Goal: Communication & Community: Answer question/provide support

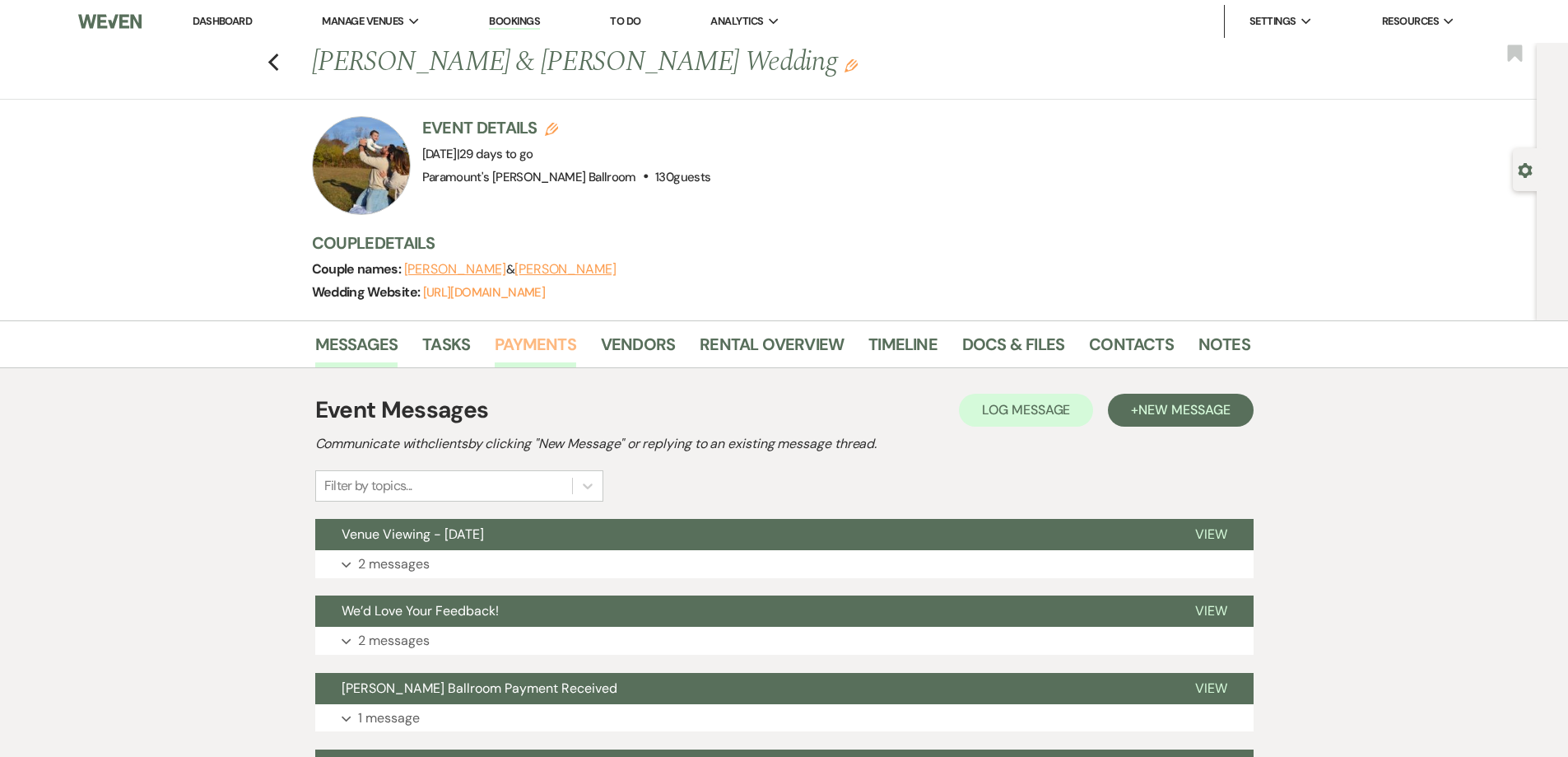
scroll to position [247, 0]
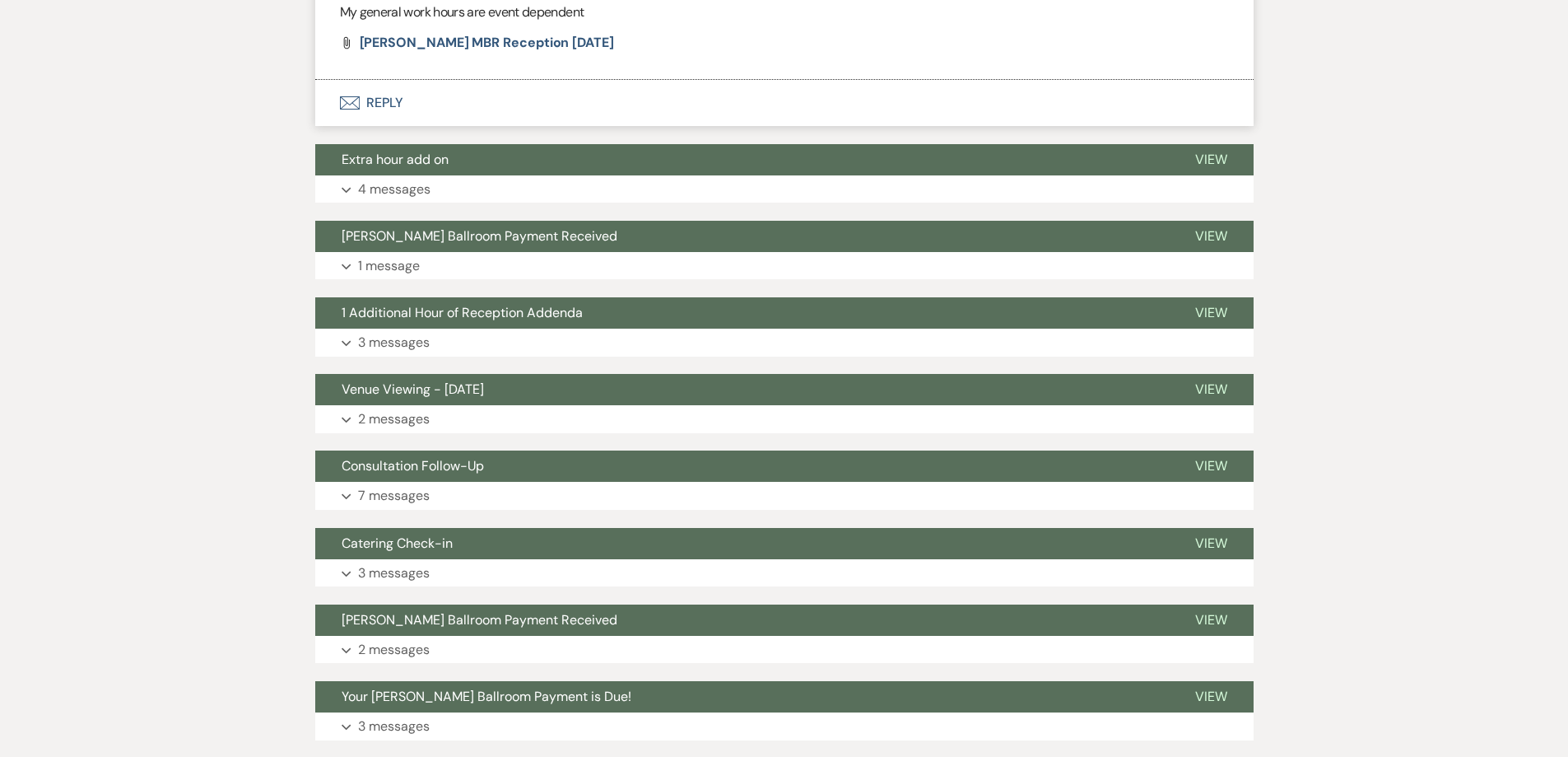
scroll to position [5024, 0]
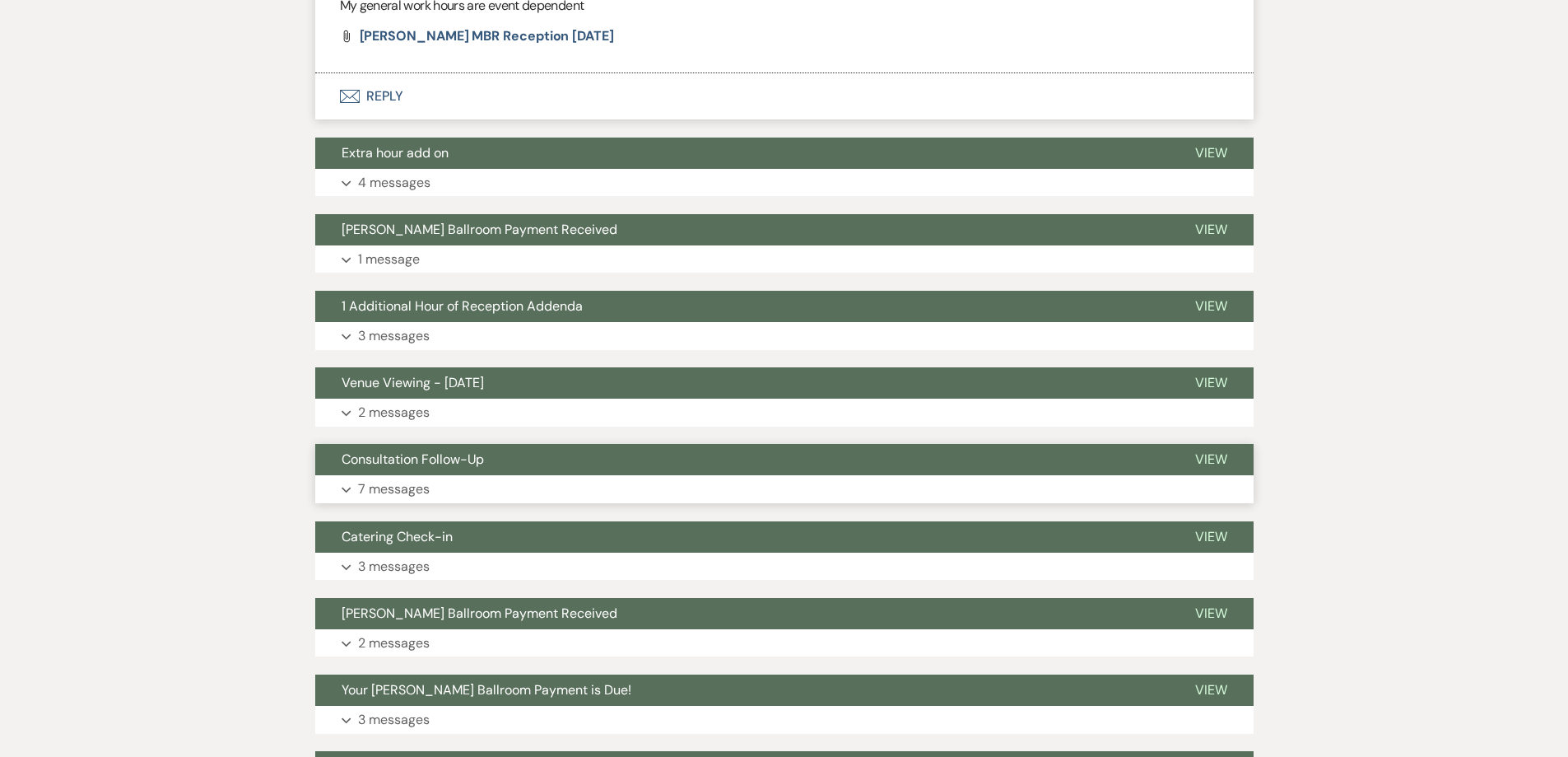
click at [437, 444] on button "Consultation Follow-Up" at bounding box center [742, 460] width 853 height 31
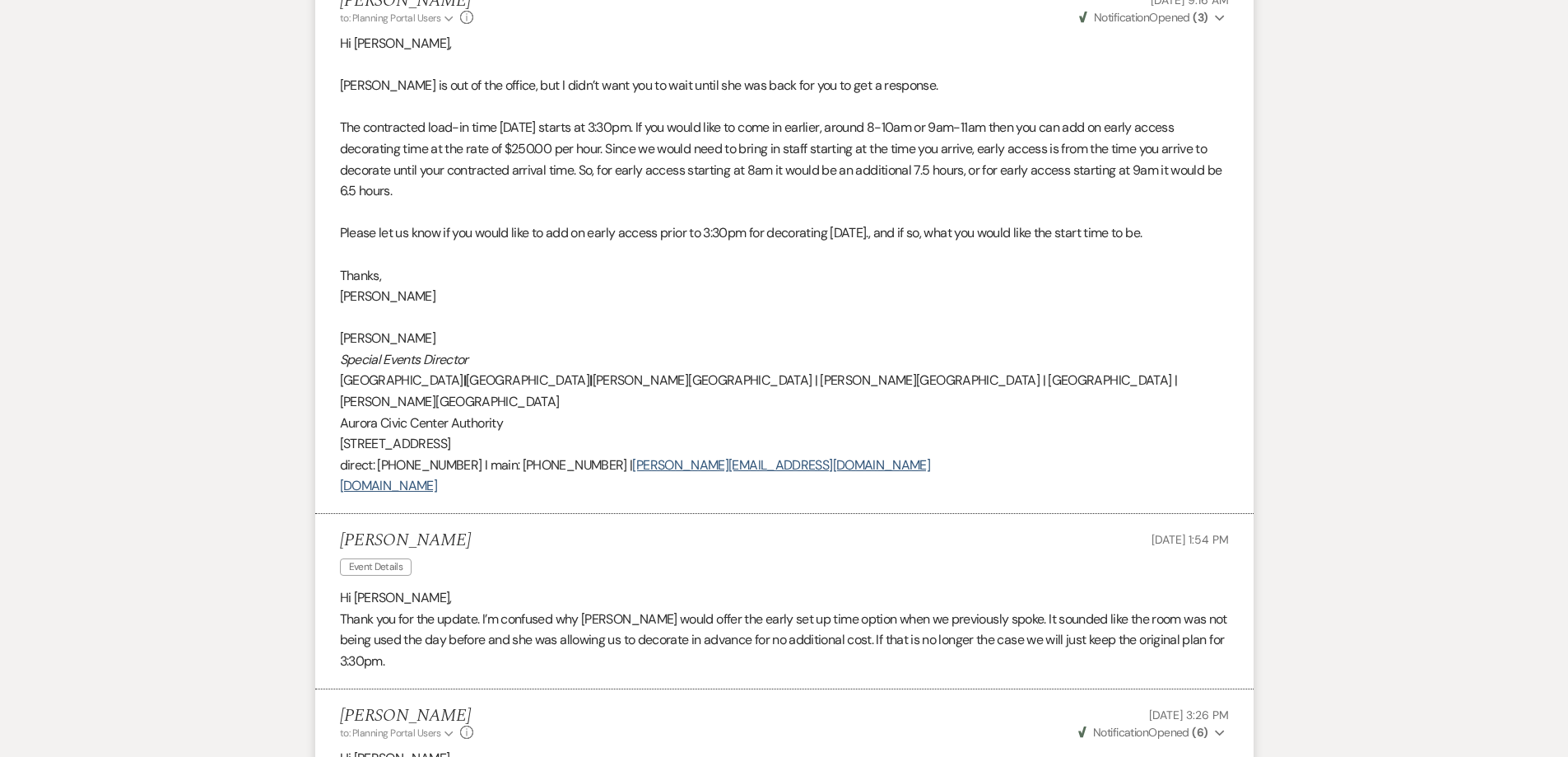
scroll to position [6918, 0]
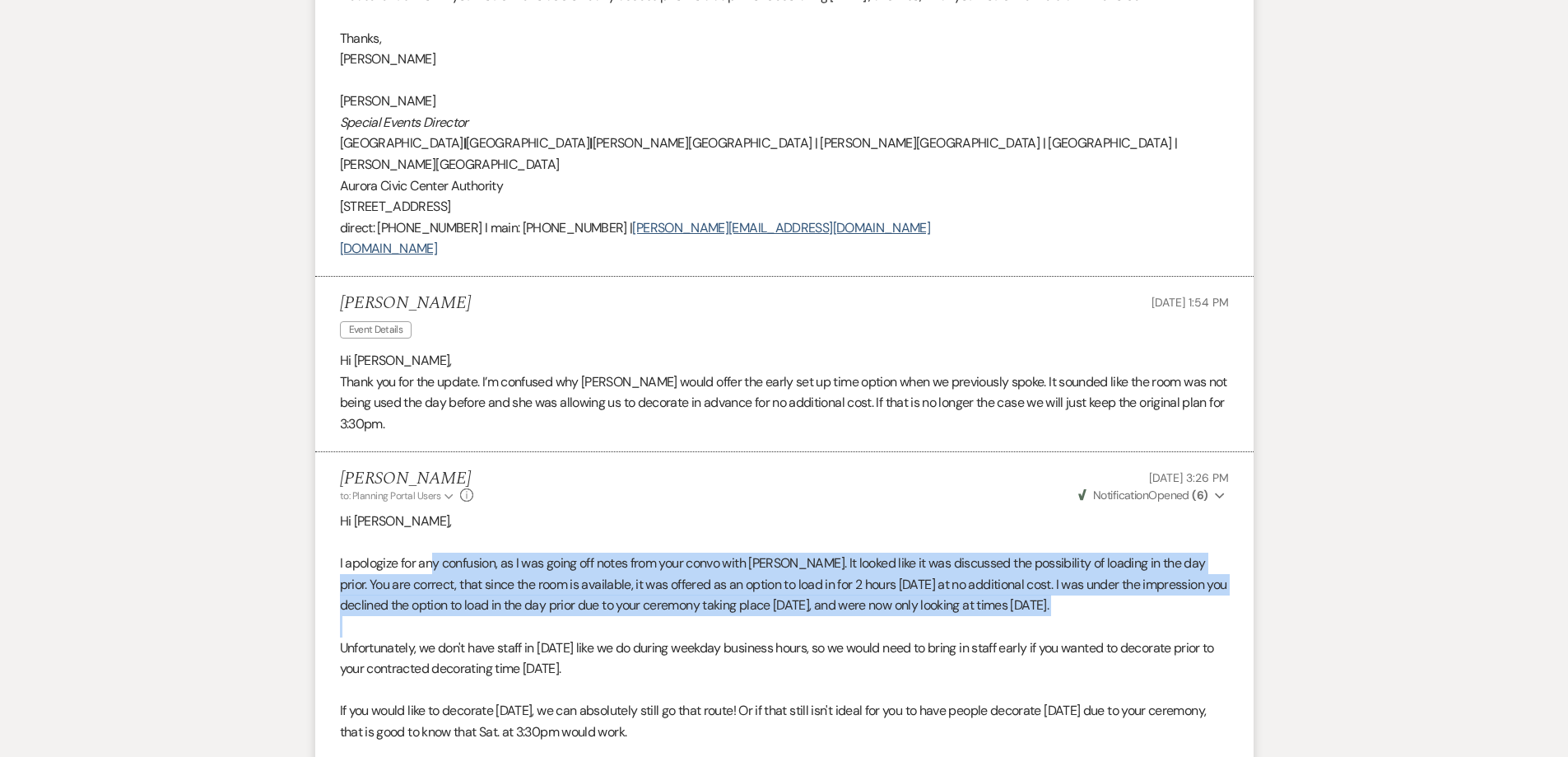
drag, startPoint x: 433, startPoint y: 358, endPoint x: 437, endPoint y: 405, distance: 47.2
click at [447, 616] on p at bounding box center [784, 626] width 889 height 21
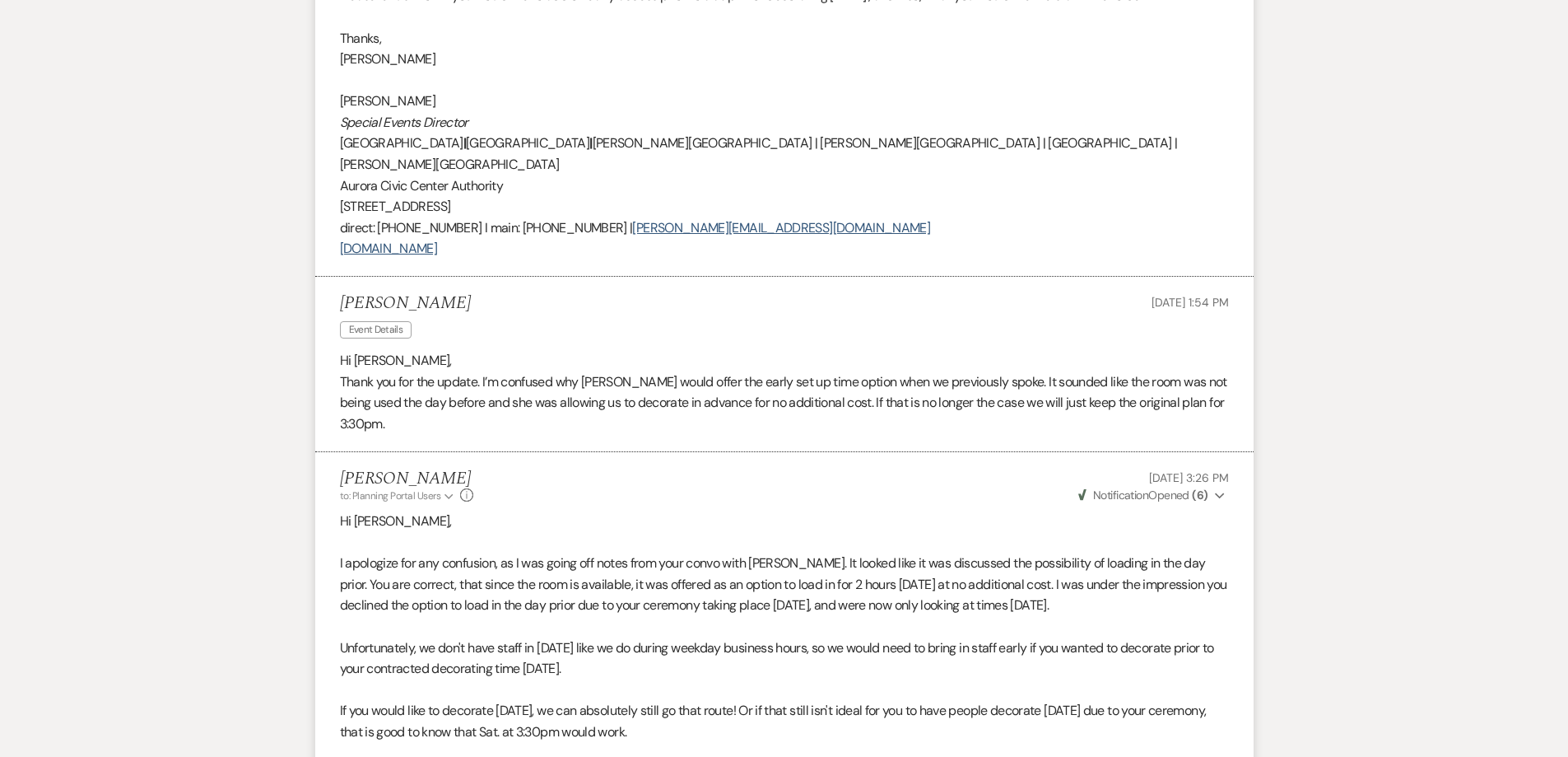
click at [460, 638] on p "Unfortunately, we don't have staff in on Saturday like we do during weekday bus…" at bounding box center [784, 658] width 889 height 42
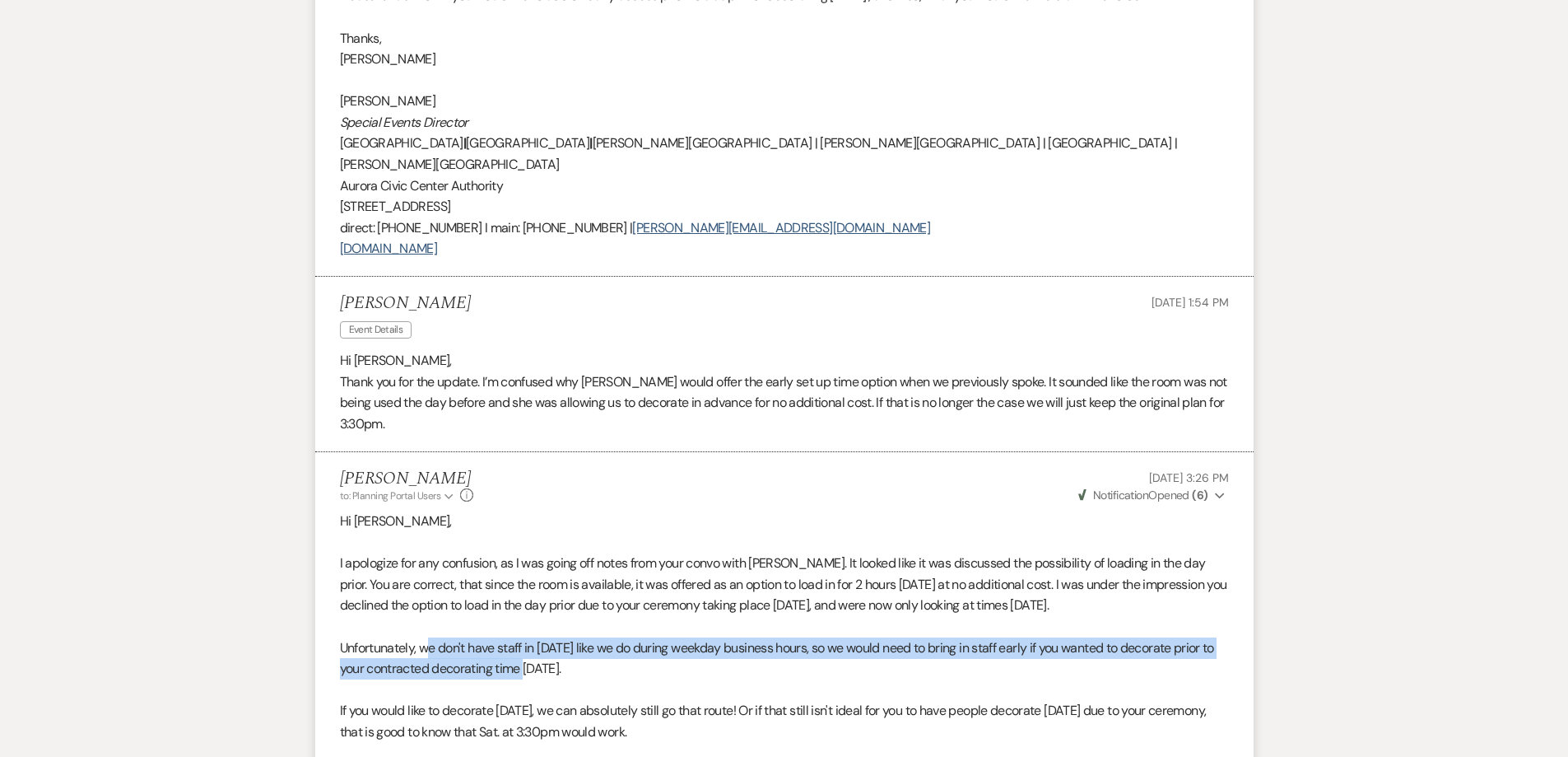
drag, startPoint x: 425, startPoint y: 433, endPoint x: 528, endPoint y: 451, distance: 104.6
click at [531, 638] on p "Unfortunately, we don't have staff in on Saturday like we do during weekday bus…" at bounding box center [784, 658] width 889 height 42
click at [520, 638] on p "Unfortunately, we don't have staff in on Saturday like we do during weekday bus…" at bounding box center [784, 658] width 889 height 42
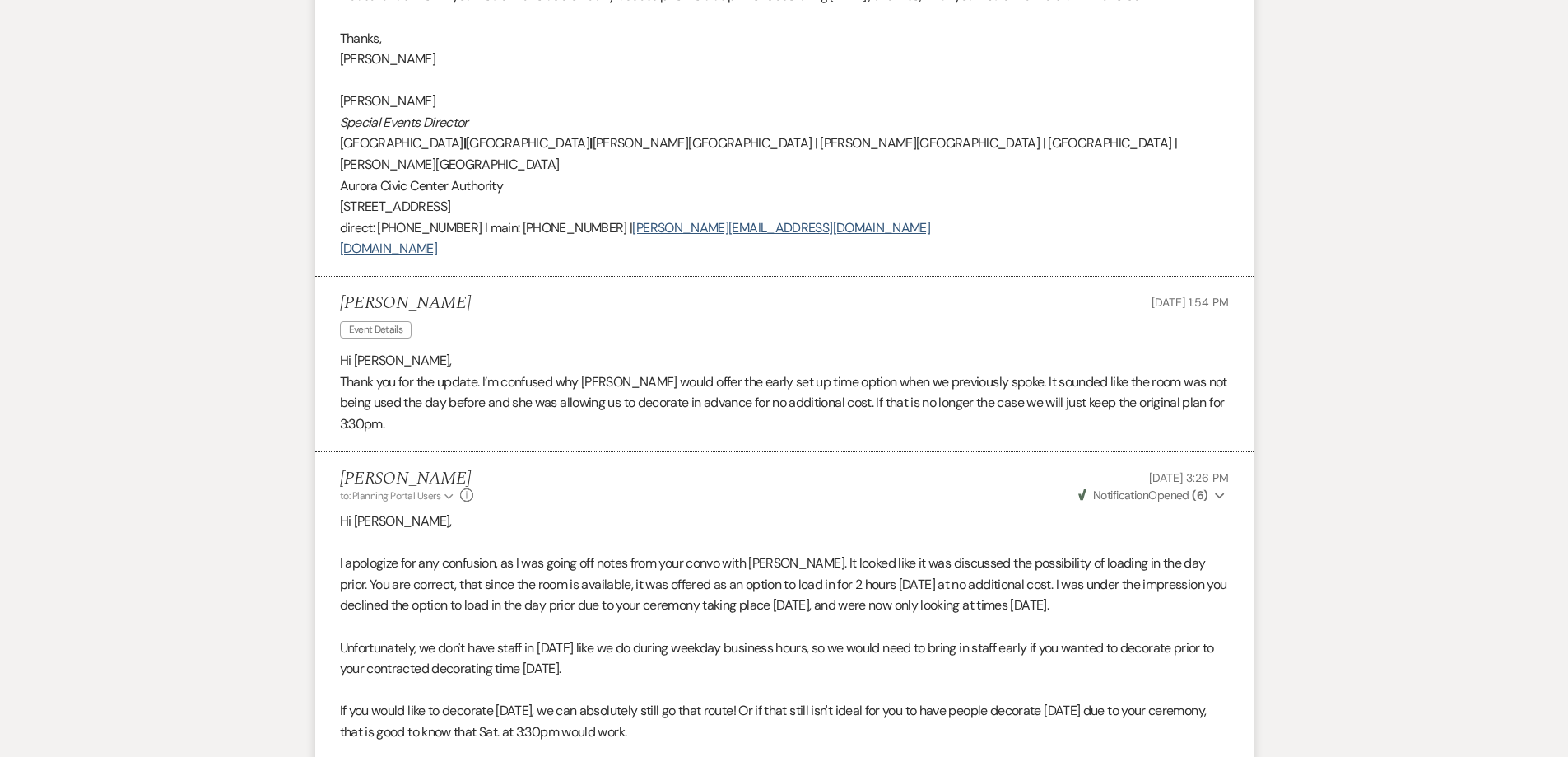
click at [507, 638] on p "Unfortunately, we don't have staff in on Saturday like we do during weekday bus…" at bounding box center [784, 658] width 889 height 42
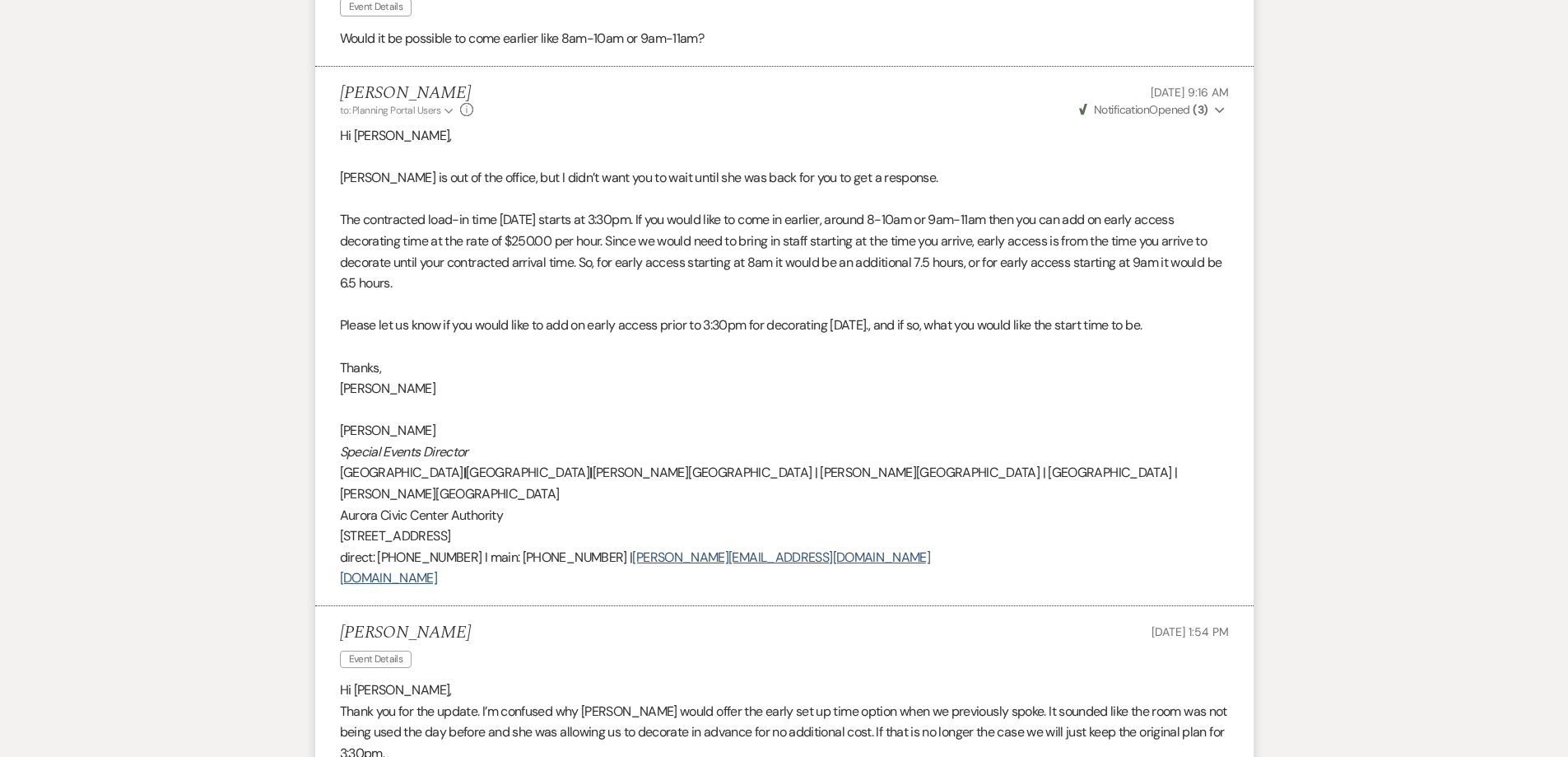
scroll to position [6506, 0]
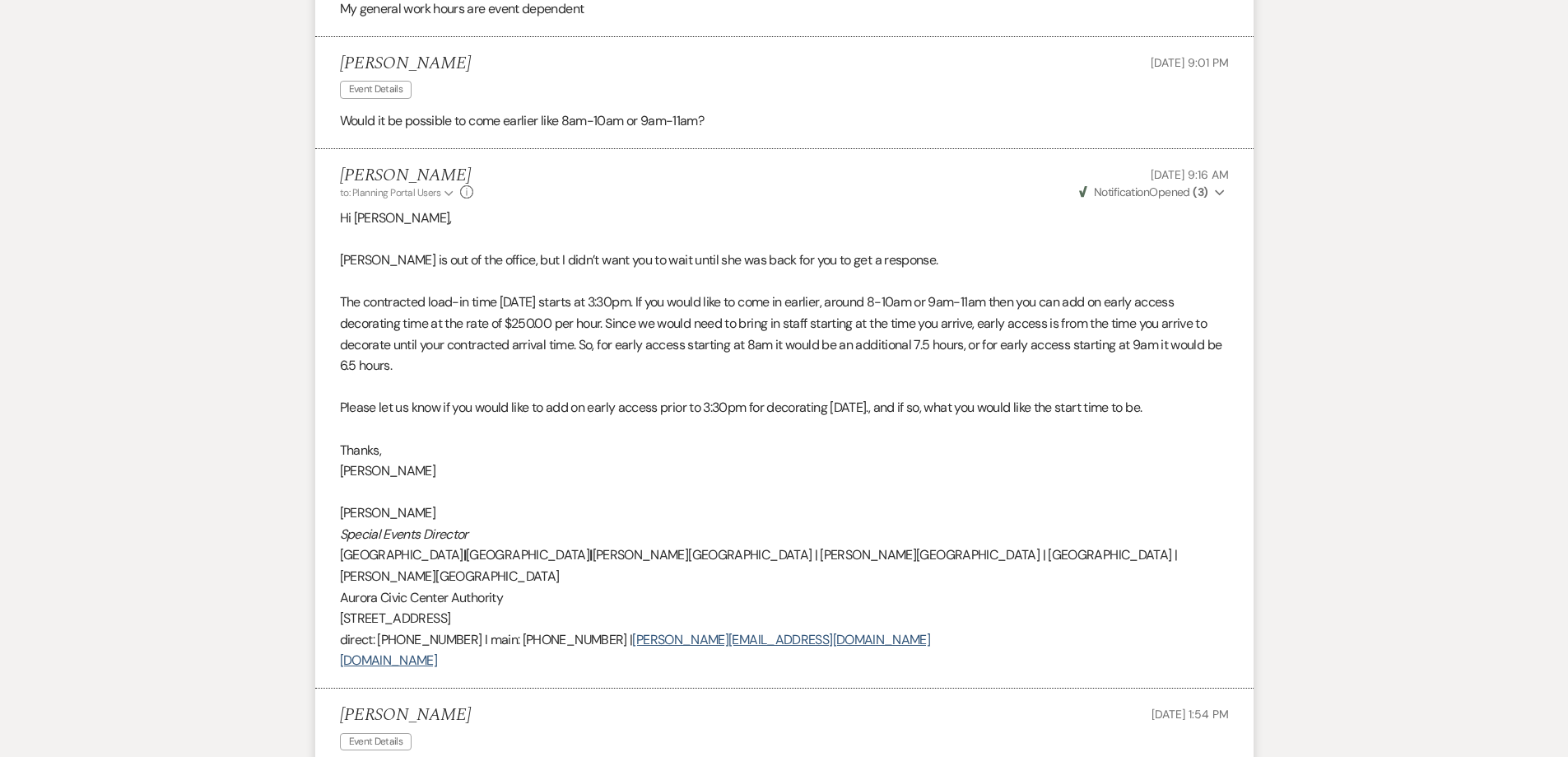
click at [532, 292] on p "The contracted load-in time on Saturday starts at 3:30pm. If you would like to …" at bounding box center [784, 334] width 889 height 84
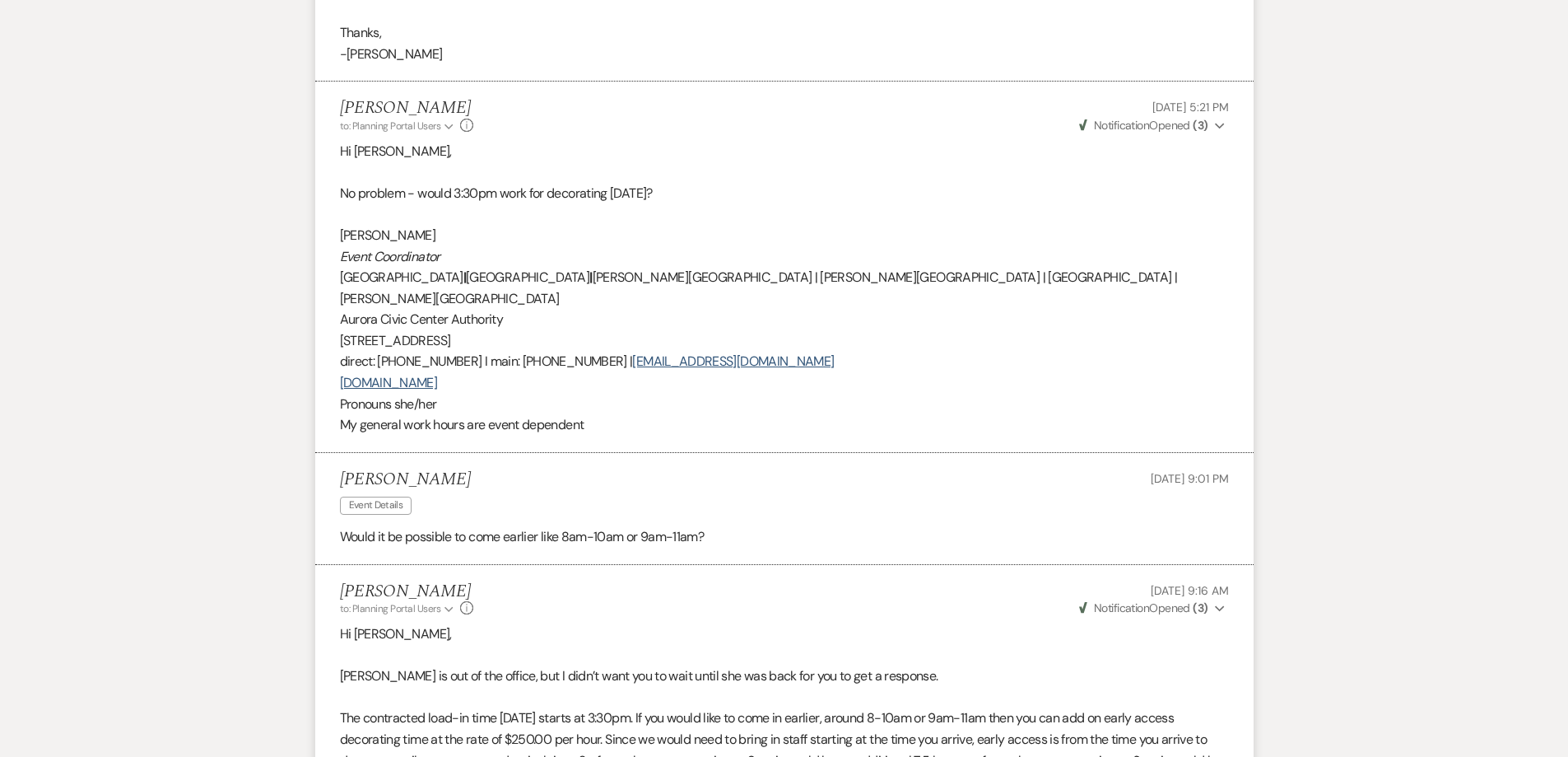
scroll to position [6012, 0]
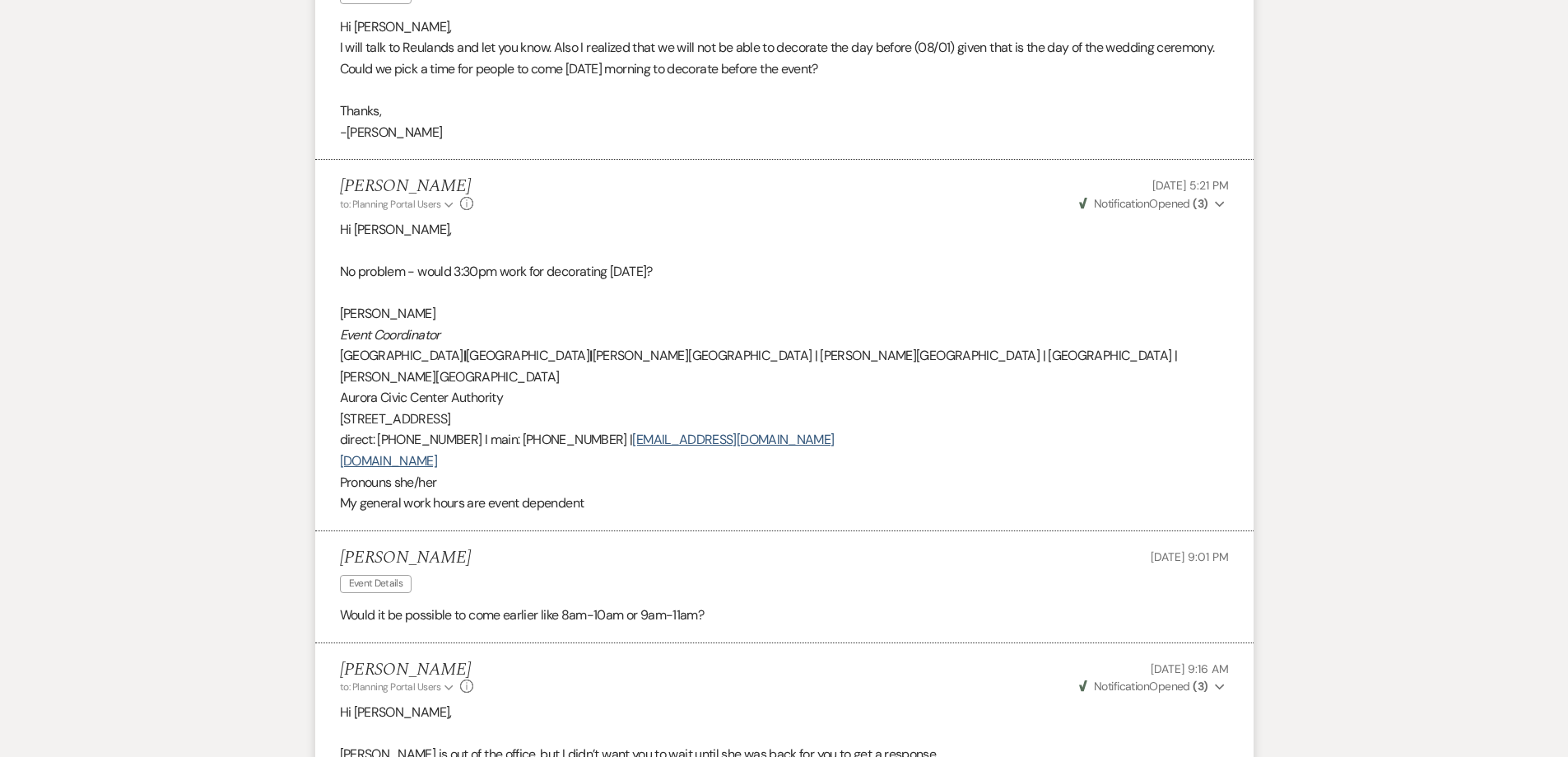
click at [494, 325] on p "Event Coordinator" at bounding box center [784, 335] width 889 height 21
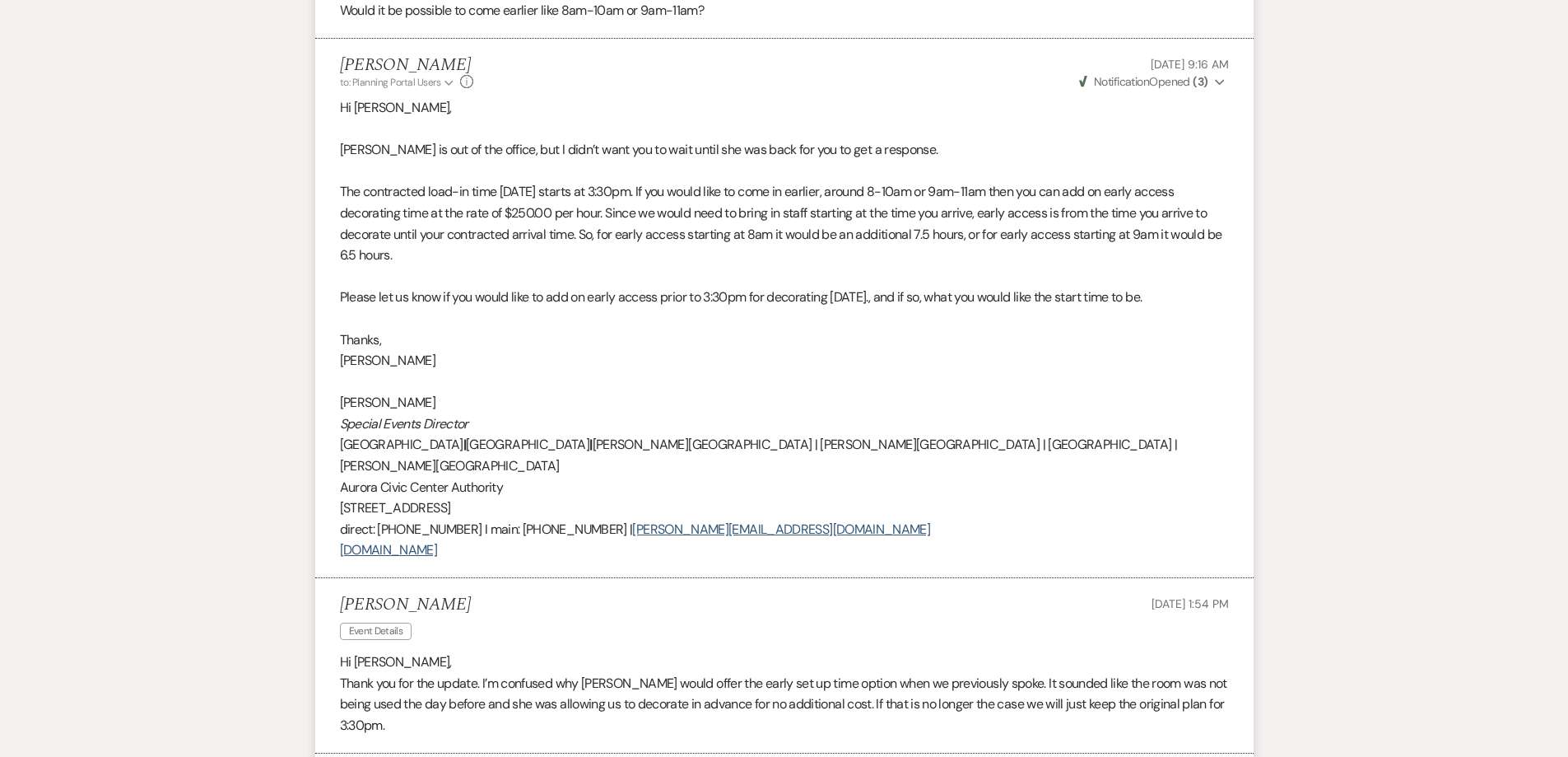
scroll to position [6835, 0]
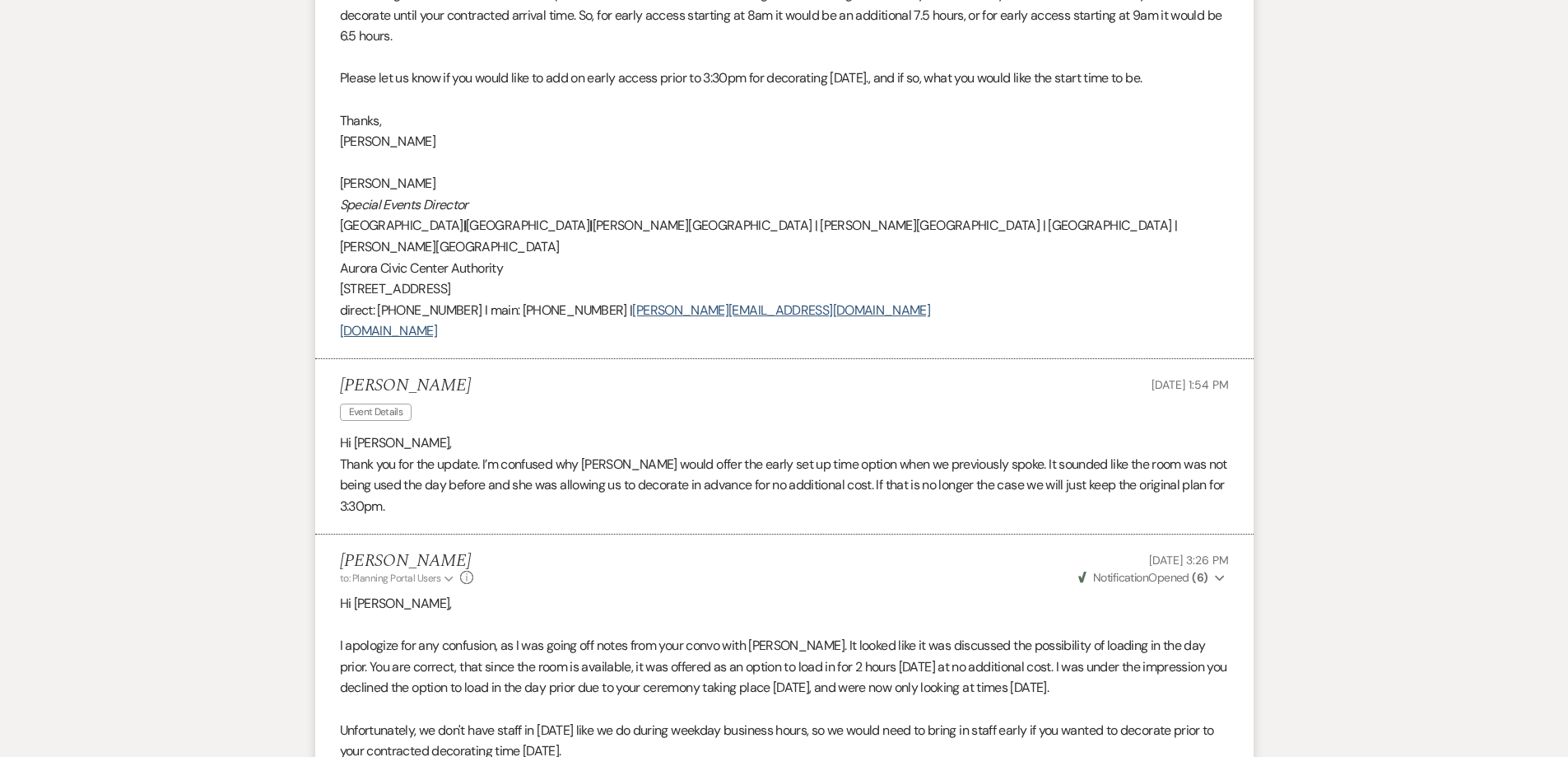
click at [475, 720] on p "Unfortunately, we don't have staff in on Saturday like we do during weekday bus…" at bounding box center [784, 741] width 889 height 42
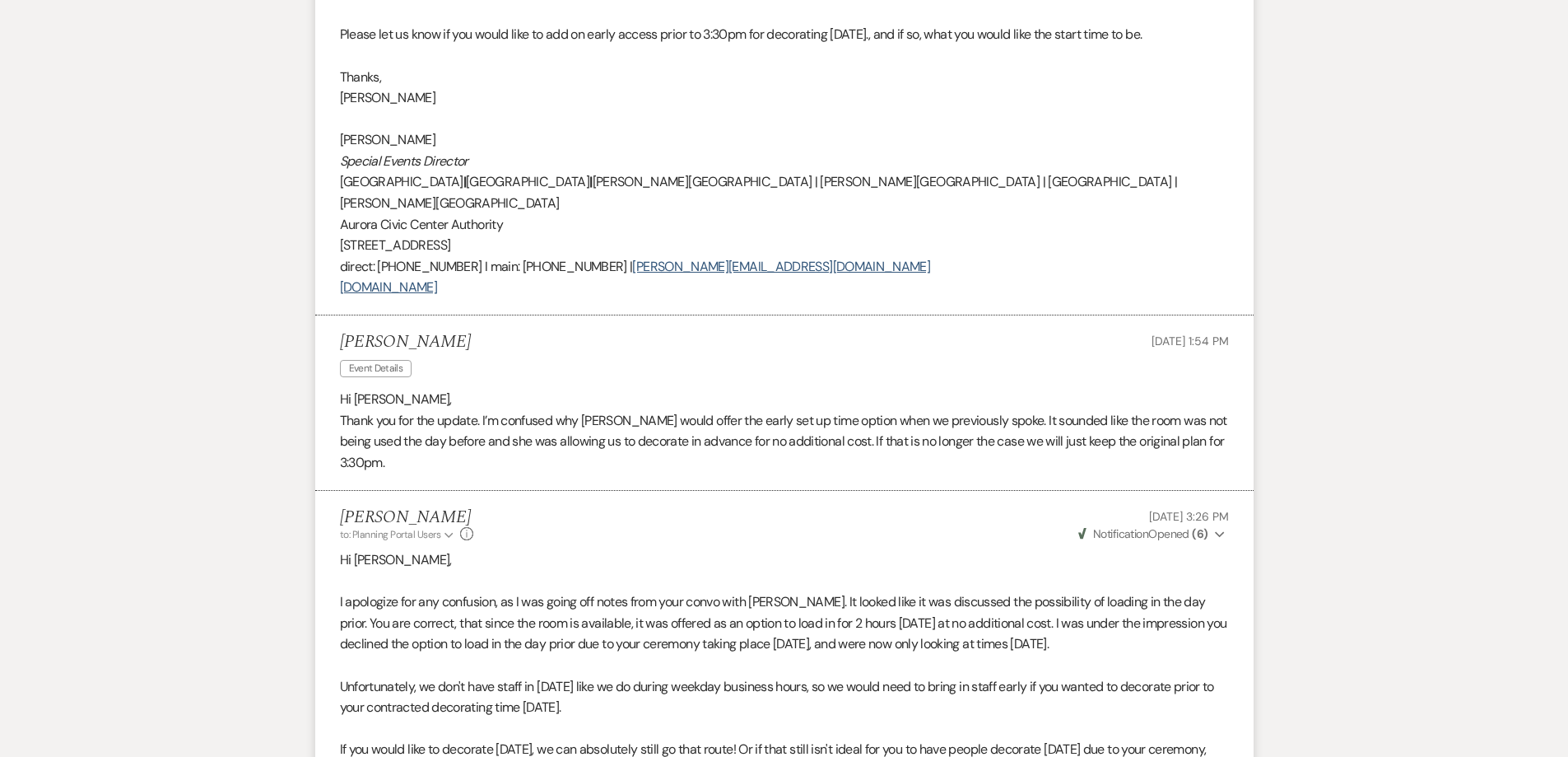
scroll to position [6918, 0]
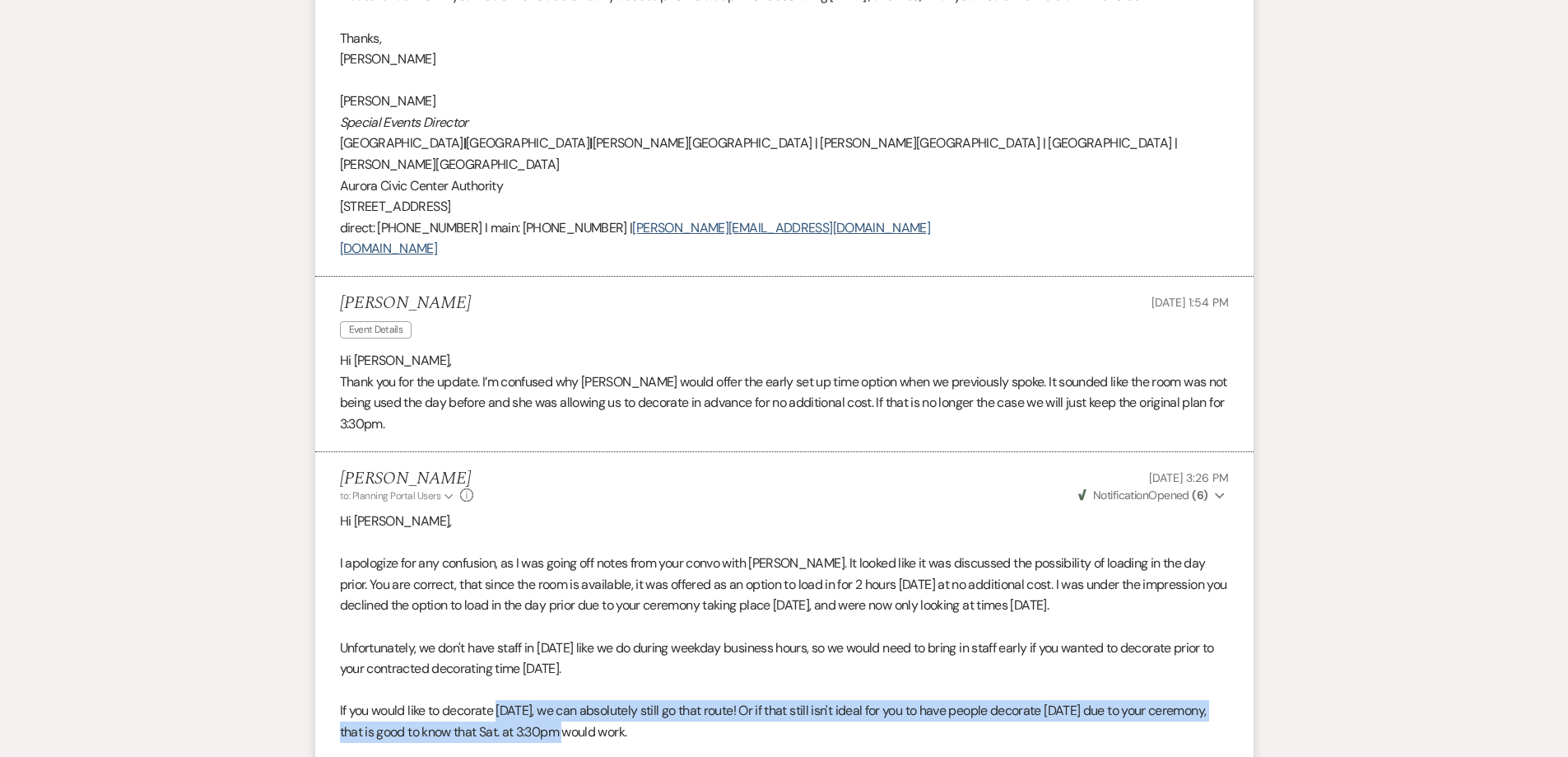
drag, startPoint x: 498, startPoint y: 509, endPoint x: 587, endPoint y: 516, distance: 89.3
click at [586, 700] on p "If you would like to decorate on Friday, we can absolutely still go that route!…" at bounding box center [784, 721] width 889 height 42
click at [587, 700] on p "If you would like to decorate on Friday, we can absolutely still go that route!…" at bounding box center [784, 721] width 889 height 42
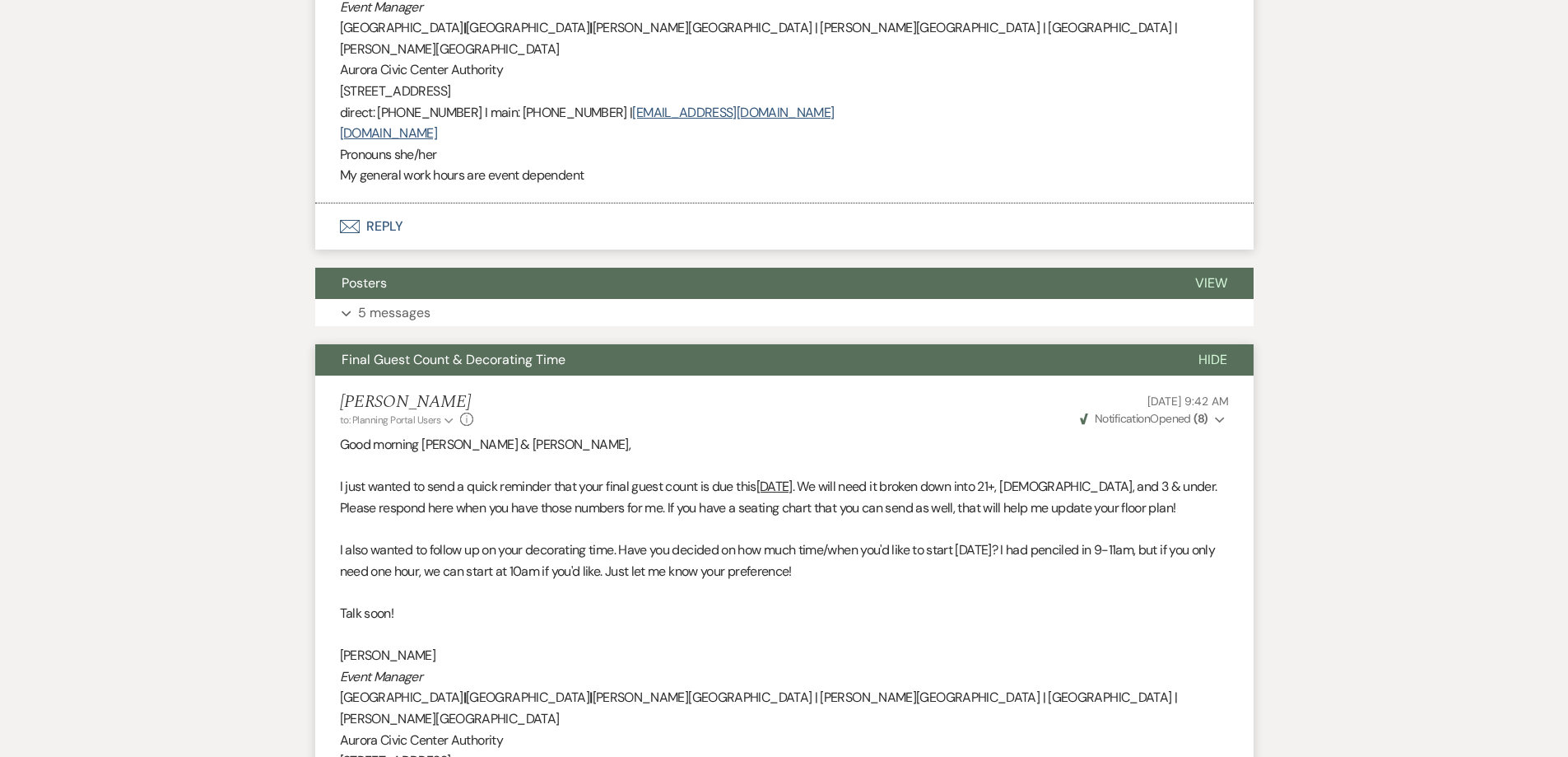
scroll to position [1236, 0]
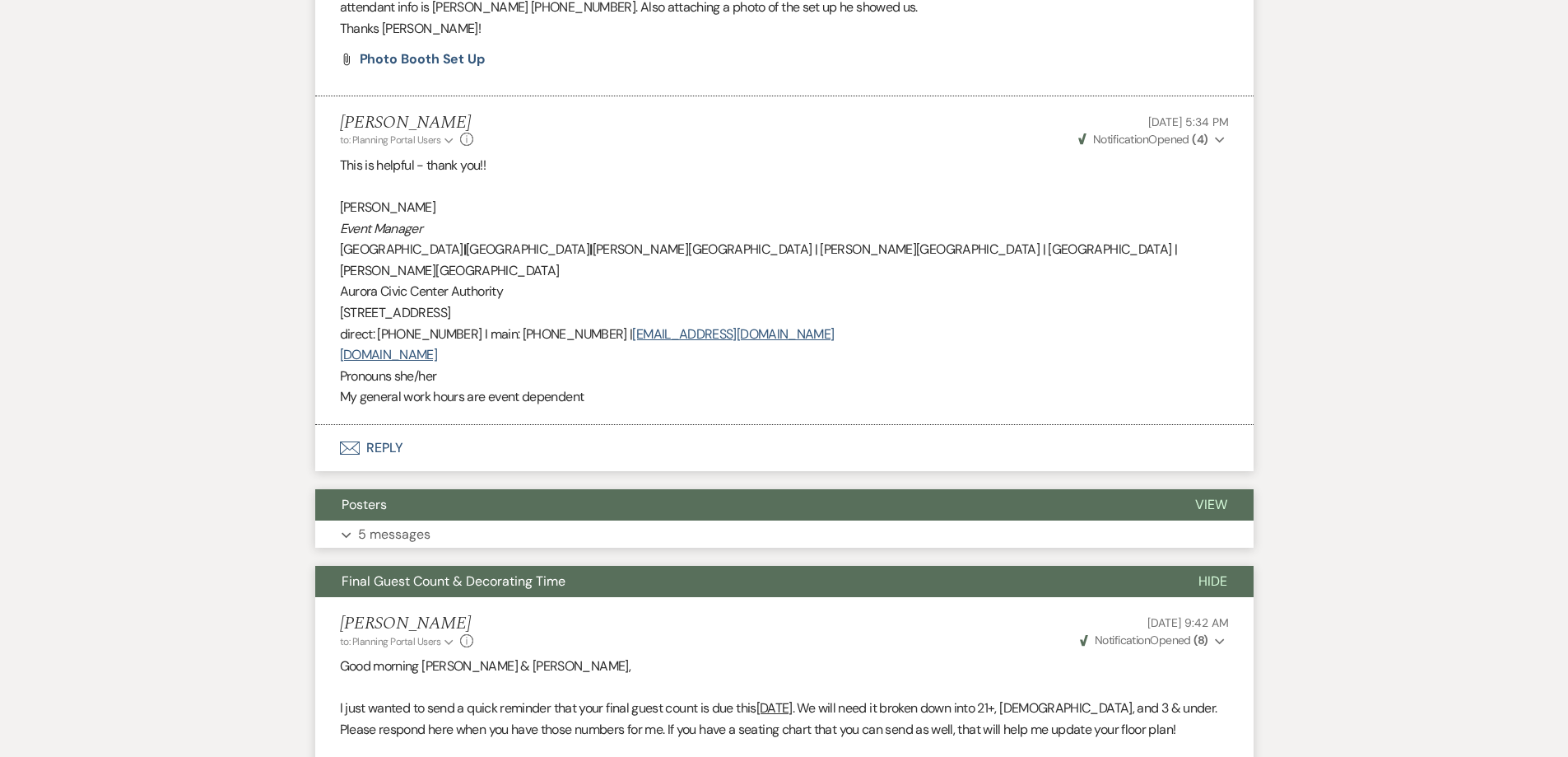
click at [410, 489] on button "Posters" at bounding box center [742, 504] width 853 height 31
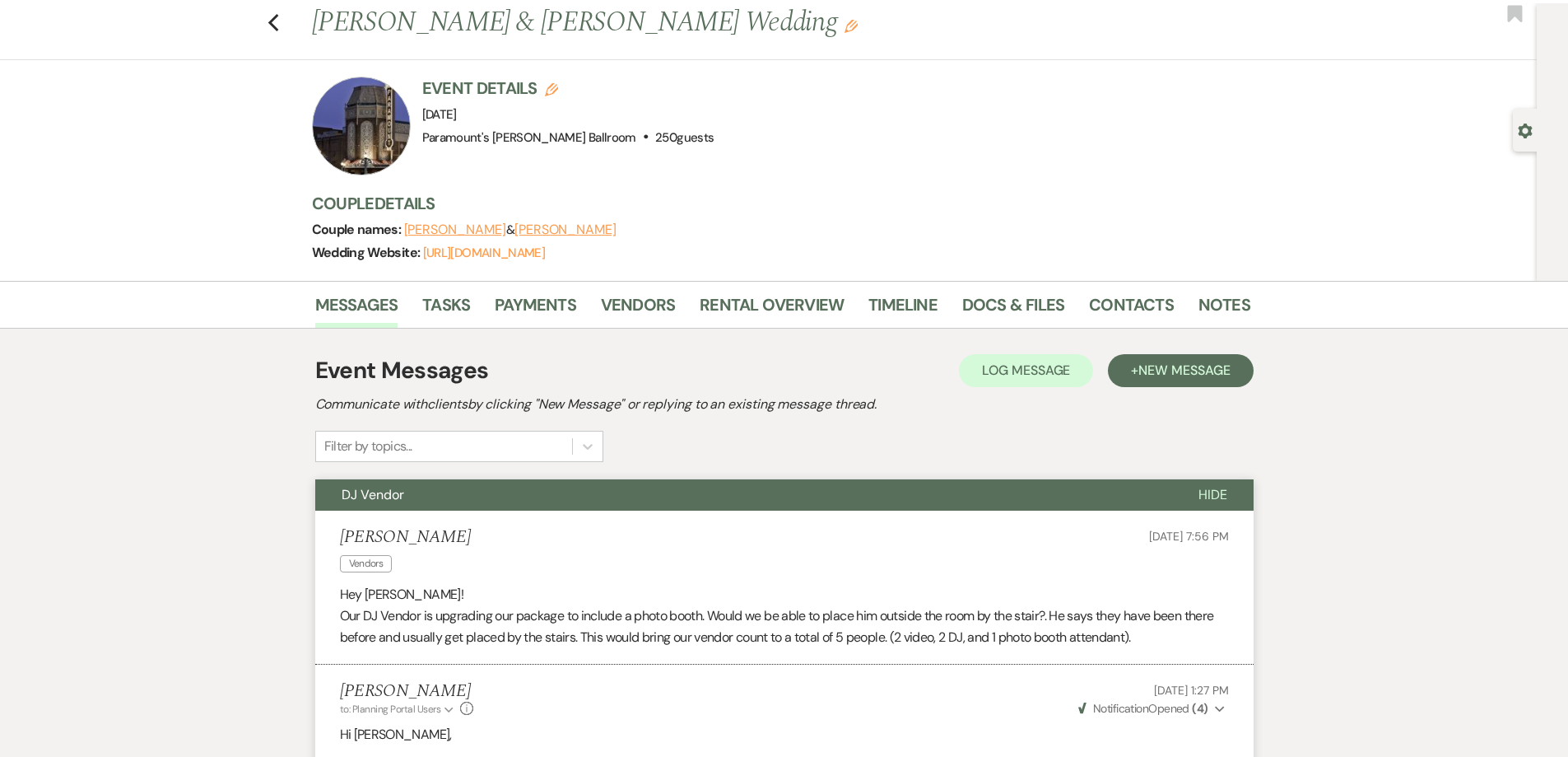
scroll to position [0, 0]
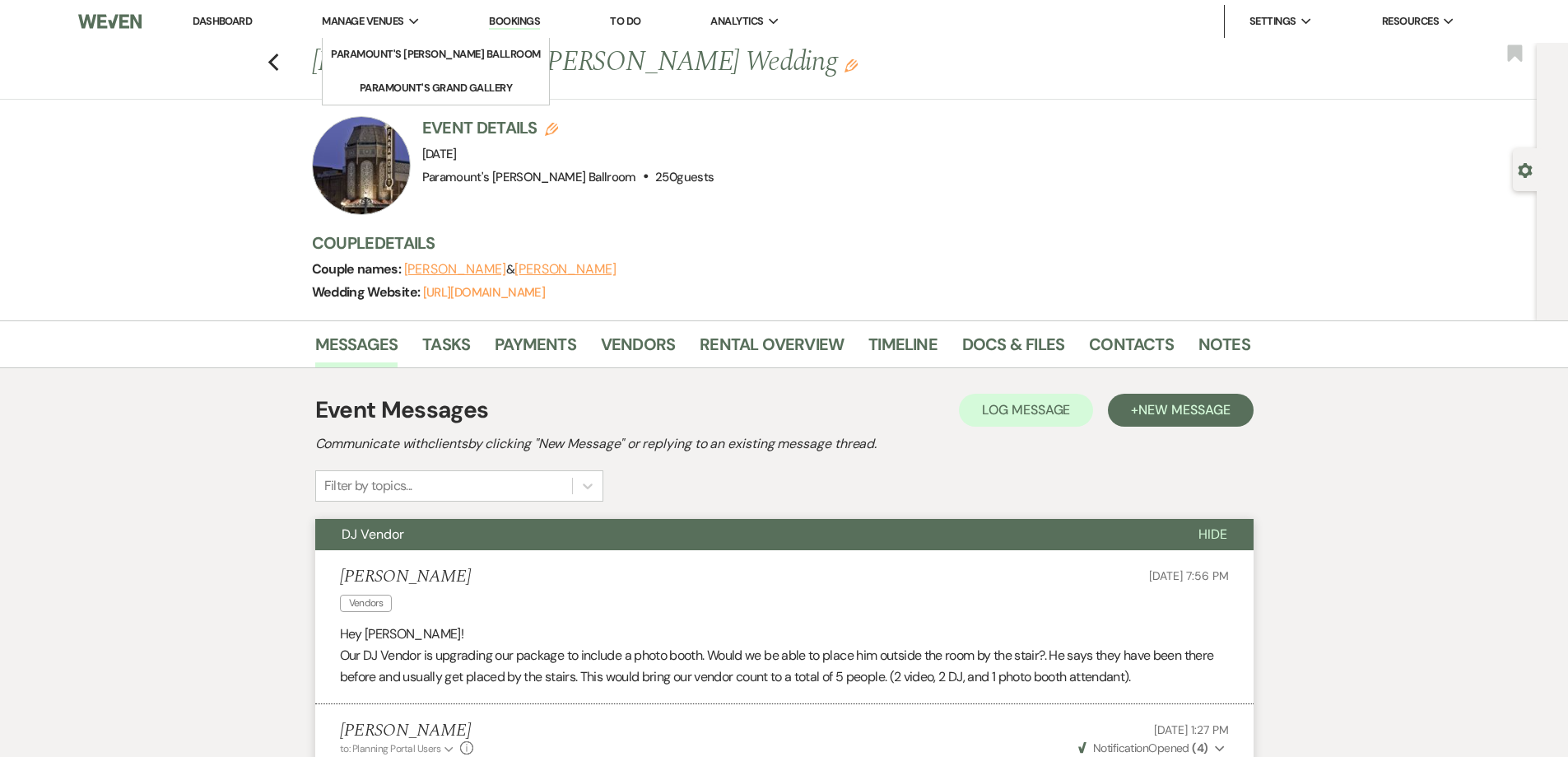
drag, startPoint x: 280, startPoint y: 67, endPoint x: 351, endPoint y: 26, distance: 82.0
click at [278, 67] on use "button" at bounding box center [273, 63] width 11 height 18
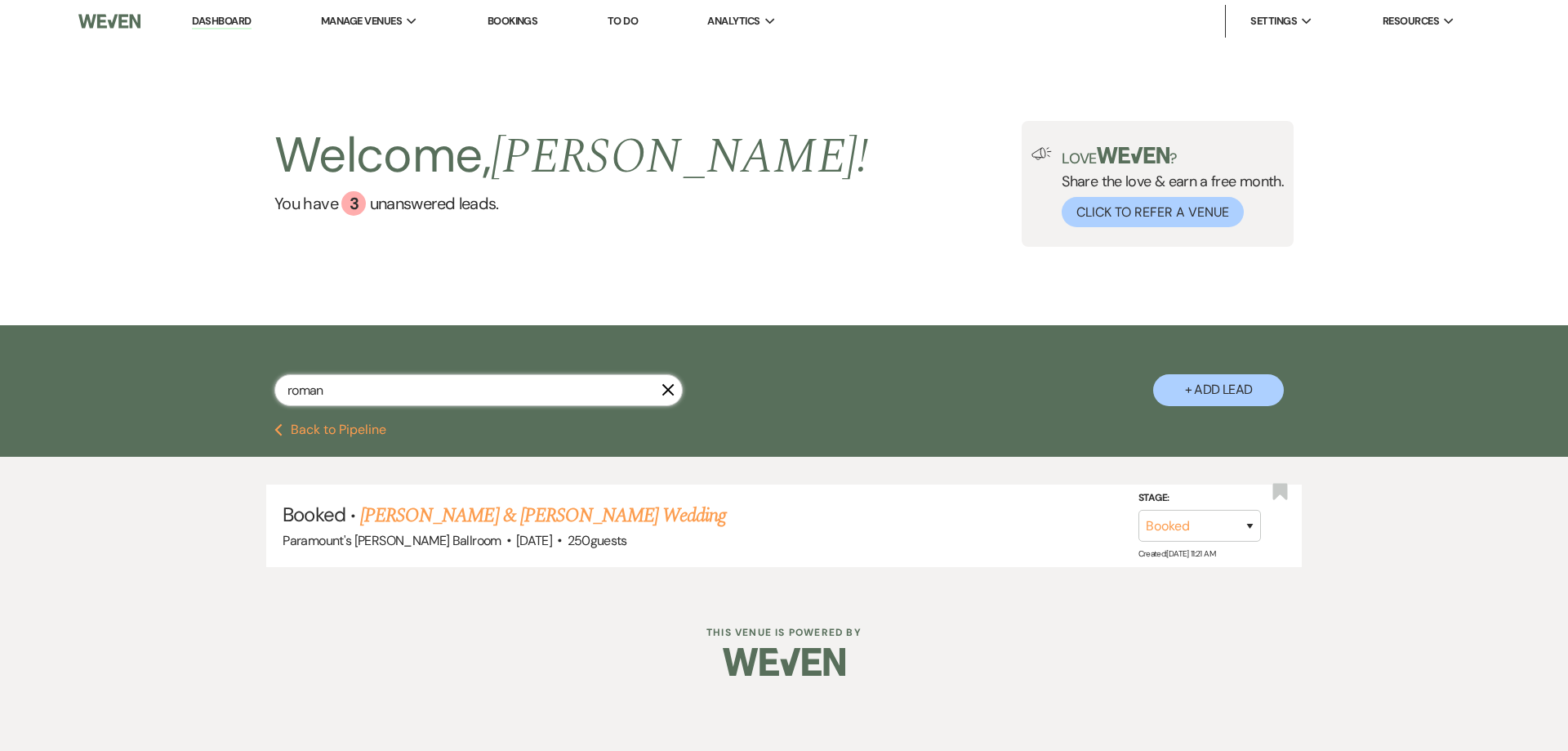
click at [418, 396] on input "roman" at bounding box center [478, 390] width 408 height 32
type input "grigs"
click at [434, 507] on link "Brooke Grigsby & Satyam Paudel's Wedding" at bounding box center [543, 515] width 366 height 30
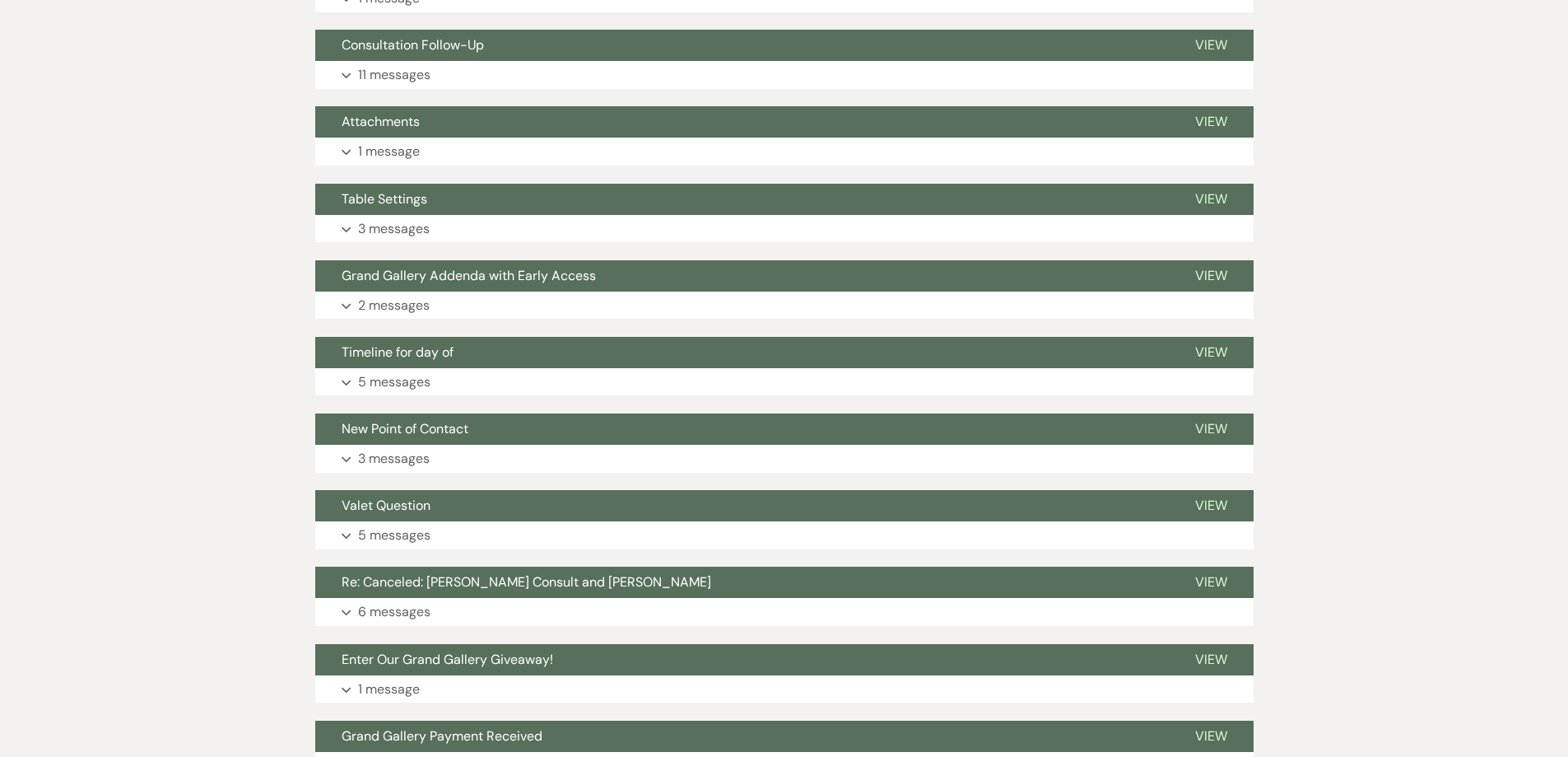
scroll to position [658, 0]
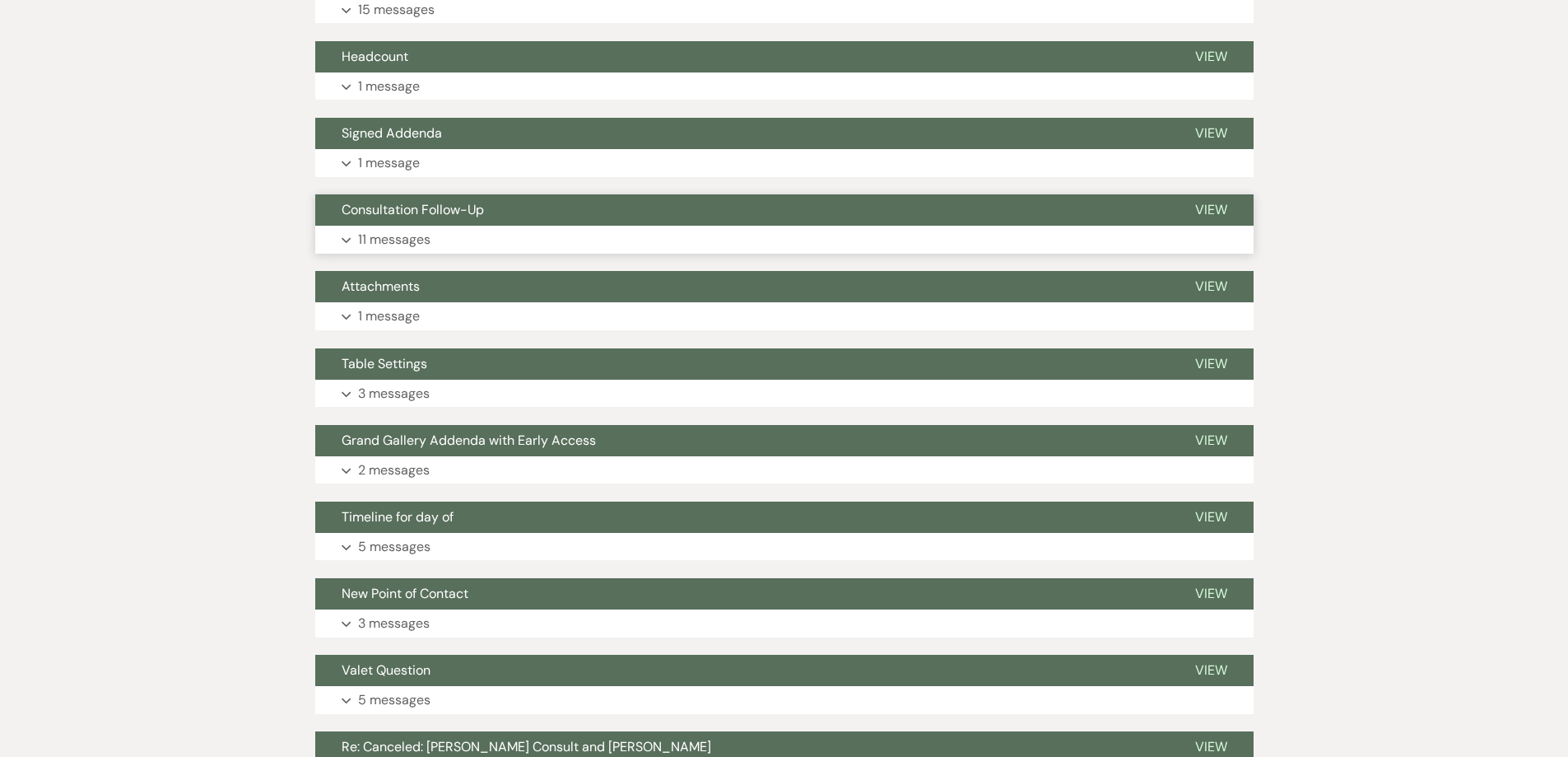
click at [465, 242] on button "Expand 11 messages" at bounding box center [784, 239] width 938 height 28
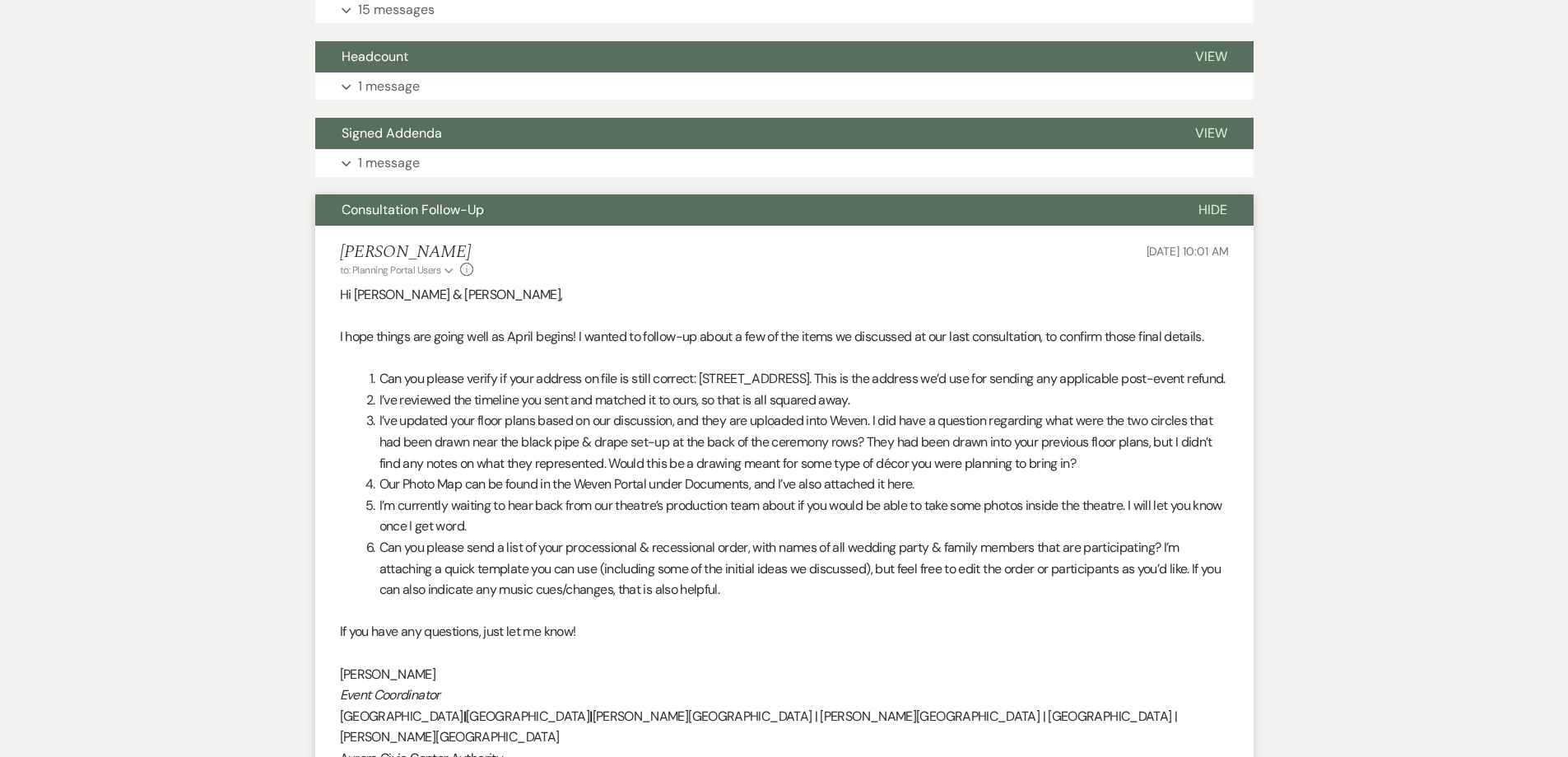
scroll to position [741, 0]
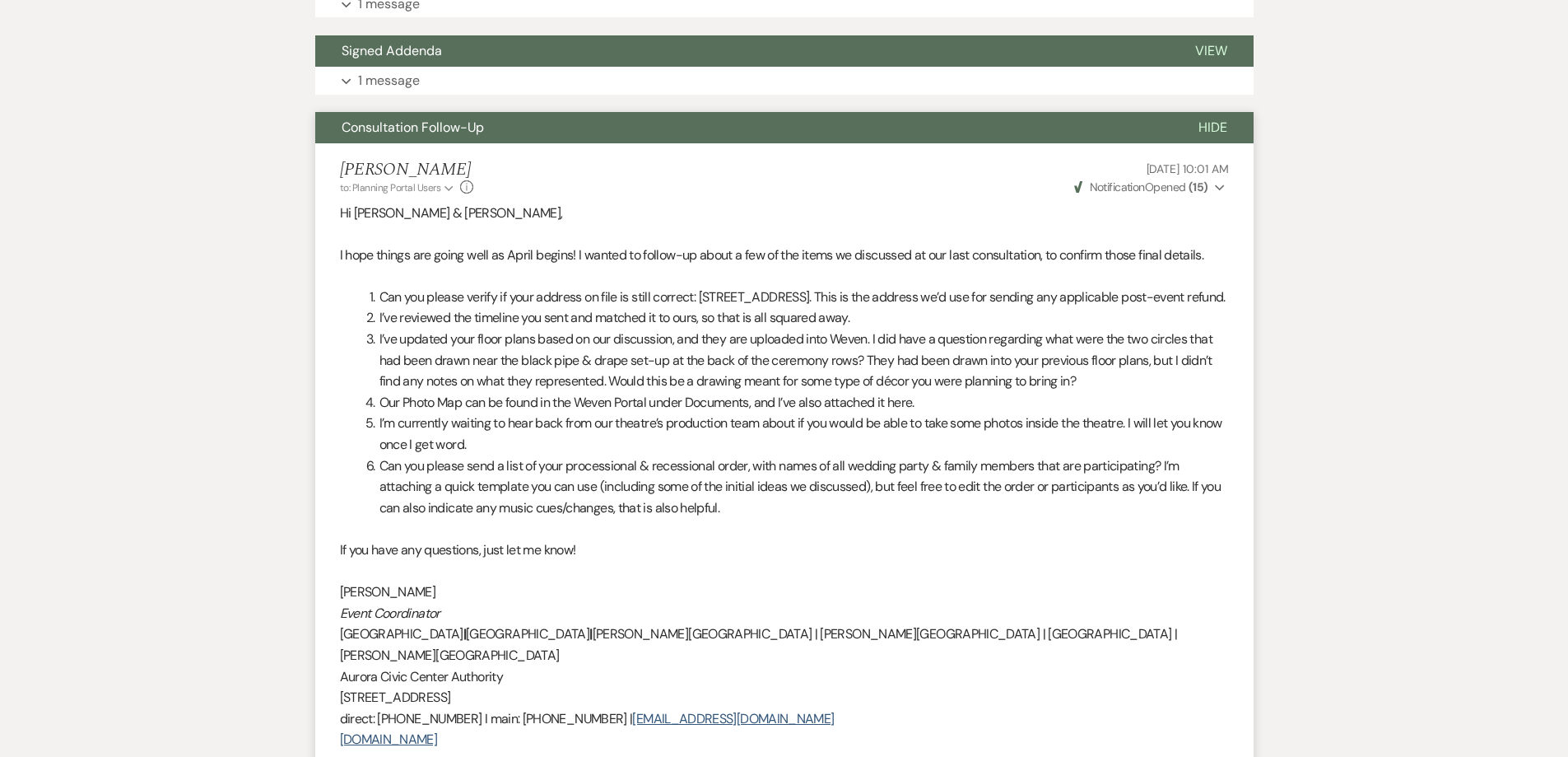
click at [450, 328] on li "I’ve reviewed the timeline you sent and matched it to ours, so that is all squa…" at bounding box center [794, 317] width 869 height 21
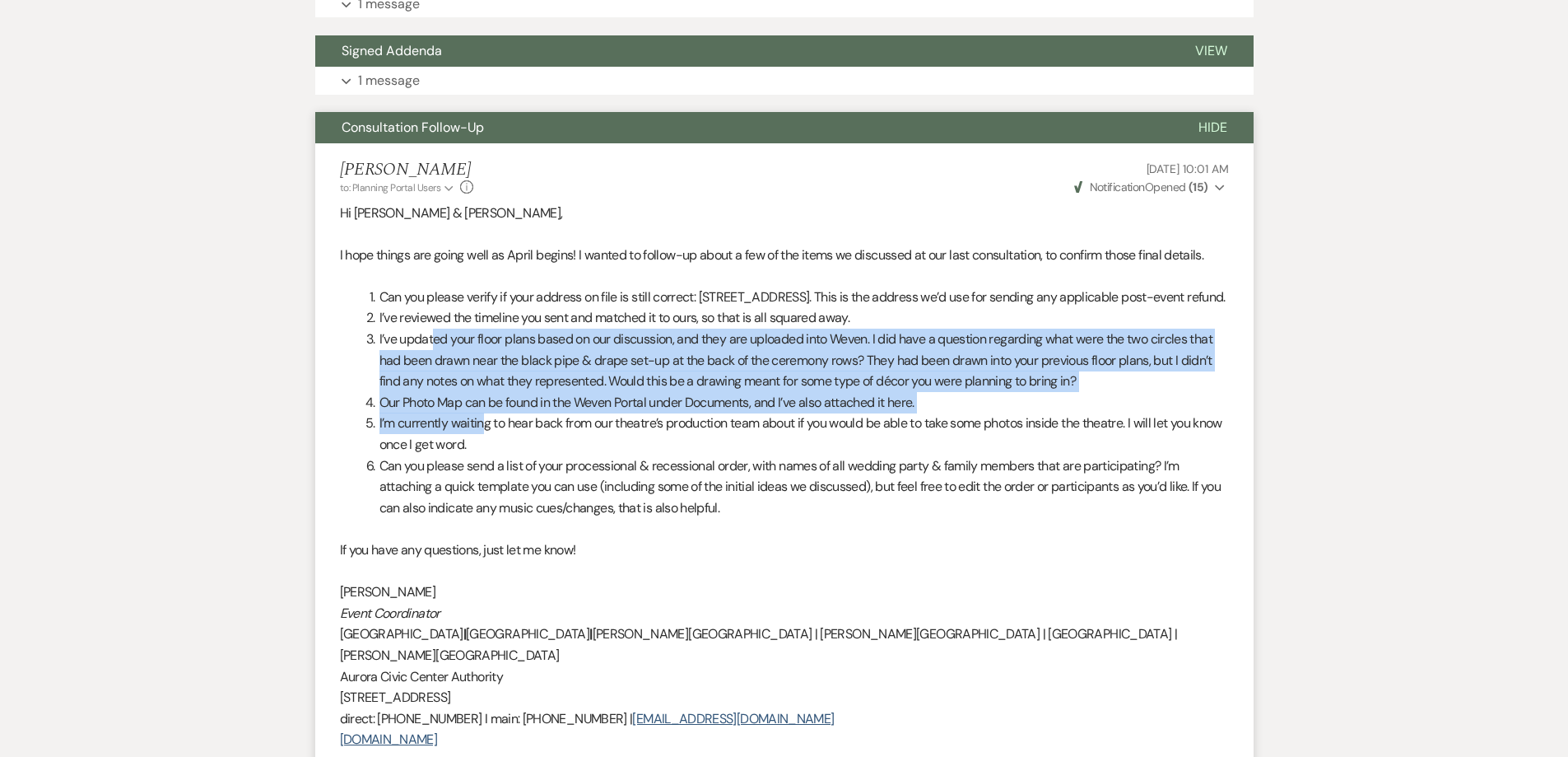
drag, startPoint x: 431, startPoint y: 353, endPoint x: 486, endPoint y: 441, distance: 103.8
click at [486, 441] on ol "Can you please verify if your address on file is still correct: 850 West Aldine…" at bounding box center [784, 402] width 889 height 233
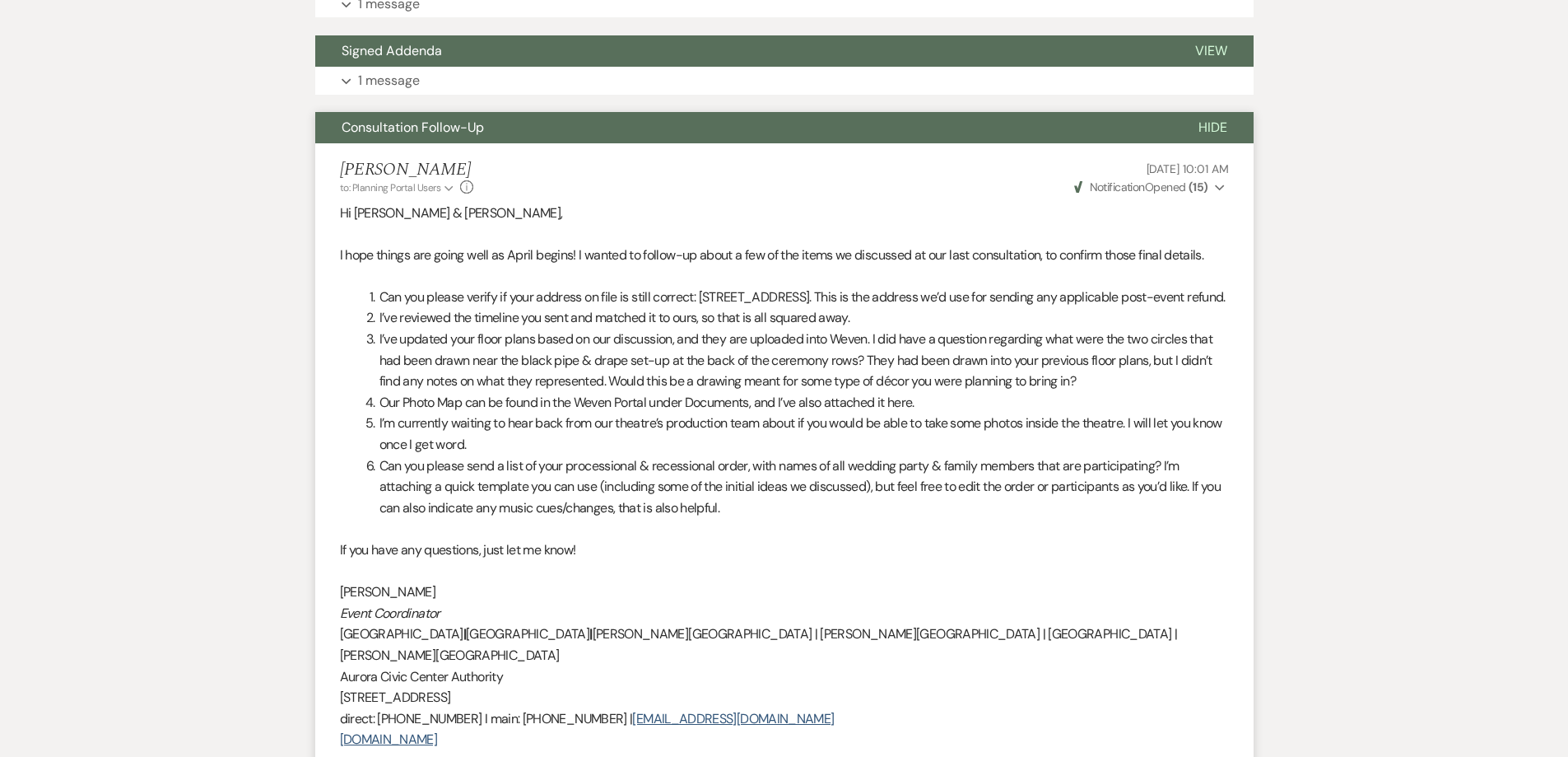
click at [488, 448] on li "I’m currently waiting to hear back from our theatre’s production team about if …" at bounding box center [794, 433] width 869 height 42
click at [490, 480] on li "Can you please send a list of your processional & recessional order, with names…" at bounding box center [794, 487] width 869 height 64
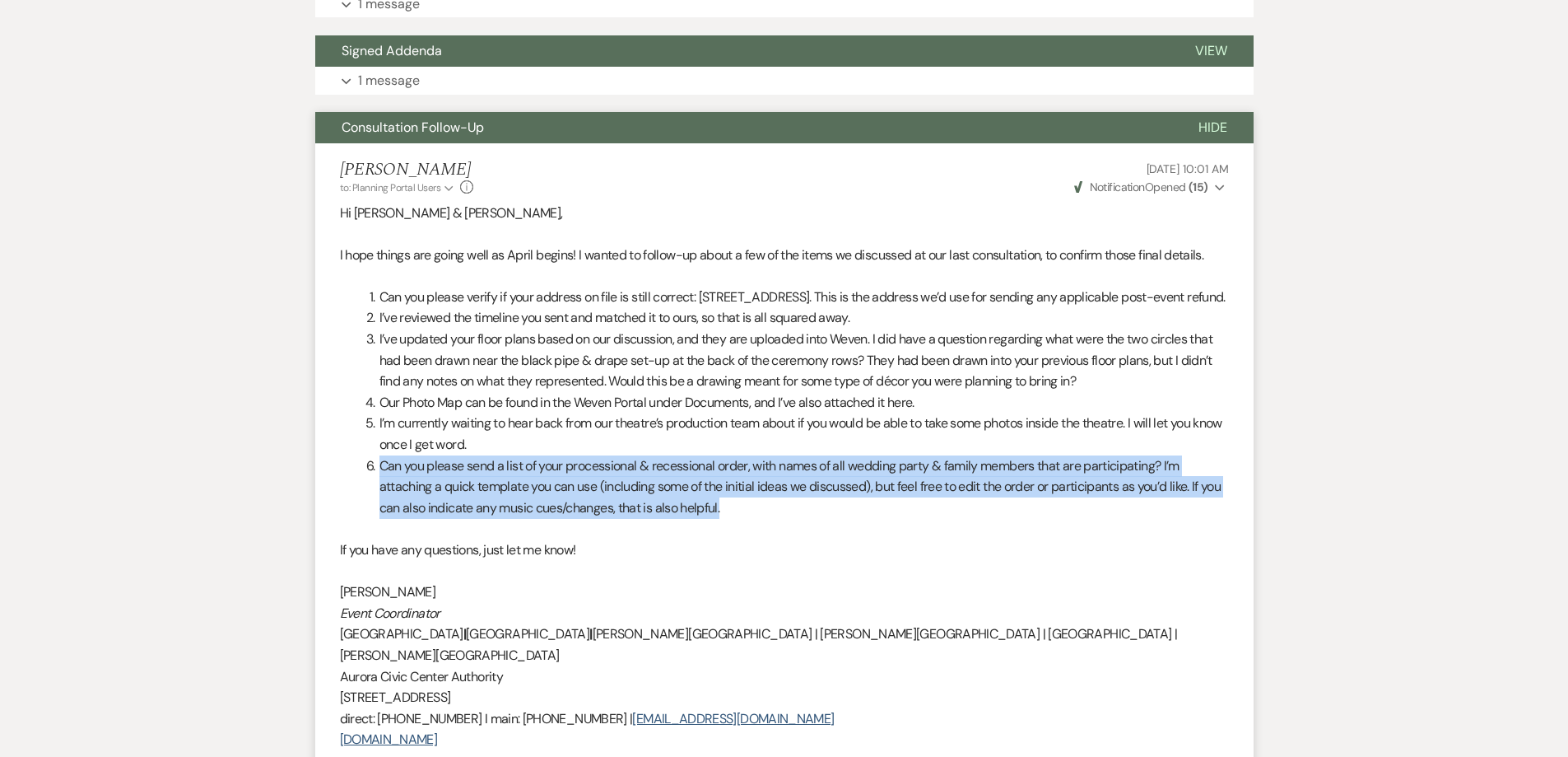
drag, startPoint x: 380, startPoint y: 489, endPoint x: 770, endPoint y: 524, distance: 391.6
click at [770, 519] on li "Can you please send a list of your processional & recessional order, with names…" at bounding box center [794, 487] width 869 height 64
copy li "Can you please send a list of your processional & recessional order, with names…"
click at [772, 519] on li "Can you please send a list of your processional & recessional order, with names…" at bounding box center [794, 487] width 869 height 64
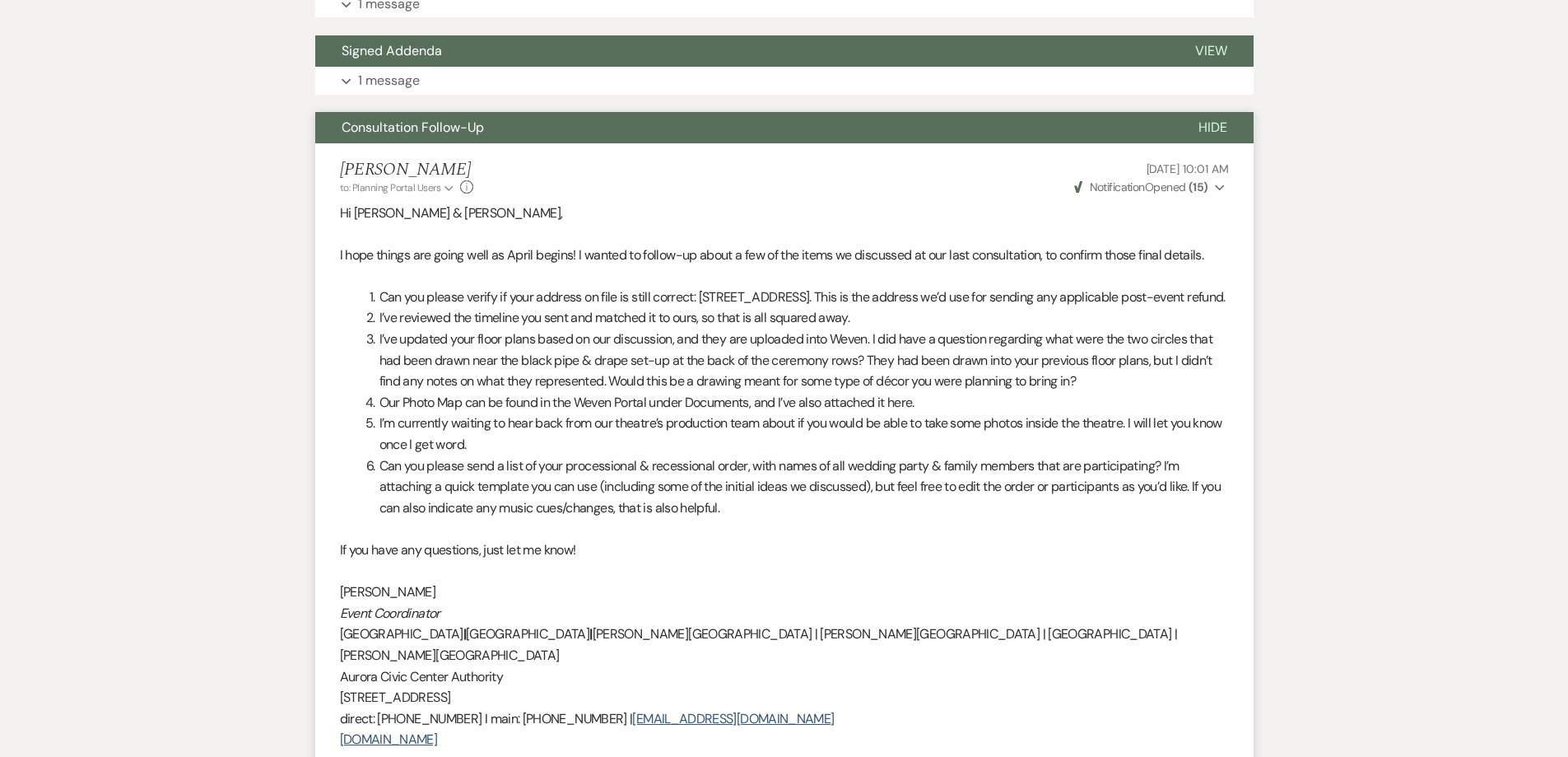
click at [426, 454] on li "I’m currently waiting to hear back from our theatre’s production team about if …" at bounding box center [794, 433] width 869 height 42
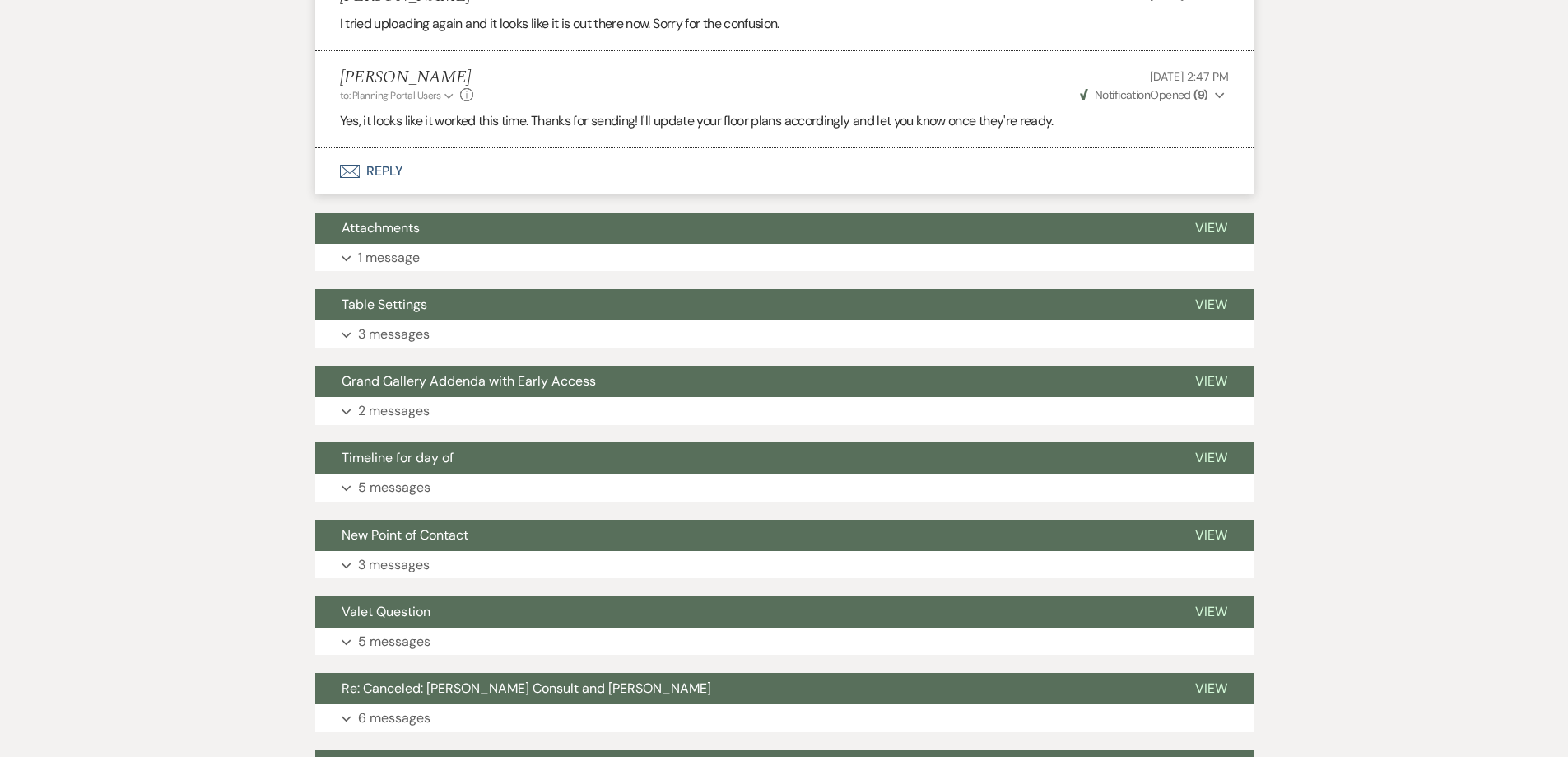
scroll to position [4199, 0]
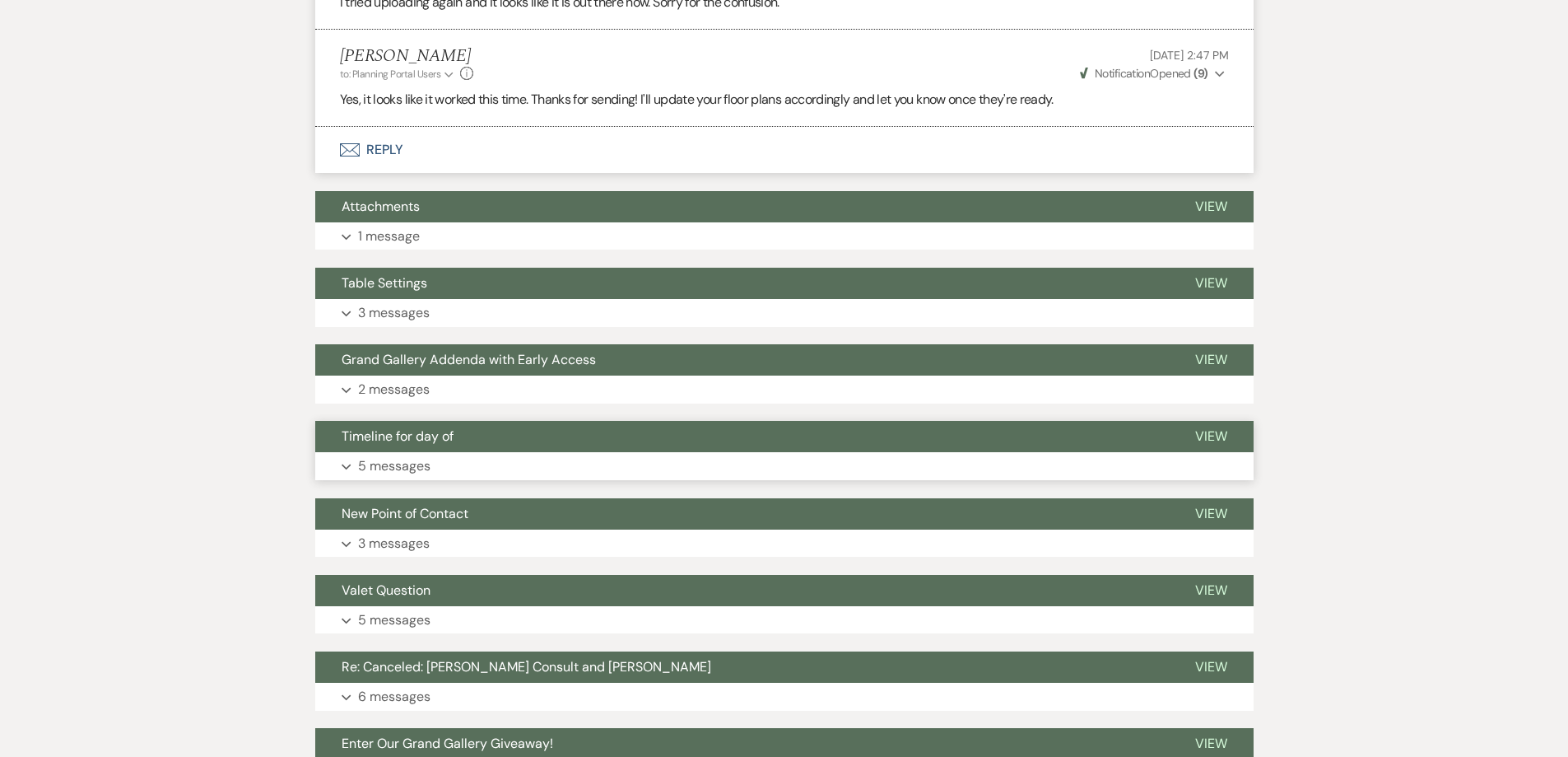
click at [381, 455] on p "5 messages" at bounding box center [394, 465] width 72 height 21
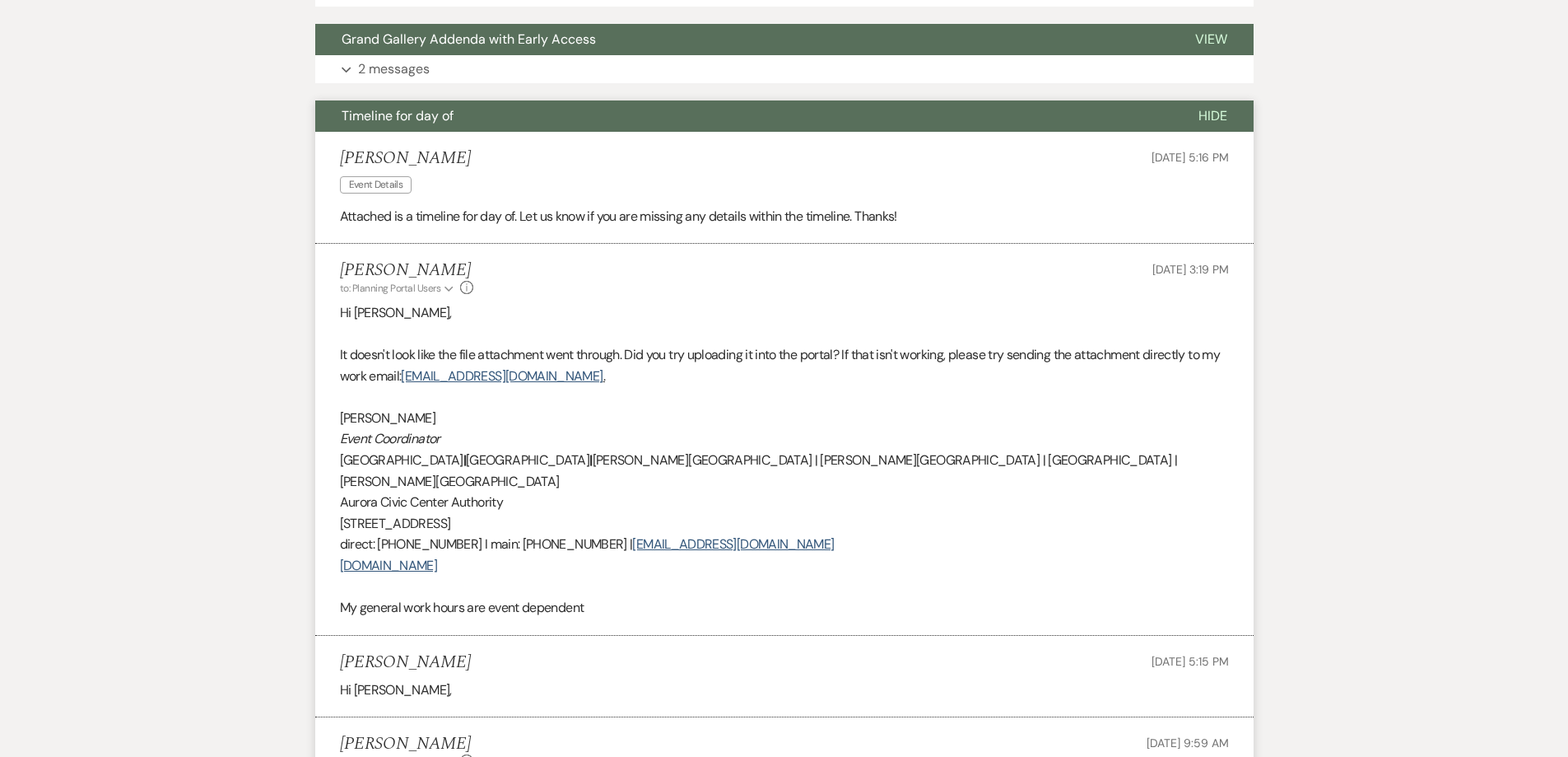
scroll to position [4529, 0]
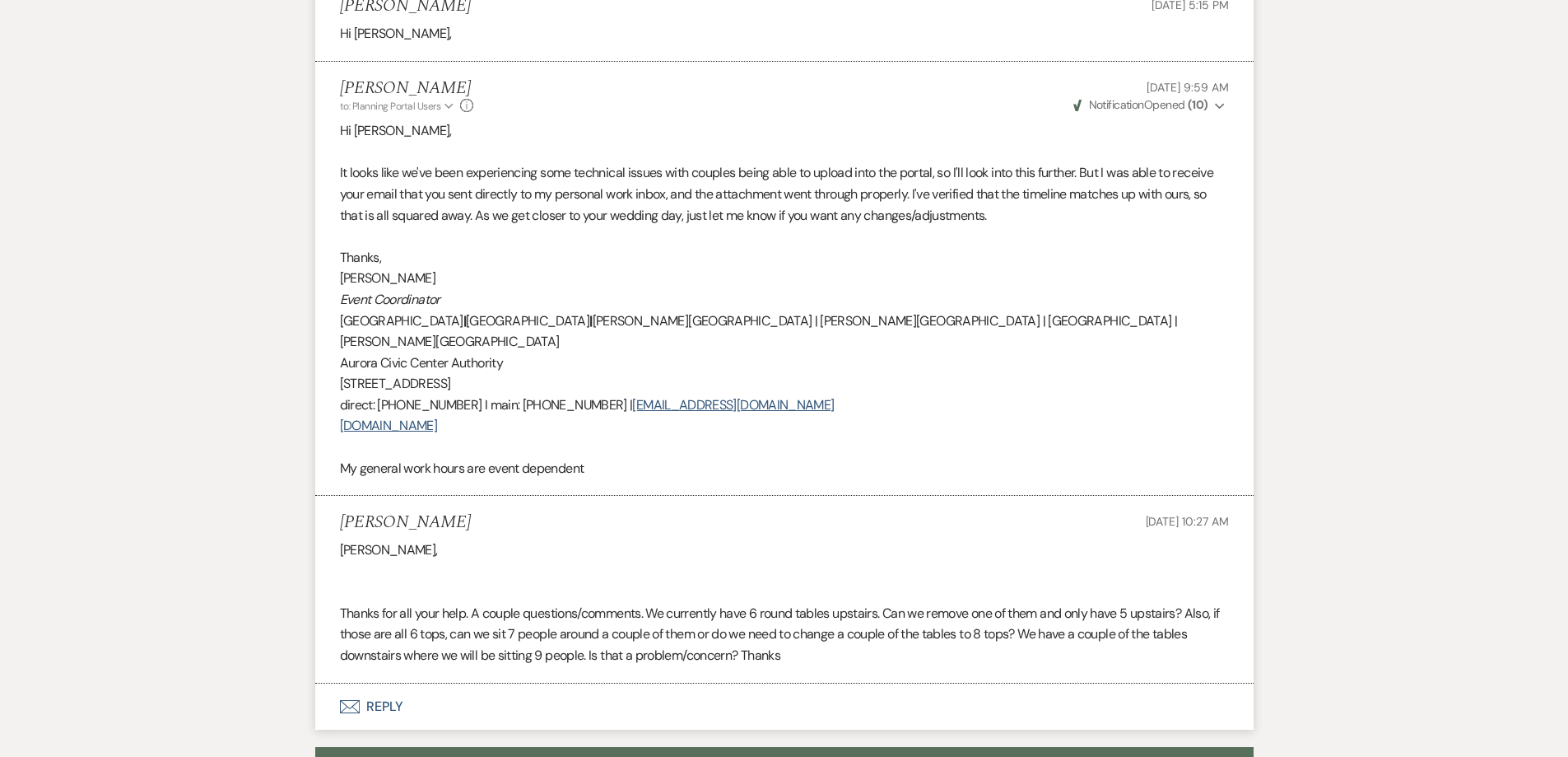
scroll to position [5188, 0]
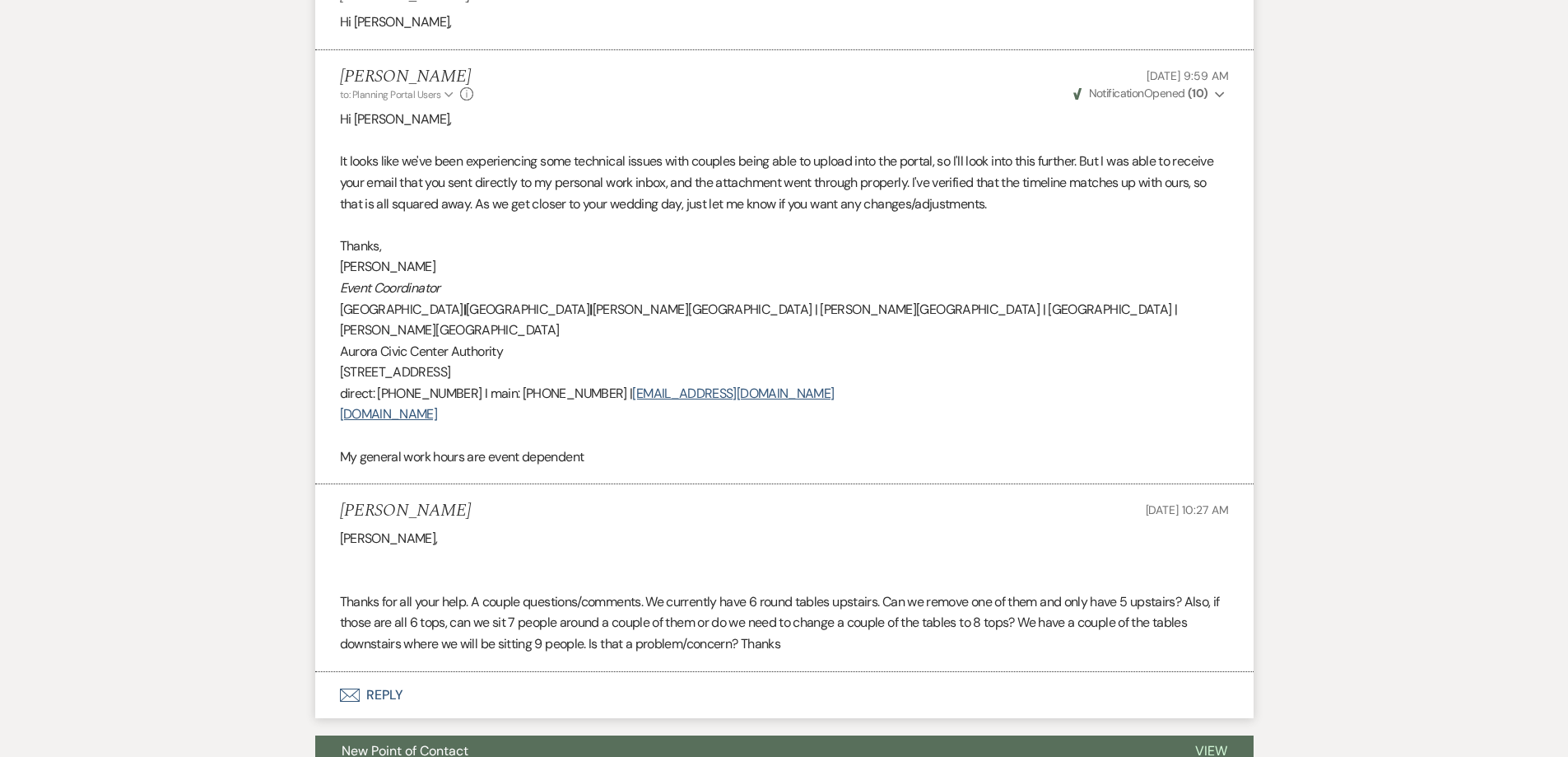
click at [573, 214] on p at bounding box center [784, 224] width 889 height 21
click at [1250, 288] on li "Molly Speckman to: Planning Portal Users Expand Info Mar 31, 2025, 9:59 AM Weve…" at bounding box center [784, 267] width 938 height 434
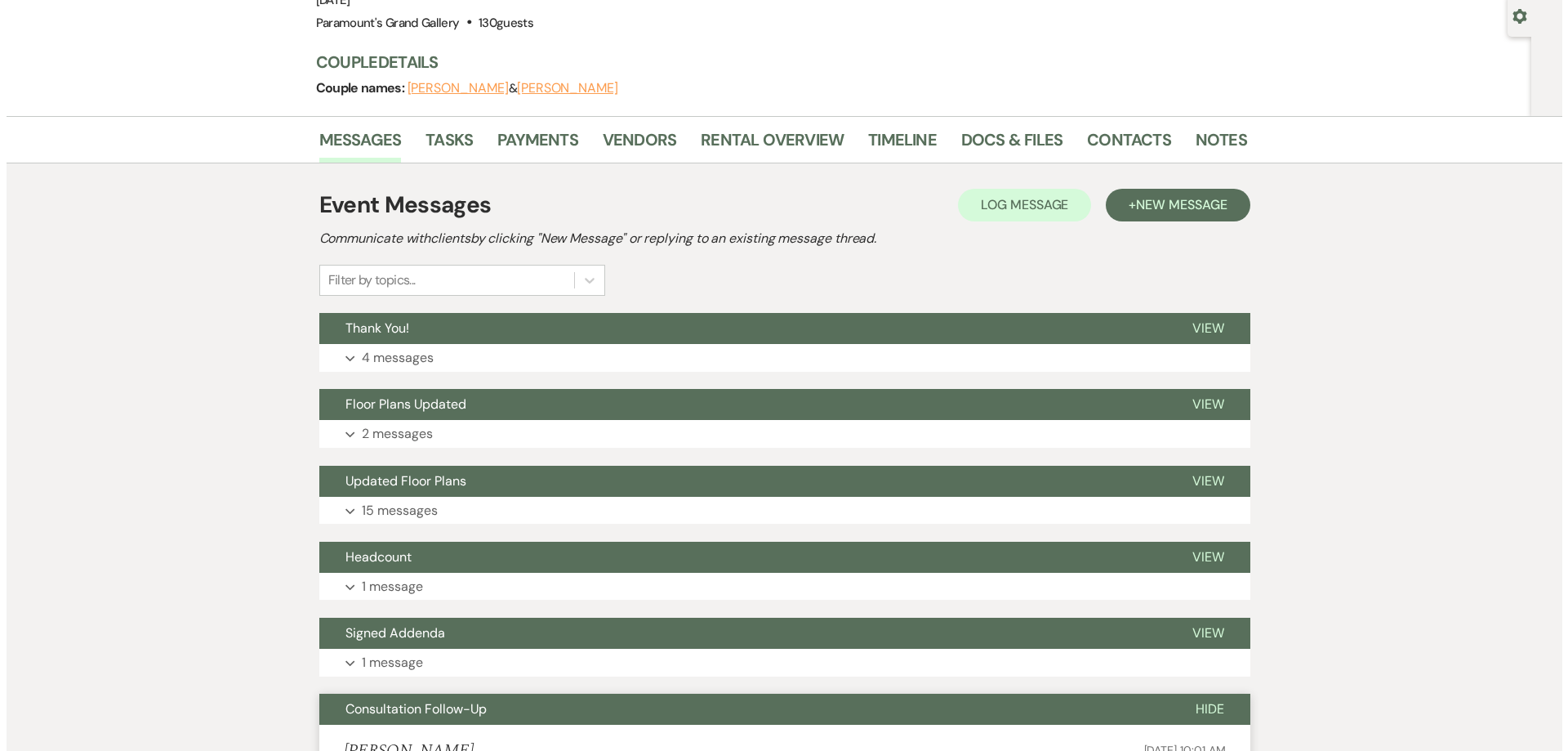
scroll to position [0, 0]
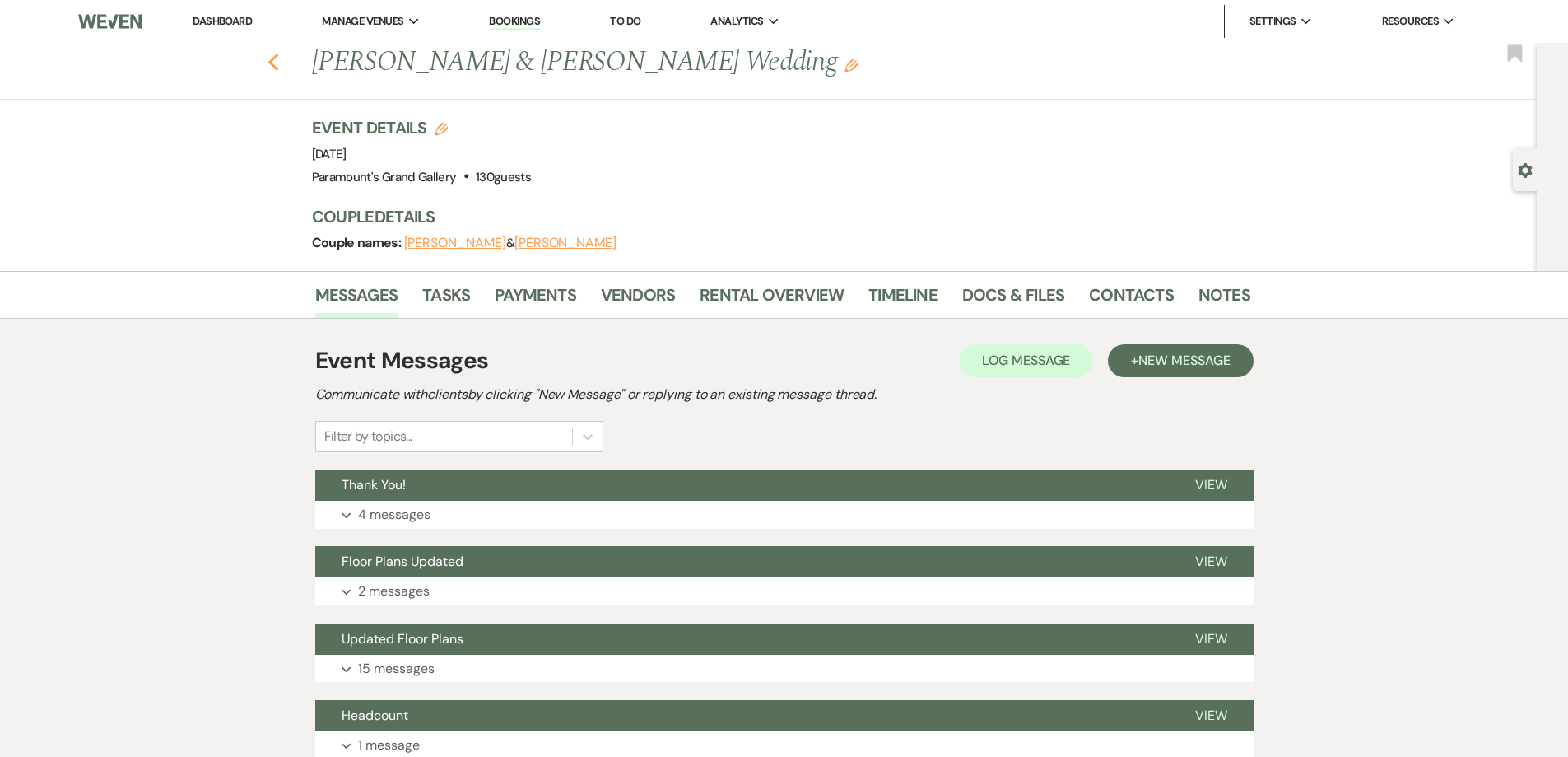
click at [277, 72] on icon "Previous" at bounding box center [273, 63] width 13 height 20
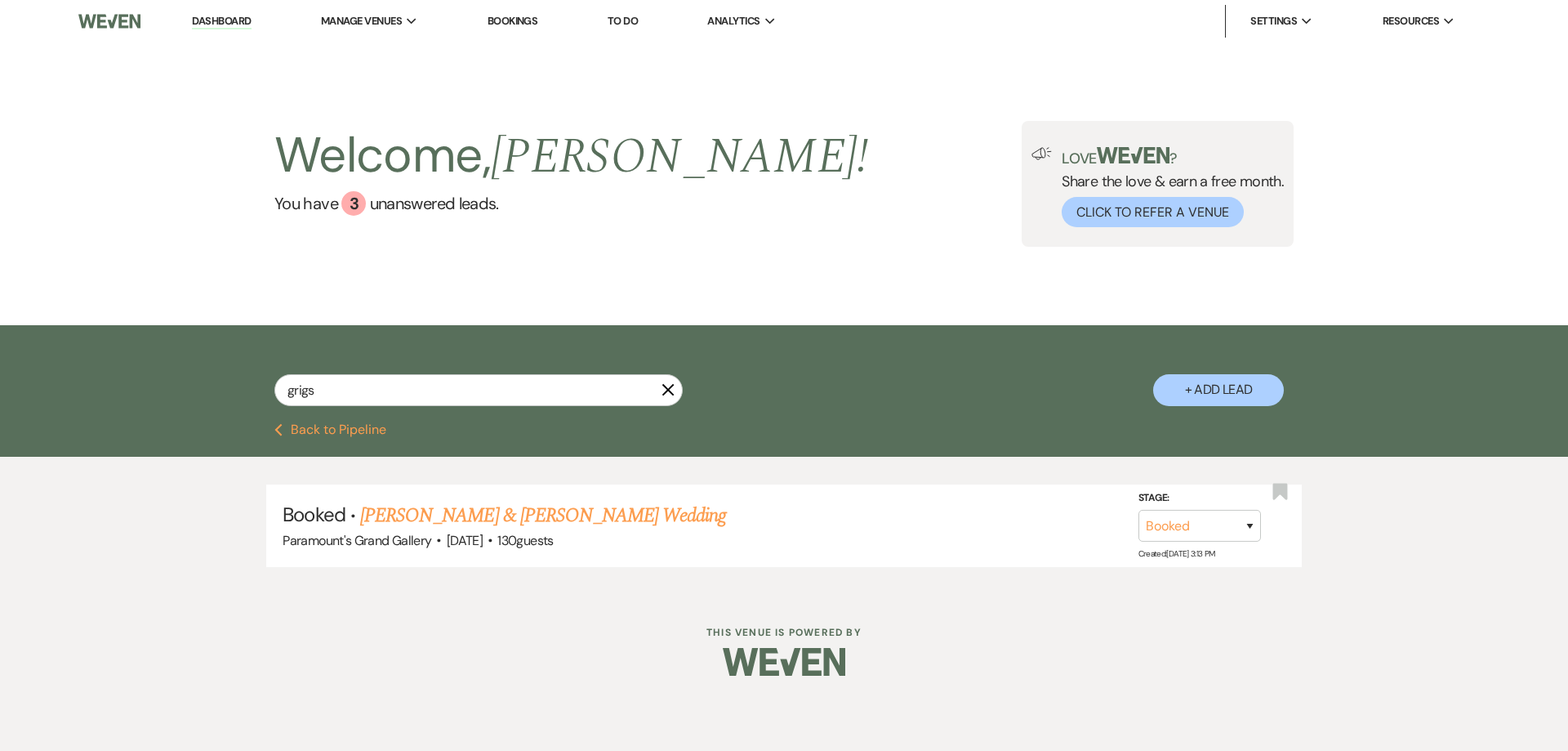
click at [666, 389] on icon "X" at bounding box center [668, 389] width 13 height 13
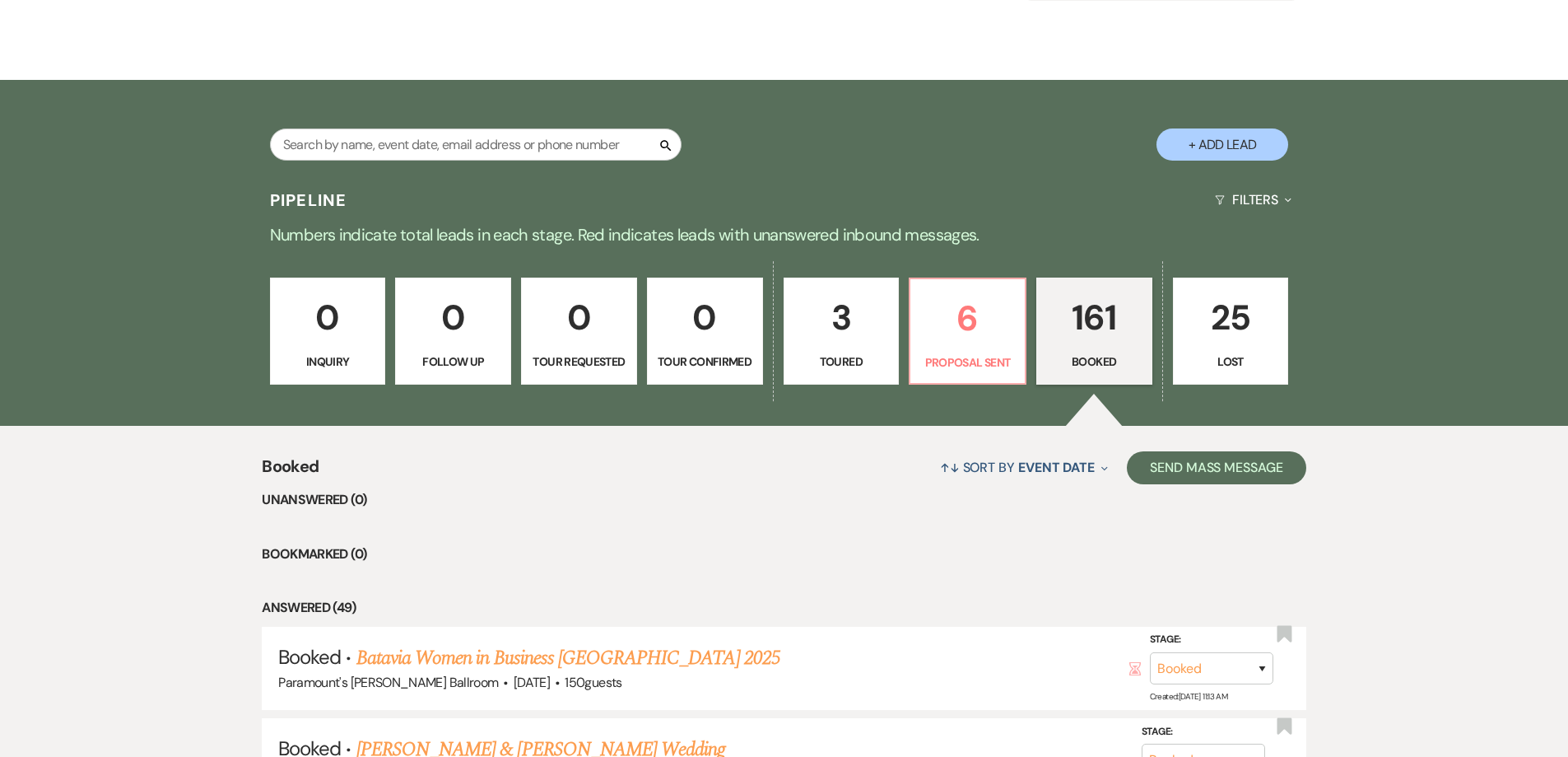
scroll to position [329, 0]
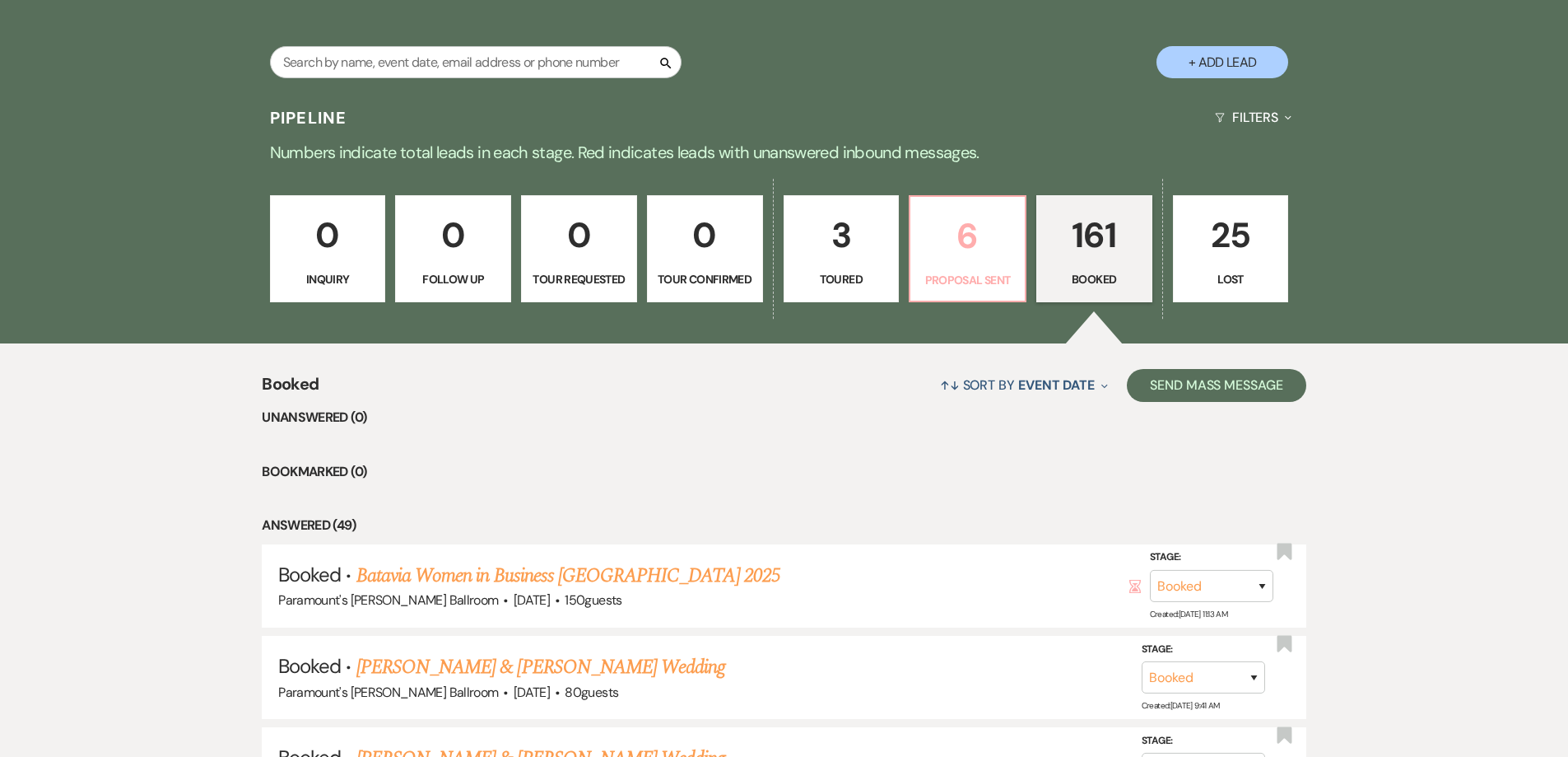
click at [983, 274] on p "Proposal Sent" at bounding box center [967, 280] width 95 height 18
select select "6"
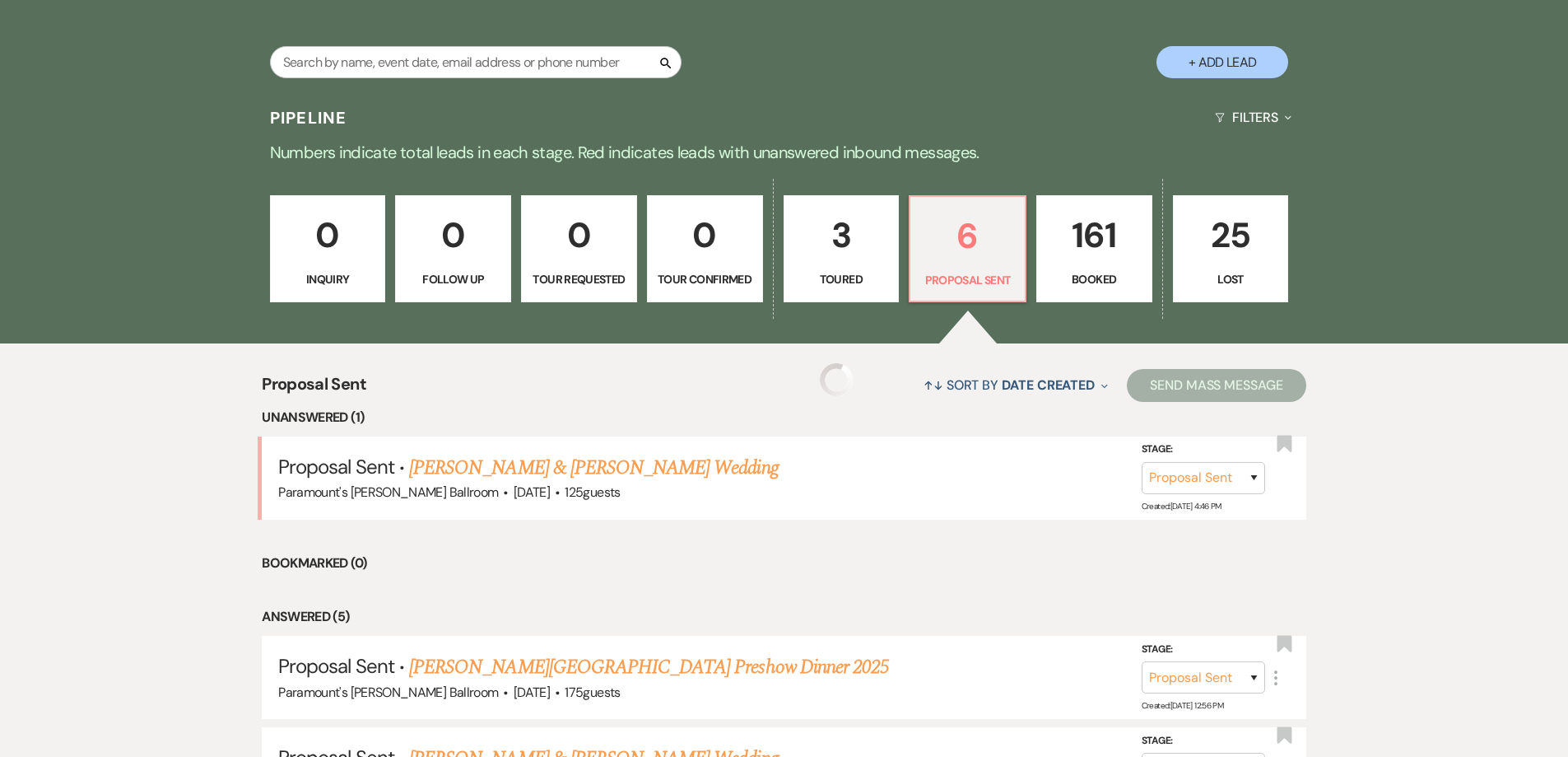
select select "6"
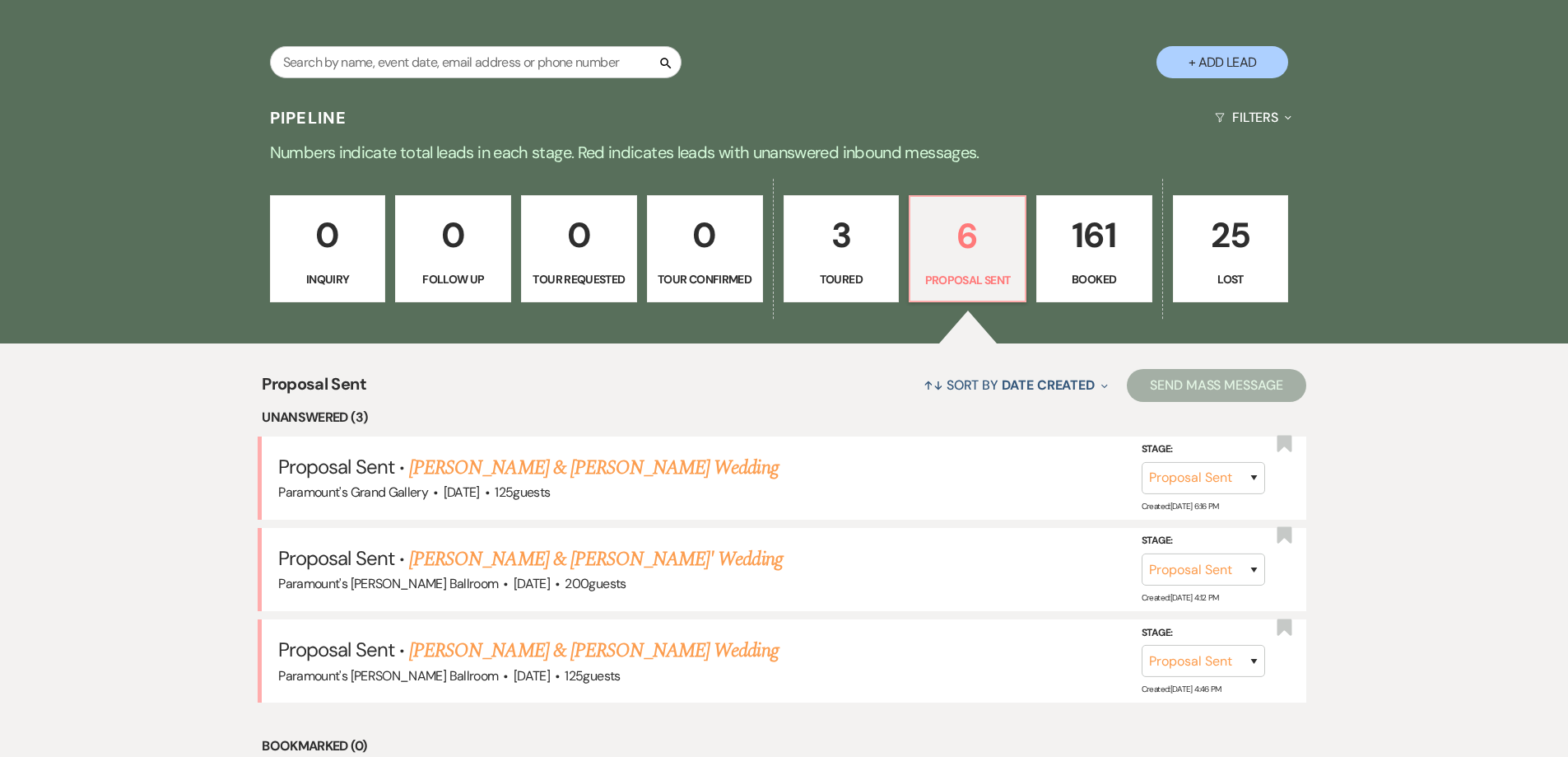
click at [1057, 272] on p "Booked" at bounding box center [1094, 279] width 95 height 18
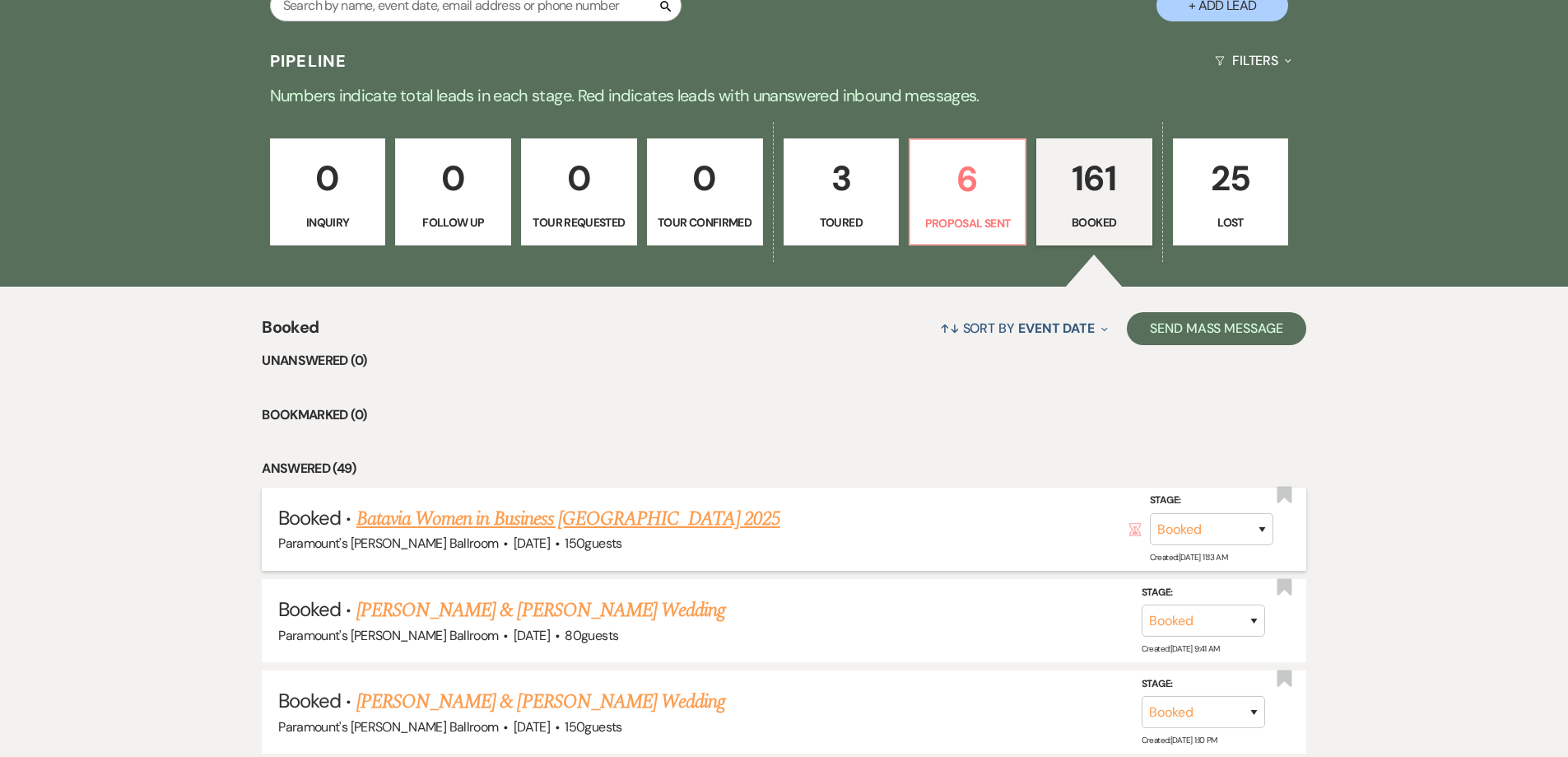
scroll to position [411, 0]
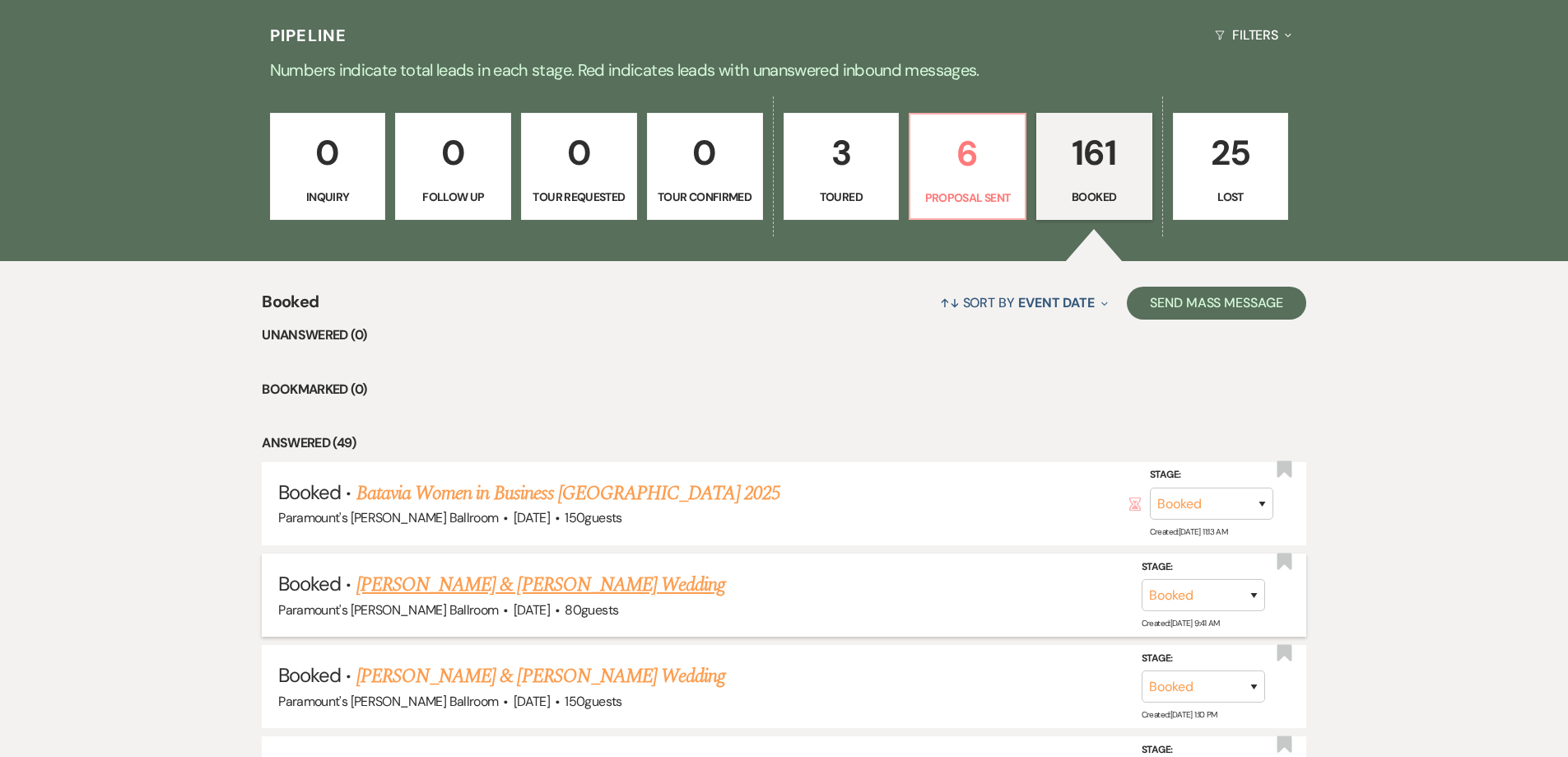
click at [515, 583] on link "[PERSON_NAME] & [PERSON_NAME] Wedding" at bounding box center [541, 585] width 368 height 30
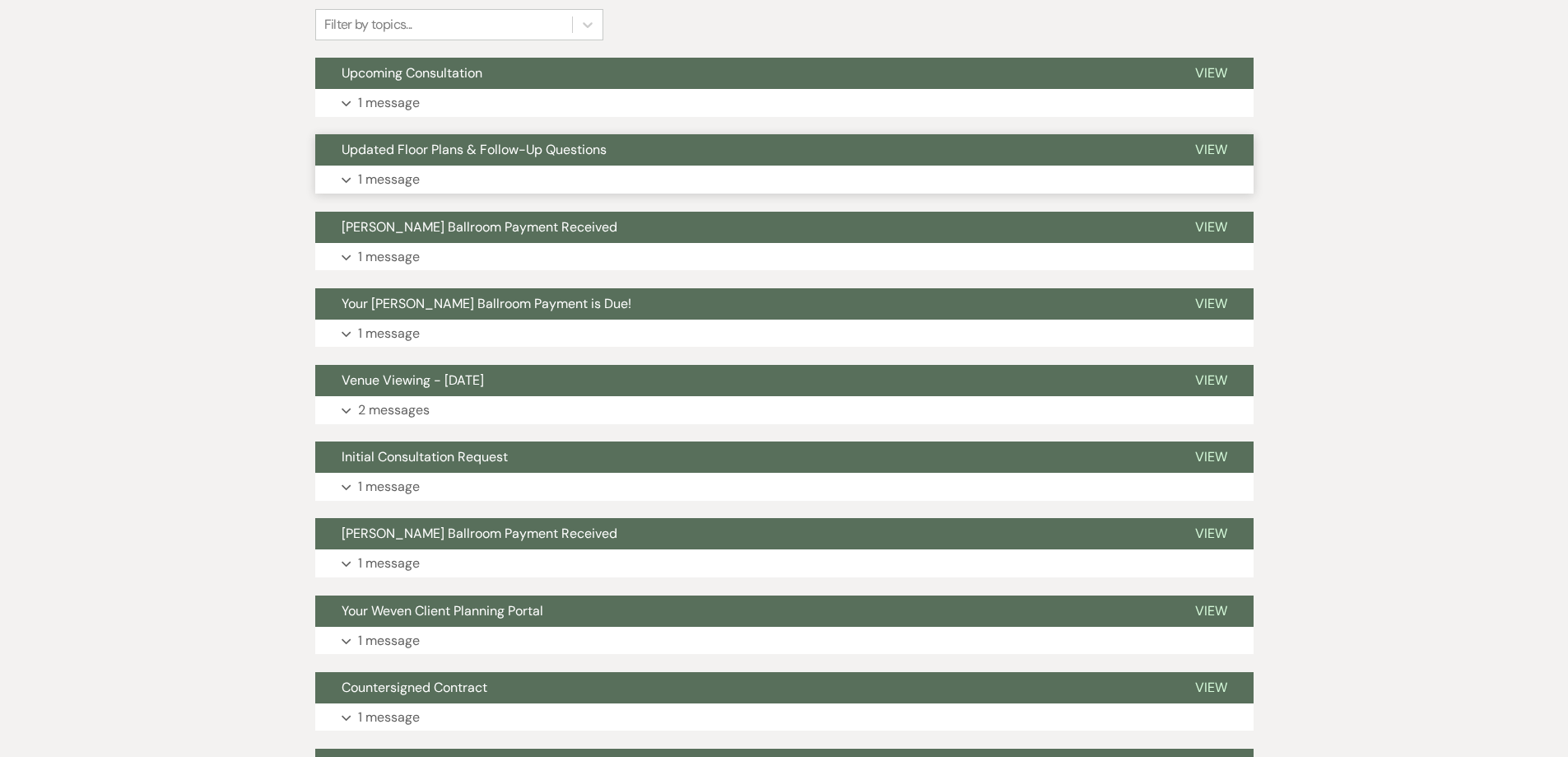
click at [520, 168] on button "Expand 1 message" at bounding box center [784, 179] width 938 height 28
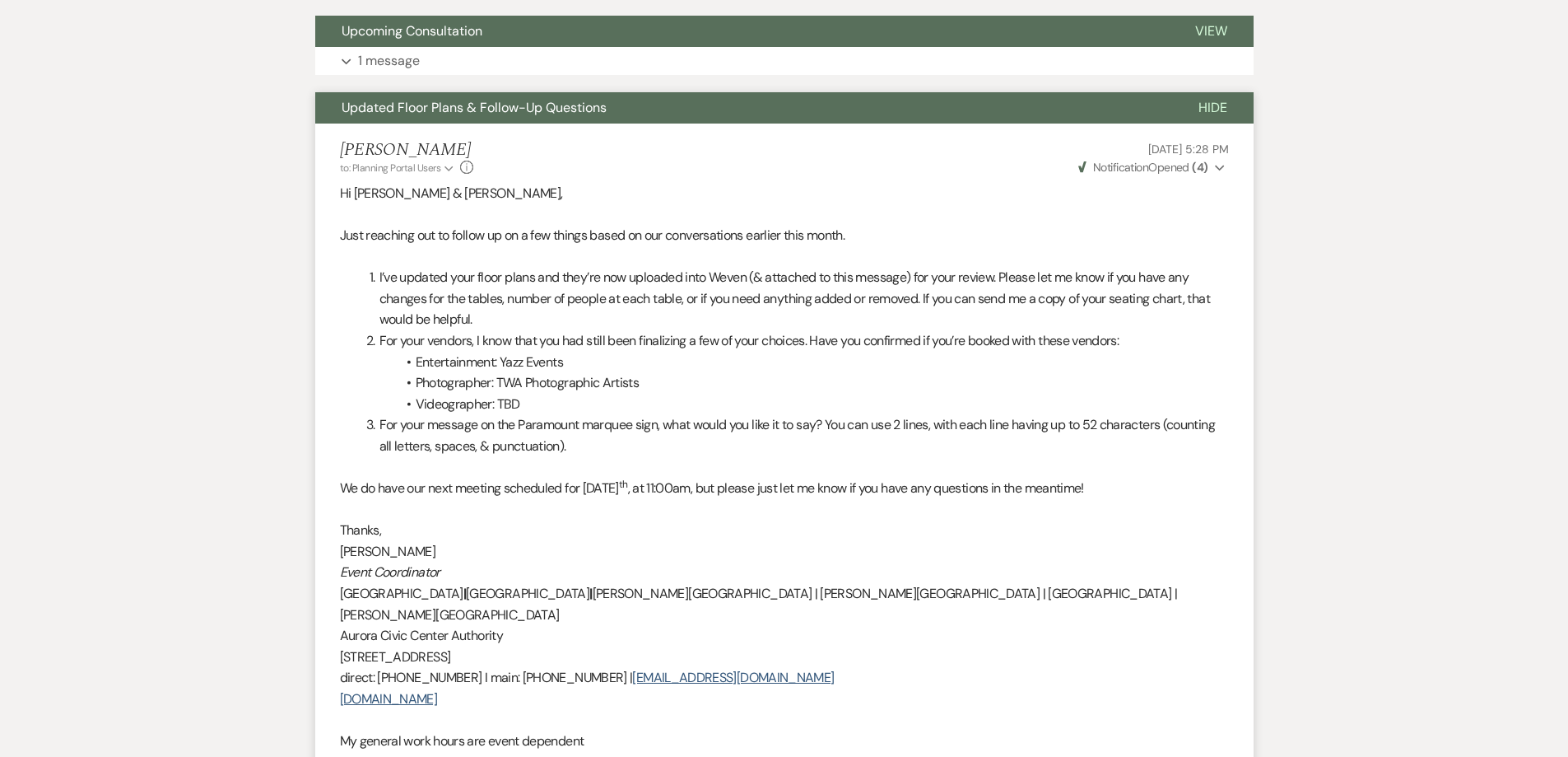
scroll to position [494, 0]
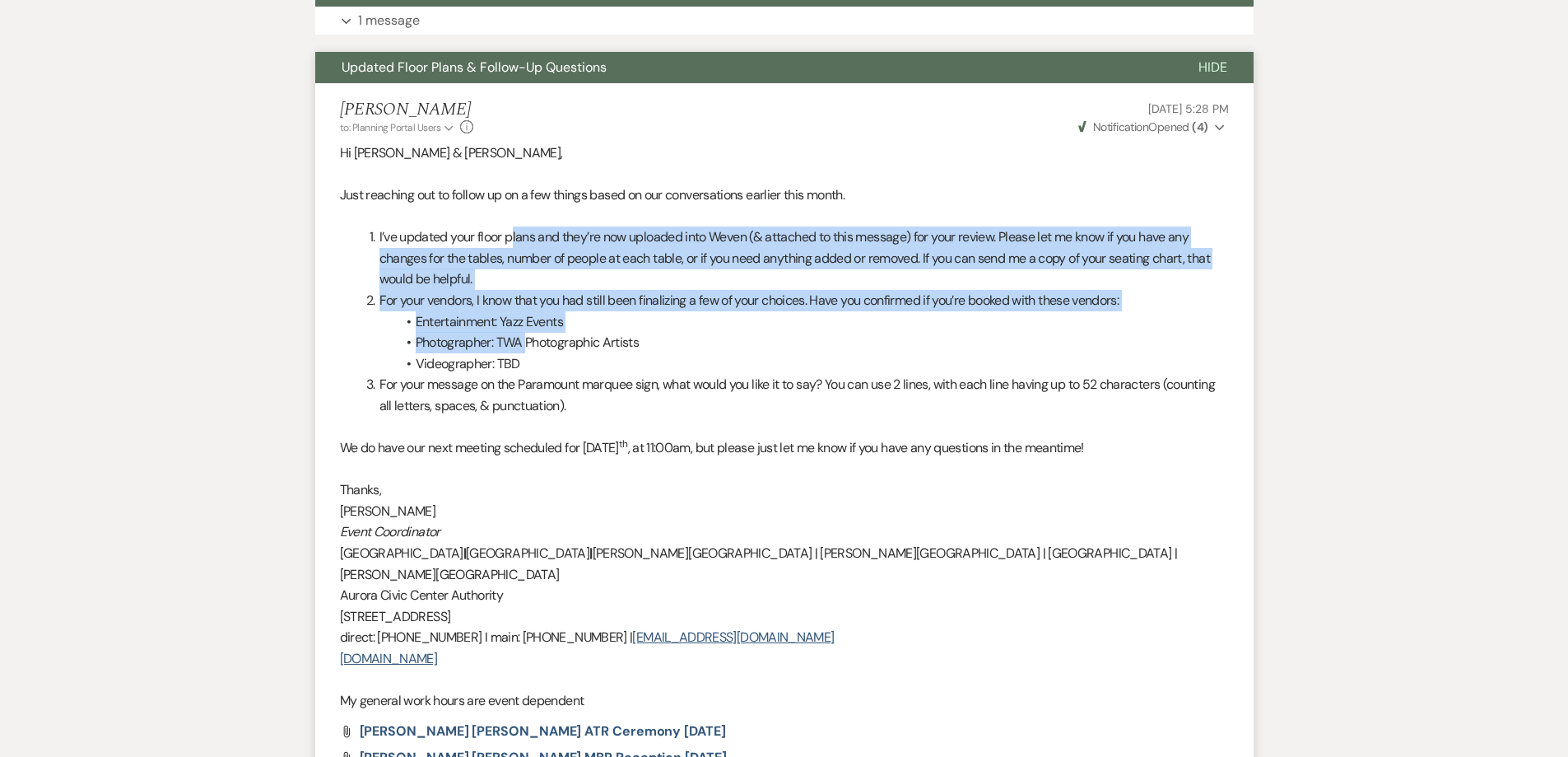
drag, startPoint x: 512, startPoint y: 233, endPoint x: 530, endPoint y: 333, distance: 101.6
click at [530, 333] on div "Hi Jesus & Shaila, Just reaching out to follow up on a few things based on our …" at bounding box center [784, 427] width 889 height 569
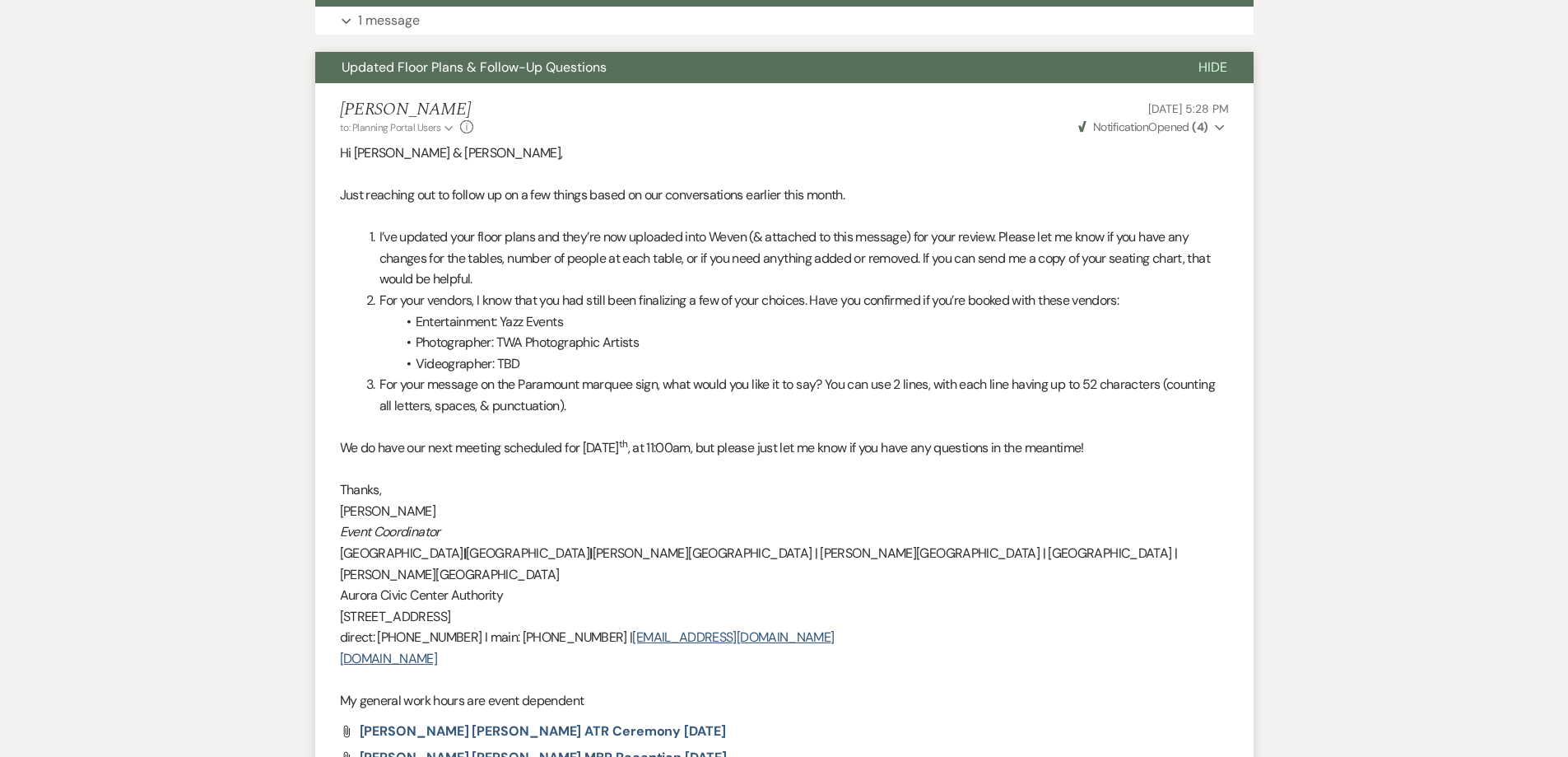
click at [533, 333] on li "Photographer: TWA Photographic Artists" at bounding box center [792, 342] width 872 height 21
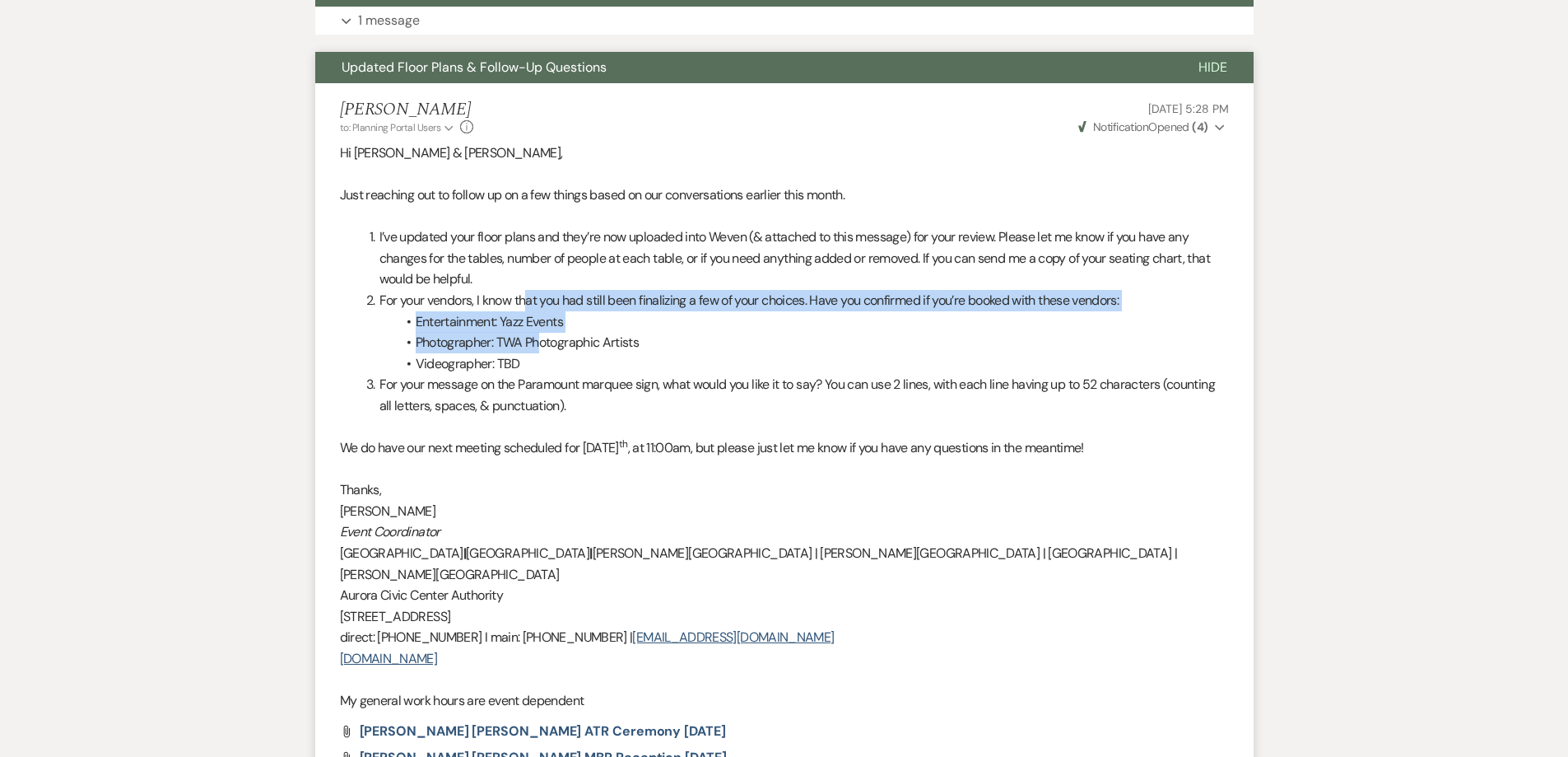
drag, startPoint x: 525, startPoint y: 300, endPoint x: 548, endPoint y: 344, distance: 49.6
click at [546, 342] on div "Hi Jesus & Shaila, Just reaching out to follow up on a few things based on our …" at bounding box center [784, 427] width 889 height 569
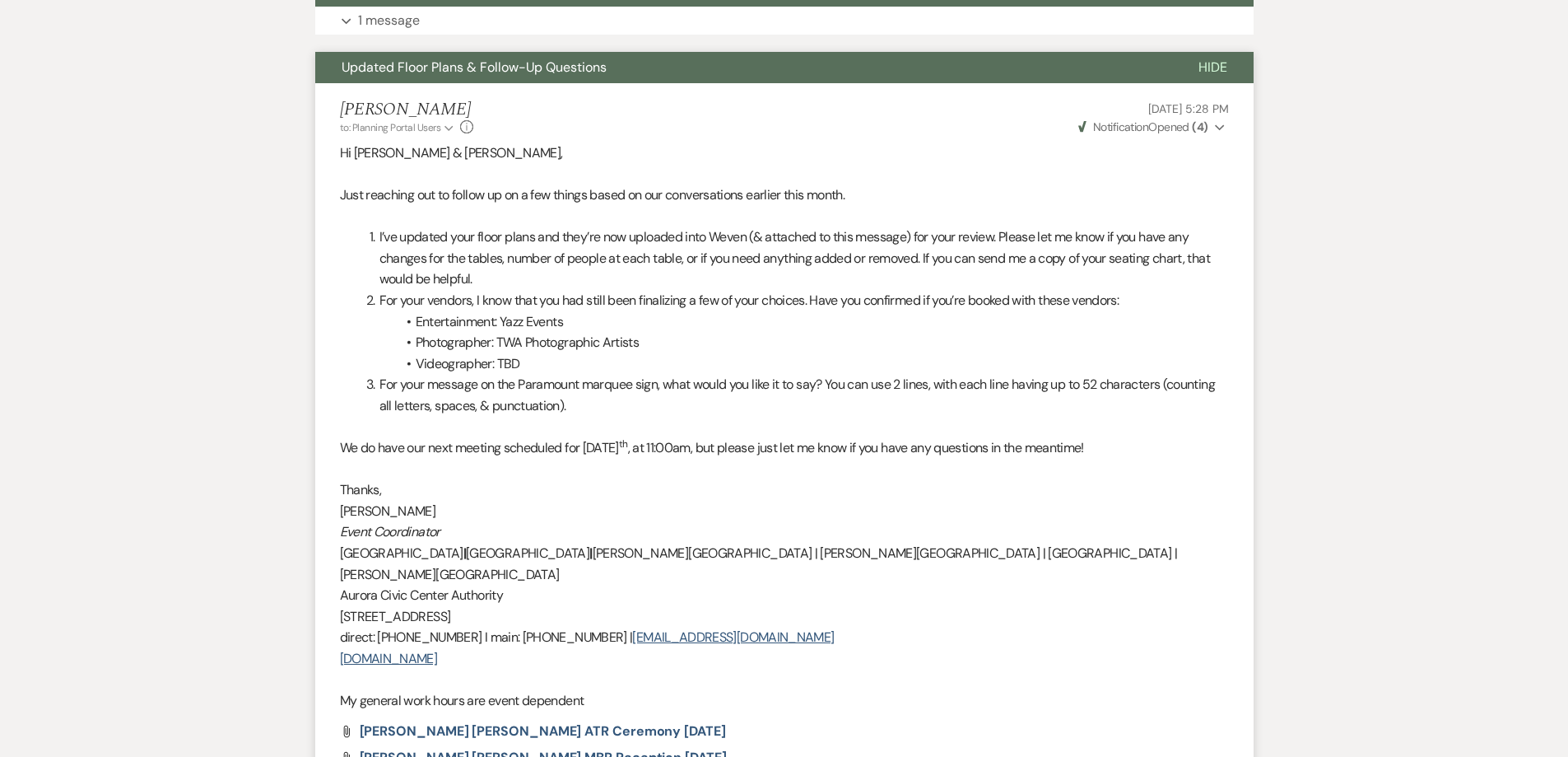
click at [568, 347] on li "Photographer: TWA Photographic Artists" at bounding box center [792, 342] width 872 height 21
click at [578, 327] on li "Entertainment: Yazz Events" at bounding box center [792, 321] width 872 height 21
click at [596, 333] on li "Photographer: TWA Photographic Artists" at bounding box center [792, 342] width 872 height 21
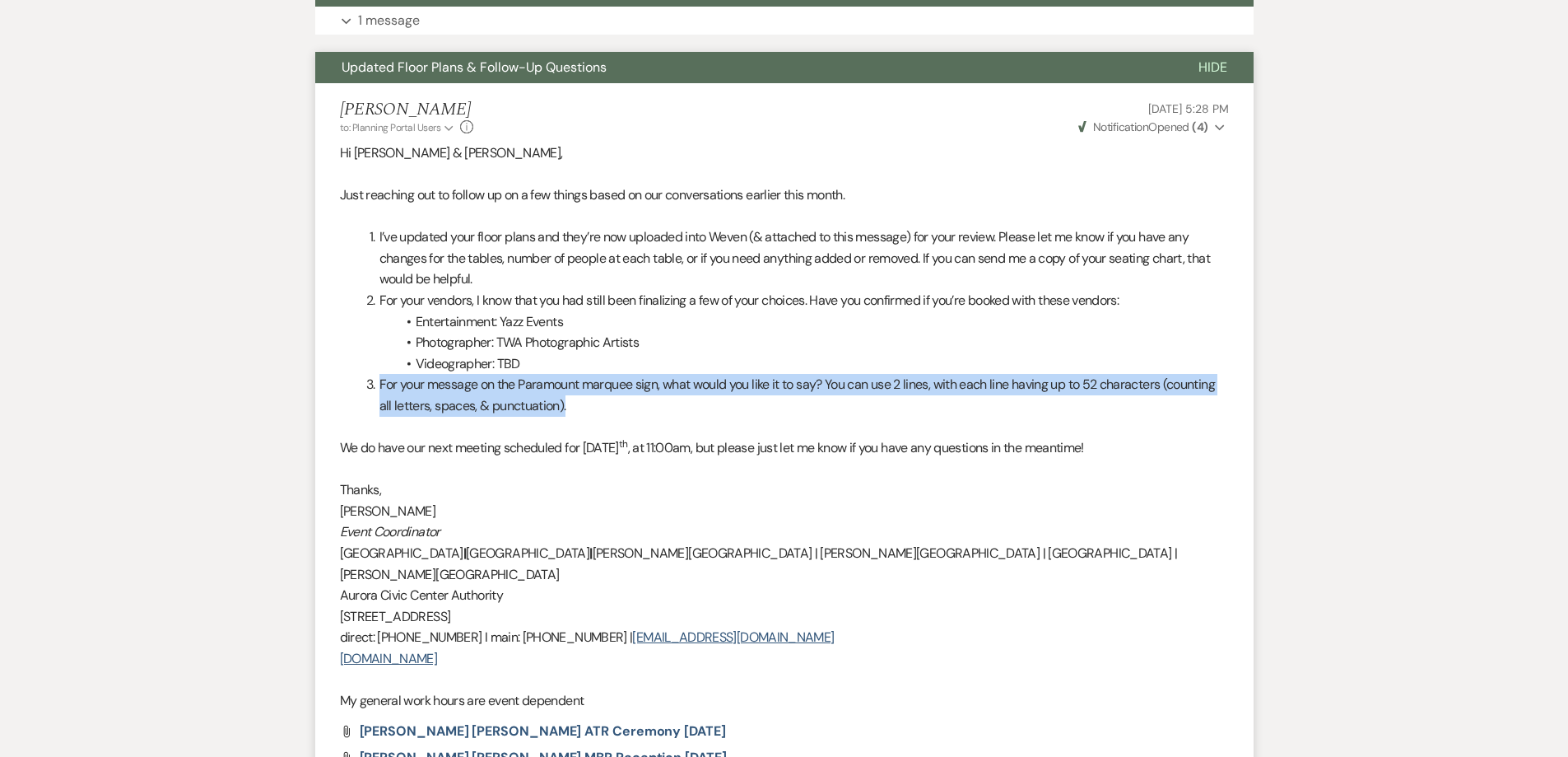
drag, startPoint x: 581, startPoint y: 370, endPoint x: 594, endPoint y: 420, distance: 51.7
click at [594, 419] on div "Hi Jesus & Shaila, Just reaching out to follow up on a few things based on our …" at bounding box center [784, 427] width 889 height 569
click at [594, 420] on p at bounding box center [784, 426] width 889 height 21
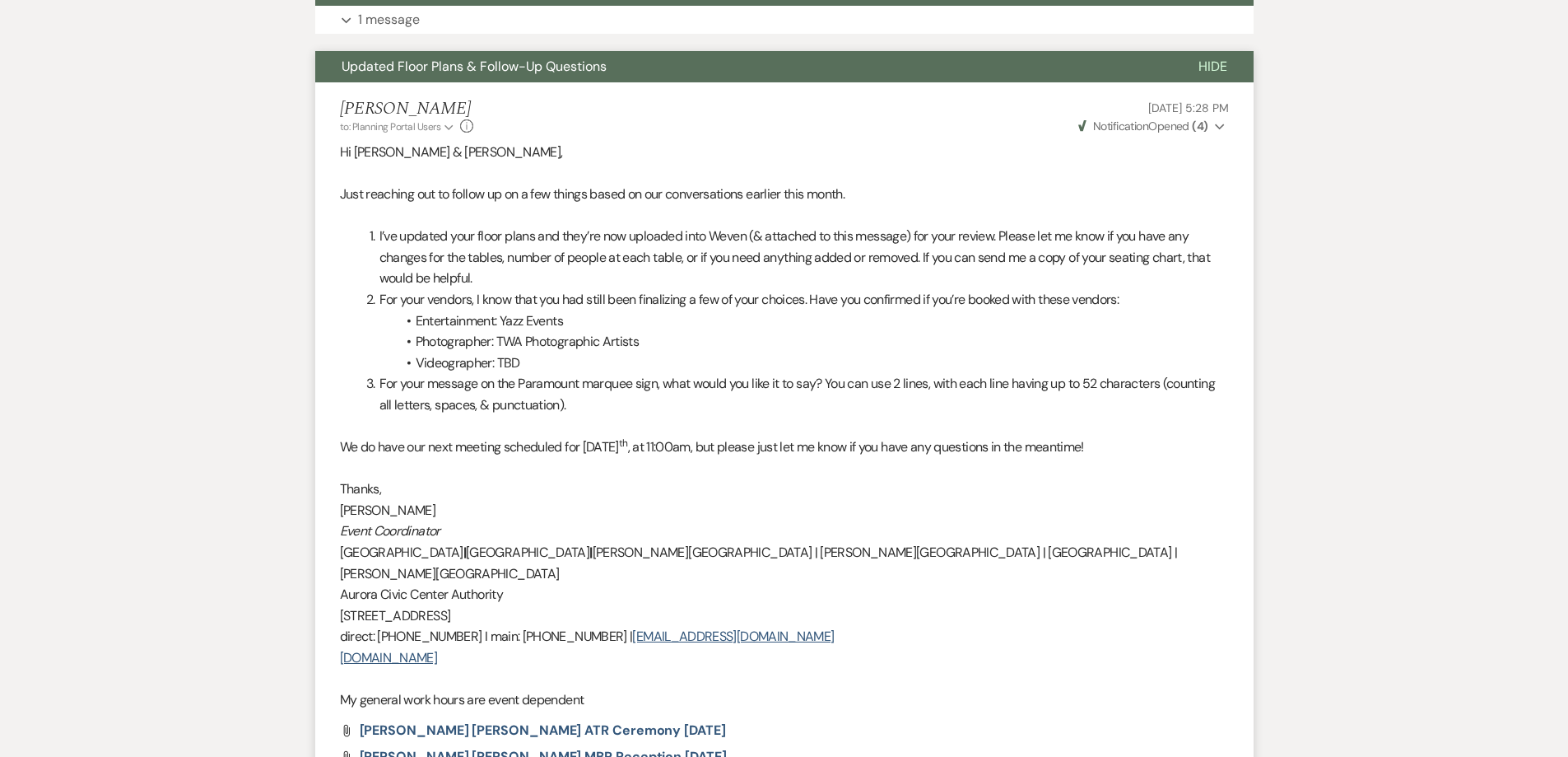
scroll to position [247, 0]
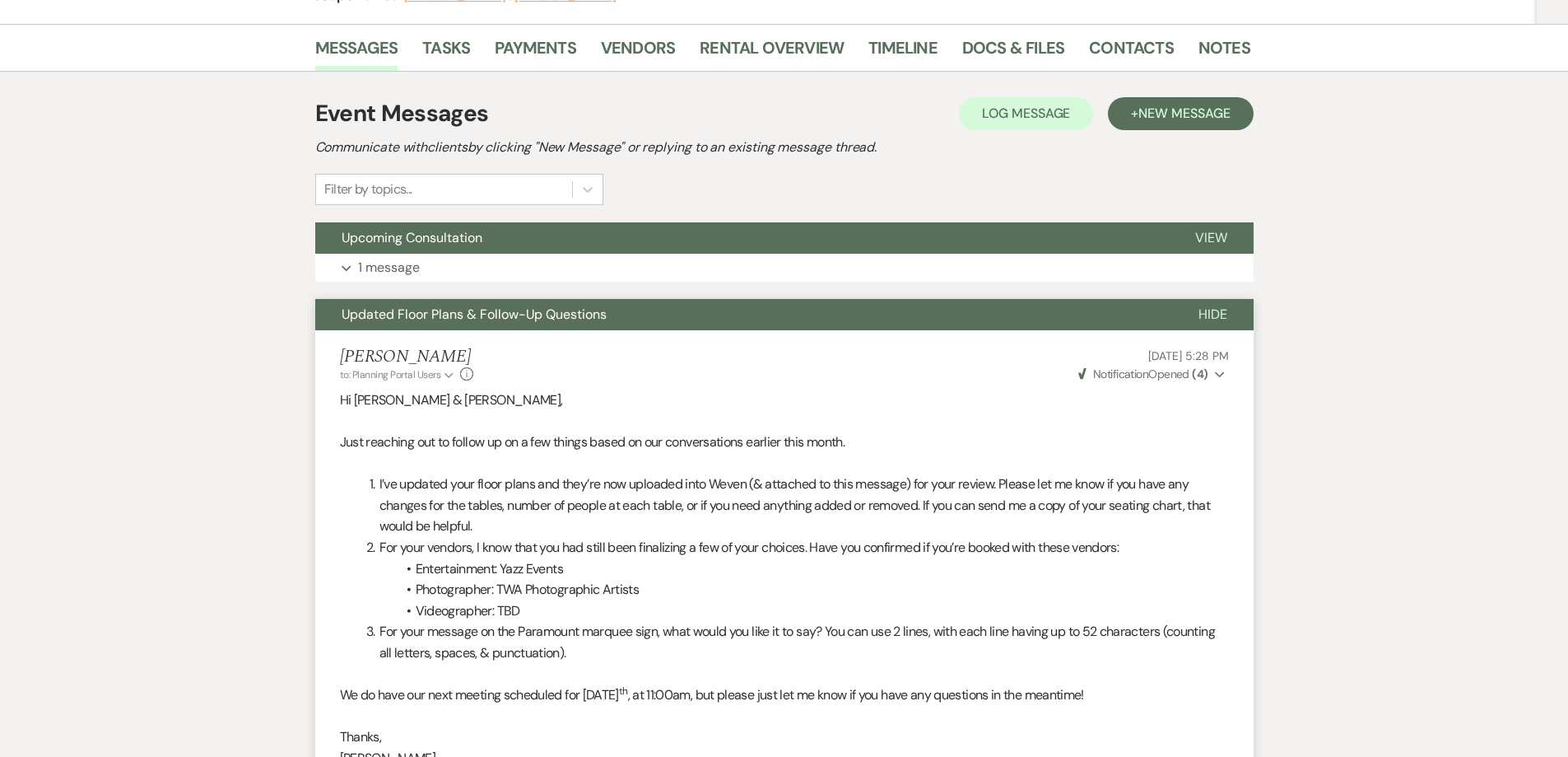
click at [573, 321] on span "Updated Floor Plans & Follow-Up Questions" at bounding box center [474, 314] width 265 height 17
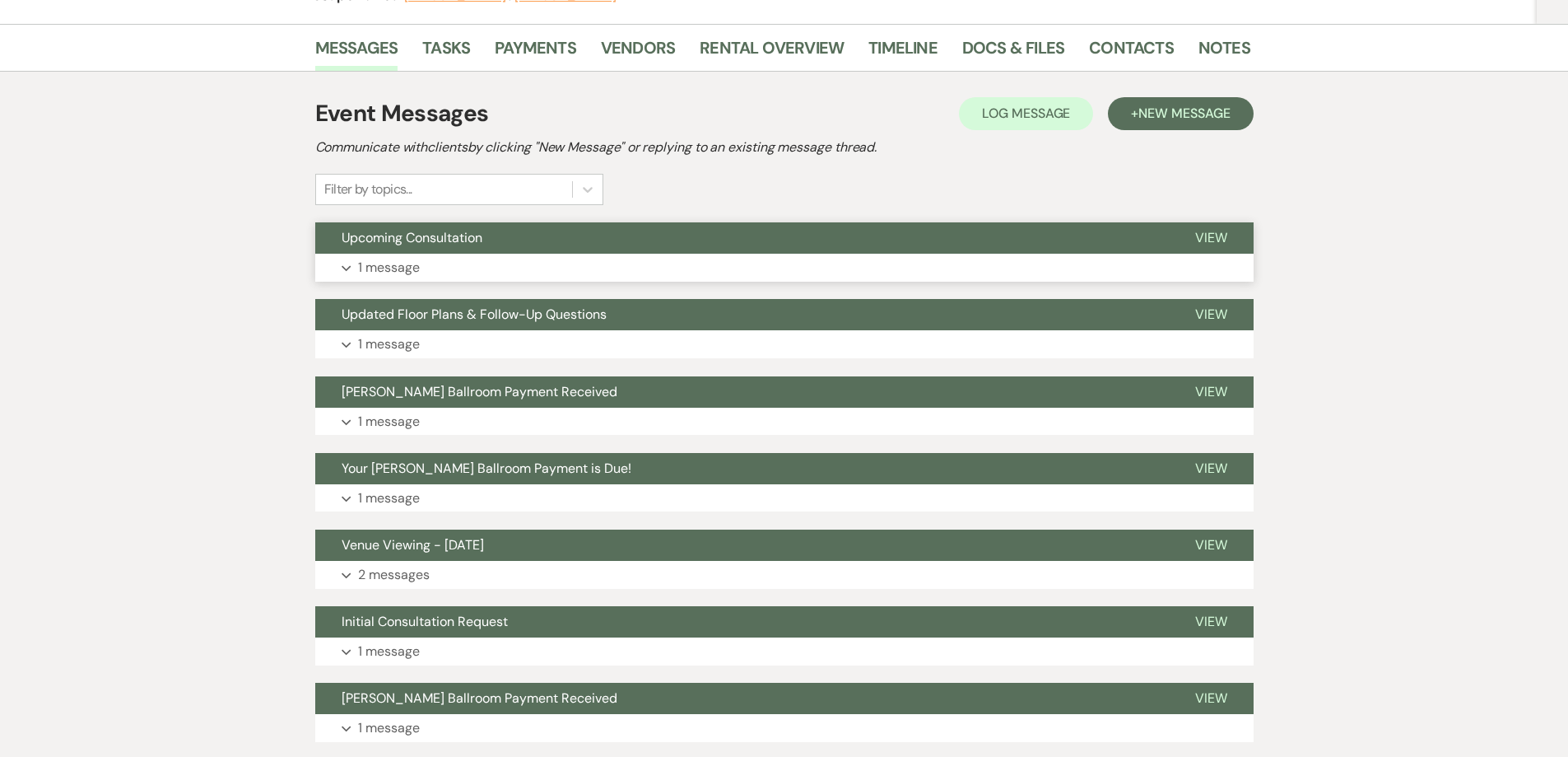
click at [623, 243] on button "Upcoming Consultation" at bounding box center [742, 238] width 853 height 31
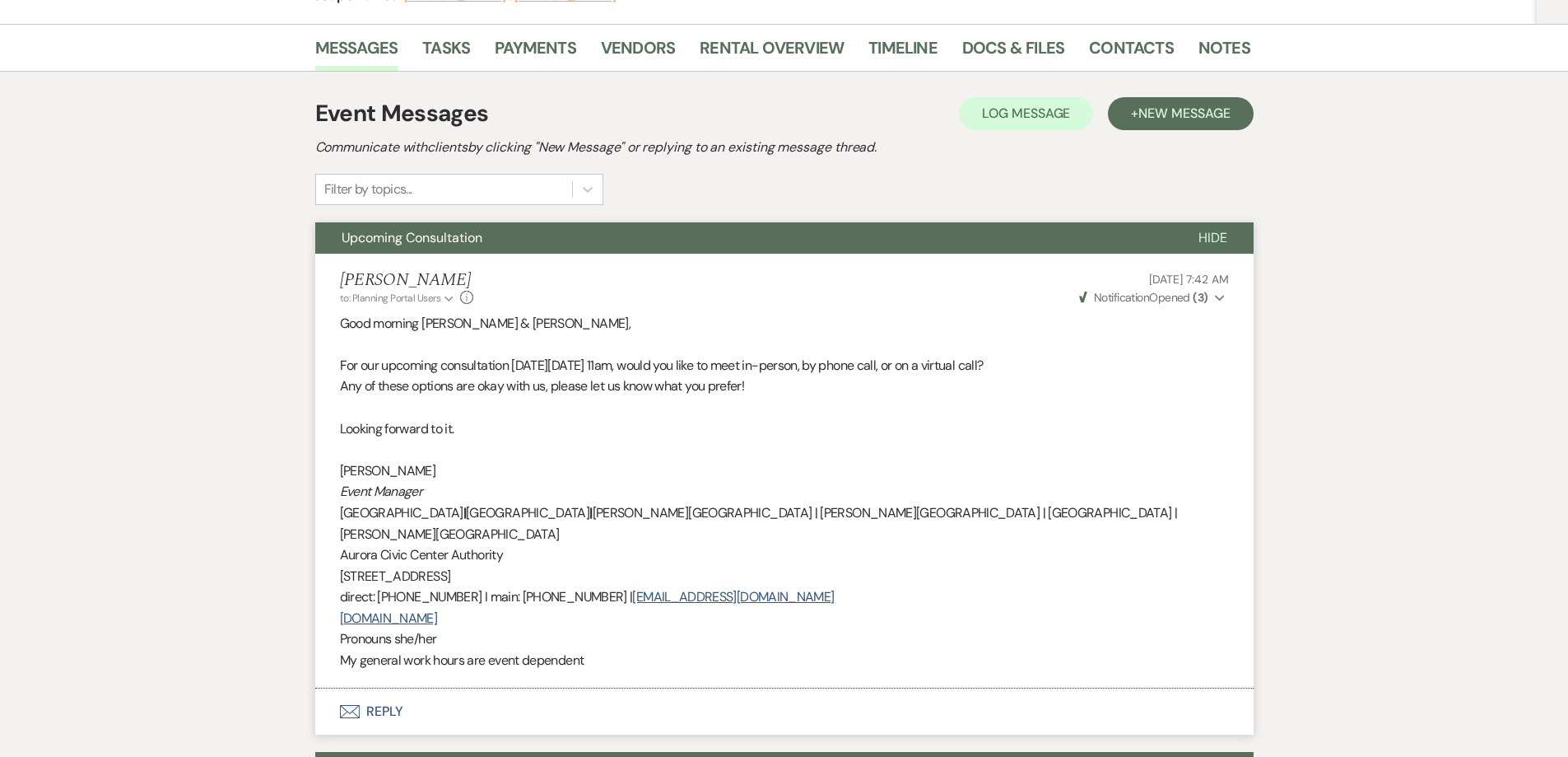
click at [1190, 299] on span "Weven Check Notification Opened ( 3 )" at bounding box center [1144, 297] width 129 height 15
click at [869, 325] on p "Good morning Shaila & Jesus," at bounding box center [784, 323] width 889 height 21
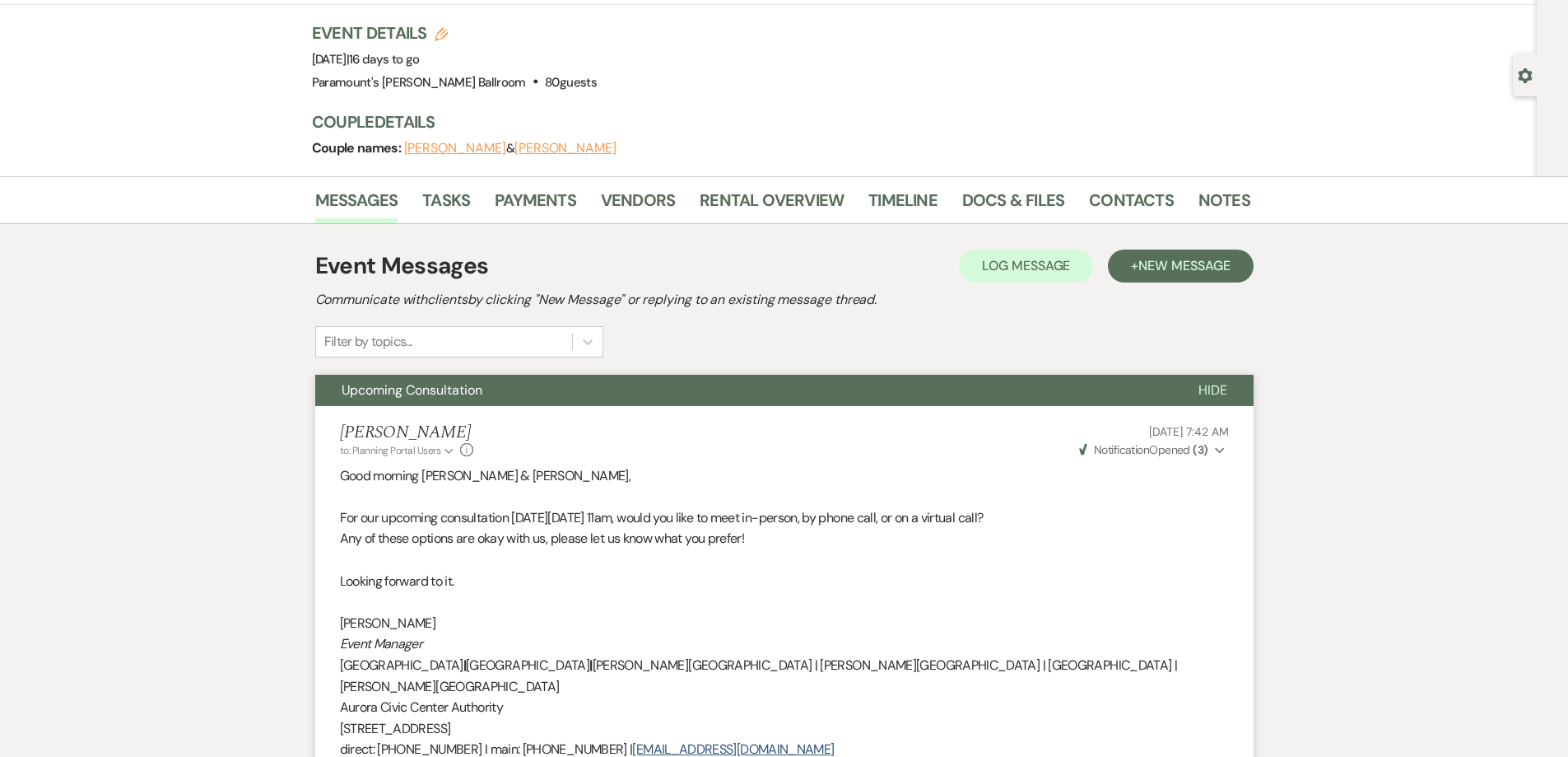
scroll to position [0, 0]
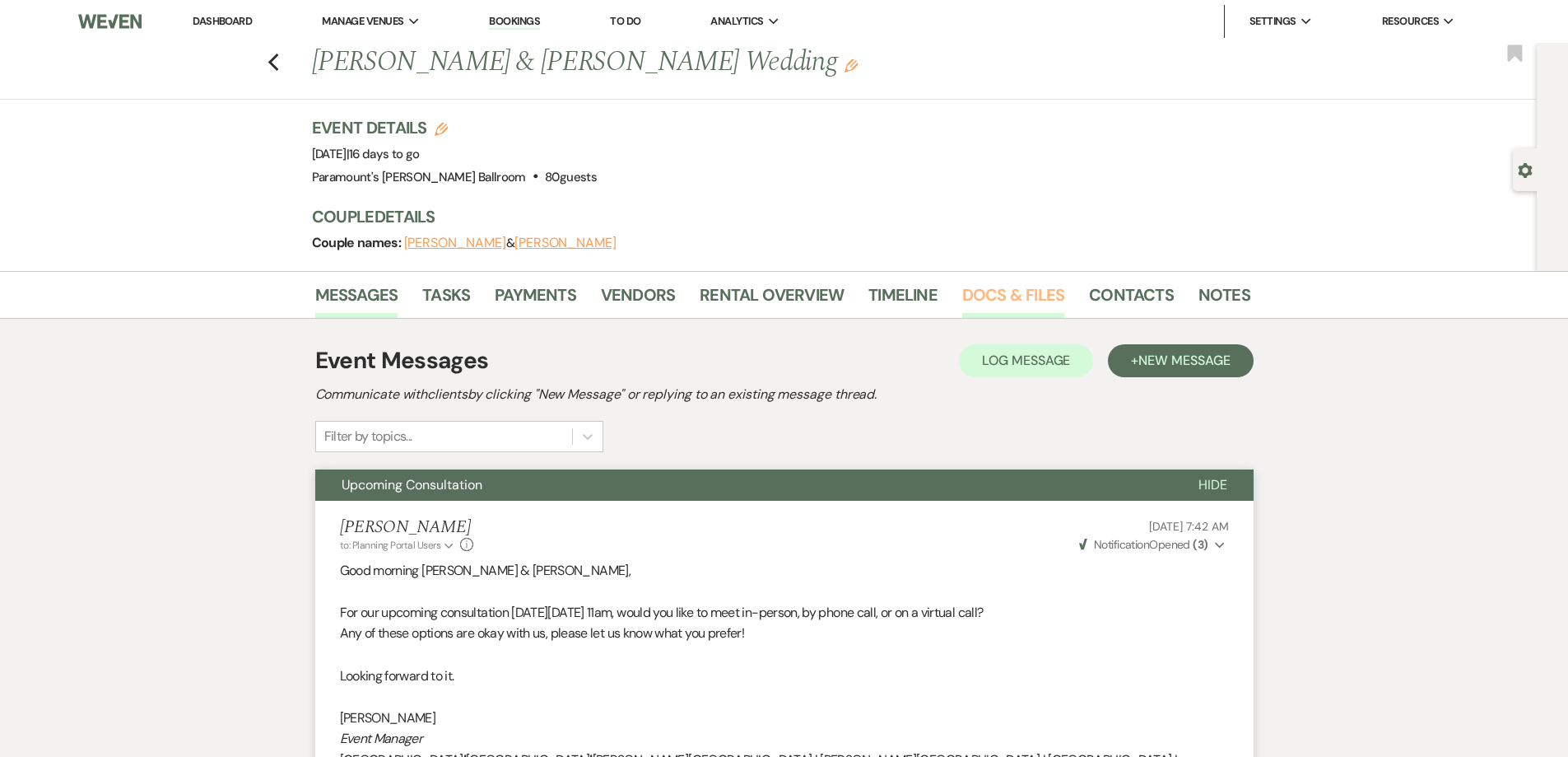
click at [1012, 301] on link "Docs & Files" at bounding box center [1013, 300] width 102 height 36
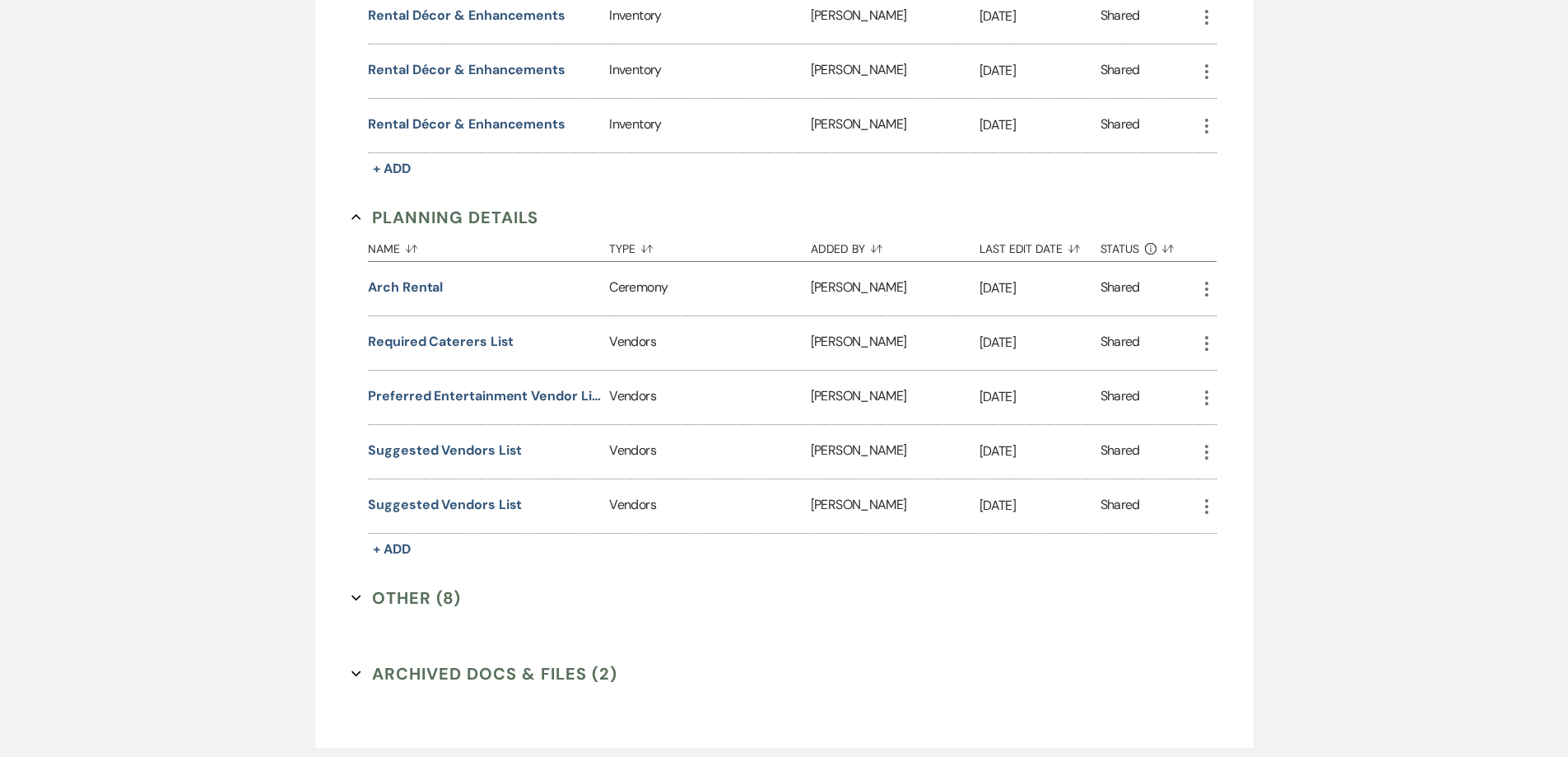
scroll to position [1153, 0]
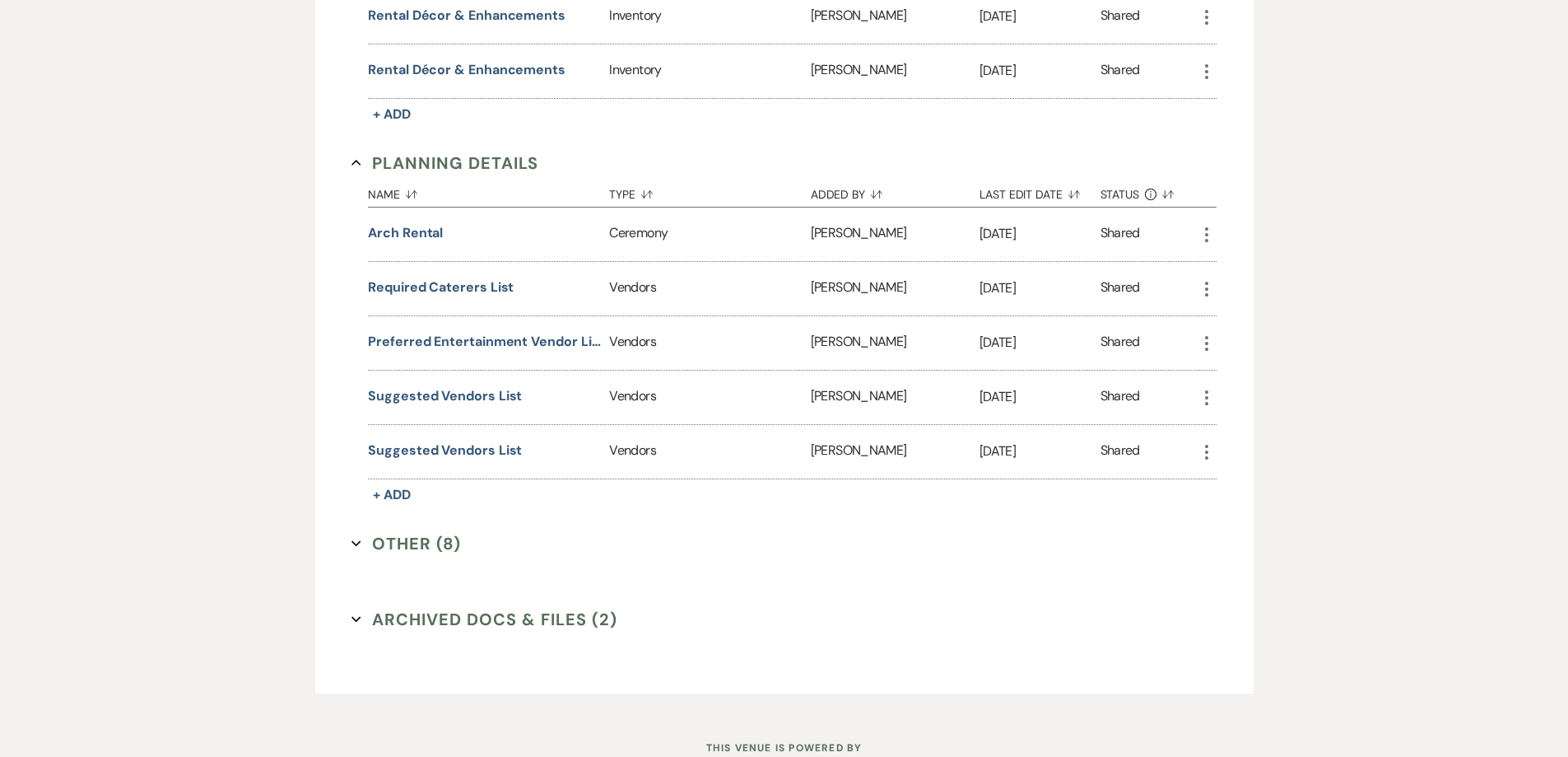
click at [410, 547] on button "Other (8) Expand" at bounding box center [407, 543] width 109 height 25
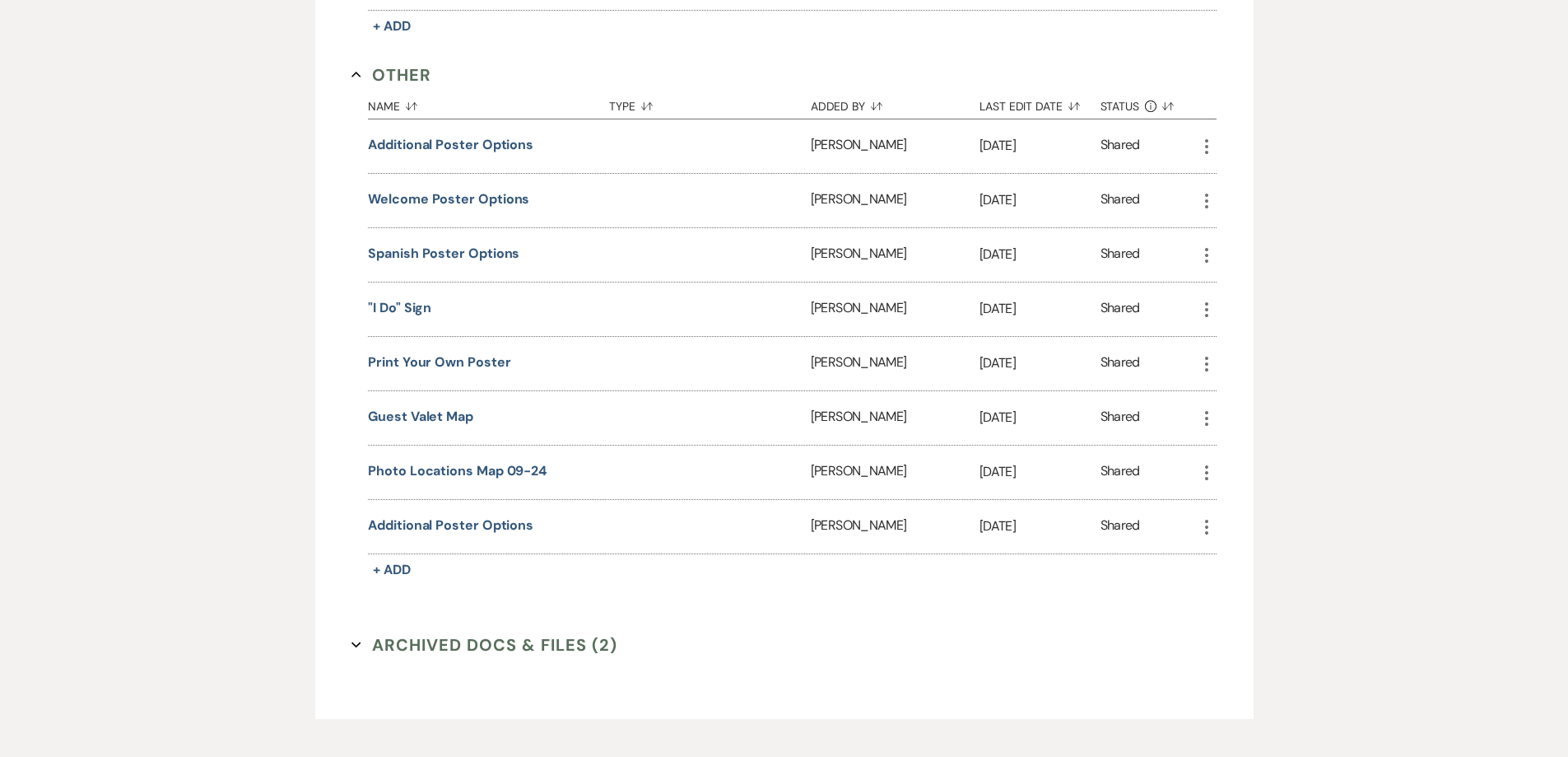
scroll to position [1647, 0]
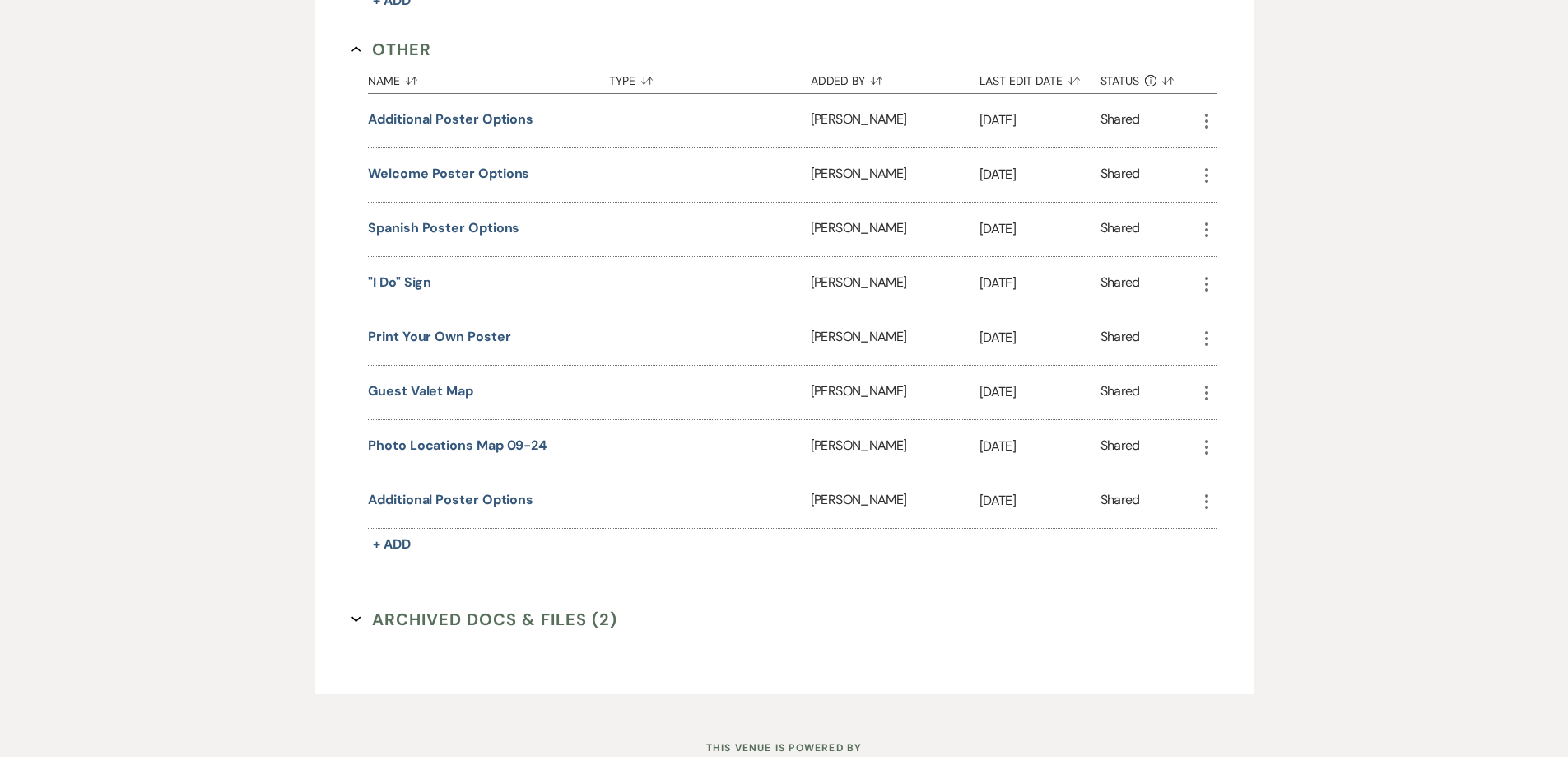
click at [404, 625] on button "Archived Docs & Files (2) Expand" at bounding box center [485, 618] width 266 height 25
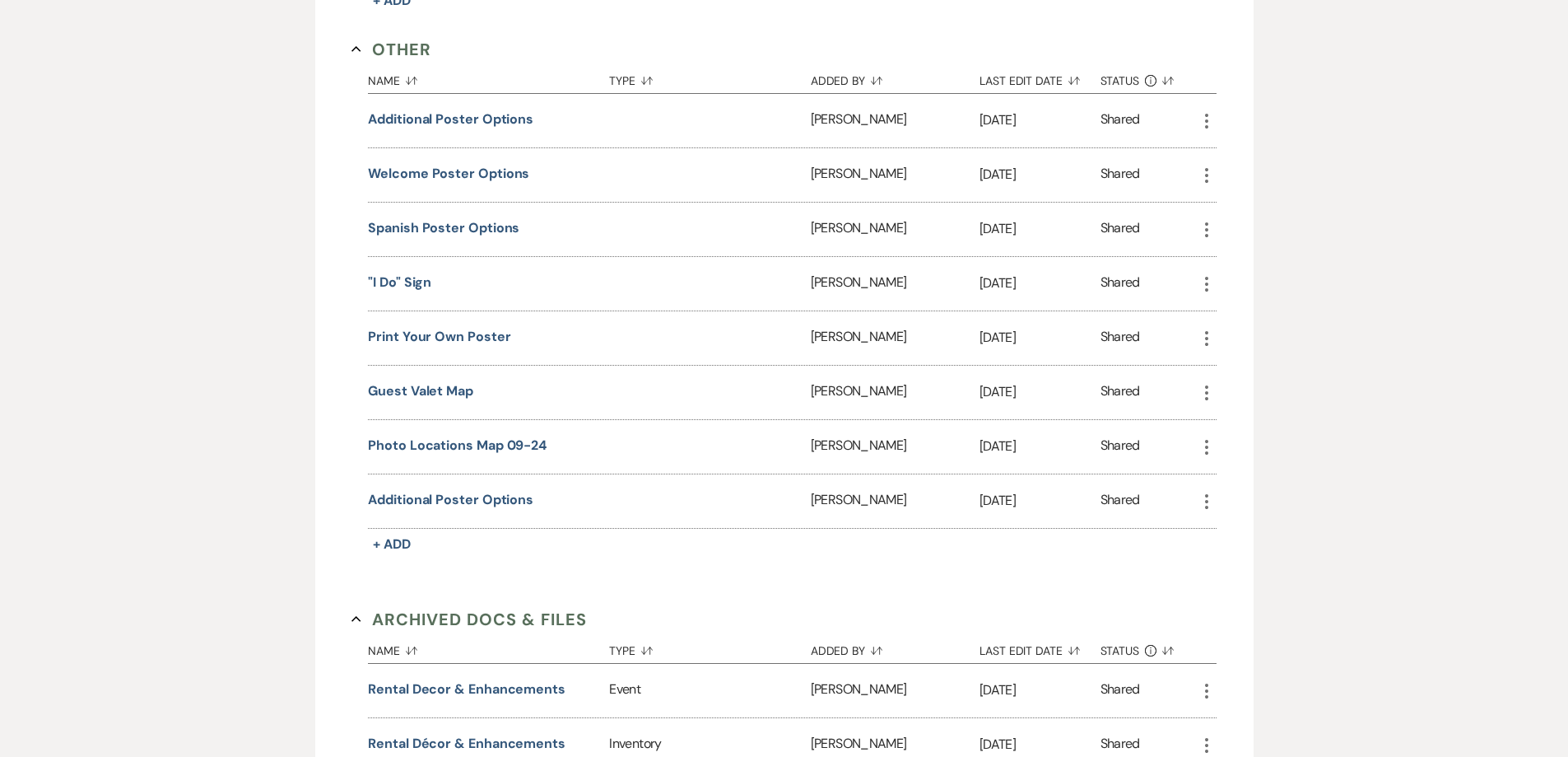
click at [404, 619] on button "Archived Docs & Files Collapse" at bounding box center [469, 618] width 235 height 25
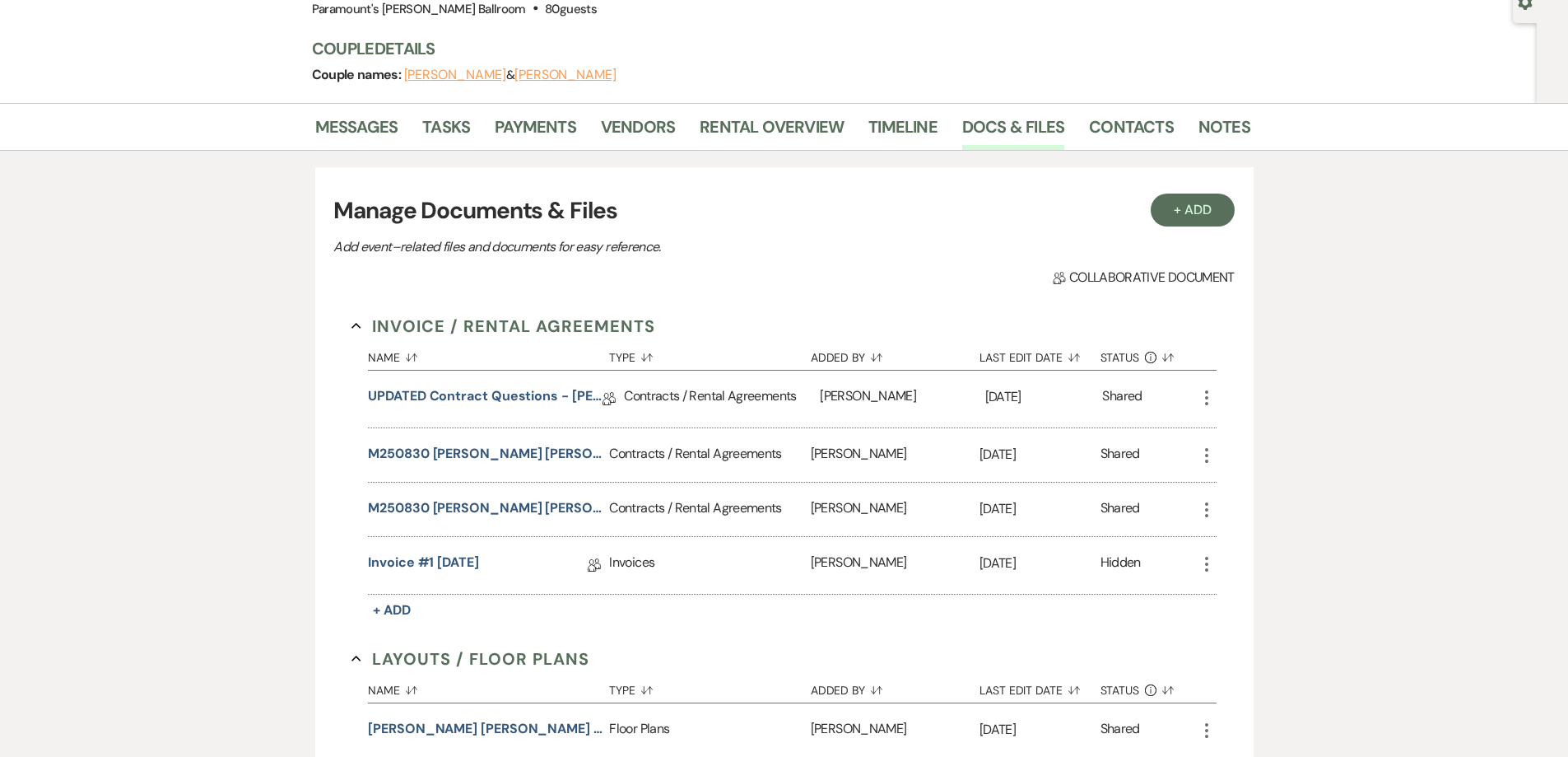
scroll to position [165, 0]
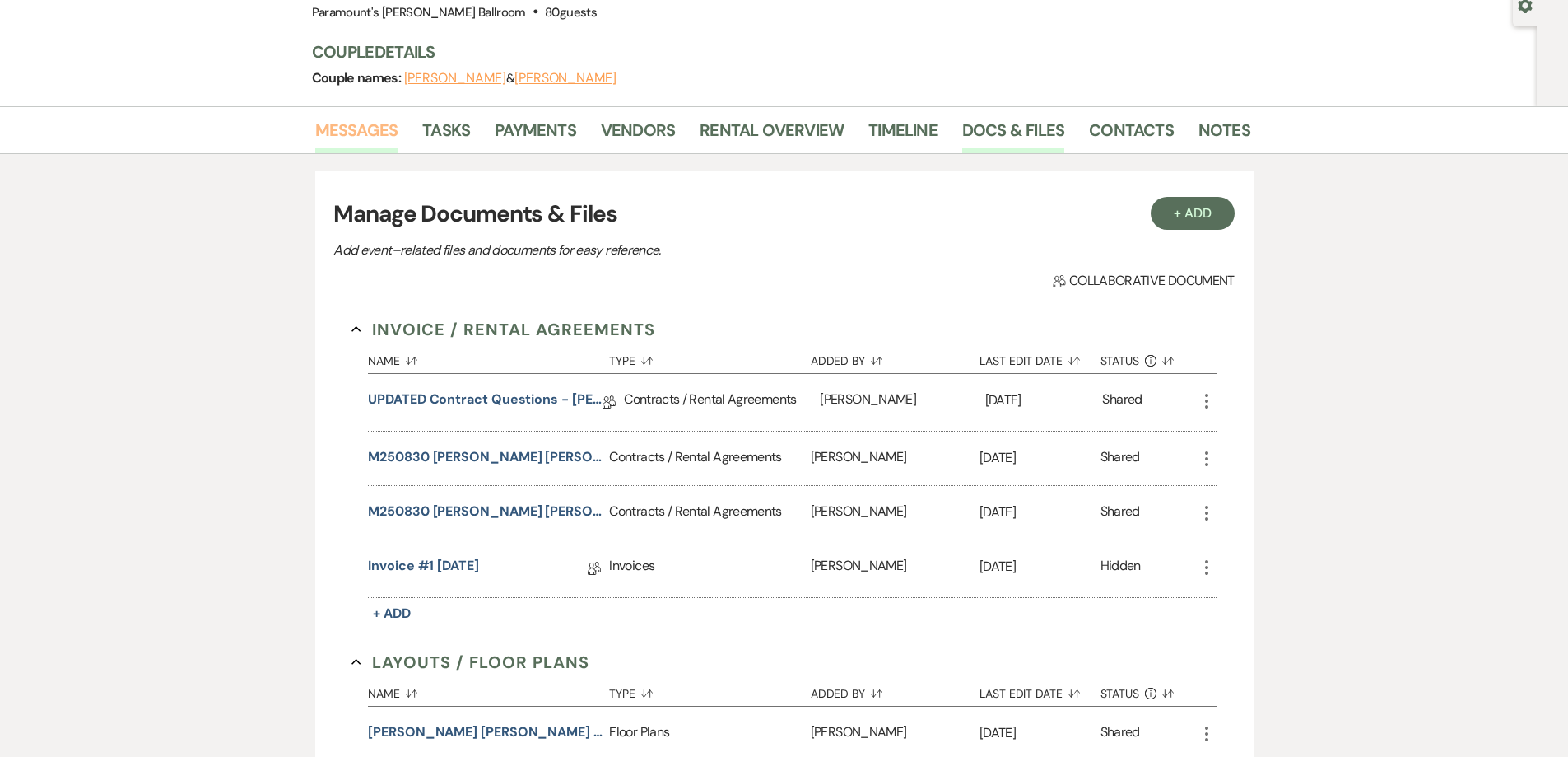
click at [367, 131] on link "Messages" at bounding box center [356, 135] width 83 height 36
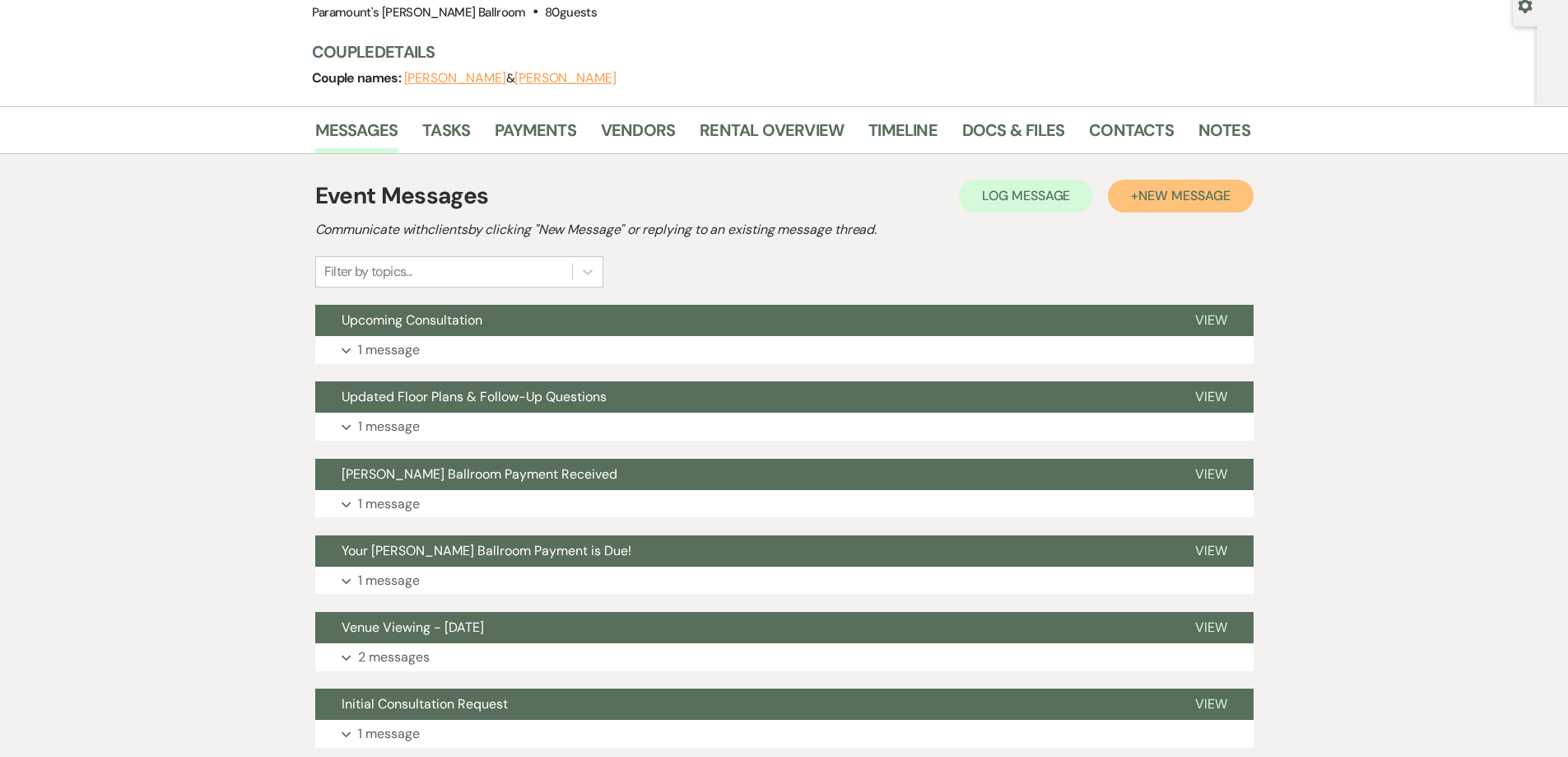
click at [1192, 198] on span "New Message" at bounding box center [1184, 195] width 91 height 17
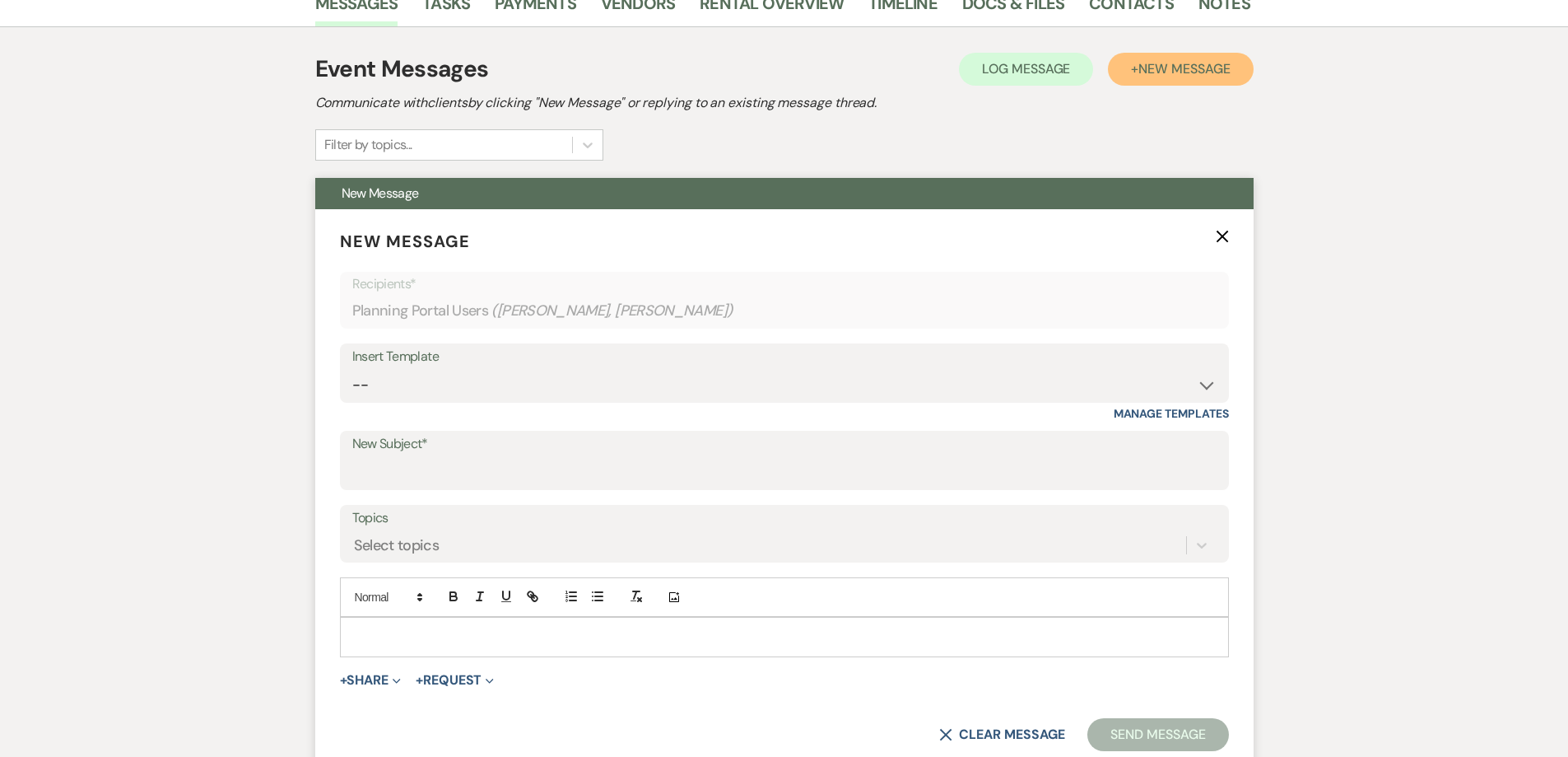
scroll to position [411, 0]
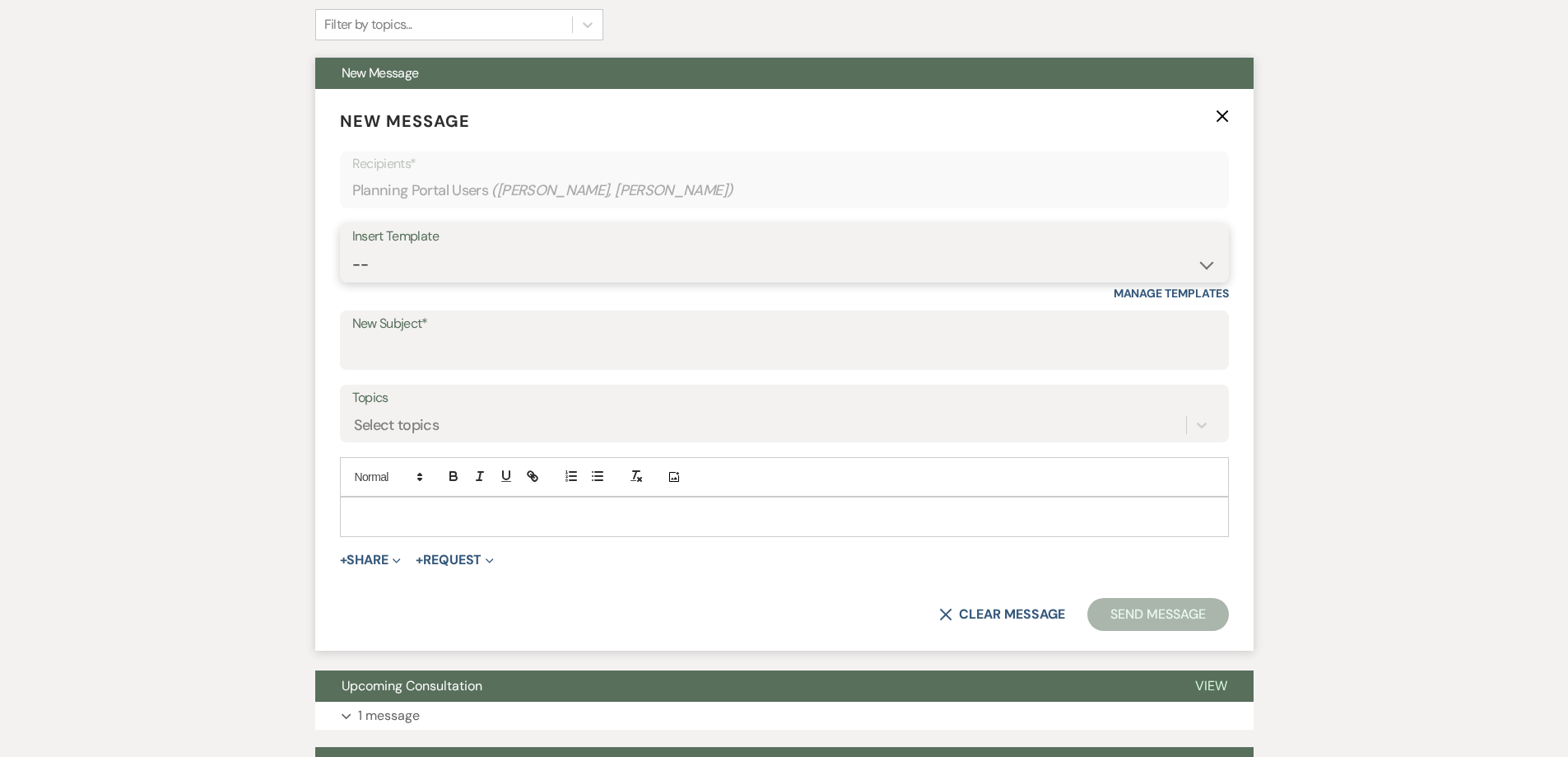
click at [527, 264] on select "-- Weven Planning Portal Introduction (Booked Events) 6 Month Consultation 9 Mo…" at bounding box center [784, 264] width 864 height 32
select select "3256"
click at [352, 249] on select "-- Weven Planning Portal Introduction (Booked Events) 6 Month Consultation 9 Mo…" at bounding box center [784, 264] width 864 height 32
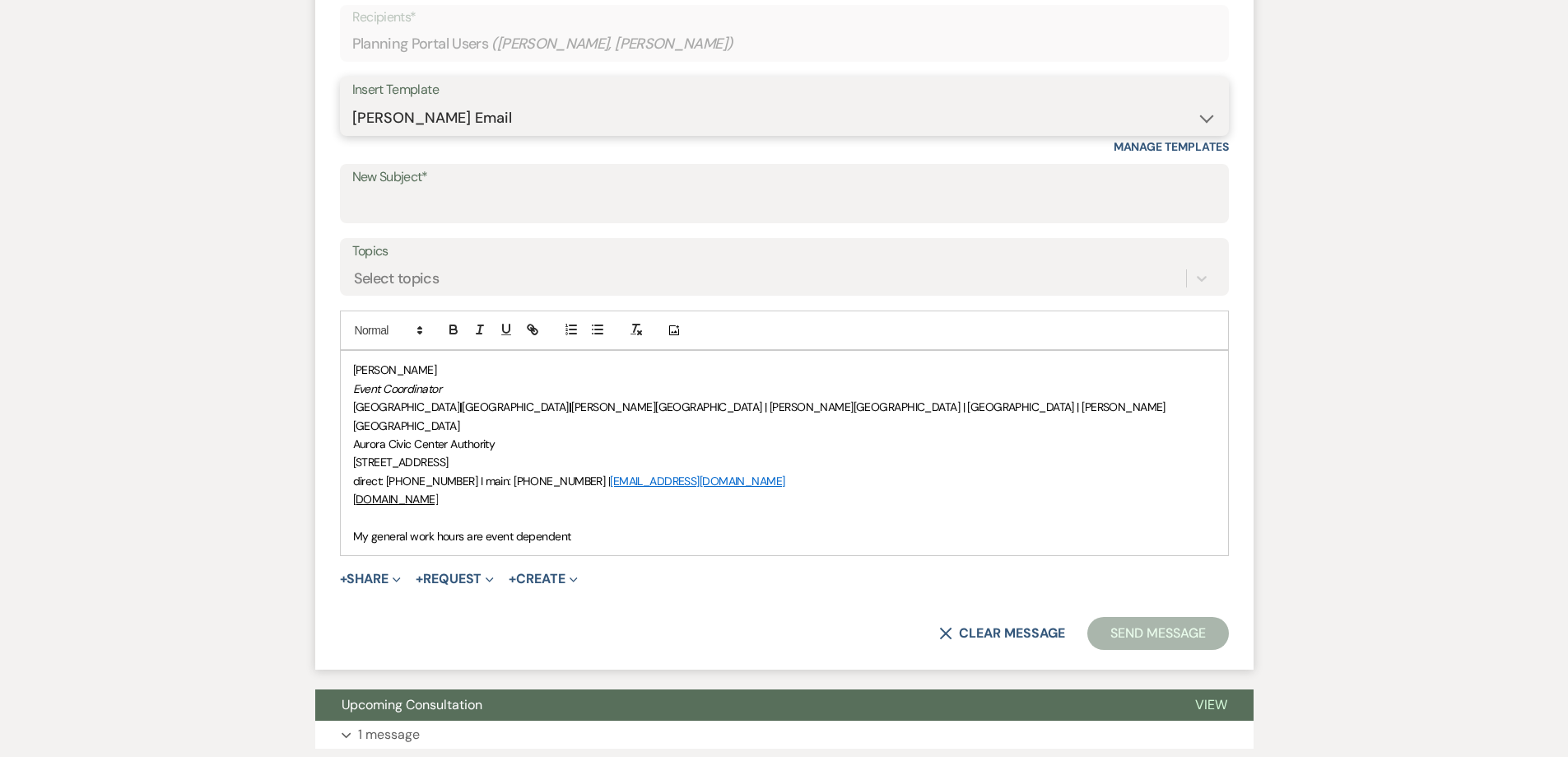
scroll to position [576, 0]
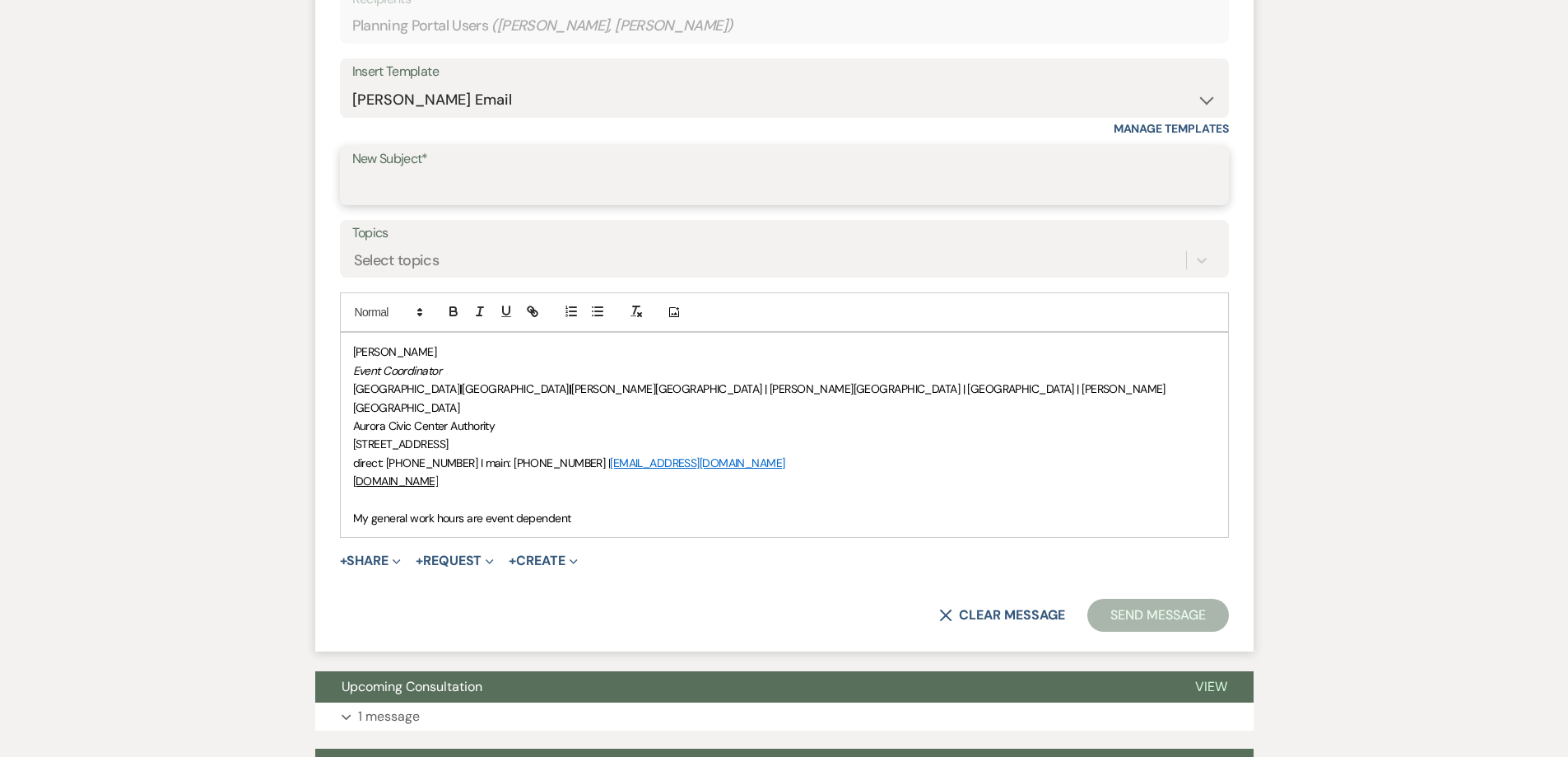
click at [459, 186] on input "New Subject*" at bounding box center [784, 187] width 864 height 32
type input "Confirming Wedding Details (Guest Count, Seating Chart, & Timeline)"
click at [486, 417] on p "Aurora Civic Center Authority" at bounding box center [784, 426] width 862 height 18
drag, startPoint x: 368, startPoint y: 358, endPoint x: 358, endPoint y: 355, distance: 10.4
click at [367, 358] on span "[PERSON_NAME]" at bounding box center [395, 351] width 84 height 15
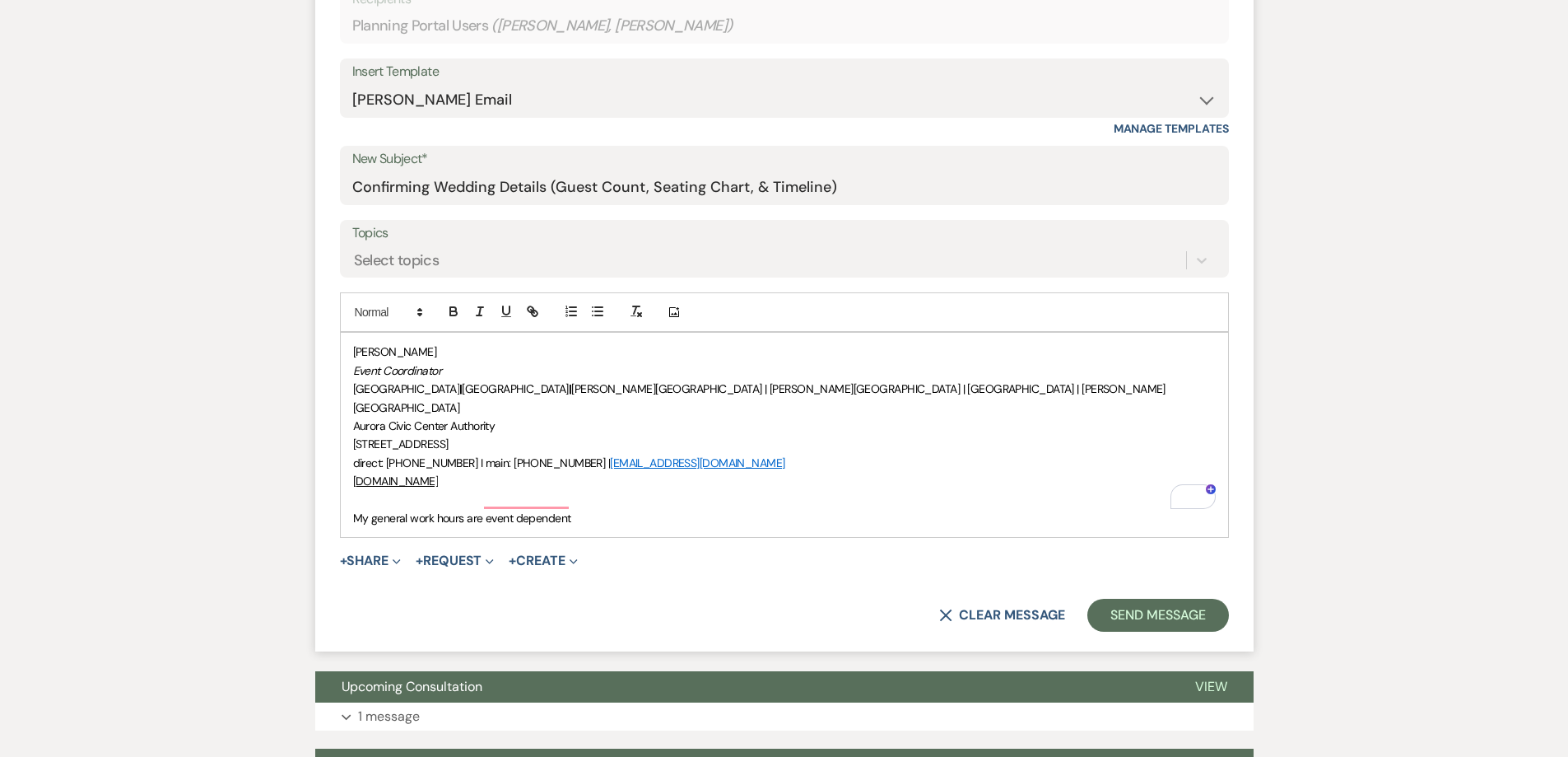
click at [352, 353] on div "Molly Speckman Event Coordinator Paramount Theatre | RiverEdge Park | Copley Th…" at bounding box center [784, 435] width 887 height 204
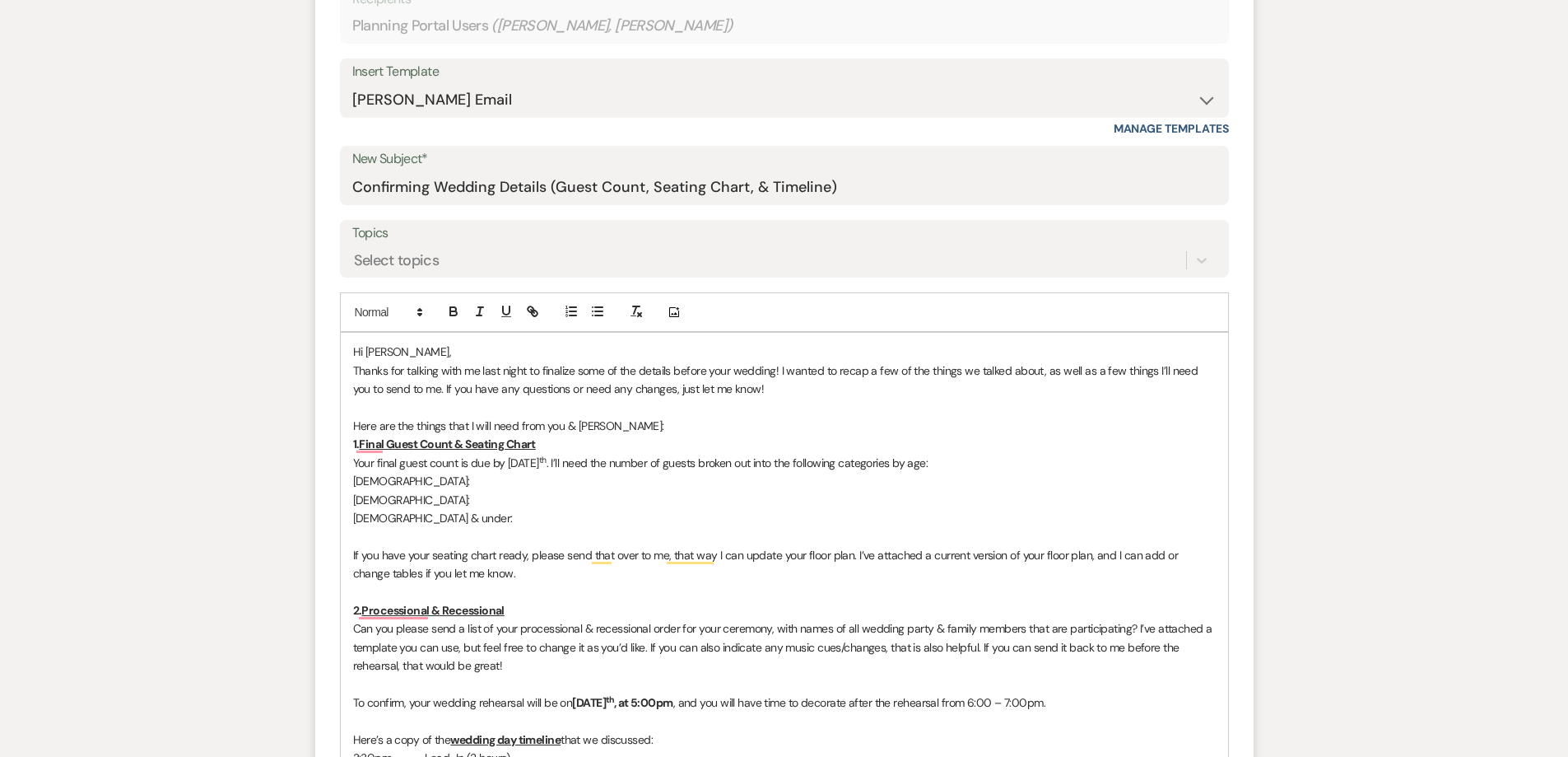
click at [413, 356] on p "Hi Jesus," at bounding box center [784, 352] width 862 height 18
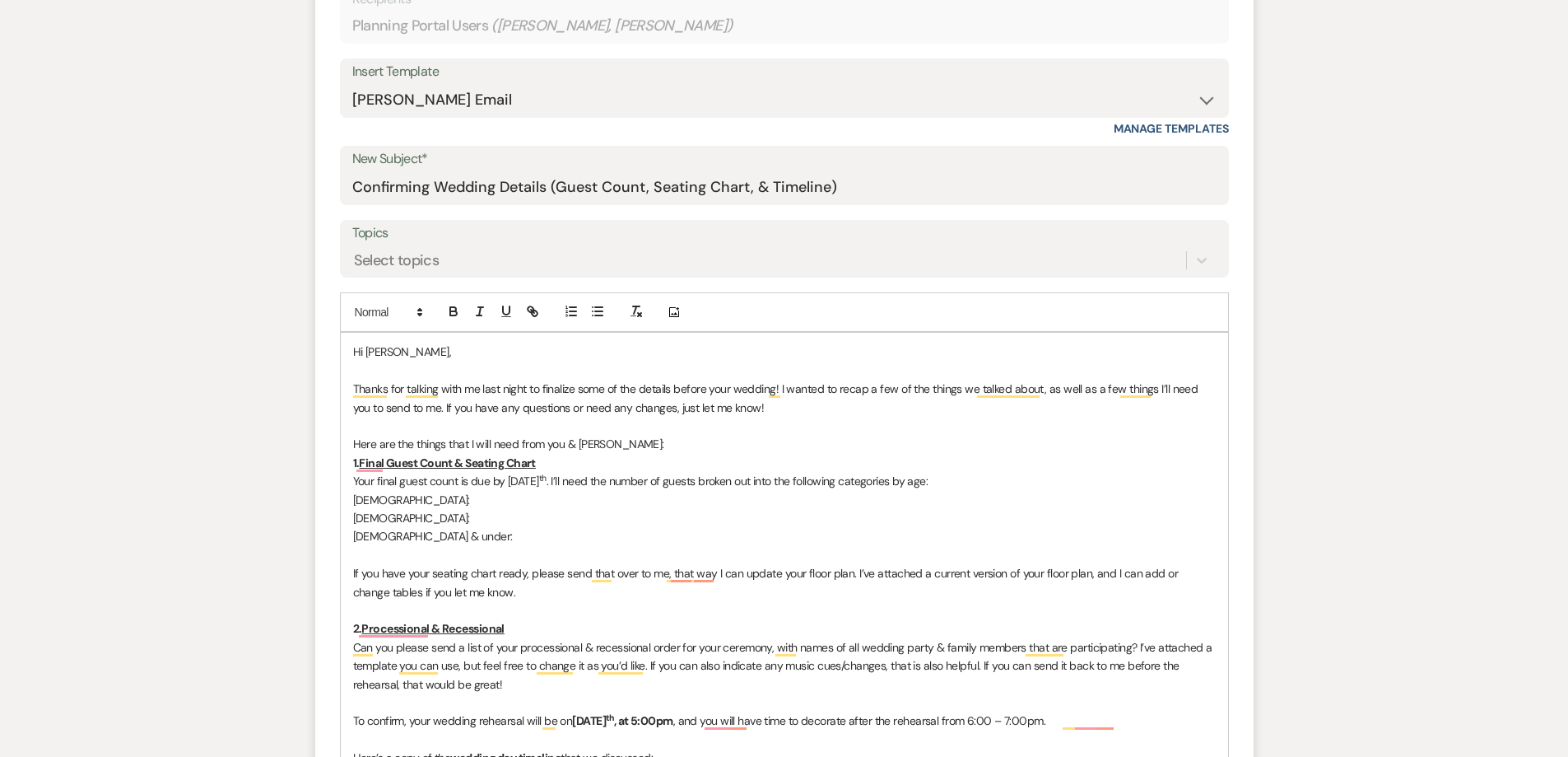
click at [575, 402] on p "Thanks for talking with me last night to finalize some of the details before yo…" at bounding box center [784, 398] width 862 height 37
click at [693, 431] on p "To enrich screen reader interactions, please activate Accessibility in Grammarl…" at bounding box center [784, 426] width 862 height 18
click at [768, 402] on p "Thanks for talking with me last night to finalize some of the details before yo…" at bounding box center [784, 398] width 862 height 37
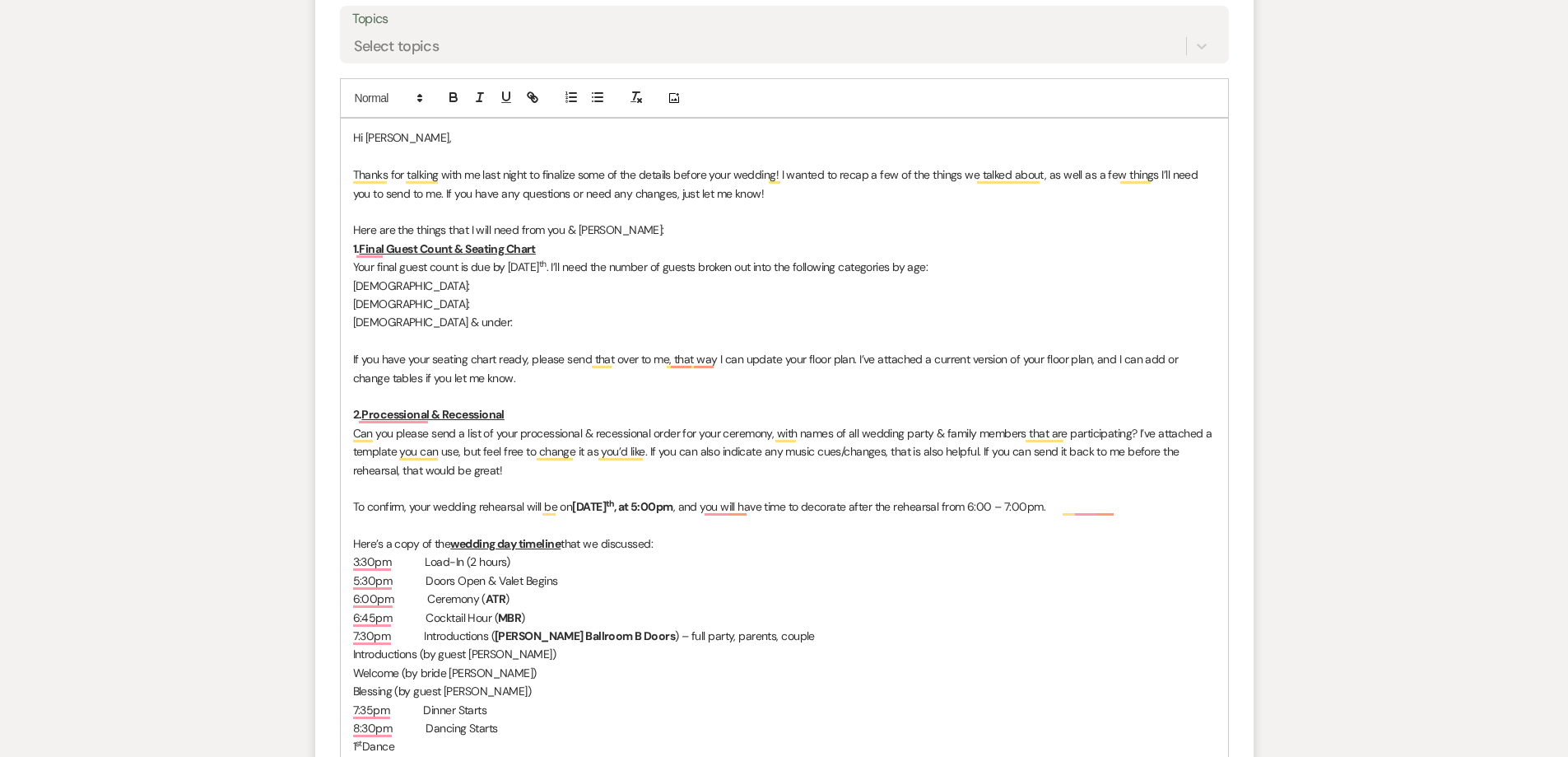
scroll to position [824, 0]
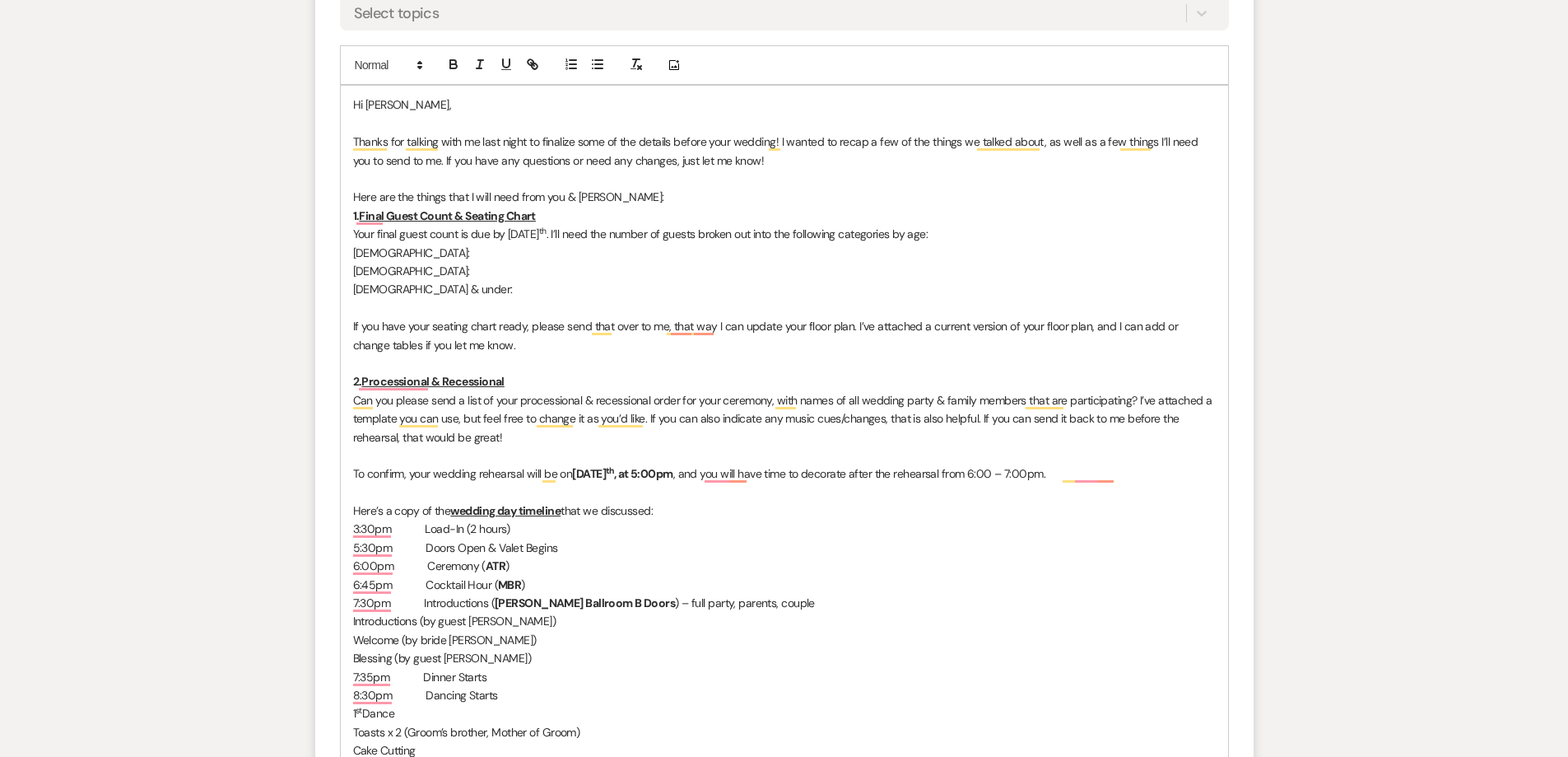
click at [352, 214] on div "Hi Jesus, Thanks for talking with me last night to finalize some of the details…" at bounding box center [784, 648] width 887 height 1125
click at [579, 66] on button "button" at bounding box center [571, 65] width 23 height 20
click at [355, 233] on p "Your final guest count is due by Saturday, August 16 th . I’ll need the number …" at bounding box center [784, 233] width 862 height 18
click at [575, 67] on icon "button" at bounding box center [571, 64] width 15 height 15
click at [579, 276] on p "4-20 years old:" at bounding box center [784, 271] width 862 height 18
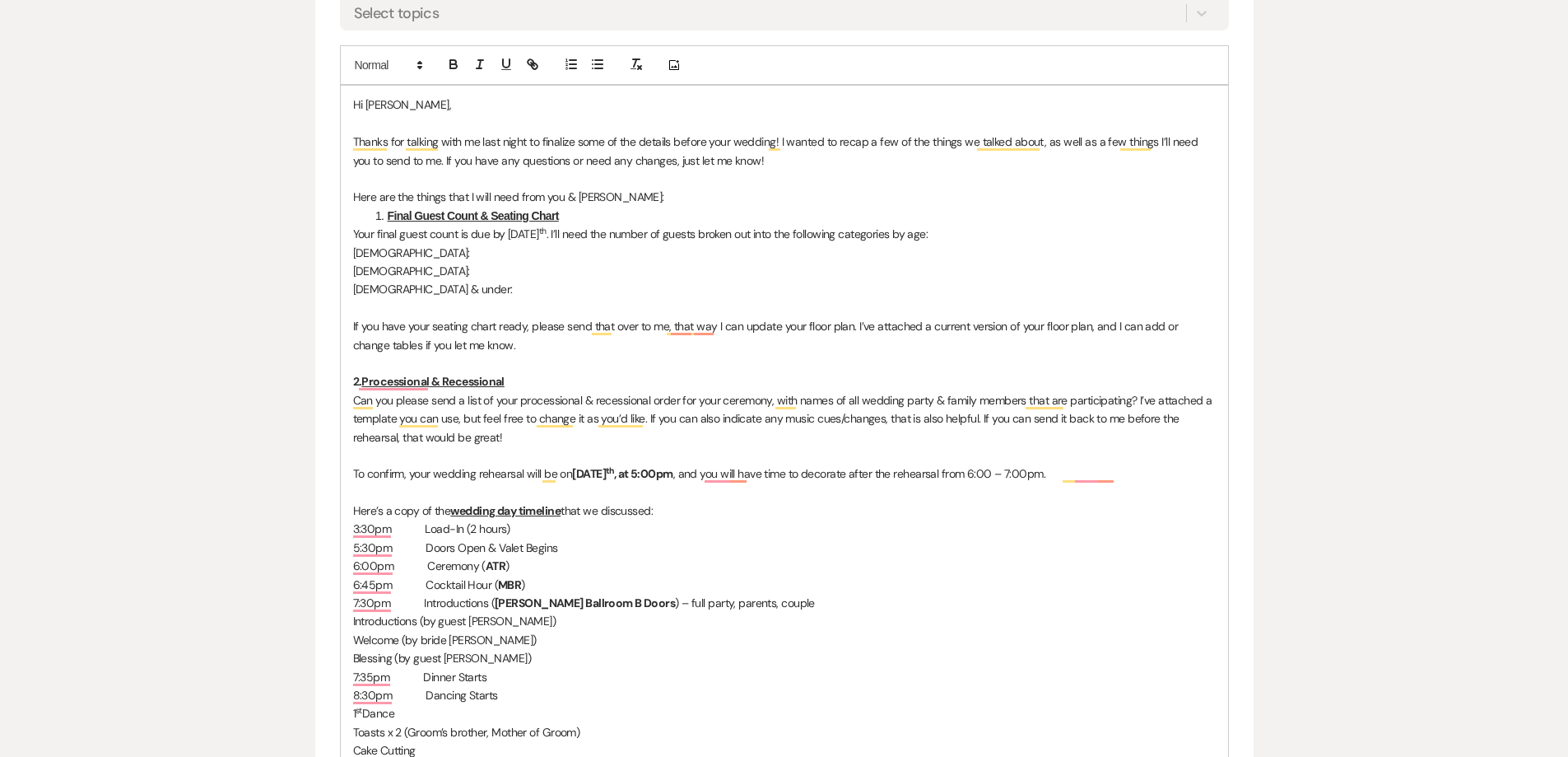
click at [353, 233] on p "Your final guest count is due by Saturday, August 16 th . I’ll need the number …" at bounding box center [784, 233] width 862 height 18
click at [381, 247] on p "21+ years old:" at bounding box center [784, 253] width 862 height 18
click at [389, 250] on p "21+ years old:" at bounding box center [784, 253] width 862 height 18
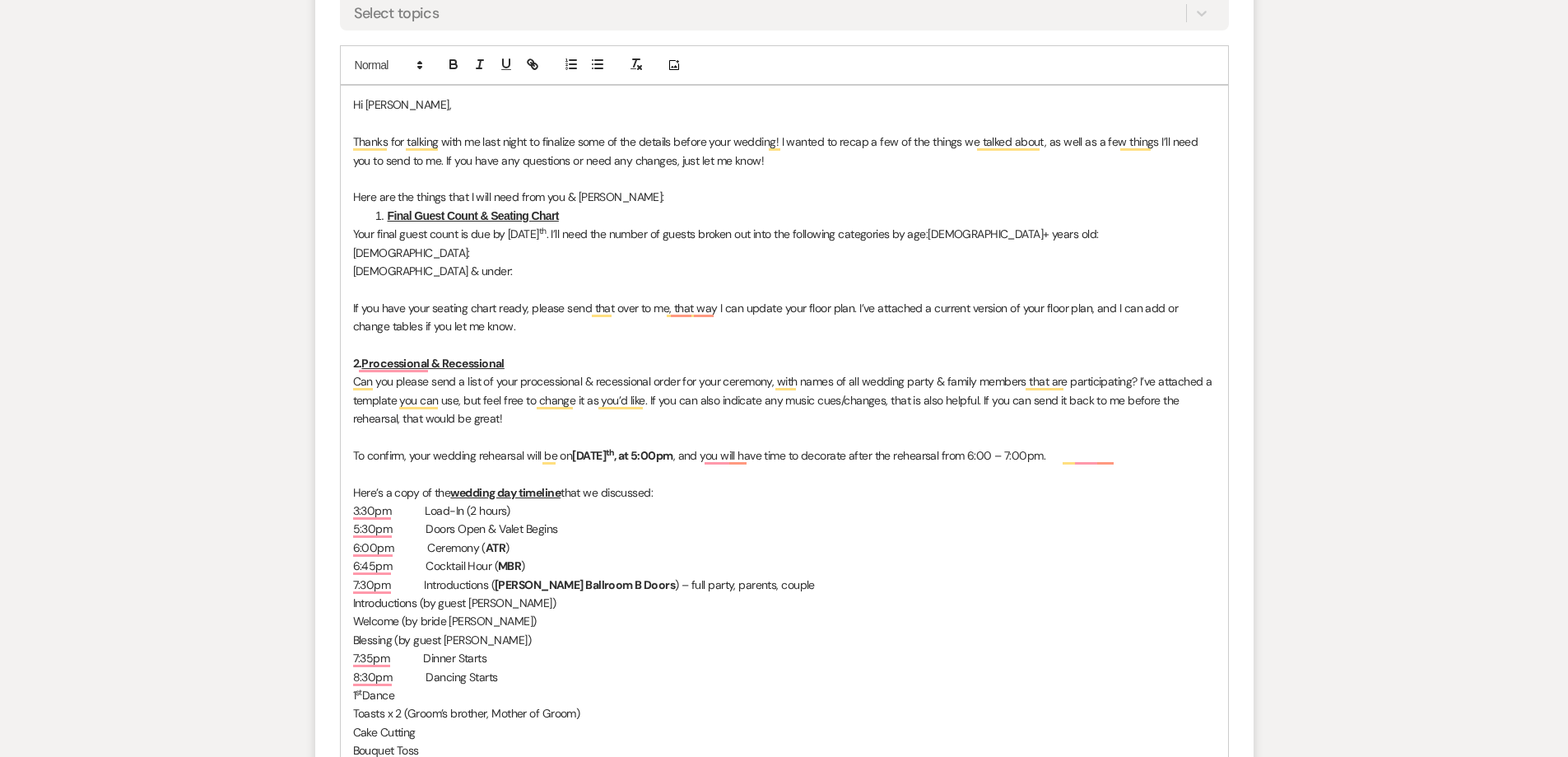
click at [387, 233] on p "Your final guest count is due by Saturday, August 16 th . I’ll need the number …" at bounding box center [784, 233] width 862 height 18
click at [590, 66] on icon "button" at bounding box center [597, 64] width 15 height 15
click at [995, 233] on li "Your final guest count is due by Saturday, August 16 th . I’ll need the number …" at bounding box center [792, 233] width 846 height 18
click at [991, 233] on li "Your final guest count is due by Saturday, August 16 th . I’ll need the number …" at bounding box center [792, 233] width 846 height 18
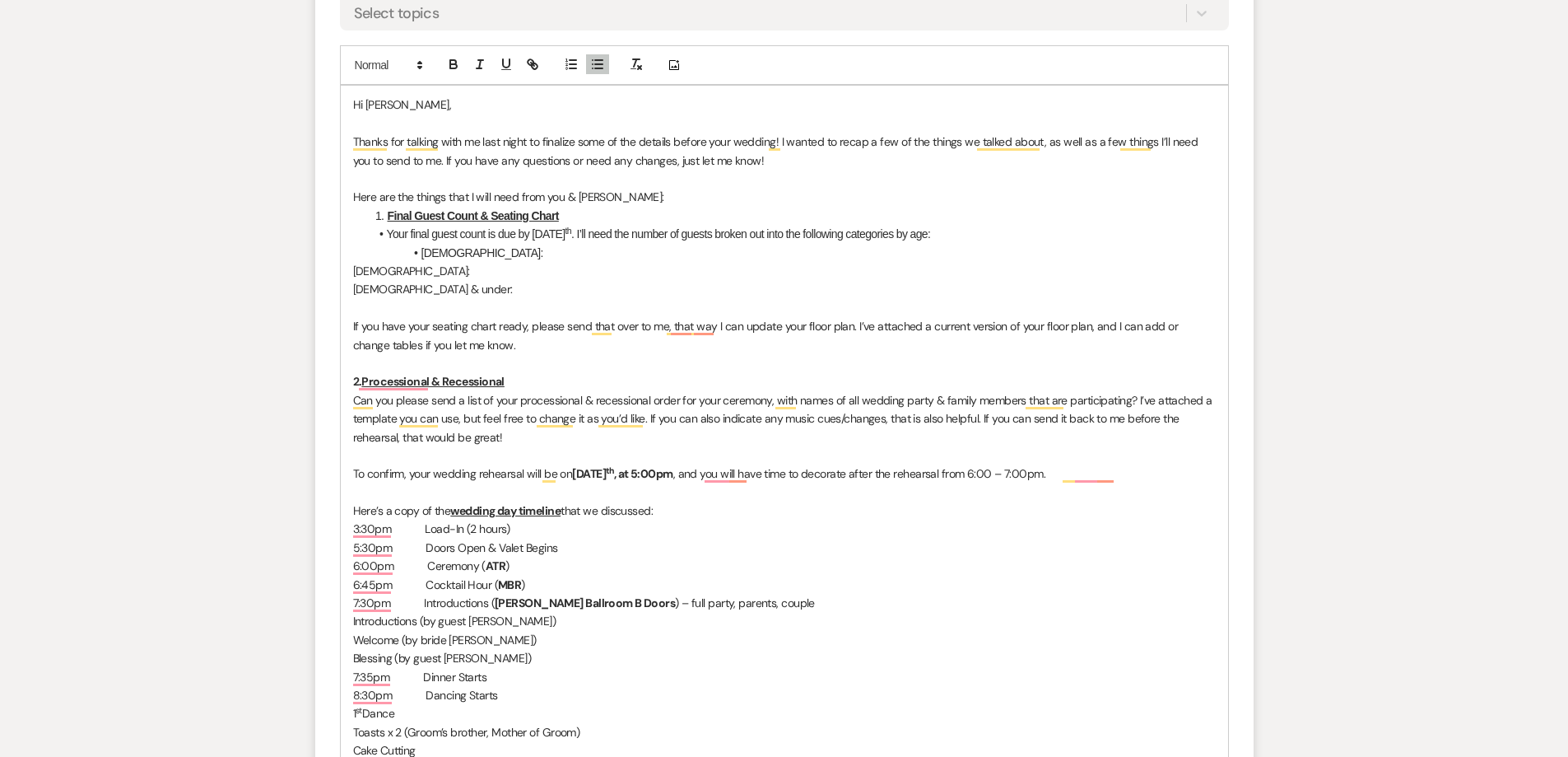
click at [388, 268] on p "4-20 years old:" at bounding box center [784, 271] width 862 height 18
drag, startPoint x: 390, startPoint y: 289, endPoint x: 270, endPoint y: 275, distance: 120.8
click at [386, 233] on li "Your final guest count is due by Saturday, August 16 th . I’ll need the number …" at bounding box center [792, 233] width 846 height 18
click at [385, 215] on li "Final Guest Count & Seating Chart" at bounding box center [792, 216] width 845 height 18
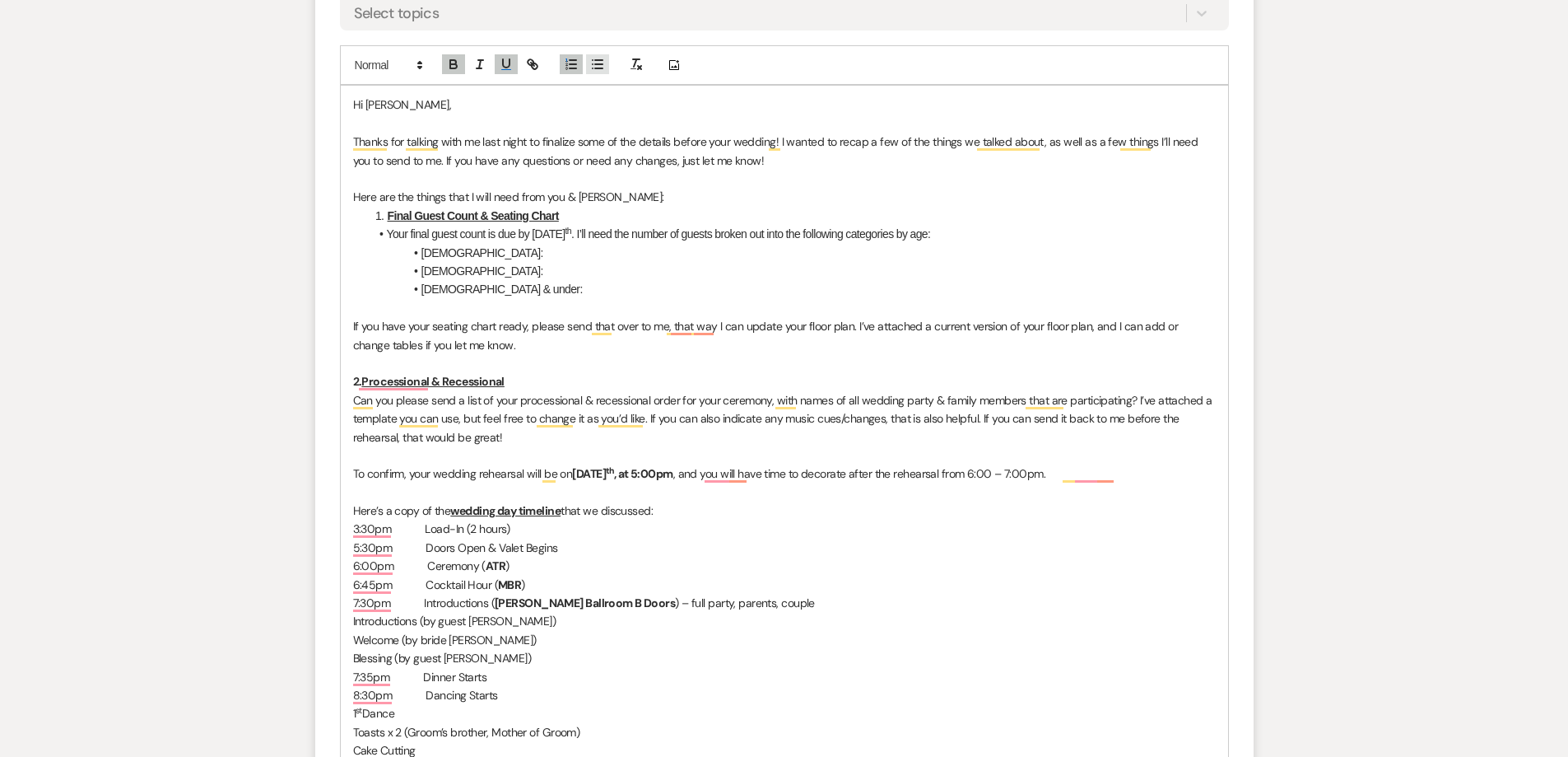
click at [590, 57] on button "button" at bounding box center [597, 65] width 23 height 20
click at [390, 234] on li "Your final guest count is due by Saturday, August 16 th . I’ll need the number …" at bounding box center [792, 233] width 846 height 18
click at [386, 234] on li "Your final guest count is due by Saturday, August 16 th . I’ll need the number …" at bounding box center [792, 233] width 846 height 18
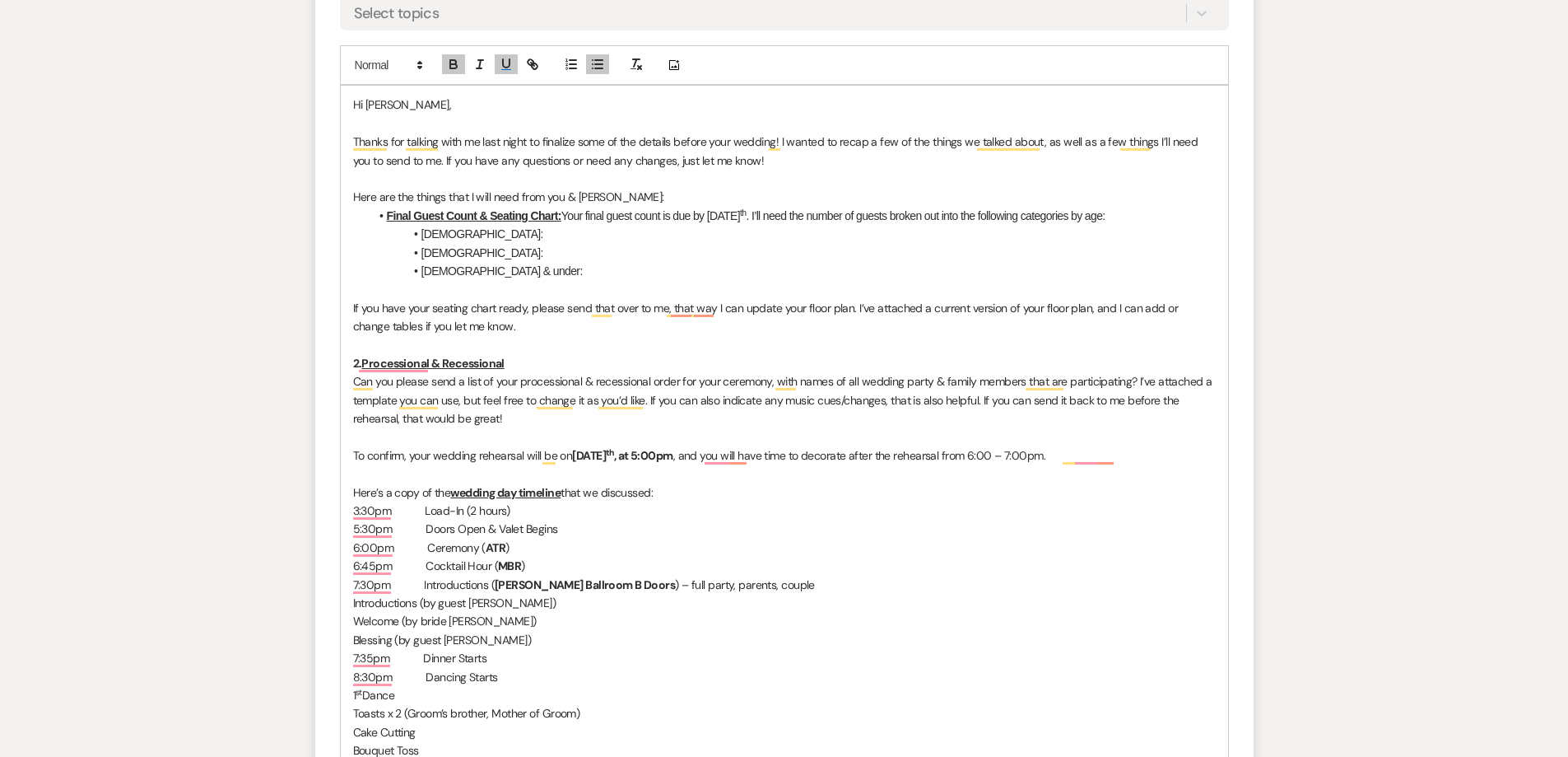
click at [561, 217] on li "Final Guest Count & Seating Chart: Your final guest count is due by Saturday, A…" at bounding box center [792, 216] width 846 height 18
click at [503, 67] on icon "button" at bounding box center [506, 63] width 6 height 8
click at [457, 64] on icon "button" at bounding box center [453, 64] width 15 height 15
click at [557, 253] on li "4-20 years old:" at bounding box center [792, 253] width 846 height 18
click at [454, 326] on p "If you have your seating chart ready, please send that over to me, that way I c…" at bounding box center [784, 317] width 862 height 37
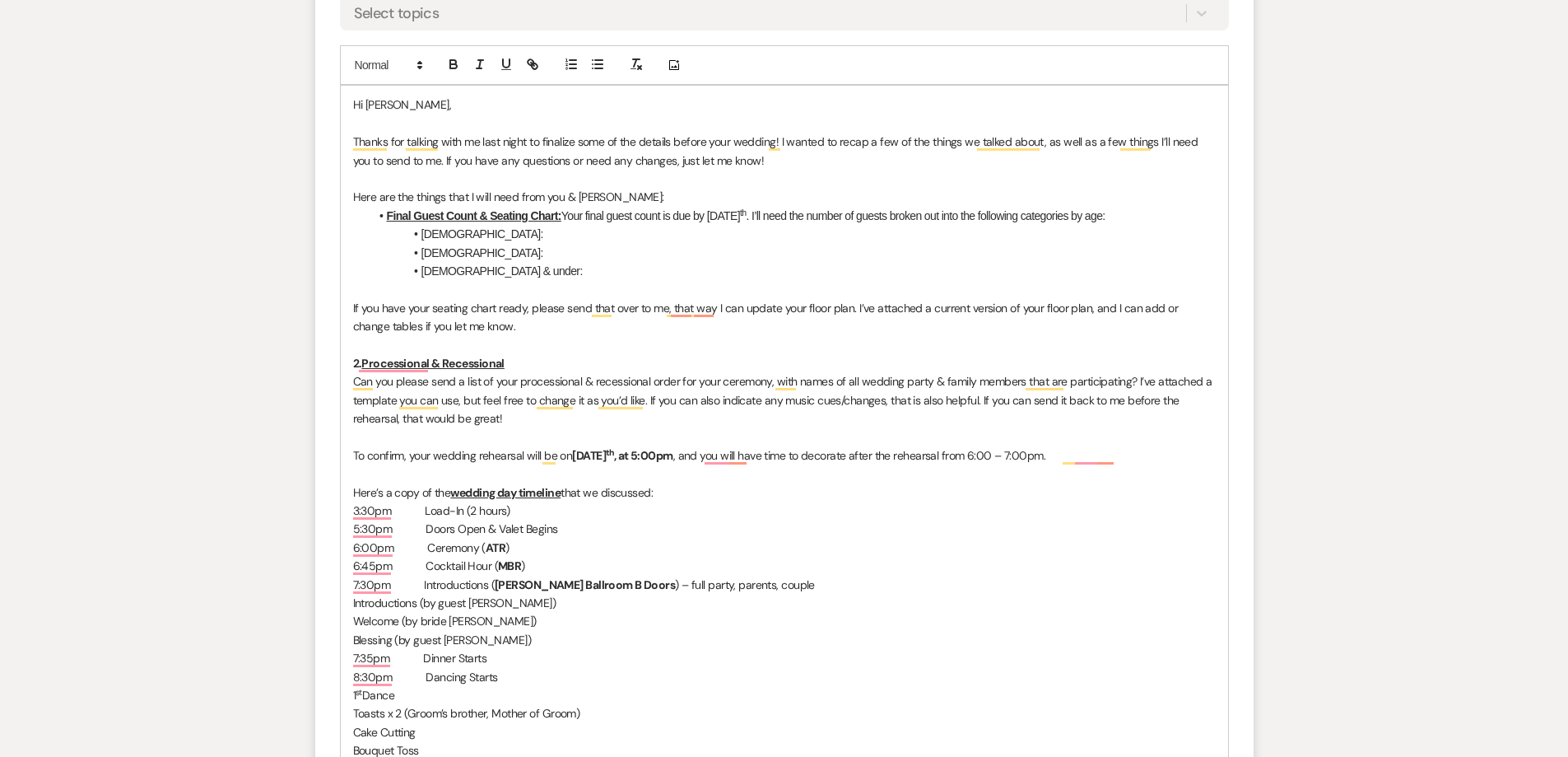
click at [351, 306] on div "Hi Jesus, Thanks for talking with me last night to finalize some of the details…" at bounding box center [784, 639] width 887 height 1107
click at [593, 72] on icon "button" at bounding box center [597, 64] width 15 height 15
drag, startPoint x: 463, startPoint y: 306, endPoint x: 523, endPoint y: 303, distance: 60.1
click at [523, 303] on li "If you have your seating chart ready, please send that over to me, that way I c…" at bounding box center [792, 317] width 846 height 37
click at [498, 342] on p "To enrich screen reader interactions, please activate Accessibility in Grammarl…" at bounding box center [784, 345] width 862 height 18
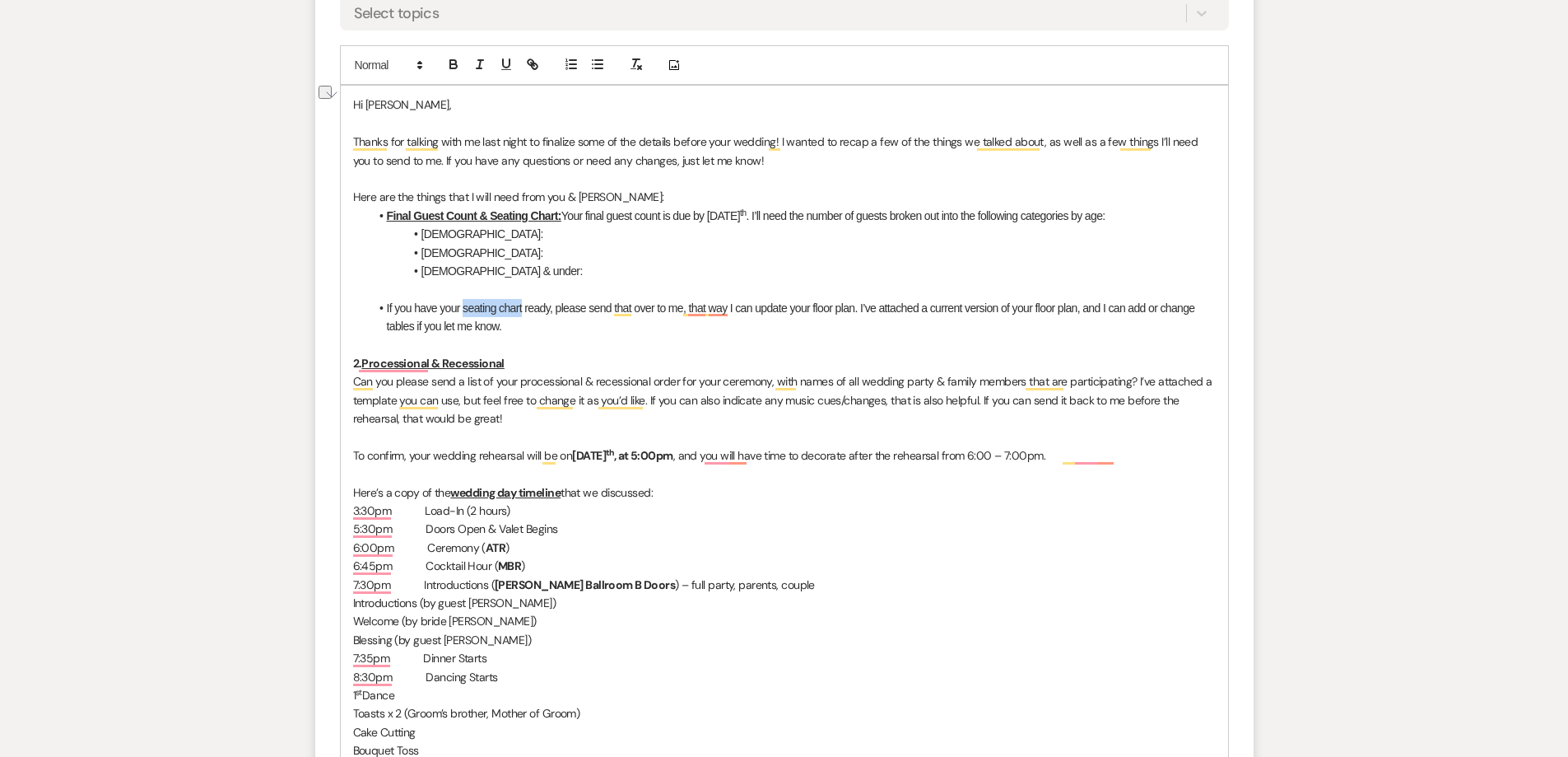
drag, startPoint x: 461, startPoint y: 308, endPoint x: 522, endPoint y: 305, distance: 61.1
click at [522, 305] on li "If you have your seating chart ready, please send that over to me, that way I c…" at bounding box center [792, 317] width 846 height 37
click at [450, 66] on icon "button" at bounding box center [453, 66] width 6 height 5
click at [484, 233] on li "21+ years old:" at bounding box center [792, 233] width 846 height 18
drag, startPoint x: 479, startPoint y: 214, endPoint x: 561, endPoint y: 216, distance: 82.0
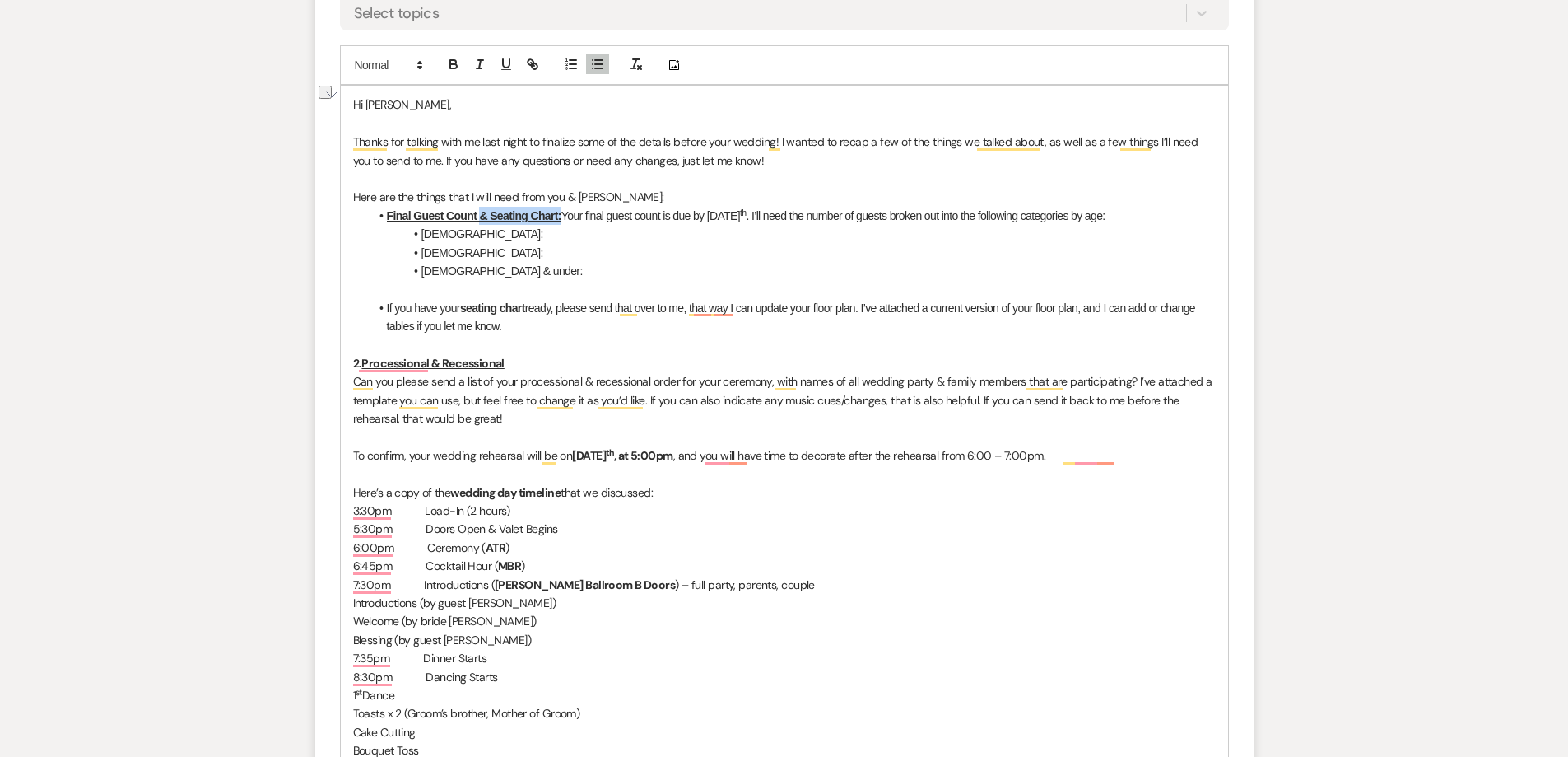
click at [561, 216] on u "Final Guest Count & Seating Chart:" at bounding box center [473, 215] width 174 height 13
drag, startPoint x: 481, startPoint y: 216, endPoint x: 387, endPoint y: 213, distance: 94.0
click at [387, 213] on li "Final Guest Count Your final guest count is due by Saturday, August 16 th . I’l…" at bounding box center [792, 216] width 846 height 18
drag, startPoint x: 408, startPoint y: 215, endPoint x: 486, endPoint y: 215, distance: 78.0
click at [486, 215] on li "Your final guest count is due by Saturday, August 16 th . I’ll need the number …" at bounding box center [792, 216] width 846 height 18
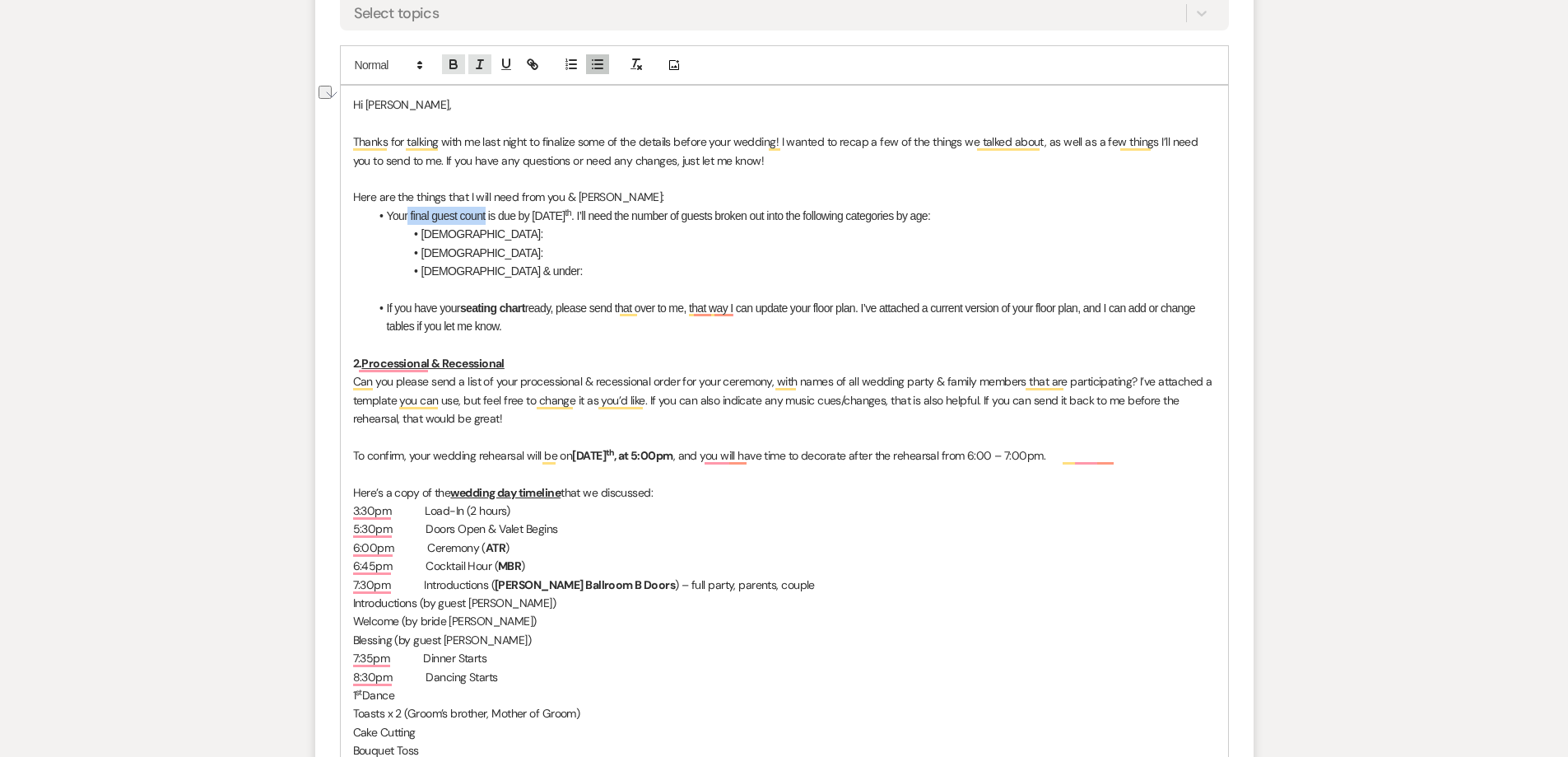
drag, startPoint x: 449, startPoint y: 66, endPoint x: 469, endPoint y: 68, distance: 20.1
click at [455, 66] on icon "button" at bounding box center [453, 64] width 15 height 15
click at [503, 66] on icon "button" at bounding box center [506, 63] width 6 height 8
click at [550, 275] on li "3 years old & under:" at bounding box center [792, 271] width 846 height 18
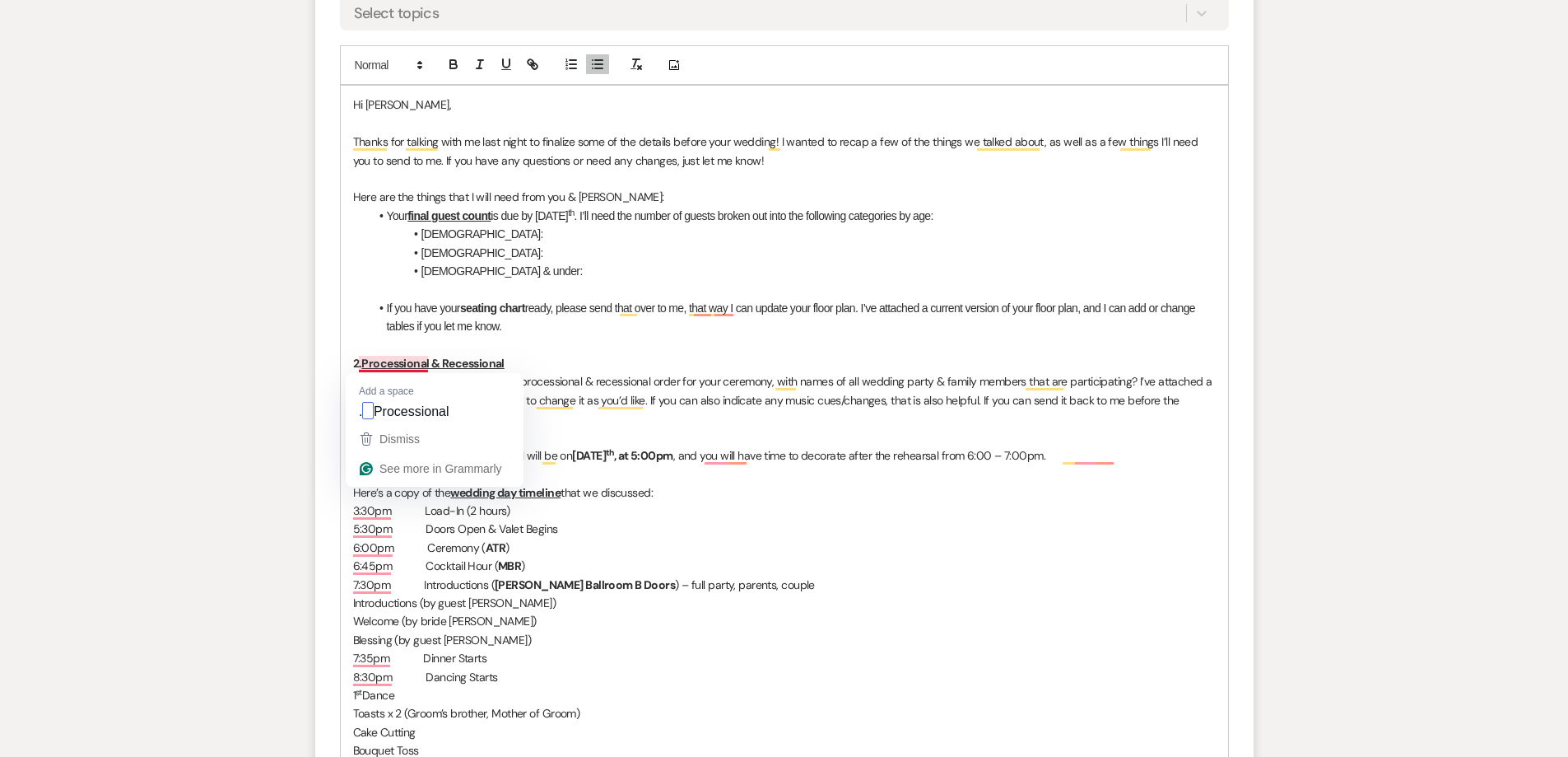
click at [360, 363] on strong "2. Processional & Recessional" at bounding box center [428, 363] width 151 height 15
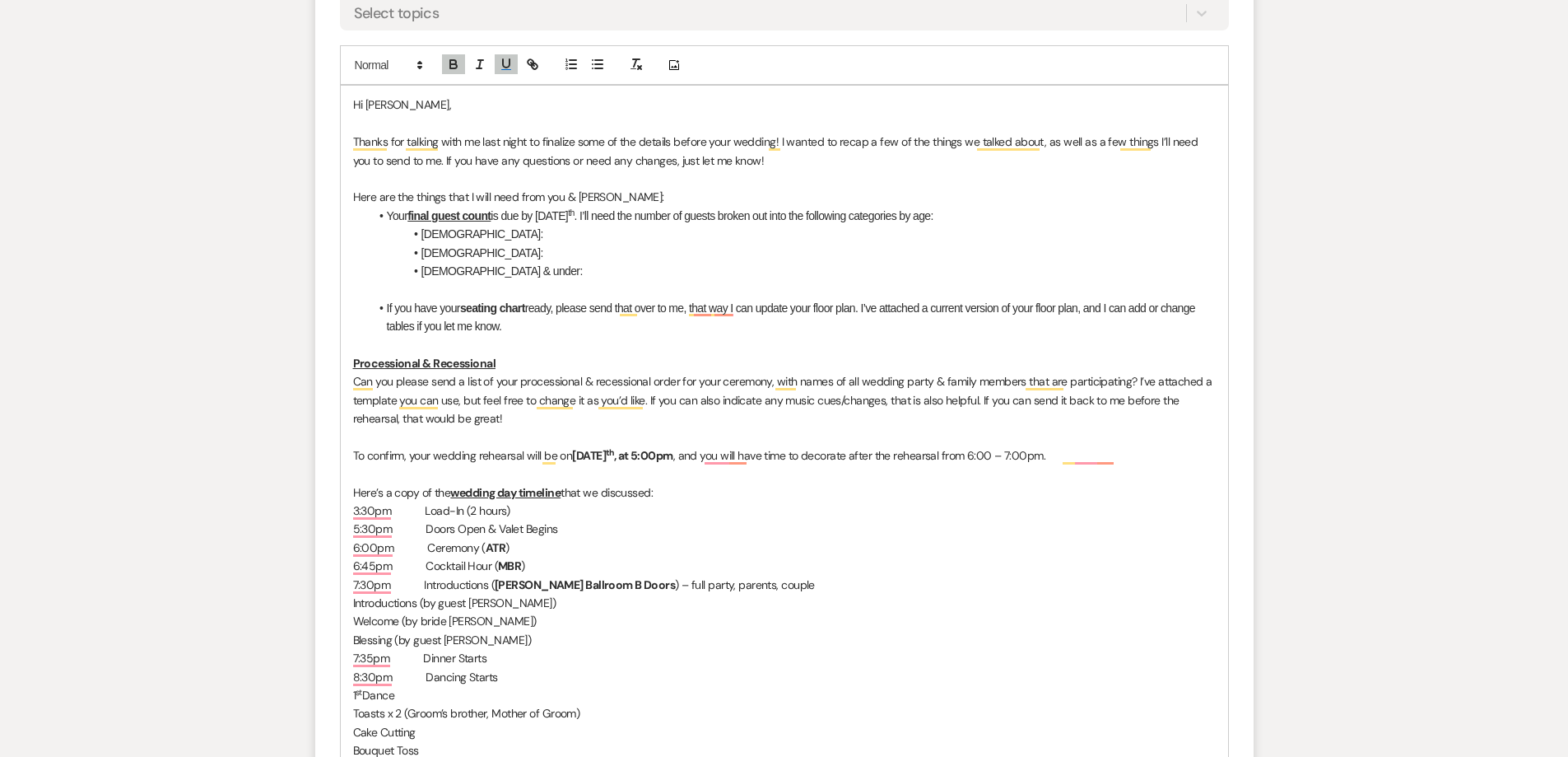
click at [347, 380] on div "Hi Jesus, Thanks for talking with me last night to finalize some of the details…" at bounding box center [784, 639] width 887 height 1107
click at [598, 67] on icon "button" at bounding box center [597, 64] width 15 height 15
click at [469, 356] on u "Processional & Recessional" at bounding box center [424, 363] width 142 height 15
drag, startPoint x: 545, startPoint y: 380, endPoint x: 782, endPoint y: 387, distance: 237.1
click at [782, 387] on li "Can you please send a list of your processional & recessional order for your ce…" at bounding box center [792, 399] width 846 height 55
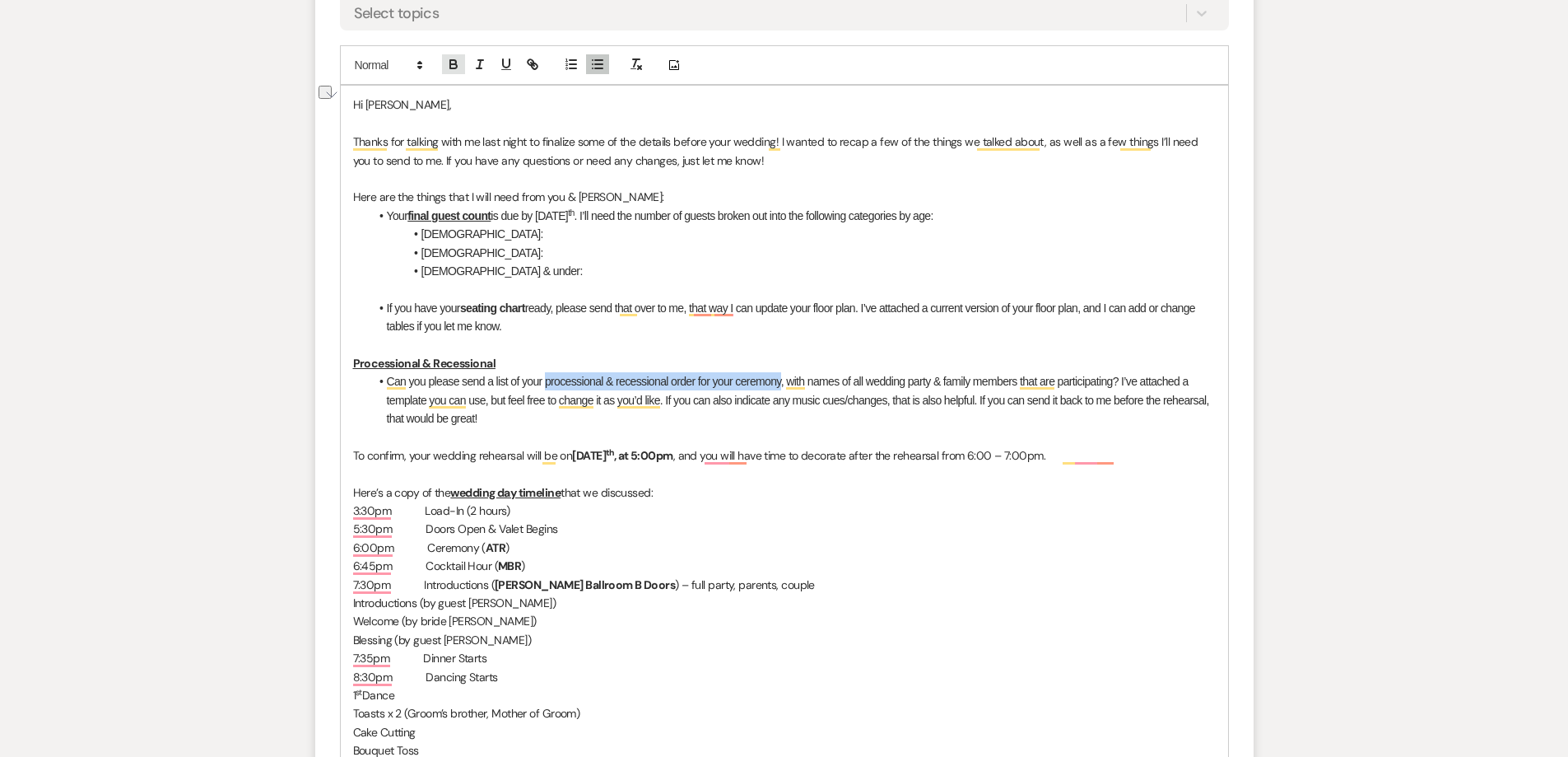
click at [446, 62] on icon "button" at bounding box center [453, 64] width 15 height 15
click at [740, 411] on li "Can you please send a list of your processional & recessional order for your ce…" at bounding box center [792, 399] width 846 height 55
drag, startPoint x: 501, startPoint y: 361, endPoint x: 295, endPoint y: 359, distance: 206.0
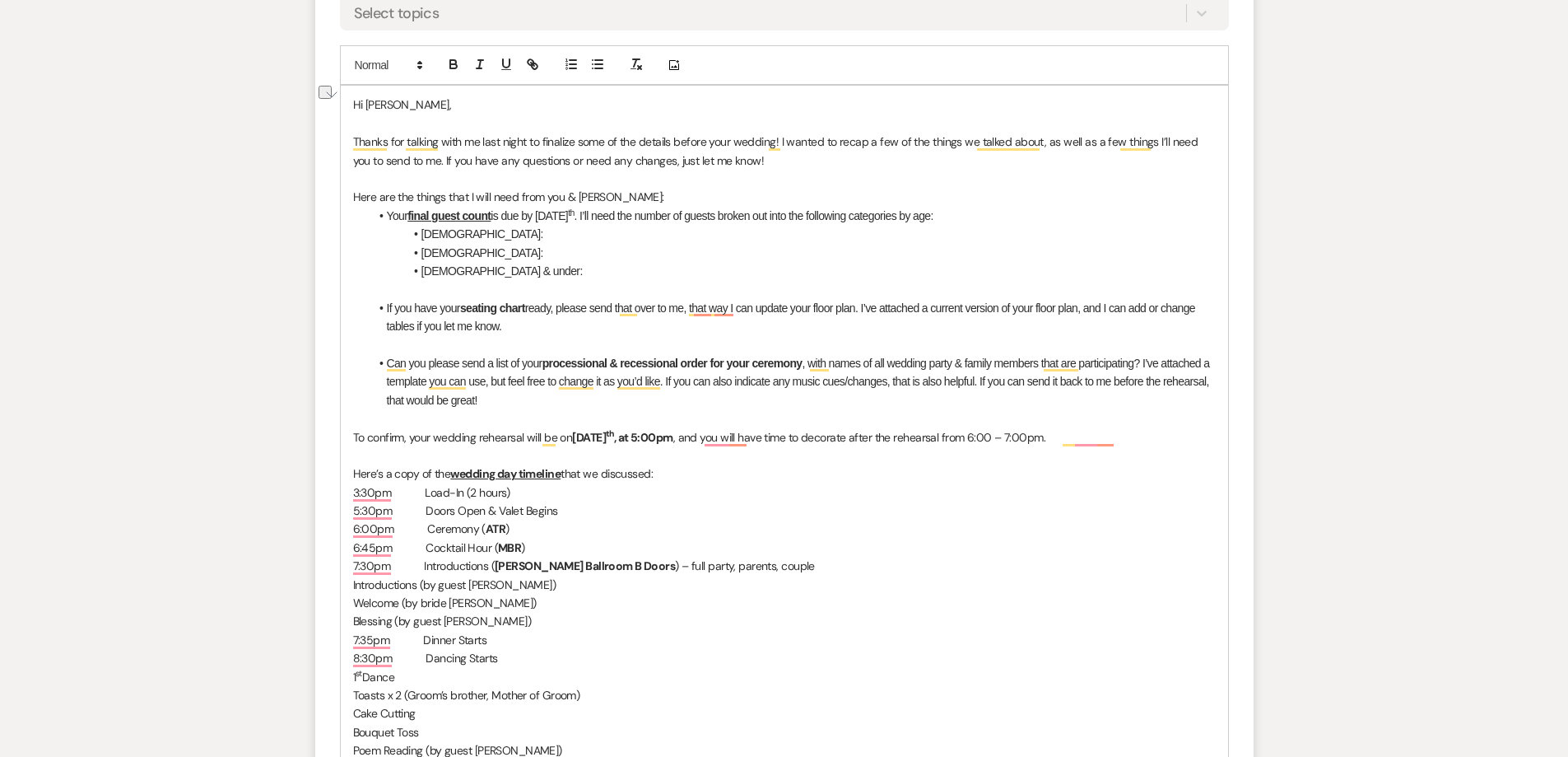
click at [440, 349] on p "To enrich screen reader interactions, please activate Accessibility in Grammarl…" at bounding box center [784, 345] width 862 height 18
click at [449, 286] on p "To enrich screen reader interactions, please activate Accessibility in Grammarl…" at bounding box center [784, 289] width 862 height 18
click at [530, 339] on p "To enrich screen reader interactions, please activate Accessibility in Grammarl…" at bounding box center [784, 345] width 862 height 18
click at [662, 198] on p "Here are the things that I will need from you & Shaila:" at bounding box center [784, 197] width 862 height 18
click at [674, 410] on p "To enrich screen reader interactions, please activate Accessibility in Grammarl…" at bounding box center [784, 419] width 862 height 18
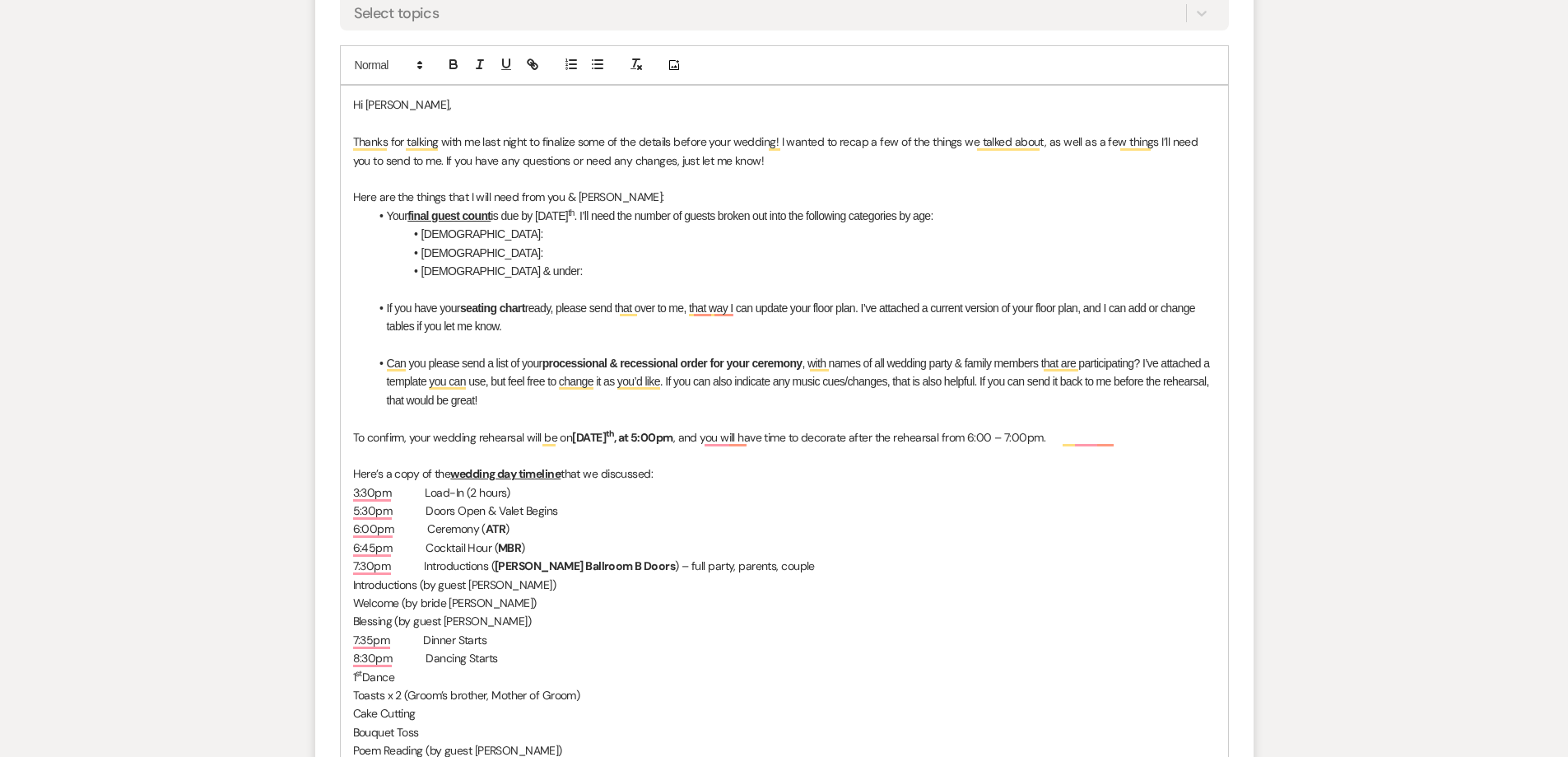
click at [563, 399] on li "Can you please send a list of your processional & recessional order for your ce…" at bounding box center [792, 381] width 846 height 55
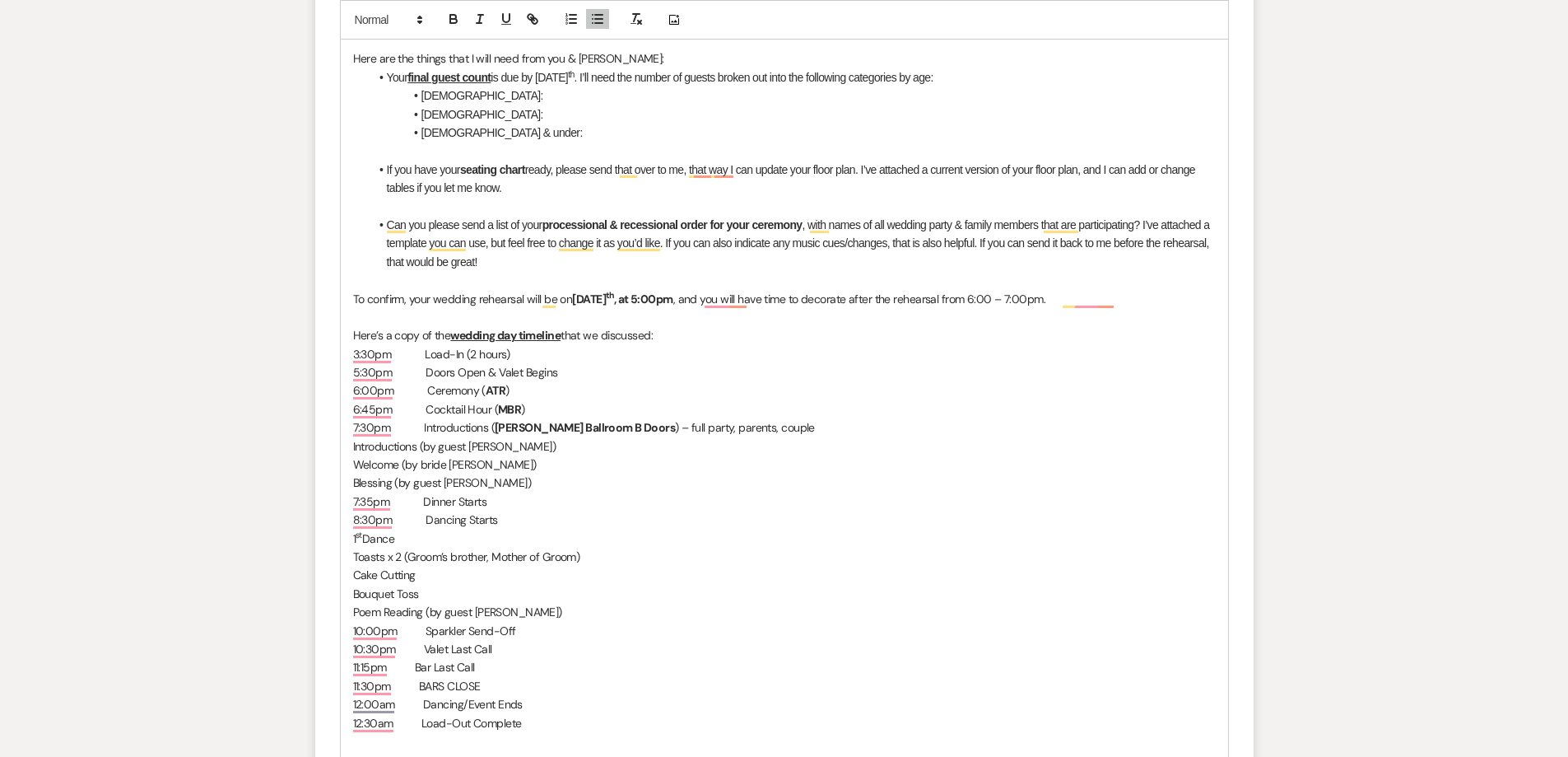
scroll to position [988, 0]
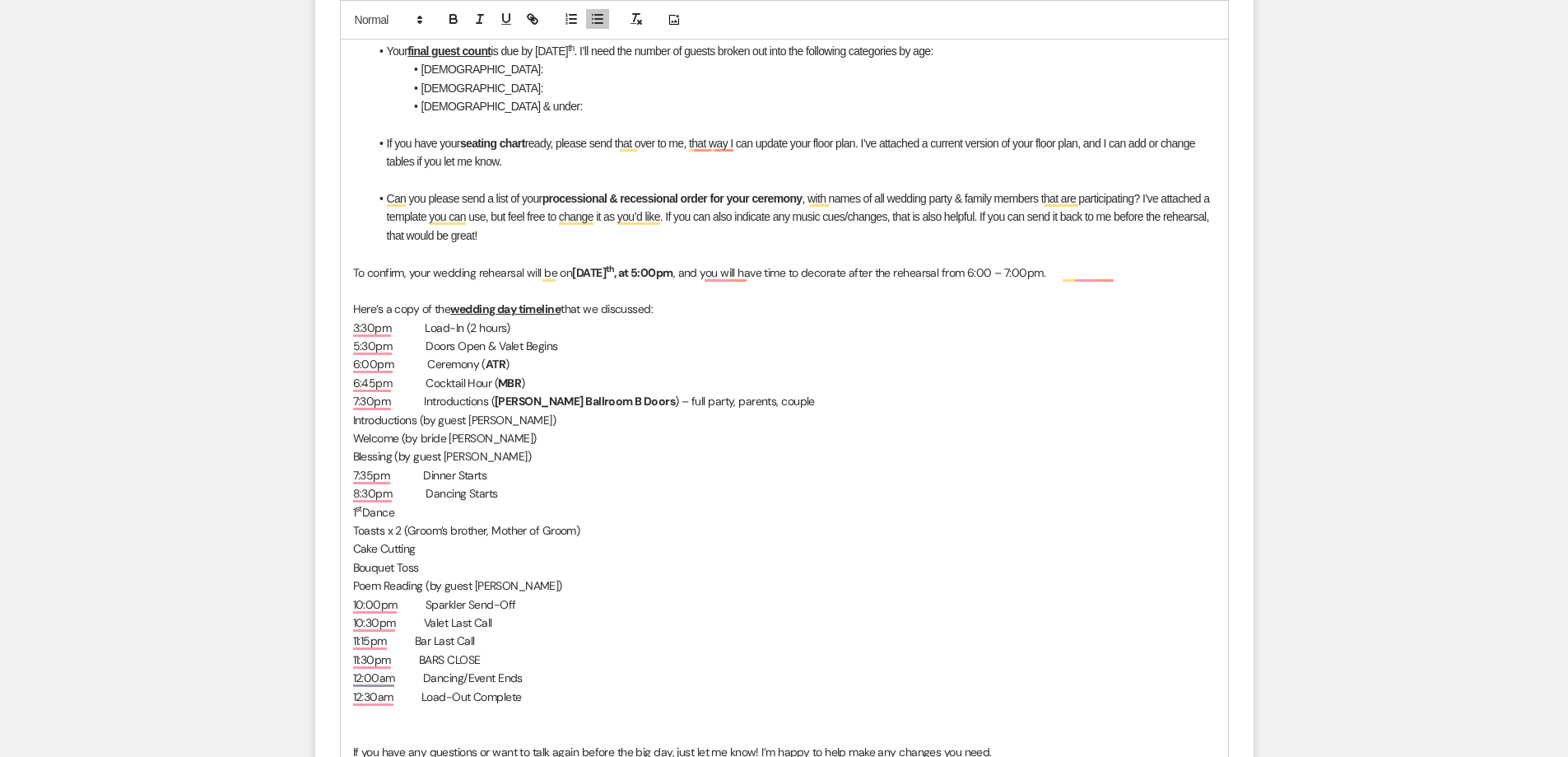
click at [443, 270] on p "To confirm, your wedding rehearsal will be on Thursday, August 28 th , at 5:00p…" at bounding box center [784, 273] width 862 height 18
click at [577, 270] on strong "Thursday, August 28" at bounding box center [588, 273] width 34 height 15
click at [778, 270] on p "To confirm, your wedding rehearsal will be on Thursday, August 28 th , at 5:00p…" at bounding box center [784, 273] width 862 height 18
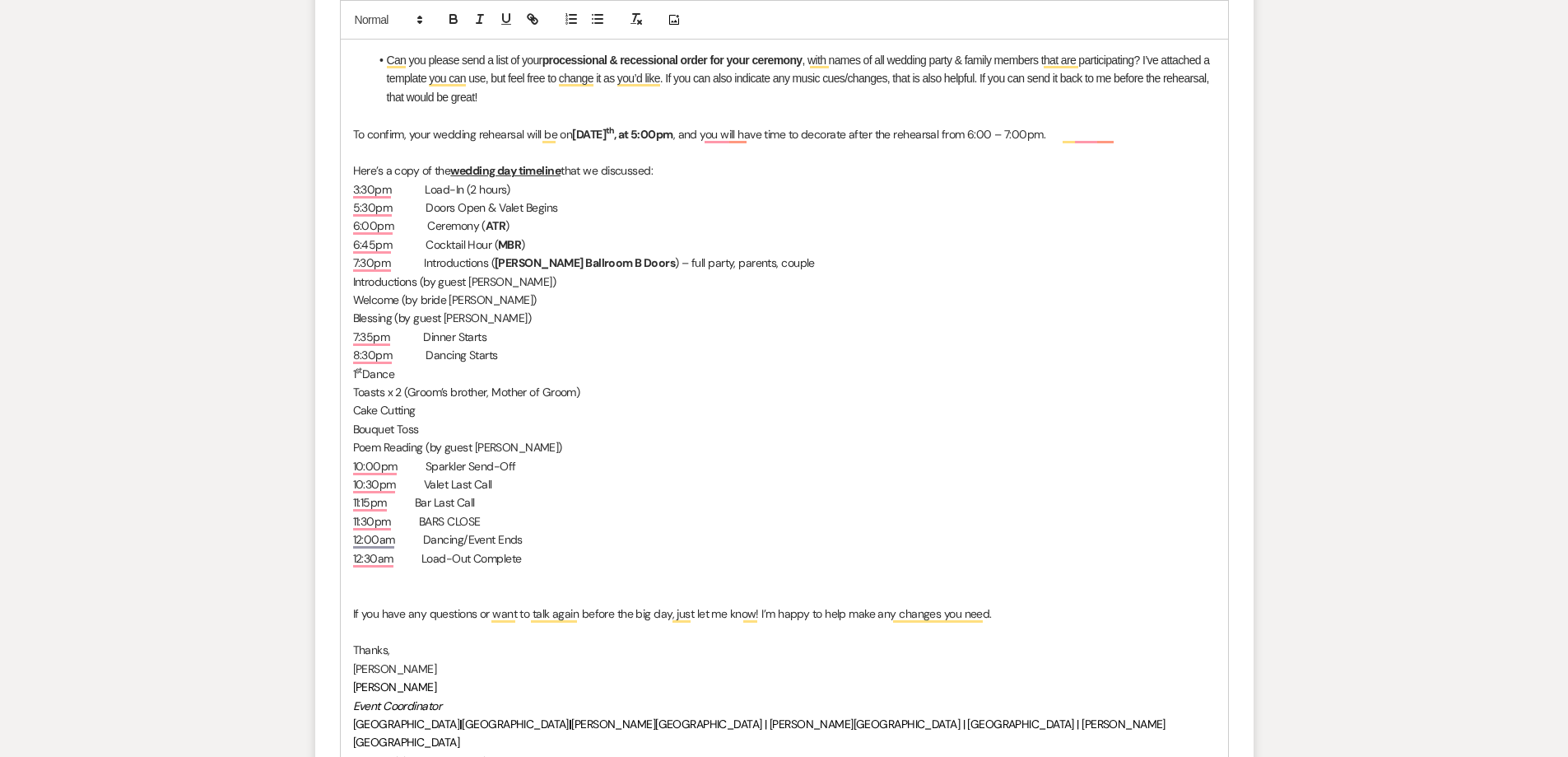
scroll to position [1153, 0]
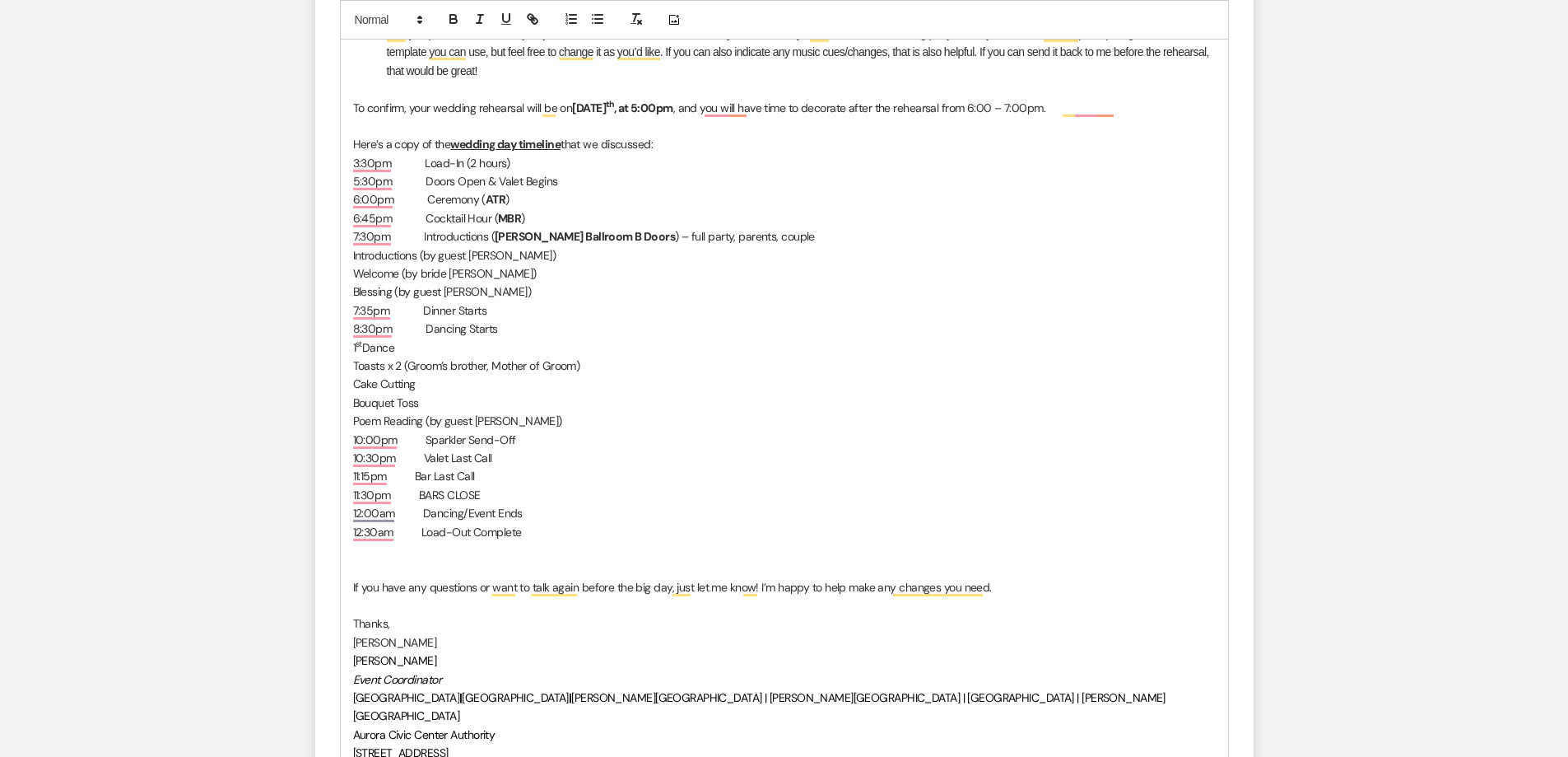
click at [467, 366] on p "Toasts x 2 (Groom’s brother, Mother of Groom)" at bounding box center [784, 366] width 862 height 18
click at [470, 384] on p "Cake Cutting" at bounding box center [784, 384] width 862 height 18
click at [467, 404] on p "Bouquet Toss" at bounding box center [784, 403] width 862 height 18
click at [469, 420] on p "Poem Reading (by guest Juan Ramirez)" at bounding box center [784, 420] width 862 height 18
click at [469, 273] on p "Welcome (by bride Shaila)" at bounding box center [784, 274] width 862 height 18
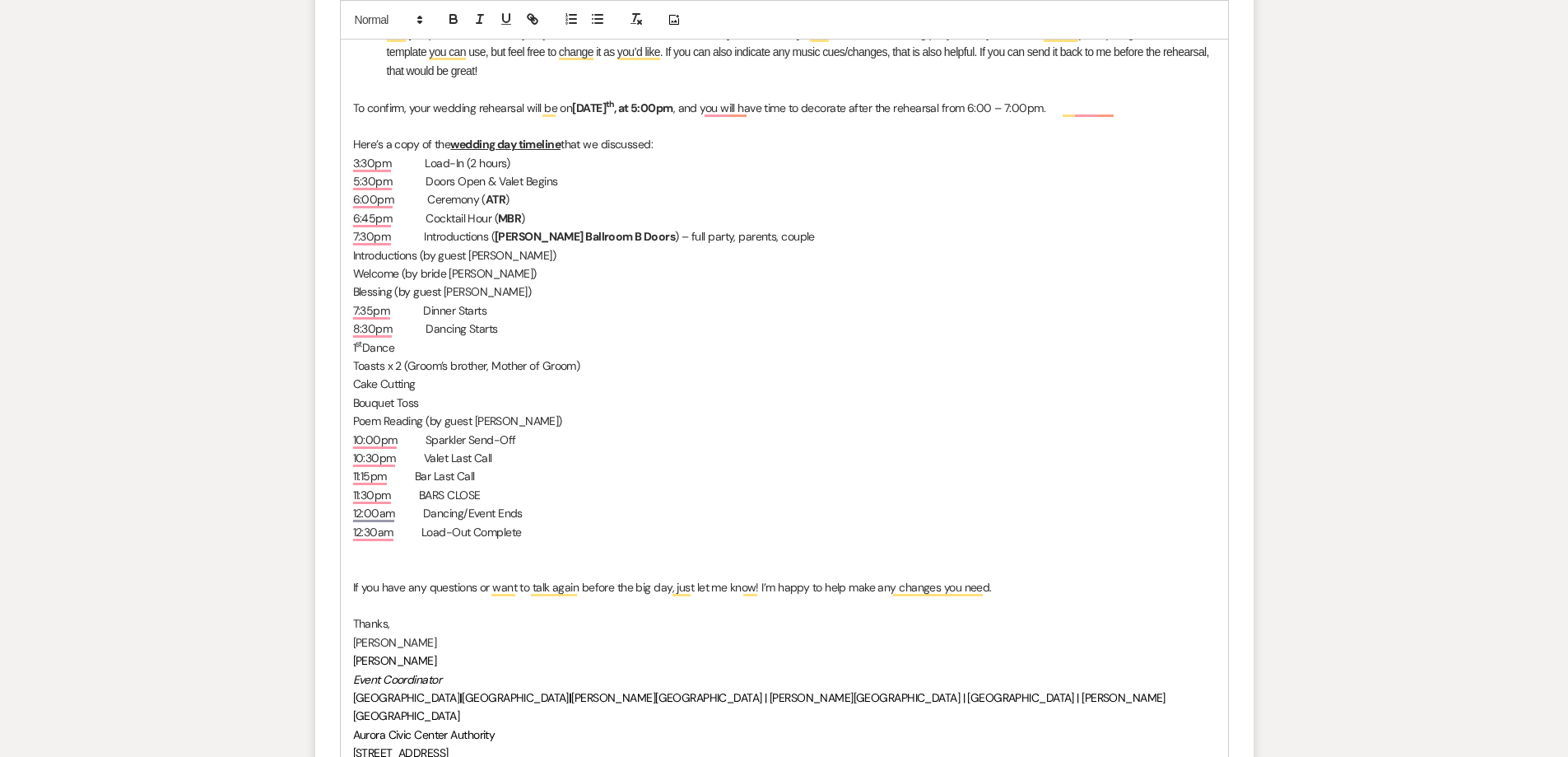
click at [469, 290] on p "Blessing (by guest Victor Flores)" at bounding box center [784, 292] width 862 height 18
click at [521, 309] on p "7:35pm Dinner Starts" at bounding box center [784, 310] width 862 height 18
click at [425, 484] on p "11:15pm Bar Last Call" at bounding box center [784, 476] width 862 height 18
click at [506, 503] on p "11:30pm BARS CLOSE" at bounding box center [784, 495] width 862 height 18
click at [508, 542] on p "To enrich screen reader interactions, please activate Accessibility in Grammarl…" at bounding box center [784, 550] width 862 height 18
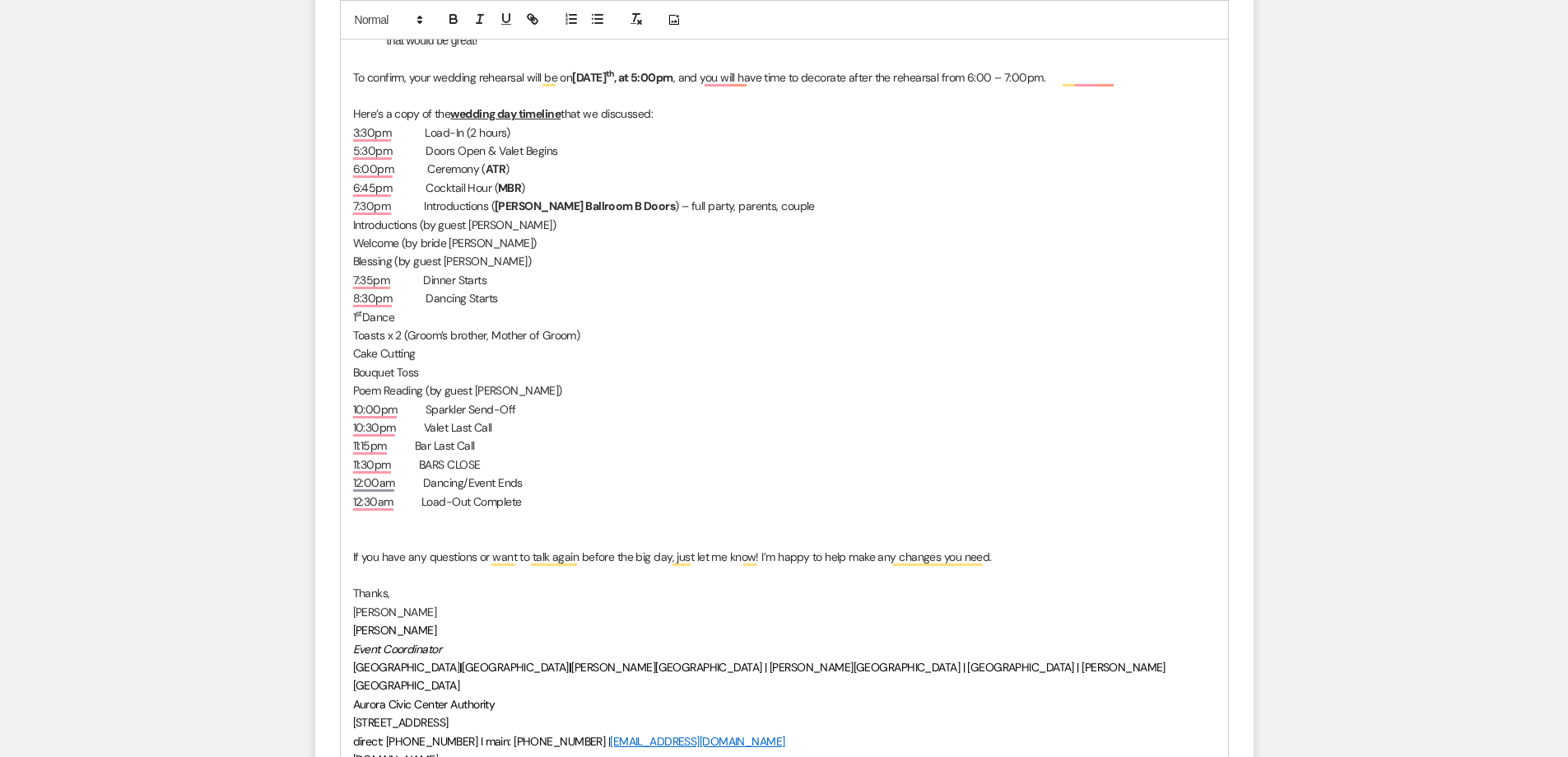
scroll to position [1235, 0]
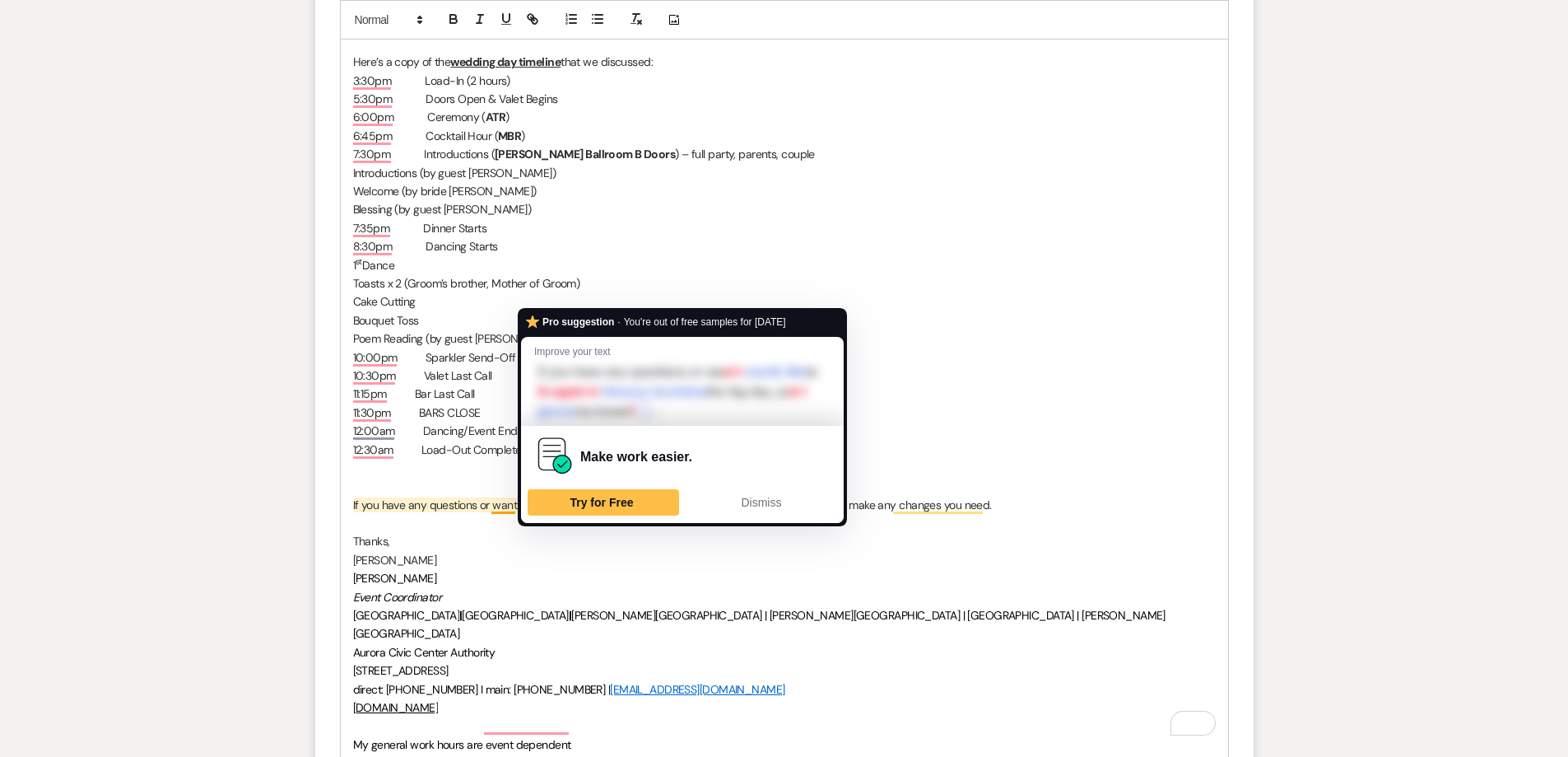
click at [394, 546] on p "Thanks," at bounding box center [784, 541] width 862 height 18
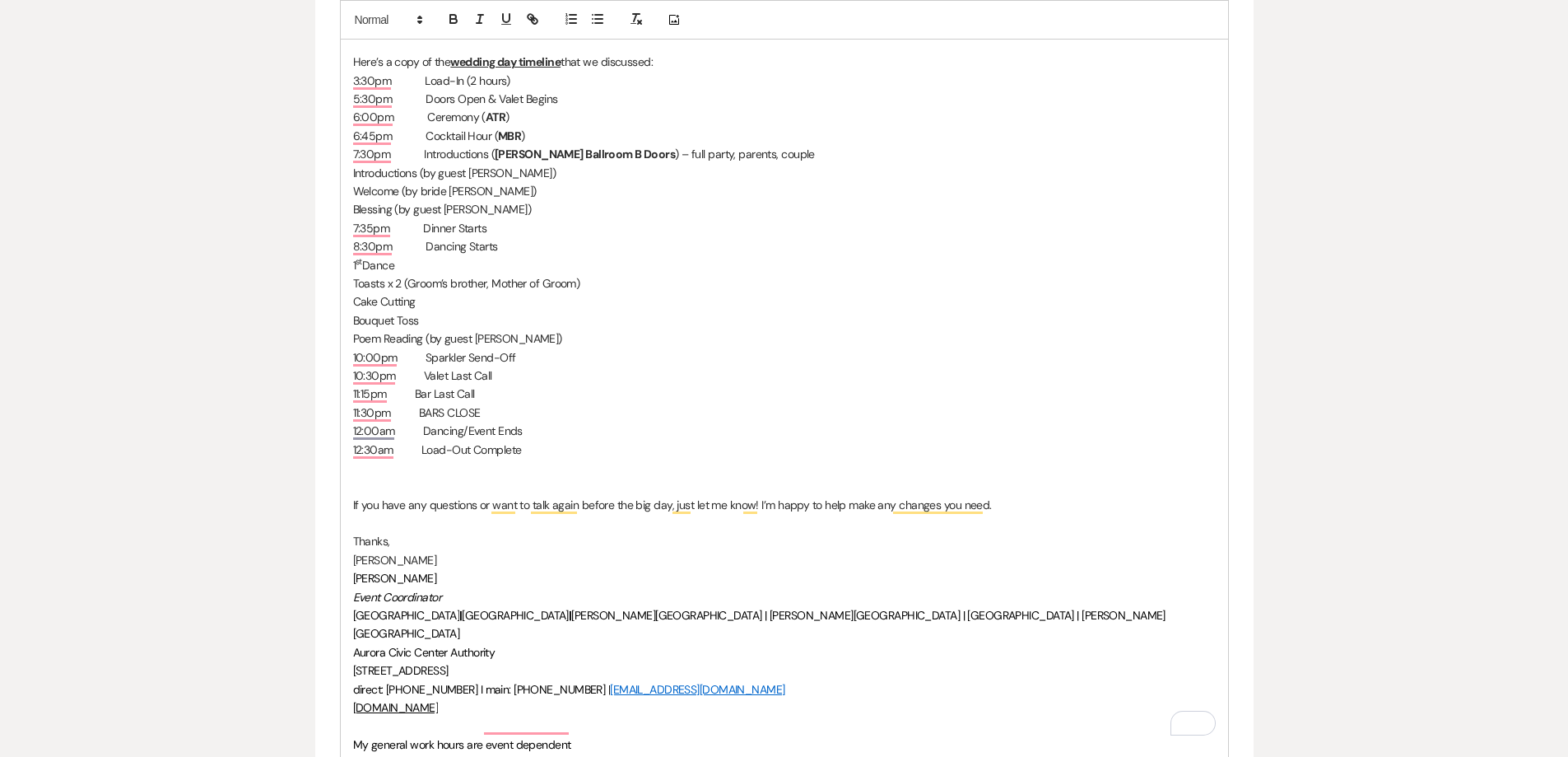
drag, startPoint x: 449, startPoint y: 562, endPoint x: 345, endPoint y: 564, distance: 104.0
click at [345, 564] on div "Event Messages Log Log Message + New Message Communicate with clients by clicki…" at bounding box center [784, 454] width 938 height 2709
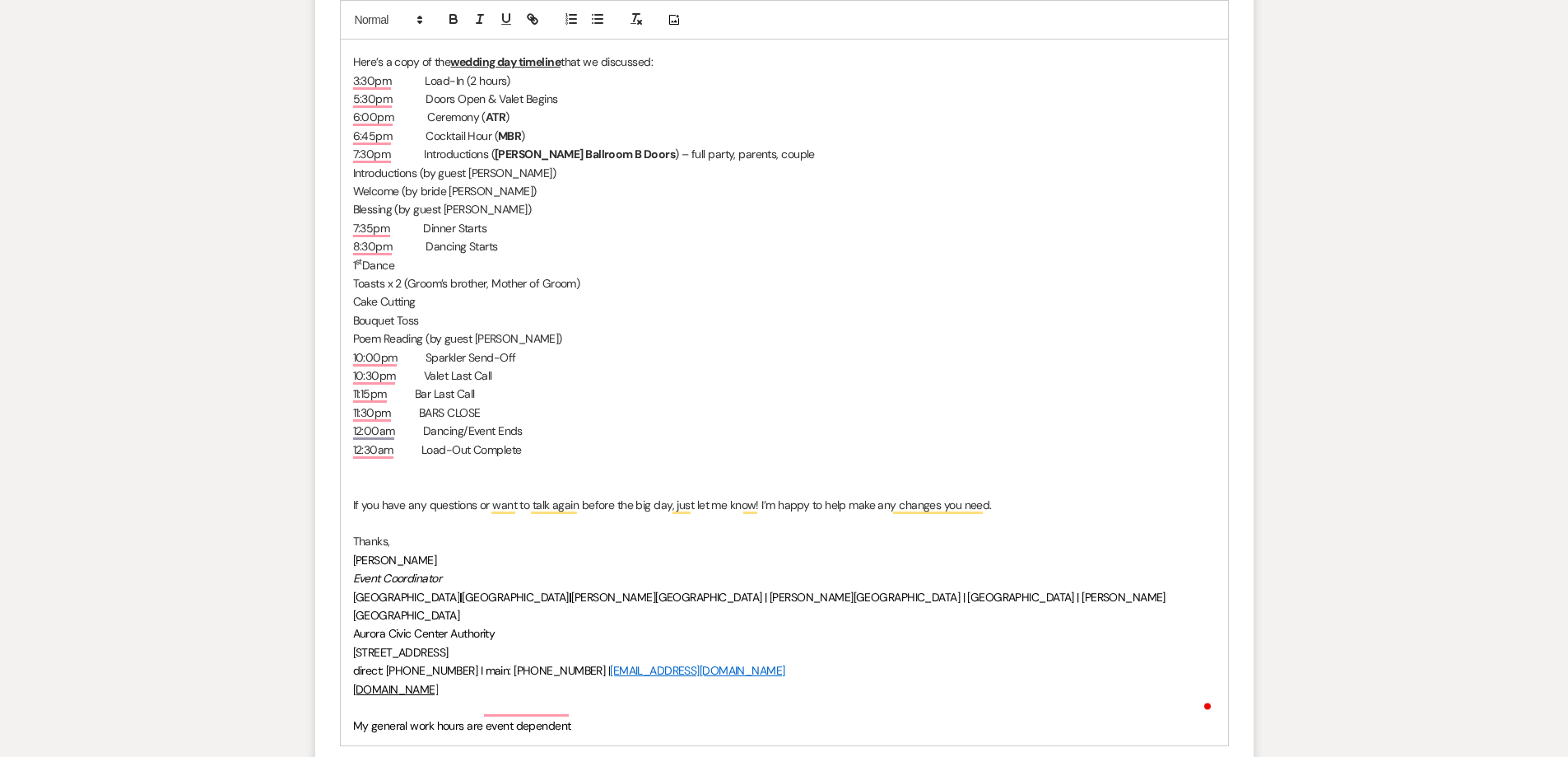
click at [441, 534] on p "Thanks," at bounding box center [784, 541] width 862 height 18
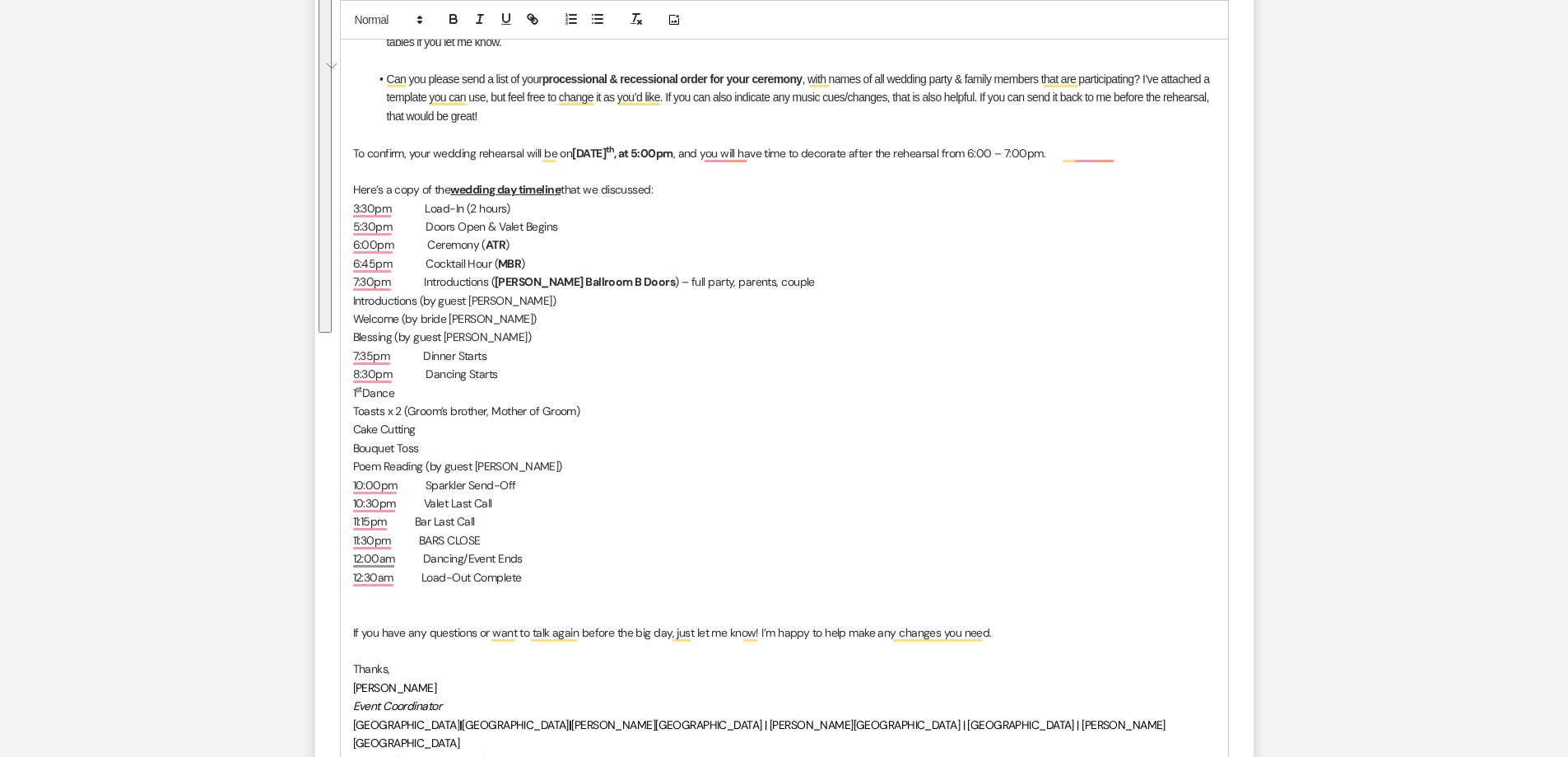
scroll to position [1153, 0]
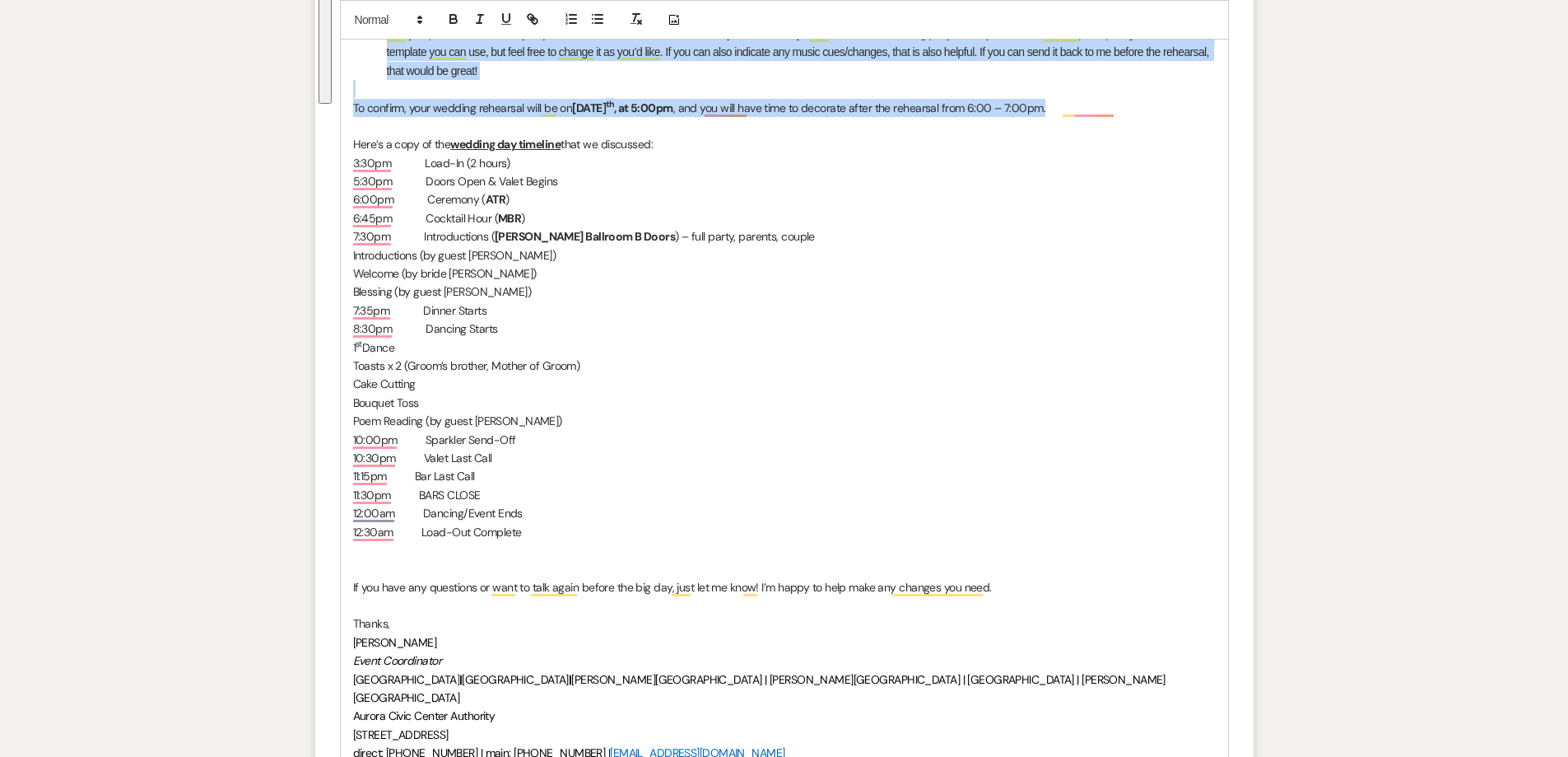
drag, startPoint x: 352, startPoint y: 106, endPoint x: 1143, endPoint y: 106, distance: 791.0
click at [1143, 106] on div "Hi Jesus, Thanks for talking with me last night to finalize some of the details…" at bounding box center [784, 292] width 887 height 1071
copy div "Hi Jesus, Thanks for talking with me last night to finalize some of the details…"
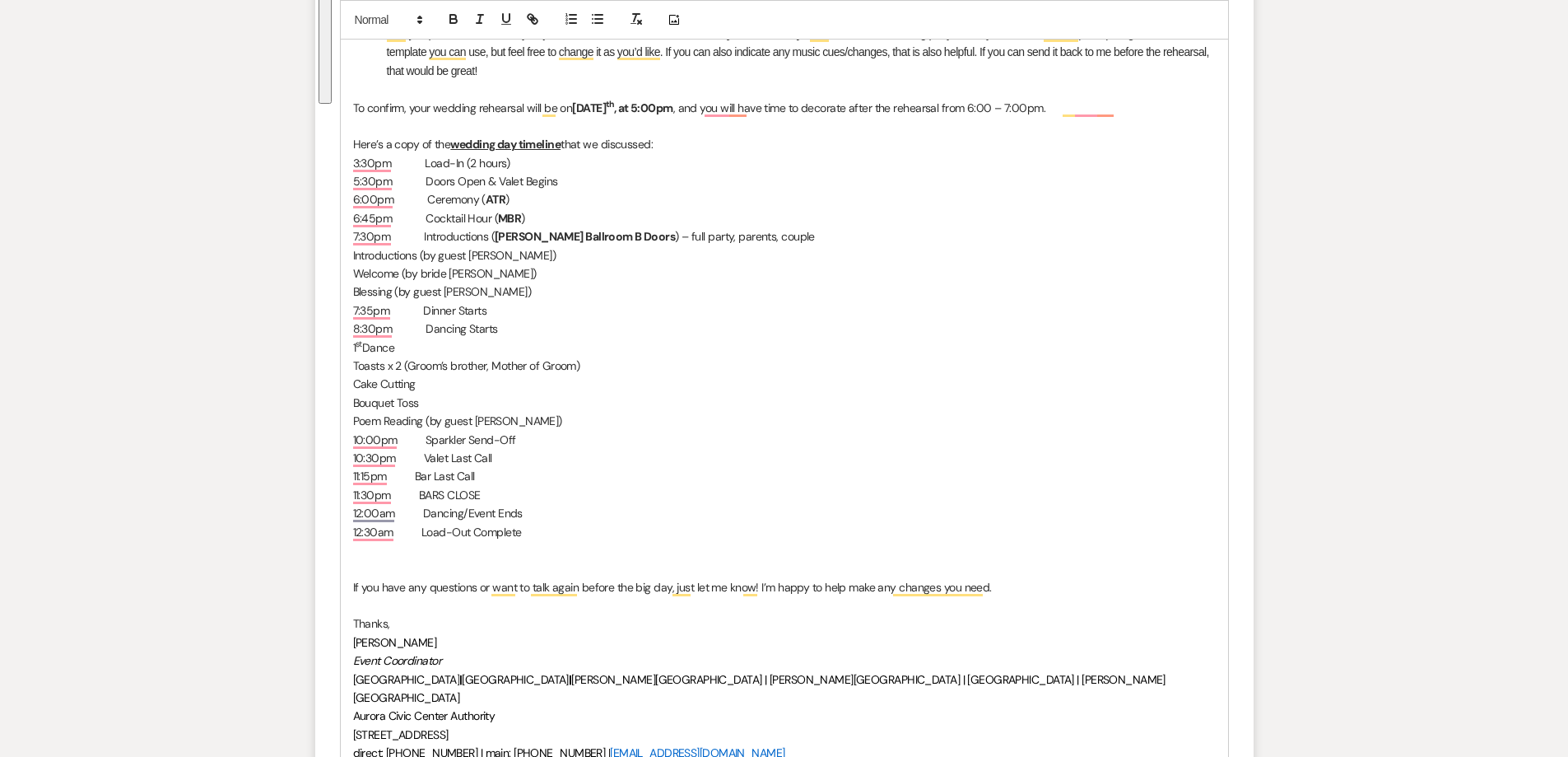
click at [999, 268] on p "Welcome (by bride Shaila)" at bounding box center [784, 274] width 862 height 18
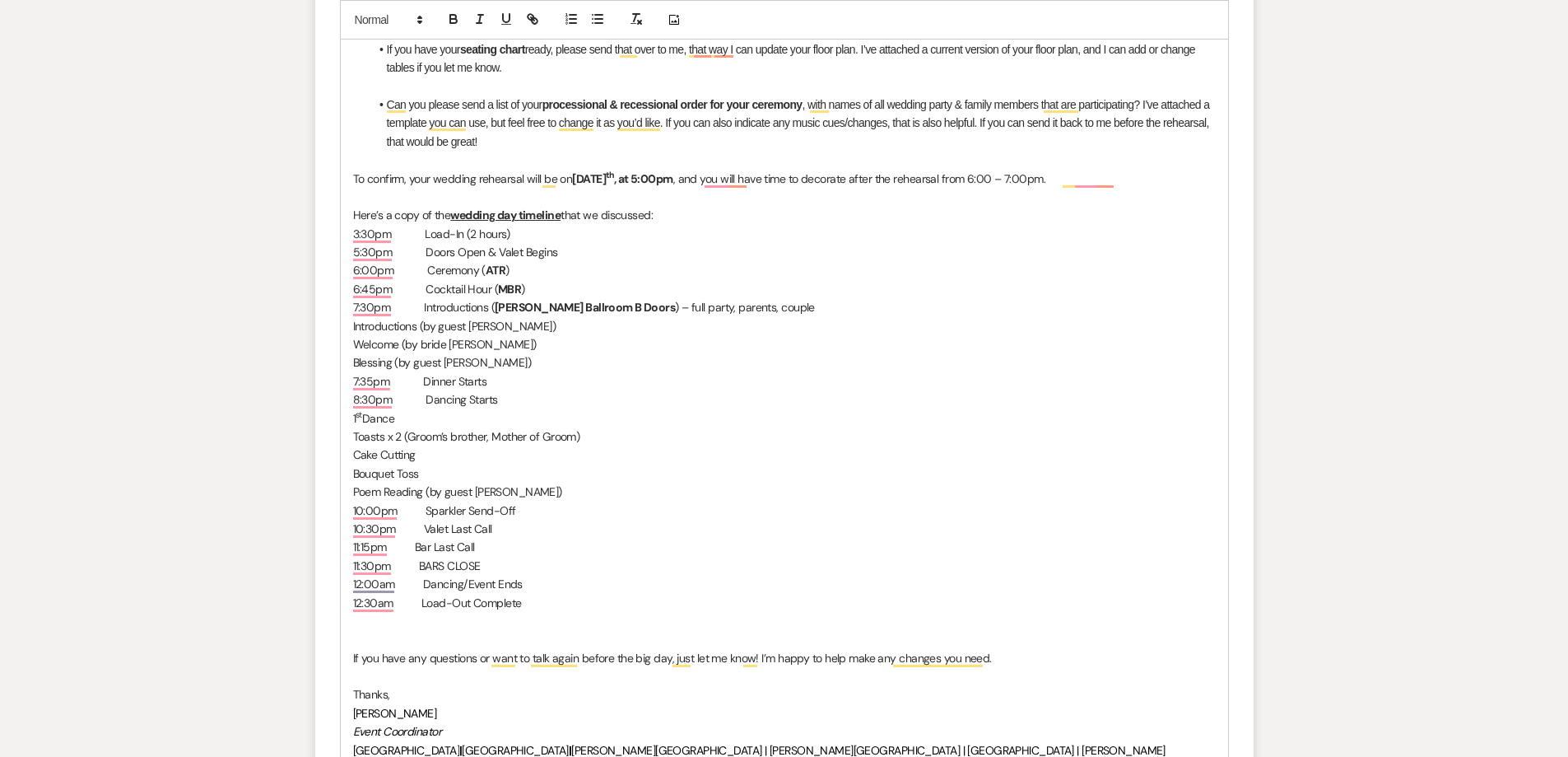
scroll to position [988, 0]
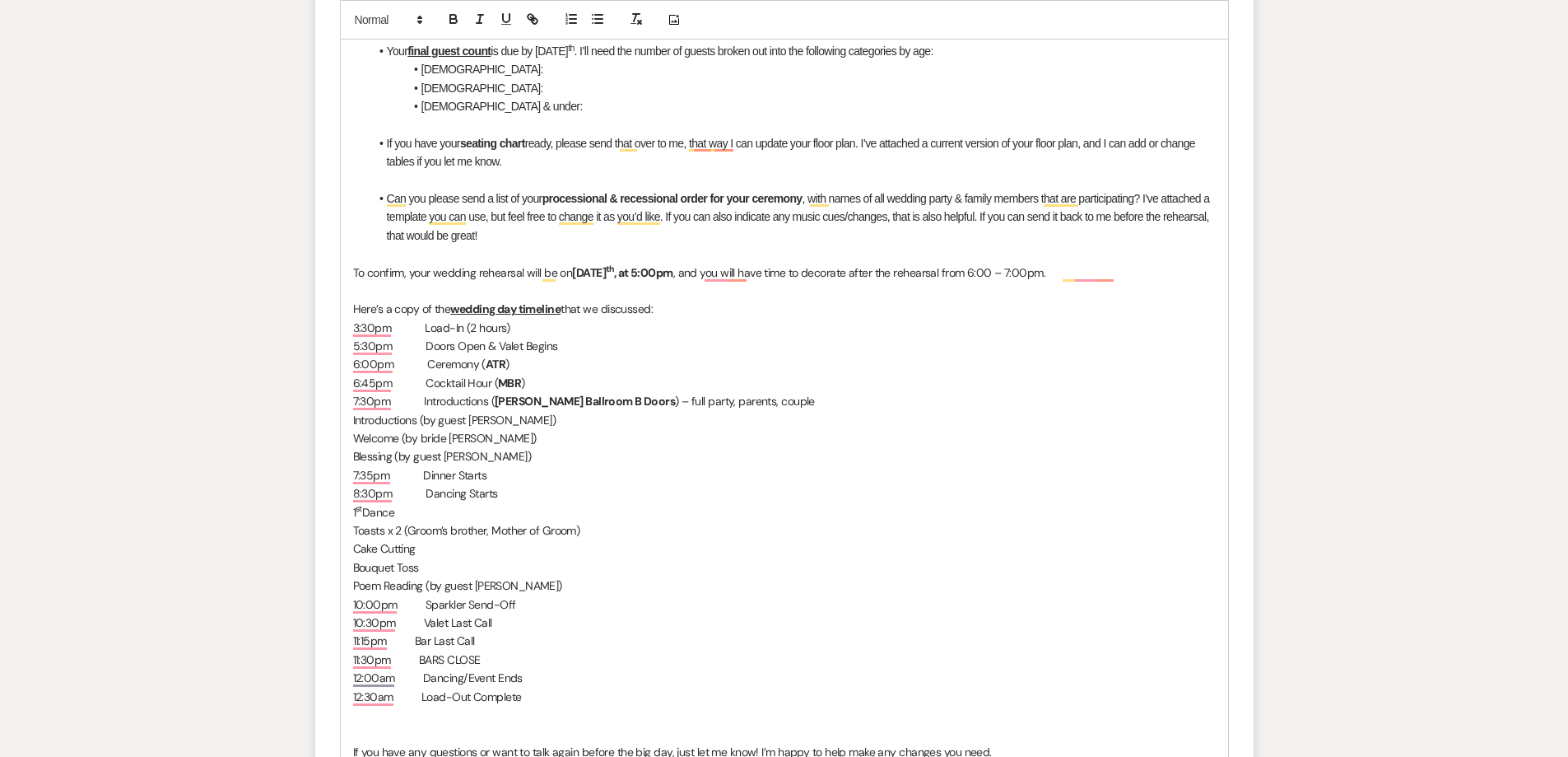
click at [563, 275] on p "To confirm, your wedding rehearsal will be on Thursday, August 28 th , at 5:00p…" at bounding box center [784, 273] width 862 height 18
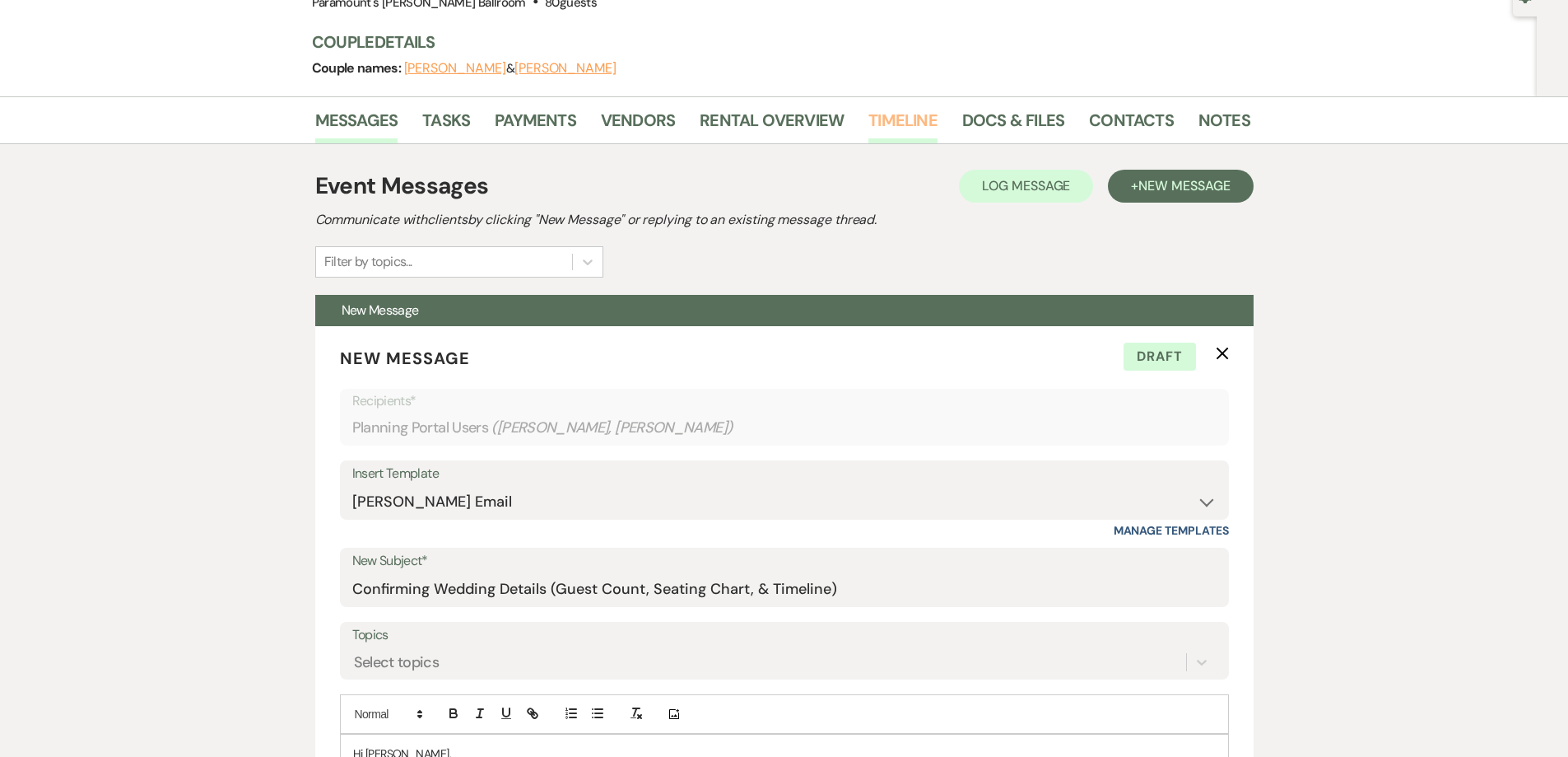
scroll to position [165, 0]
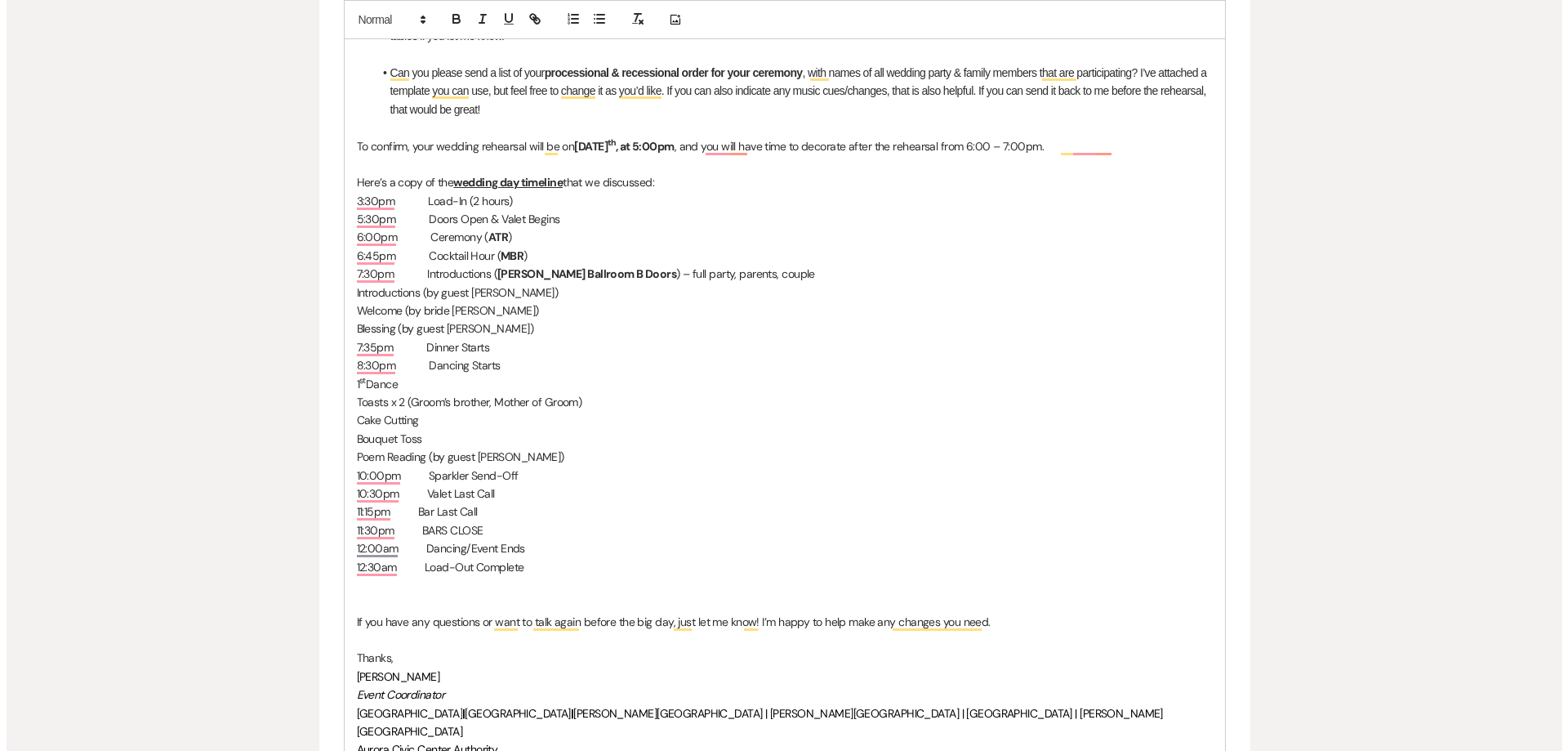
scroll to position [1389, 0]
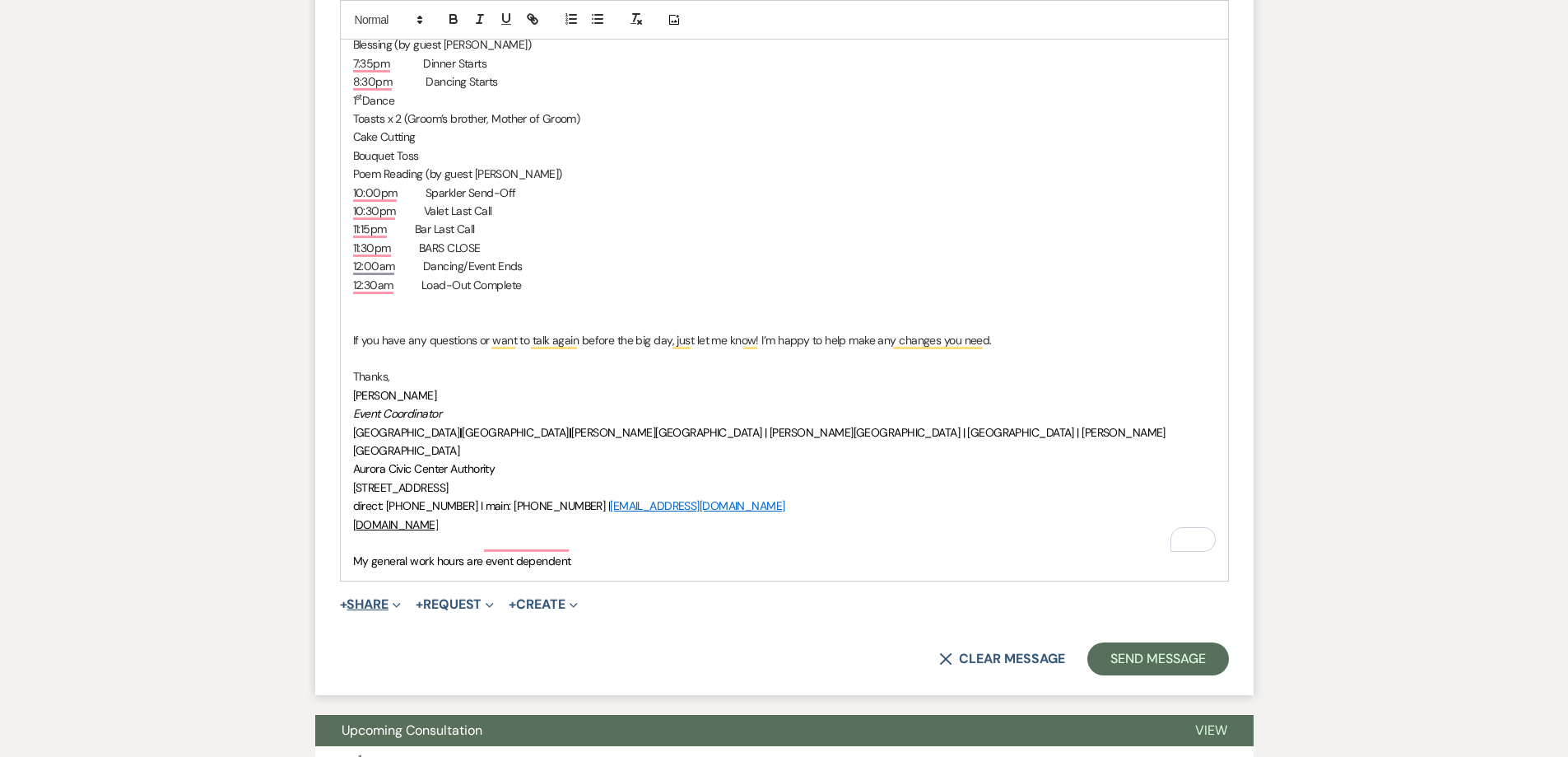
click at [377, 597] on button "+ Share Expand" at bounding box center [371, 604] width 62 height 13
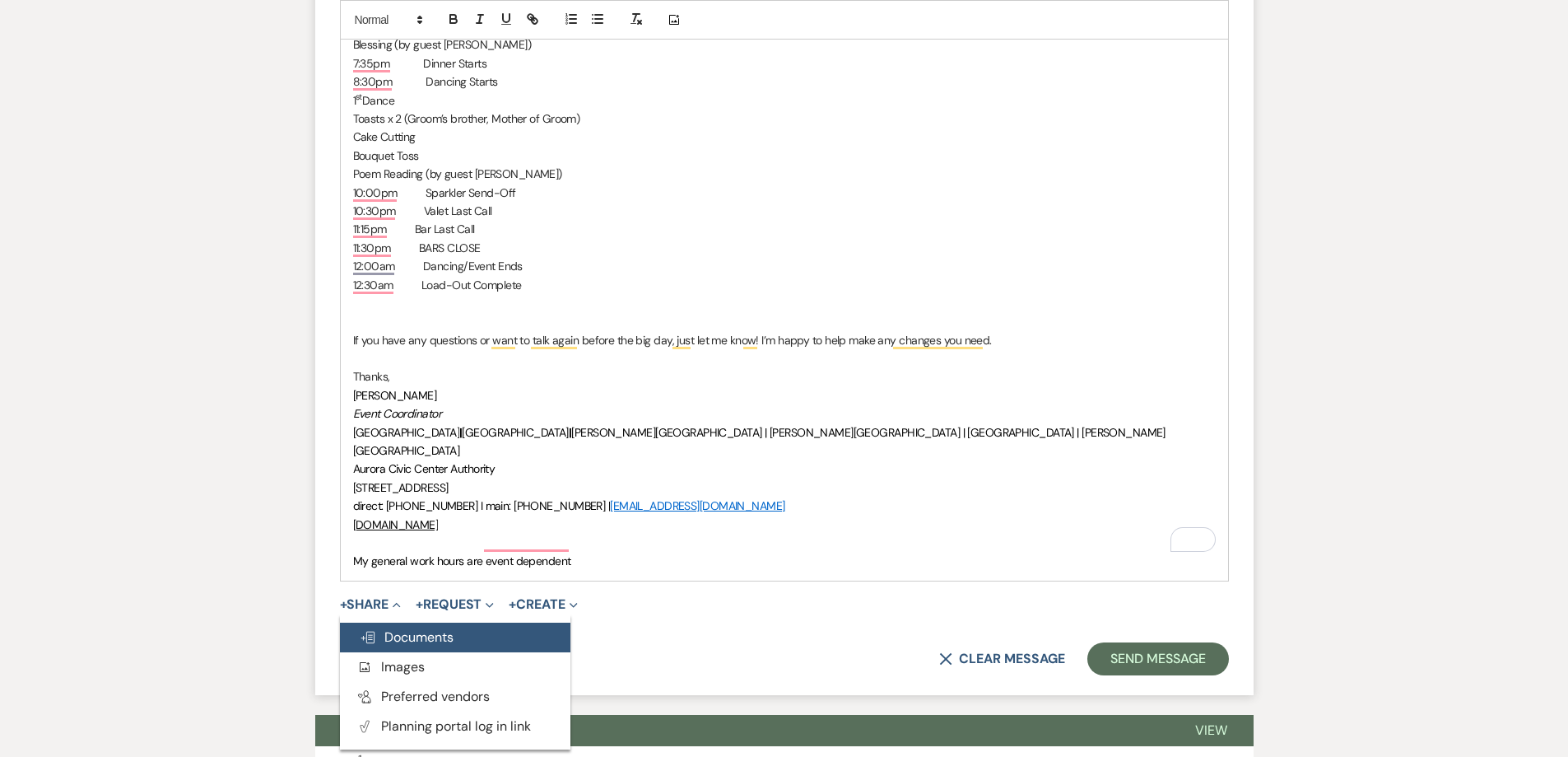
click at [382, 628] on span "Doc Upload Documents" at bounding box center [407, 637] width 94 height 17
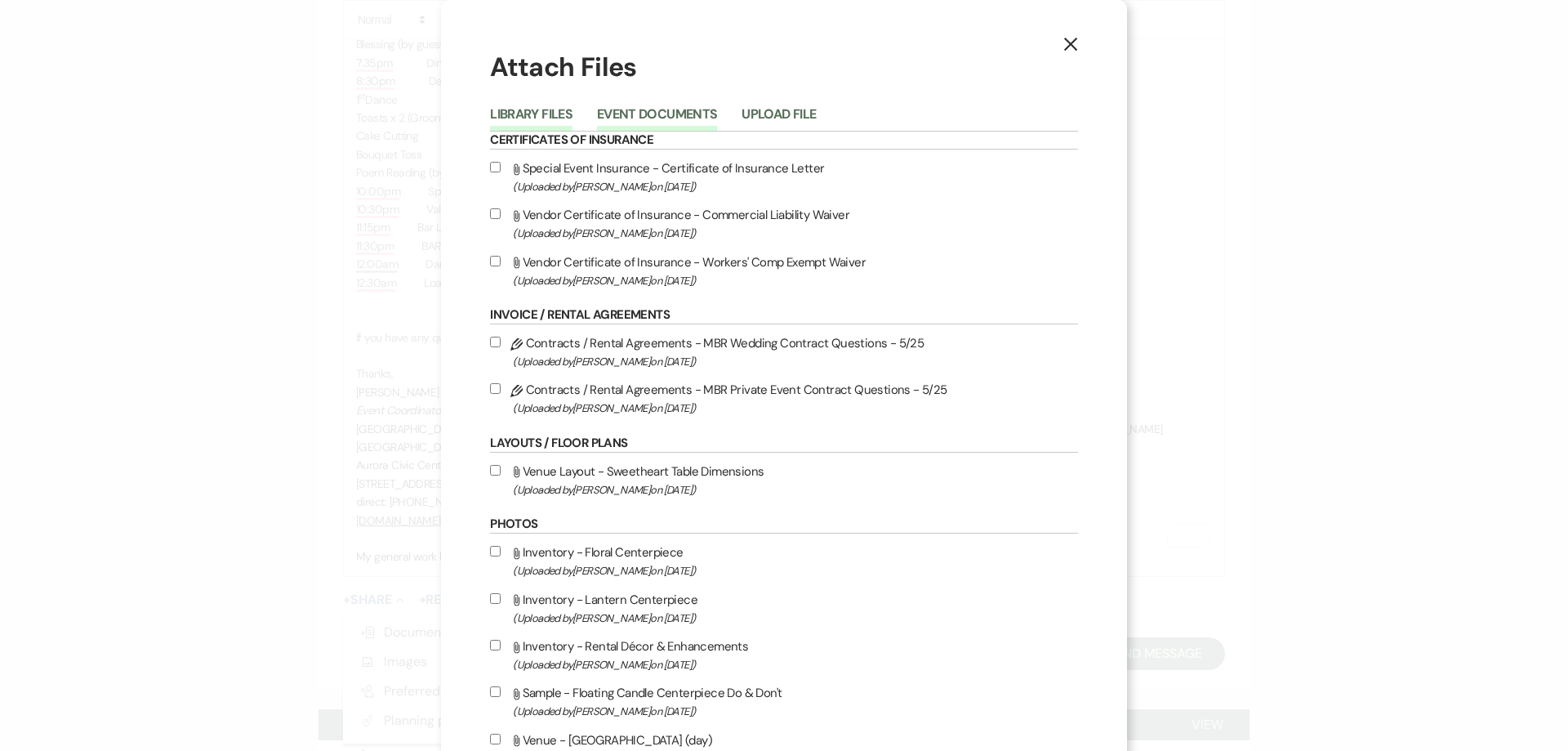
click at [620, 114] on button "Event Documents" at bounding box center [657, 119] width 120 height 23
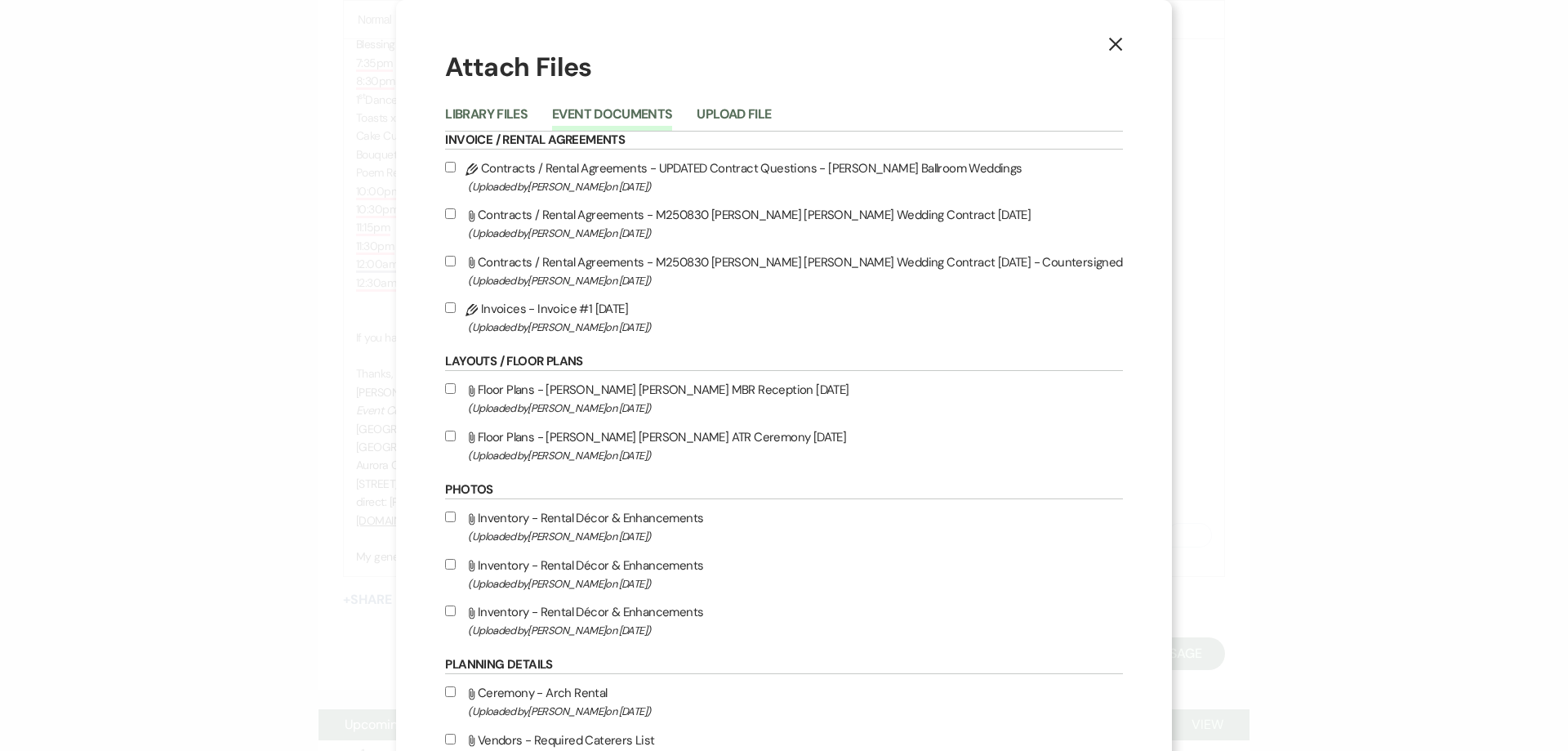
click at [456, 394] on input "Attach File Floor Plans - Casas Romero-Perez MBR Reception 8.30.25 (Uploaded by…" at bounding box center [451, 388] width 11 height 11
checkbox input "true"
click at [456, 437] on input "Attach File Floor Plans - Casas Romero-Perez ATR Ceremony 8.30.25 (Uploaded by …" at bounding box center [451, 436] width 11 height 11
checkbox input "true"
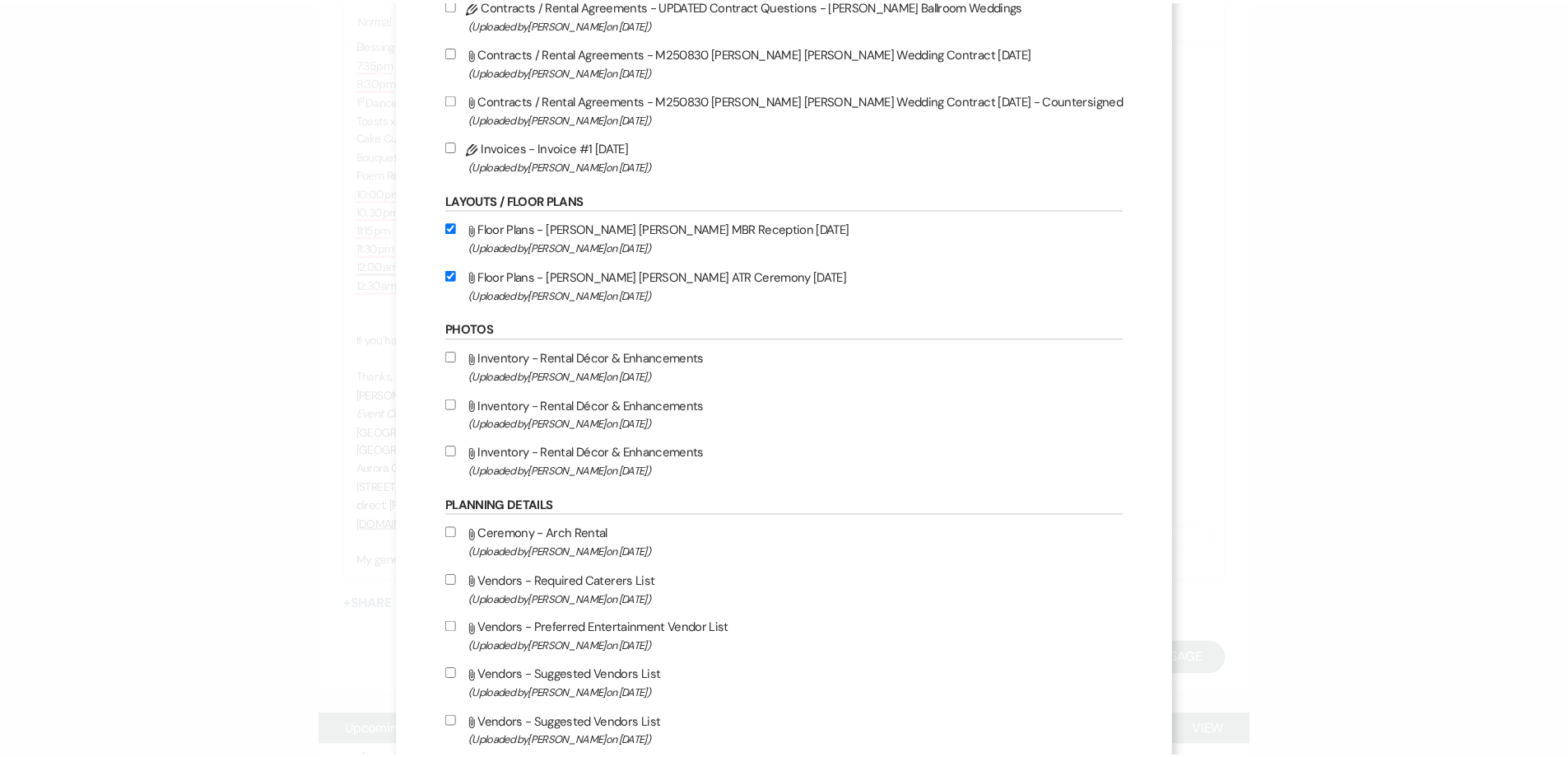
scroll to position [0, 0]
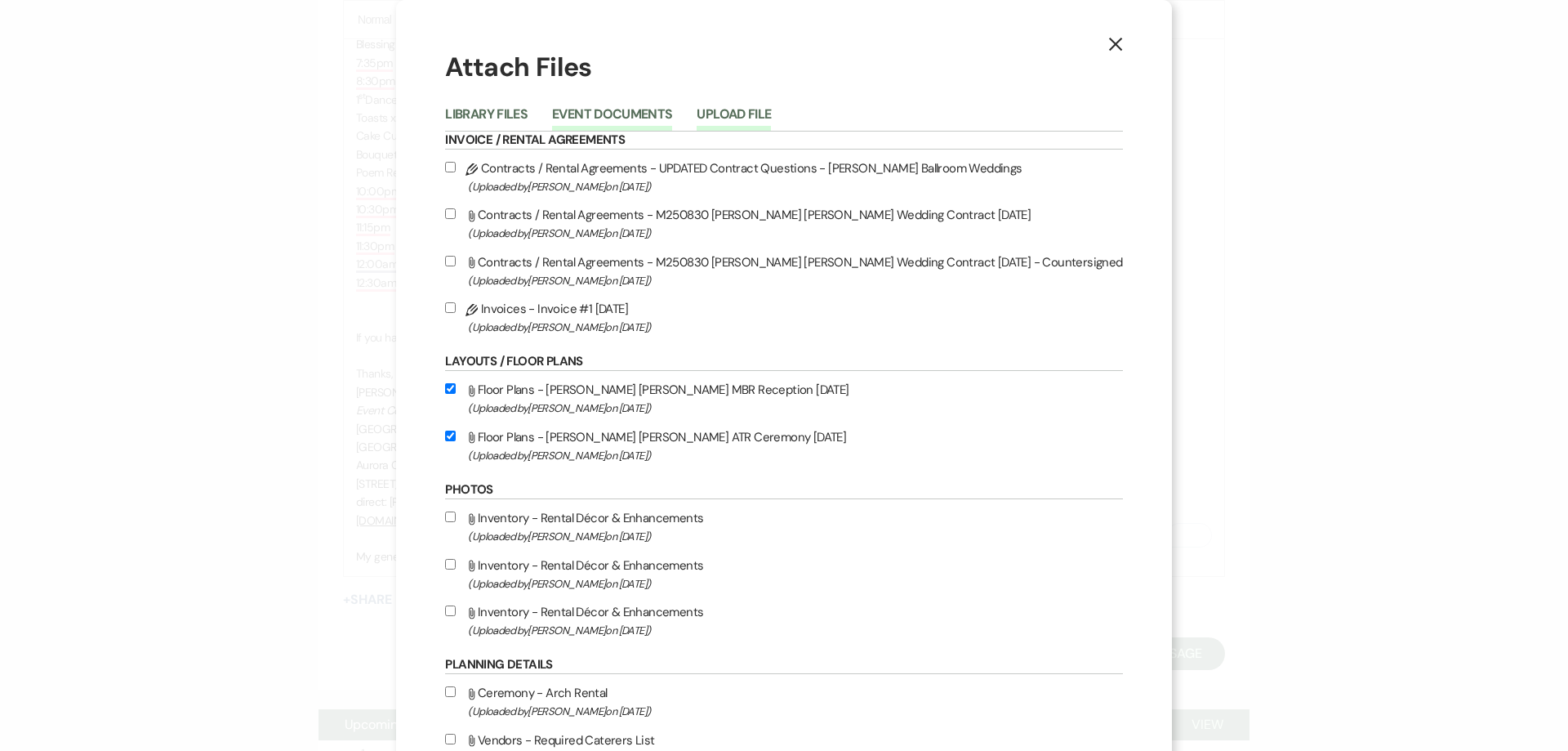
click at [769, 112] on button "Upload File" at bounding box center [734, 119] width 74 height 23
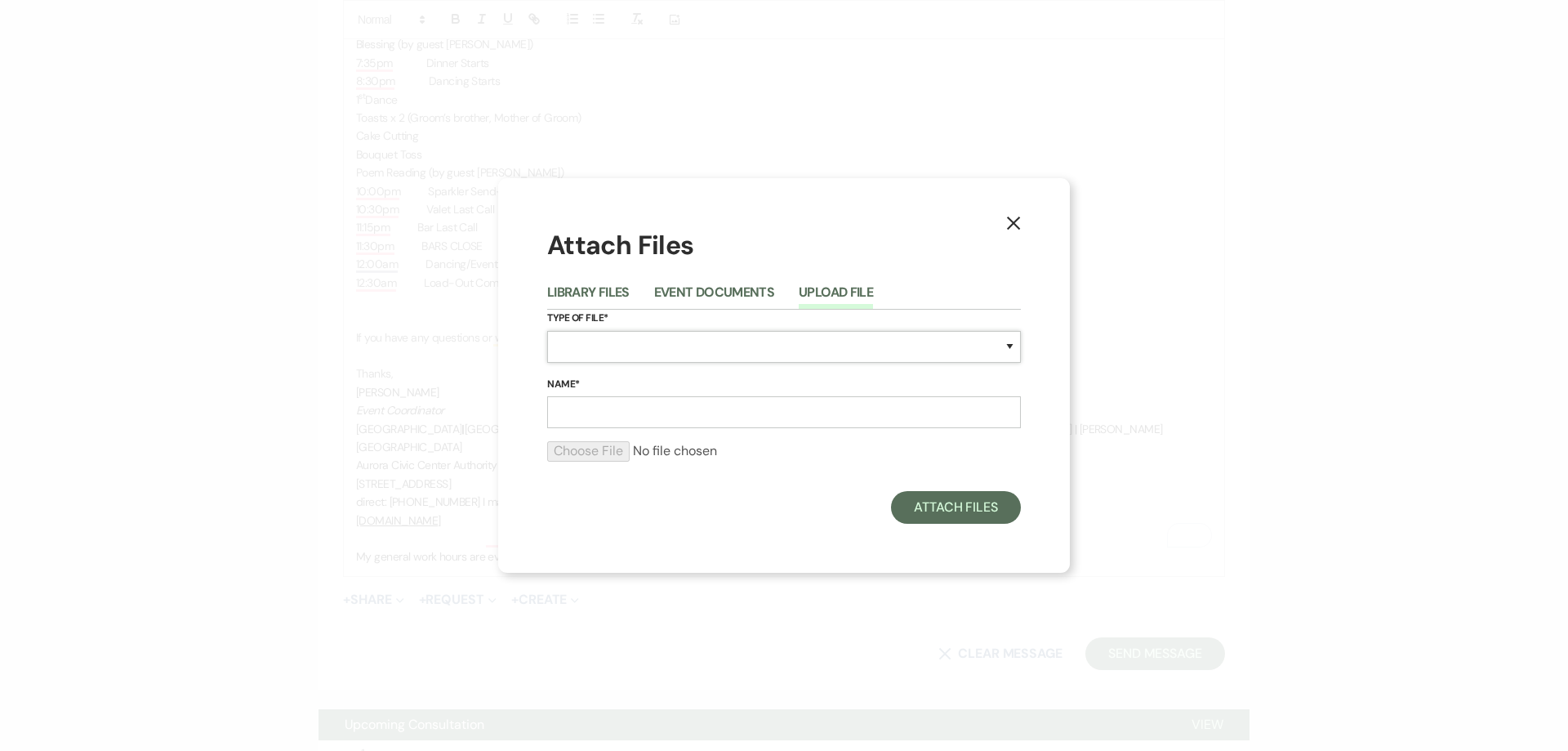
click at [679, 347] on select "Special Event Insurance Vendor Certificate of Insurance Contracts / Rental Agre…" at bounding box center [784, 347] width 474 height 32
select select "64"
click at [547, 331] on select "Special Event Insurance Vendor Certificate of Insurance Contracts / Rental Agre…" at bounding box center [784, 347] width 474 height 32
click at [647, 425] on input "Name*" at bounding box center [784, 412] width 474 height 32
type input "Processional & Recessional List"
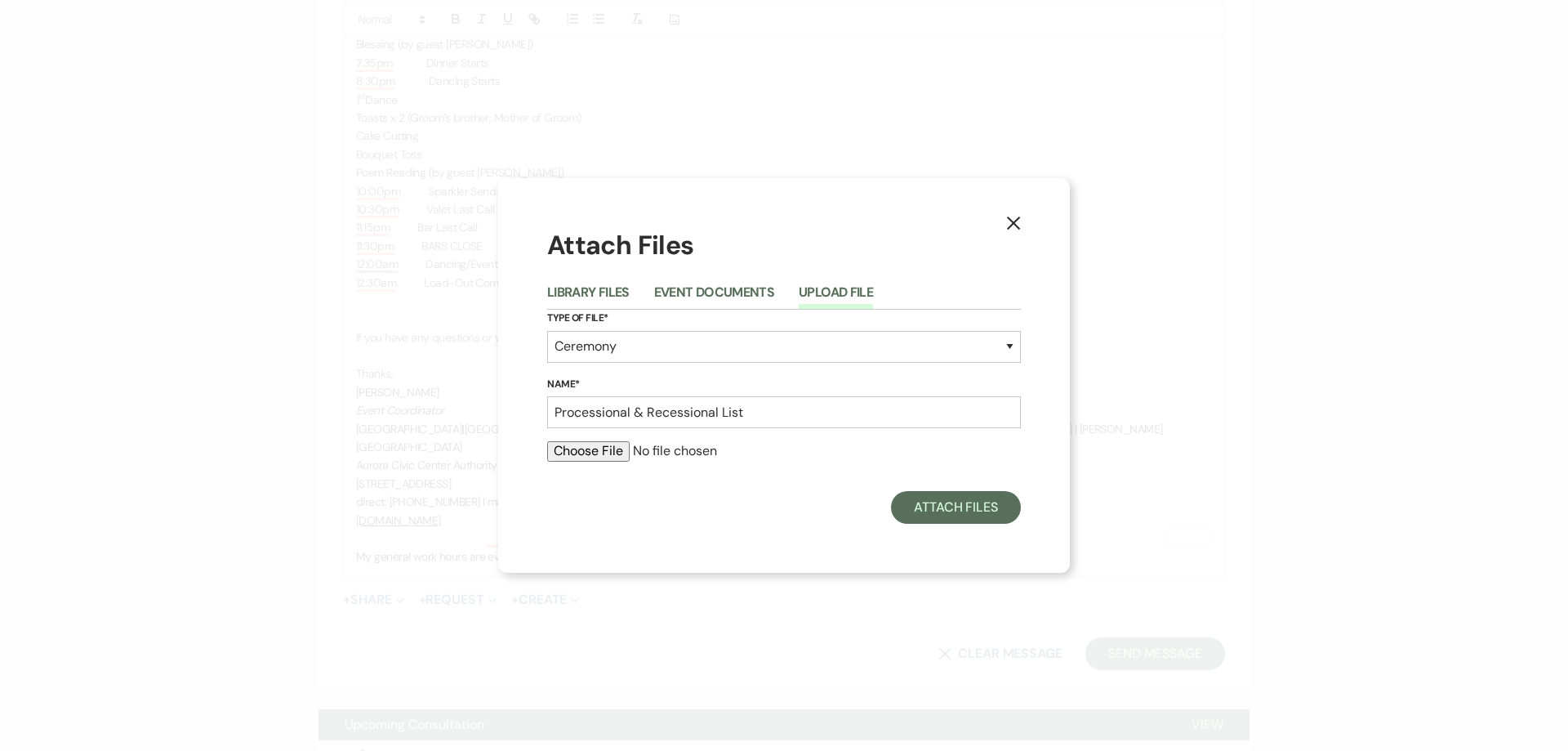
click at [613, 445] on input "file" at bounding box center [784, 452] width 474 height 20
type input "C:\fakepath\Processional & Recessional Order.docx"
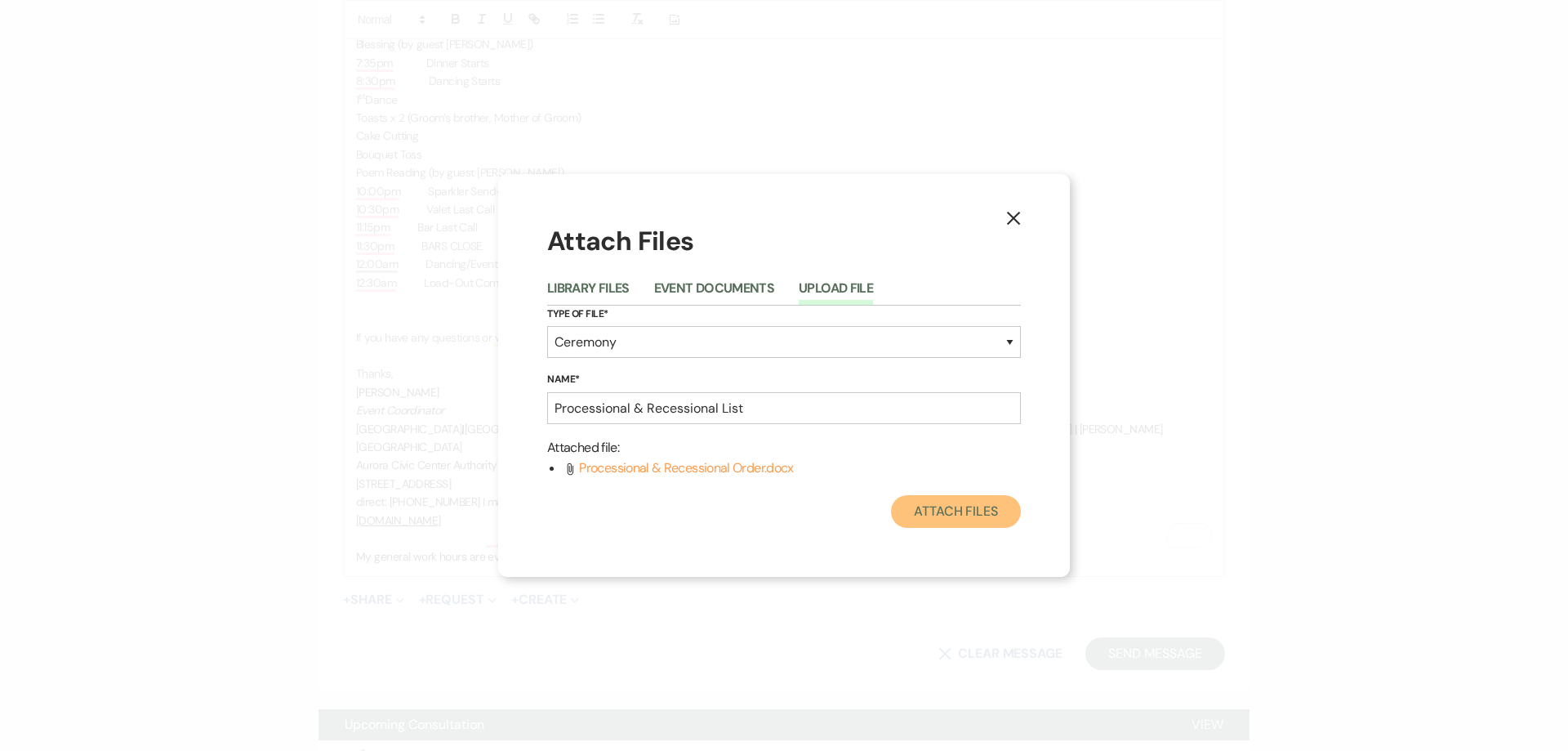
click at [938, 512] on button "Attach Files" at bounding box center [956, 511] width 130 height 33
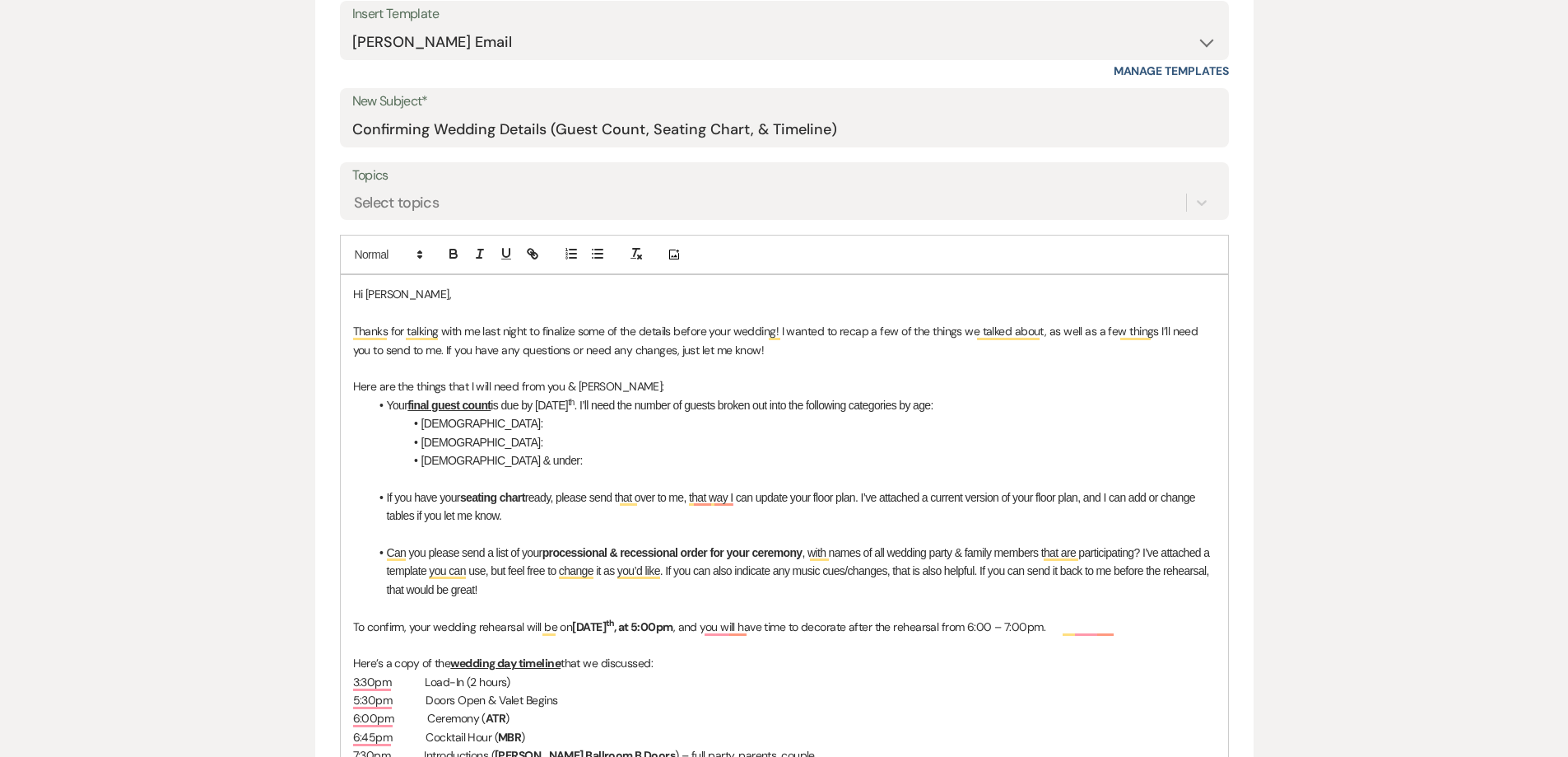
scroll to position [658, 0]
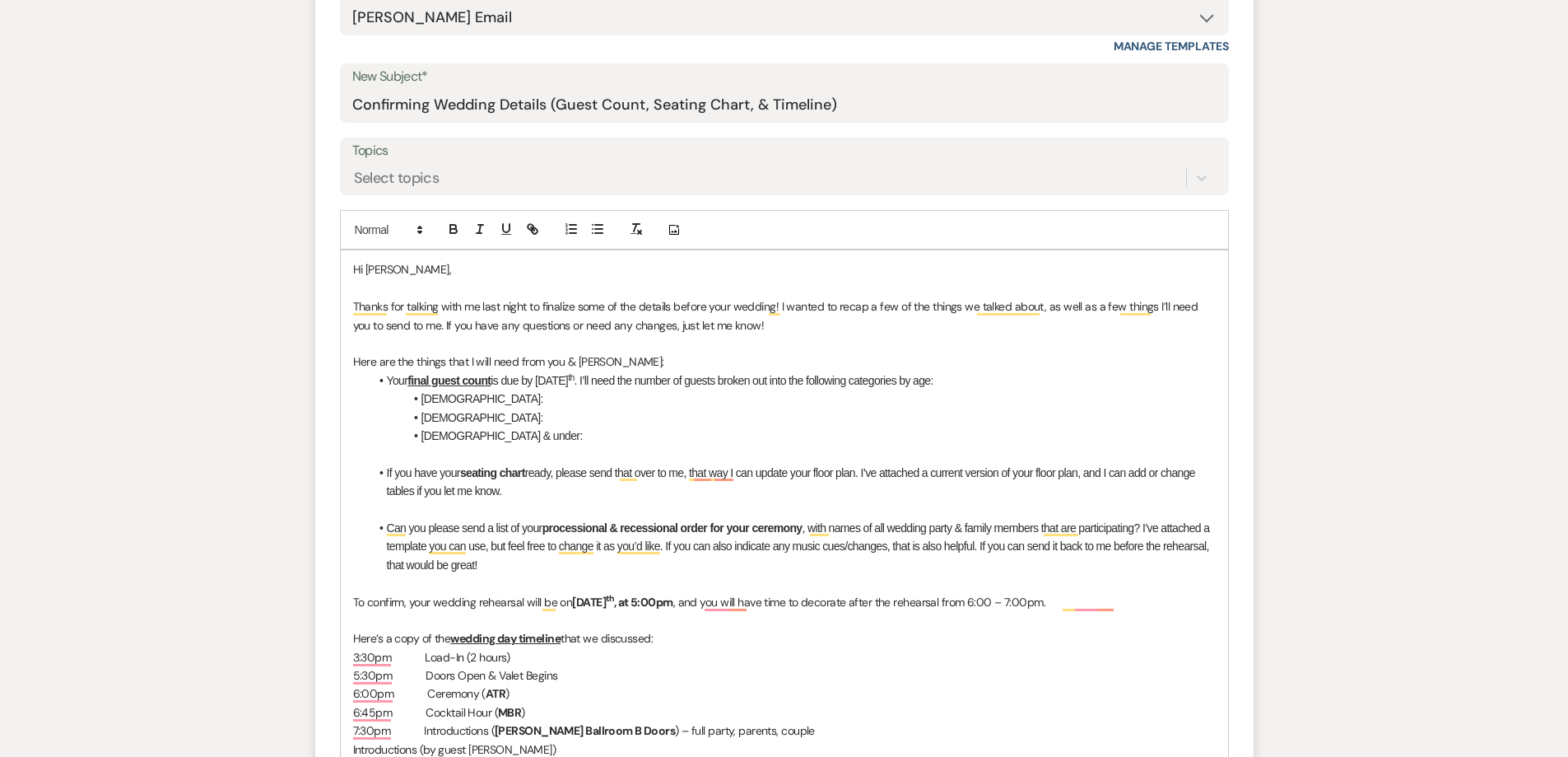
click at [581, 496] on li "If you have your seating chart ready, please send that over to me, that way I c…" at bounding box center [792, 482] width 846 height 37
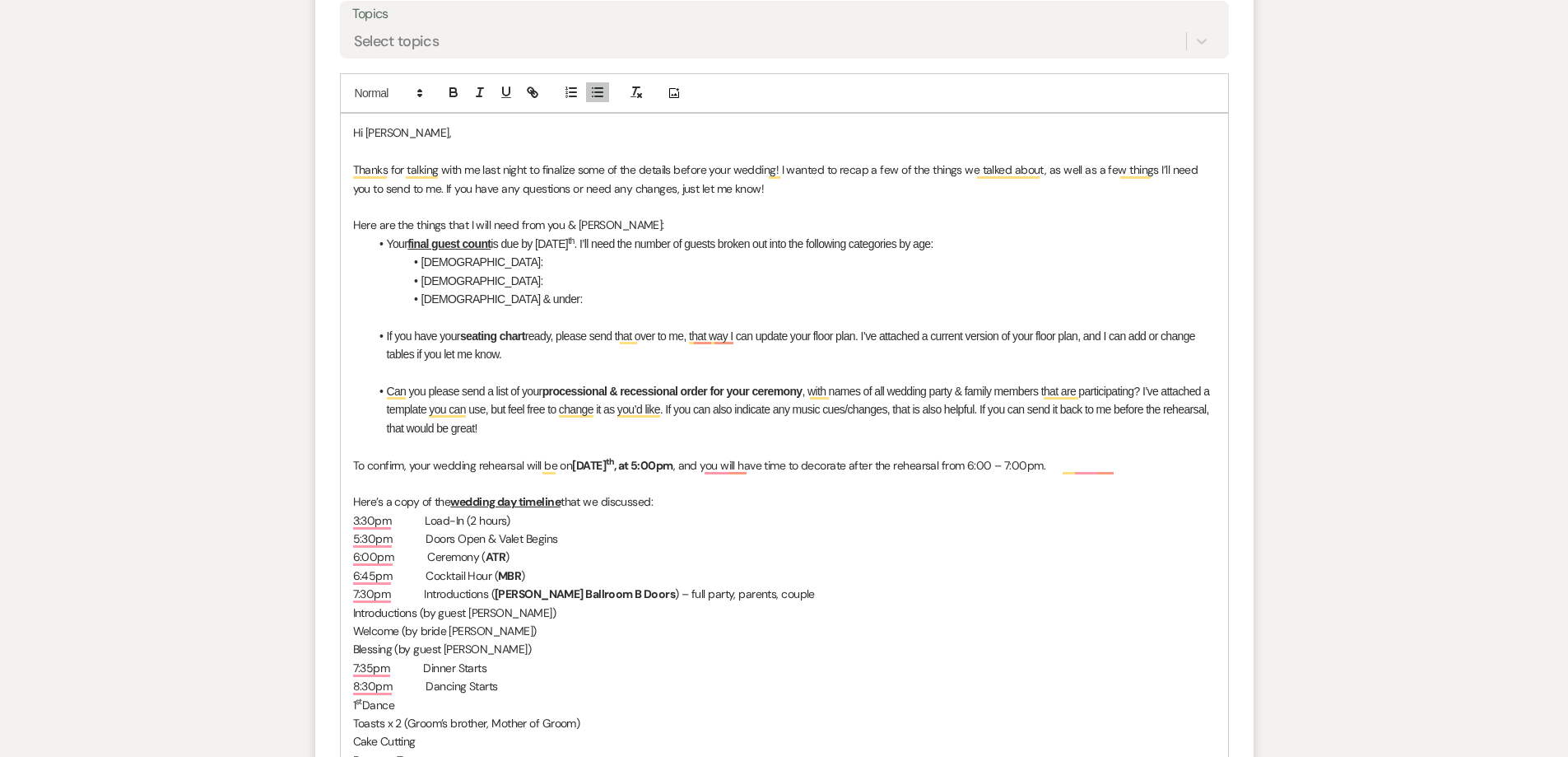
scroll to position [824, 0]
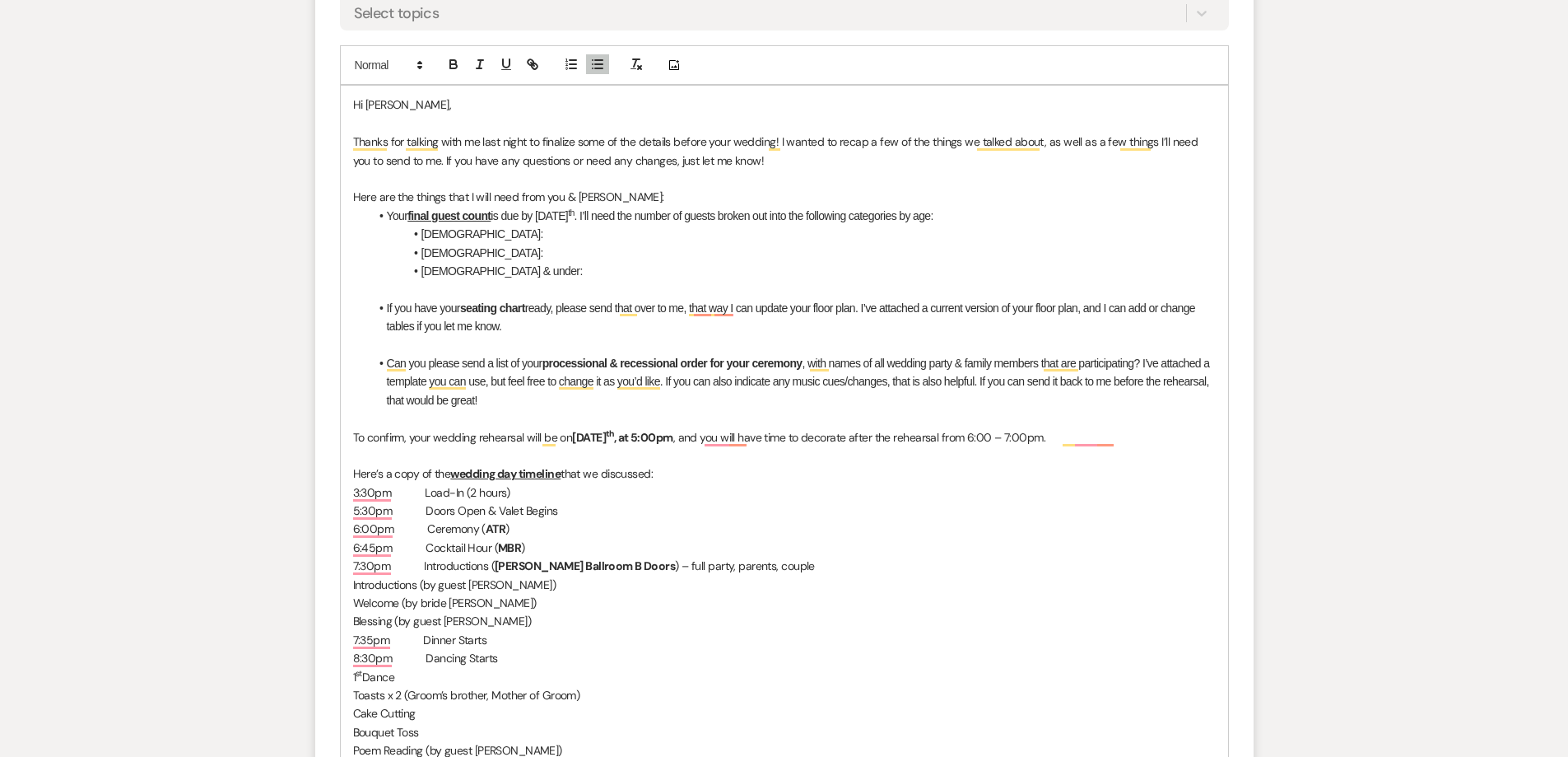
click at [503, 394] on li "Can you please send a list of your processional & recessional order for your ce…" at bounding box center [792, 381] width 846 height 55
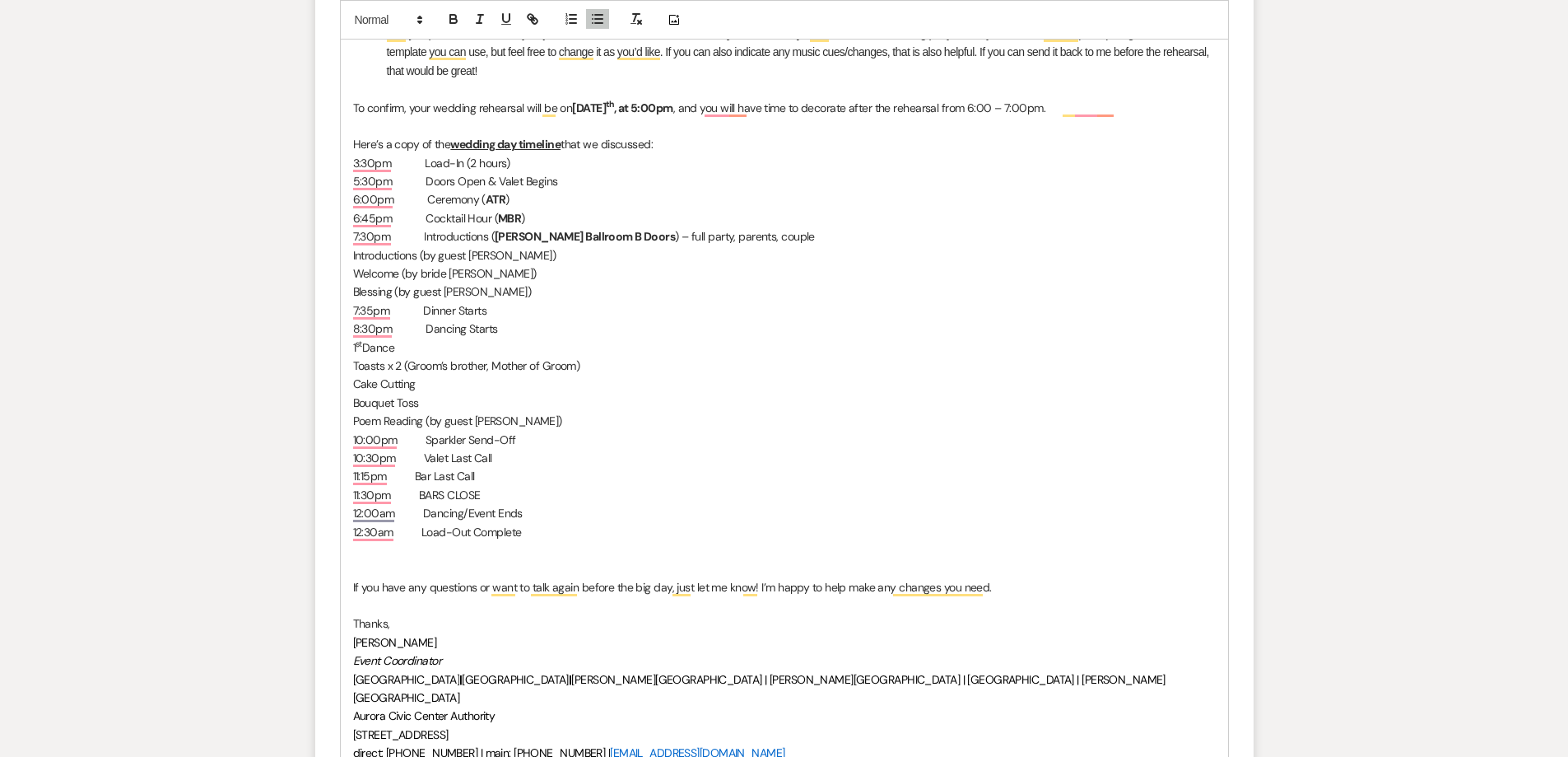
scroll to position [1564, 0]
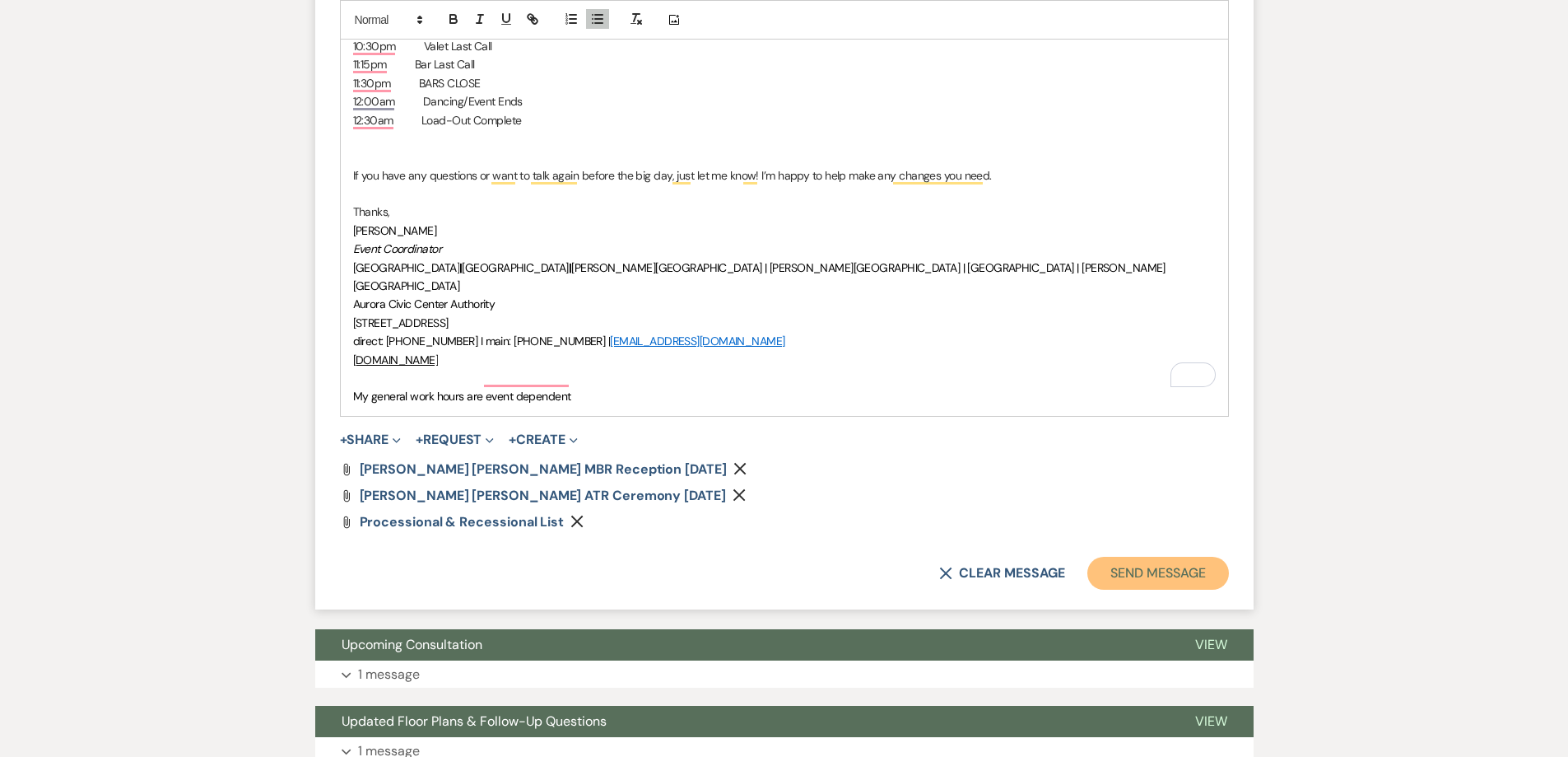
click at [1165, 556] on button "Send Message" at bounding box center [1158, 573] width 140 height 33
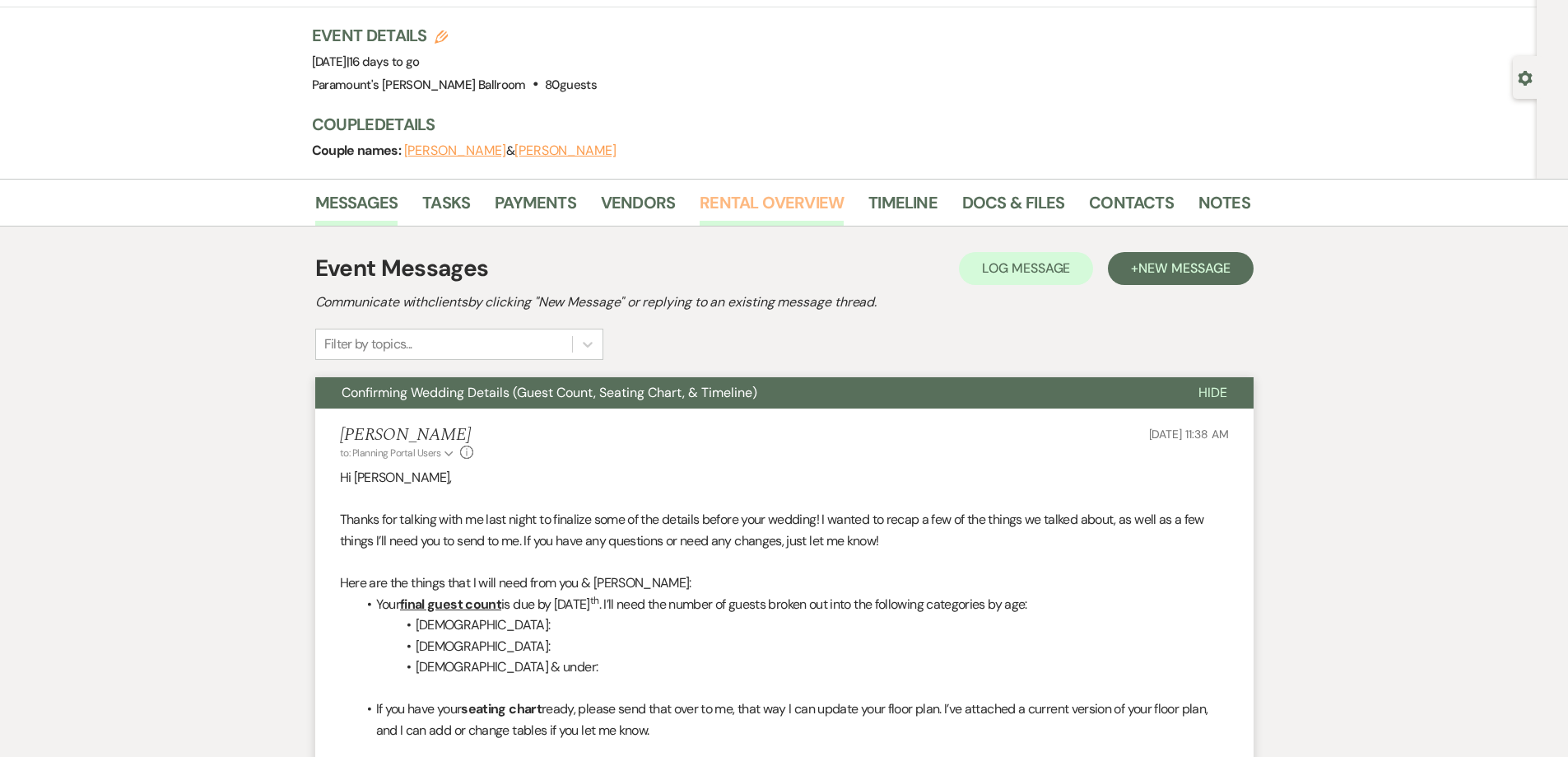
scroll to position [0, 0]
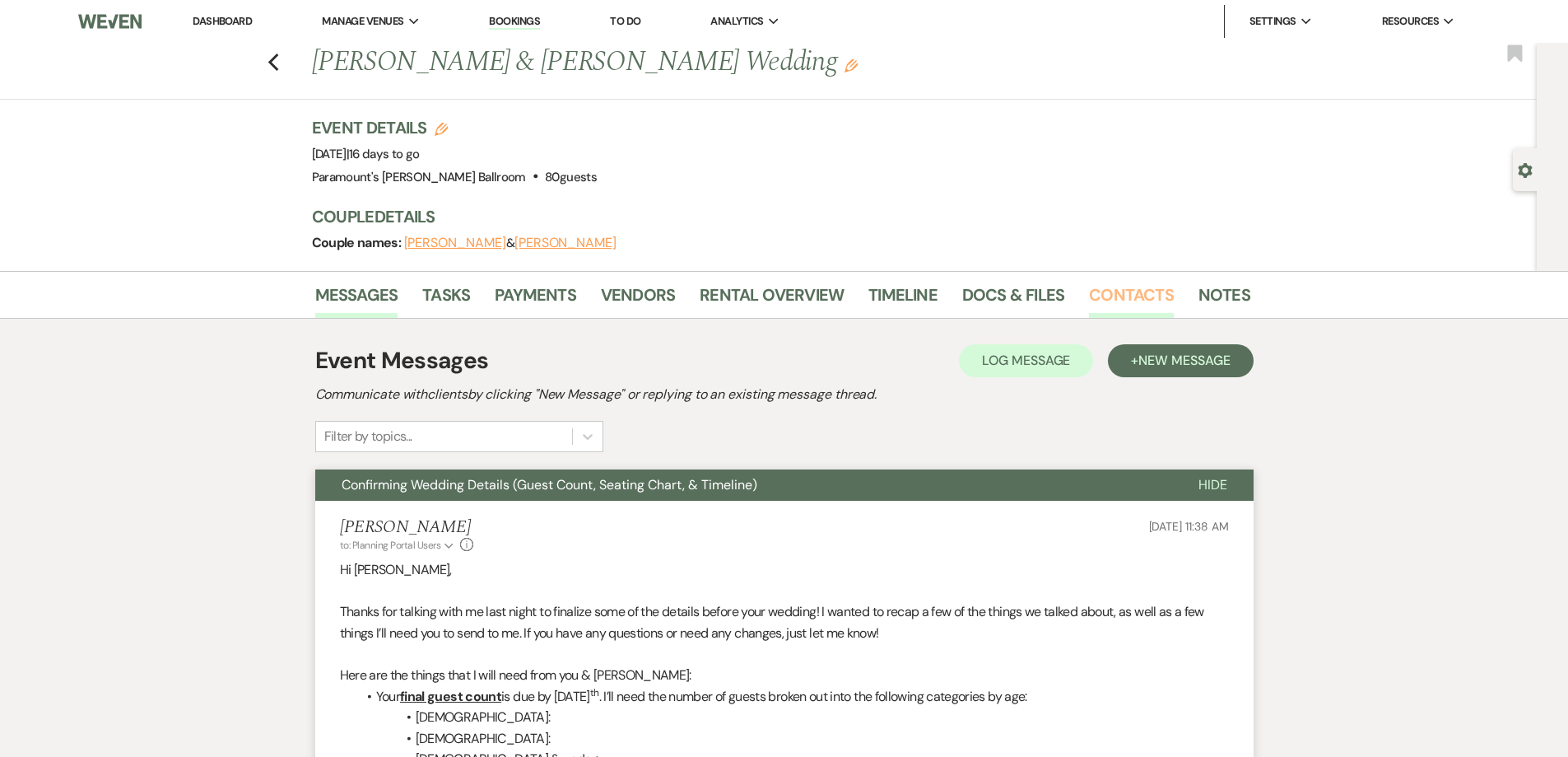
click at [1147, 293] on link "Contacts" at bounding box center [1130, 300] width 85 height 36
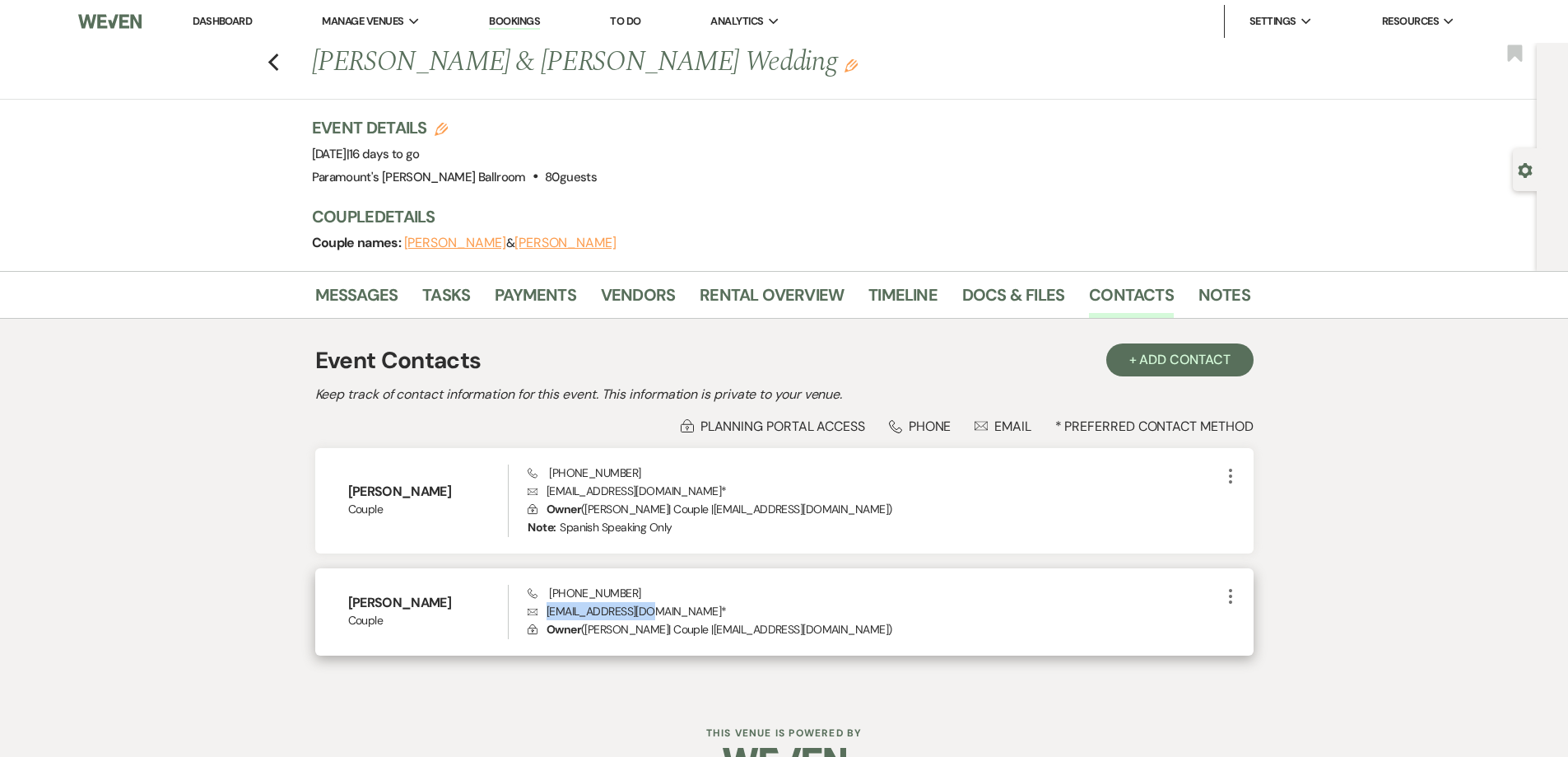
drag, startPoint x: 546, startPoint y: 613, endPoint x: 636, endPoint y: 618, distance: 90.1
click at [636, 618] on p "Envelope jpfiniti@gmail.com *" at bounding box center [873, 611] width 692 height 18
copy p "jpfiniti@gmail.com"
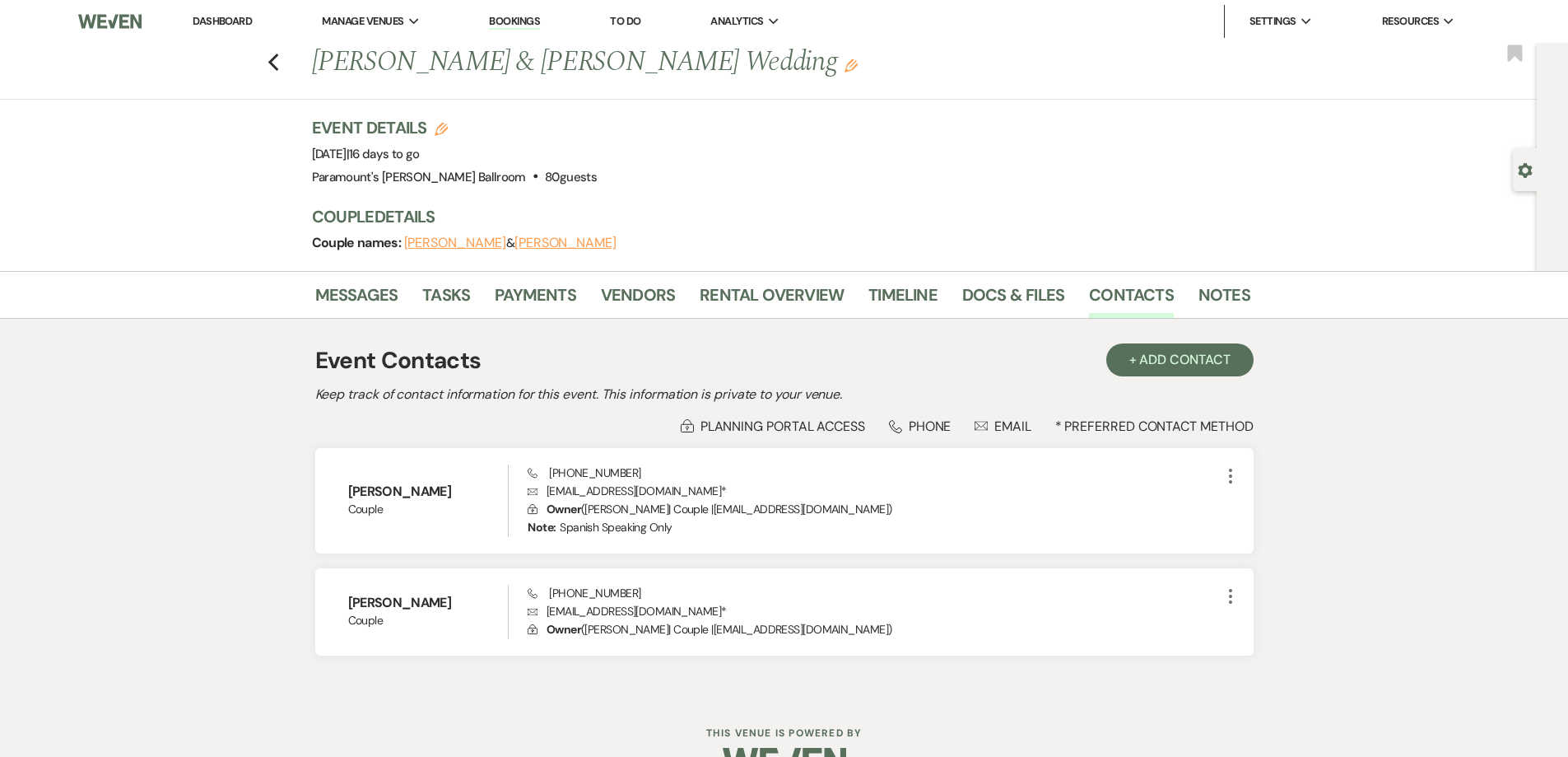
click at [995, 700] on div "Dashboard Manage Venues Expand Paramount's Meyer Ballroom Paramount's Grand Gal…" at bounding box center [784, 400] width 1568 height 801
click at [381, 294] on link "Messages" at bounding box center [356, 300] width 83 height 36
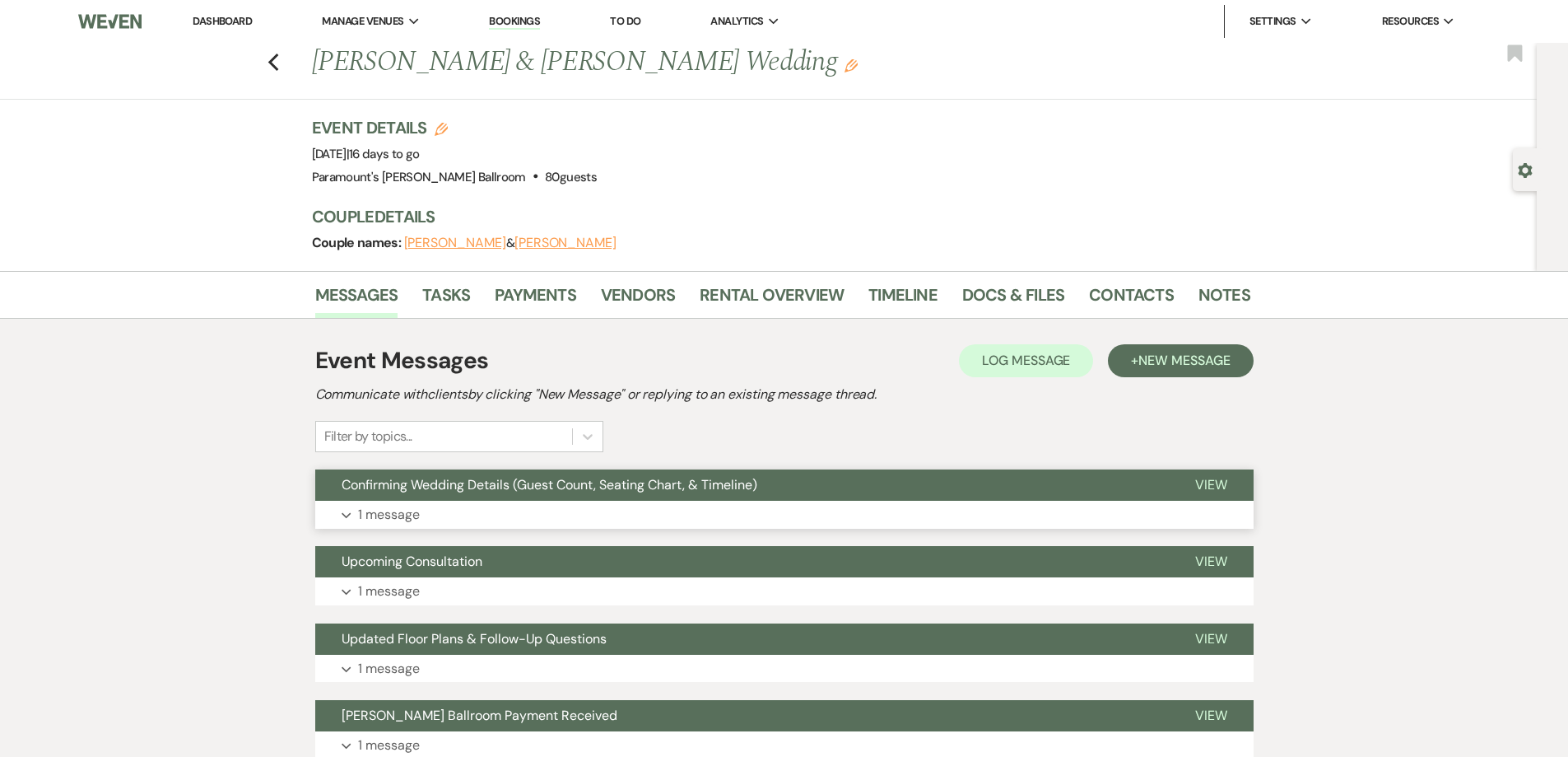
click at [644, 508] on button "Expand 1 message" at bounding box center [784, 514] width 938 height 28
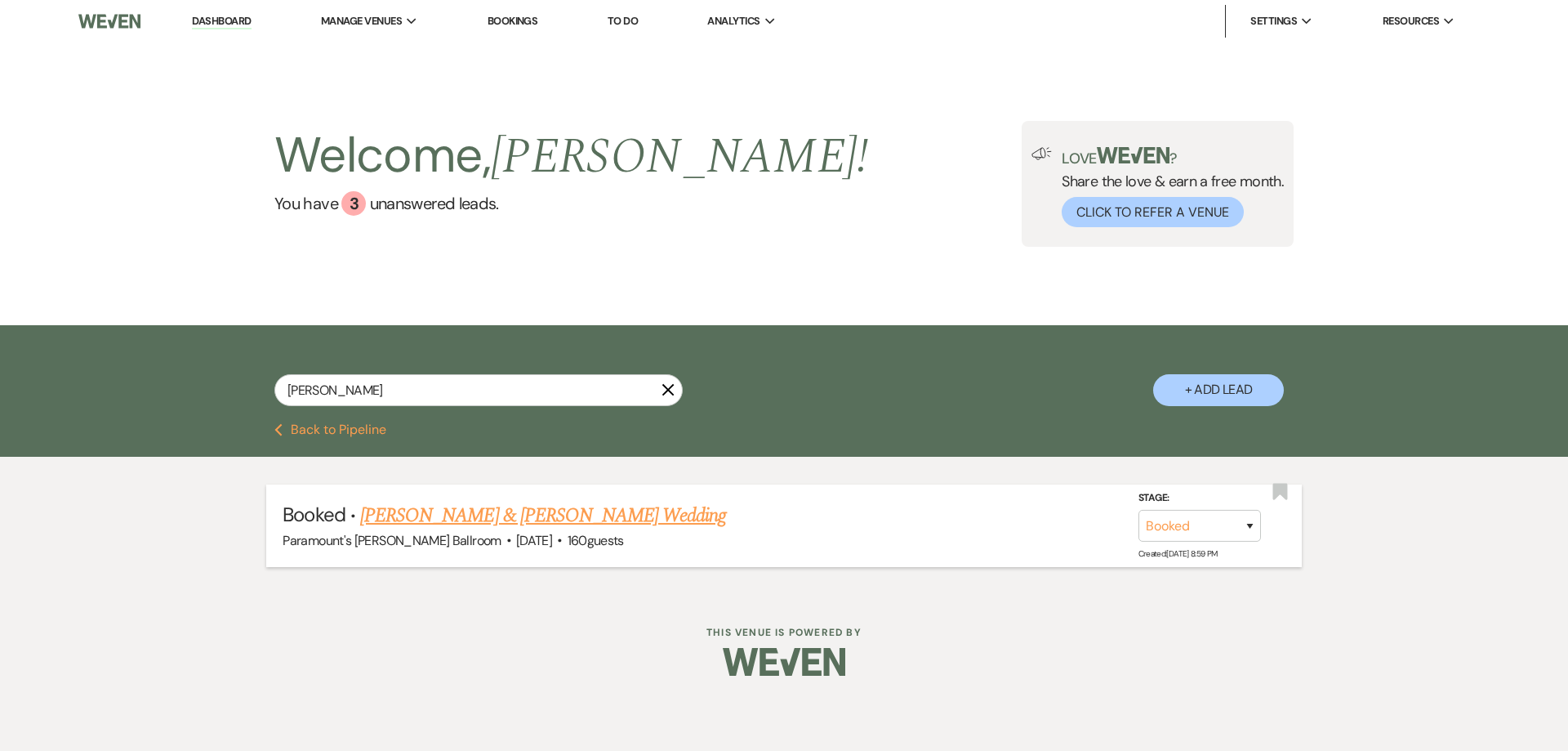
type input "[PERSON_NAME]"
click at [480, 508] on link "[PERSON_NAME] & [PERSON_NAME] Wedding" at bounding box center [543, 515] width 366 height 30
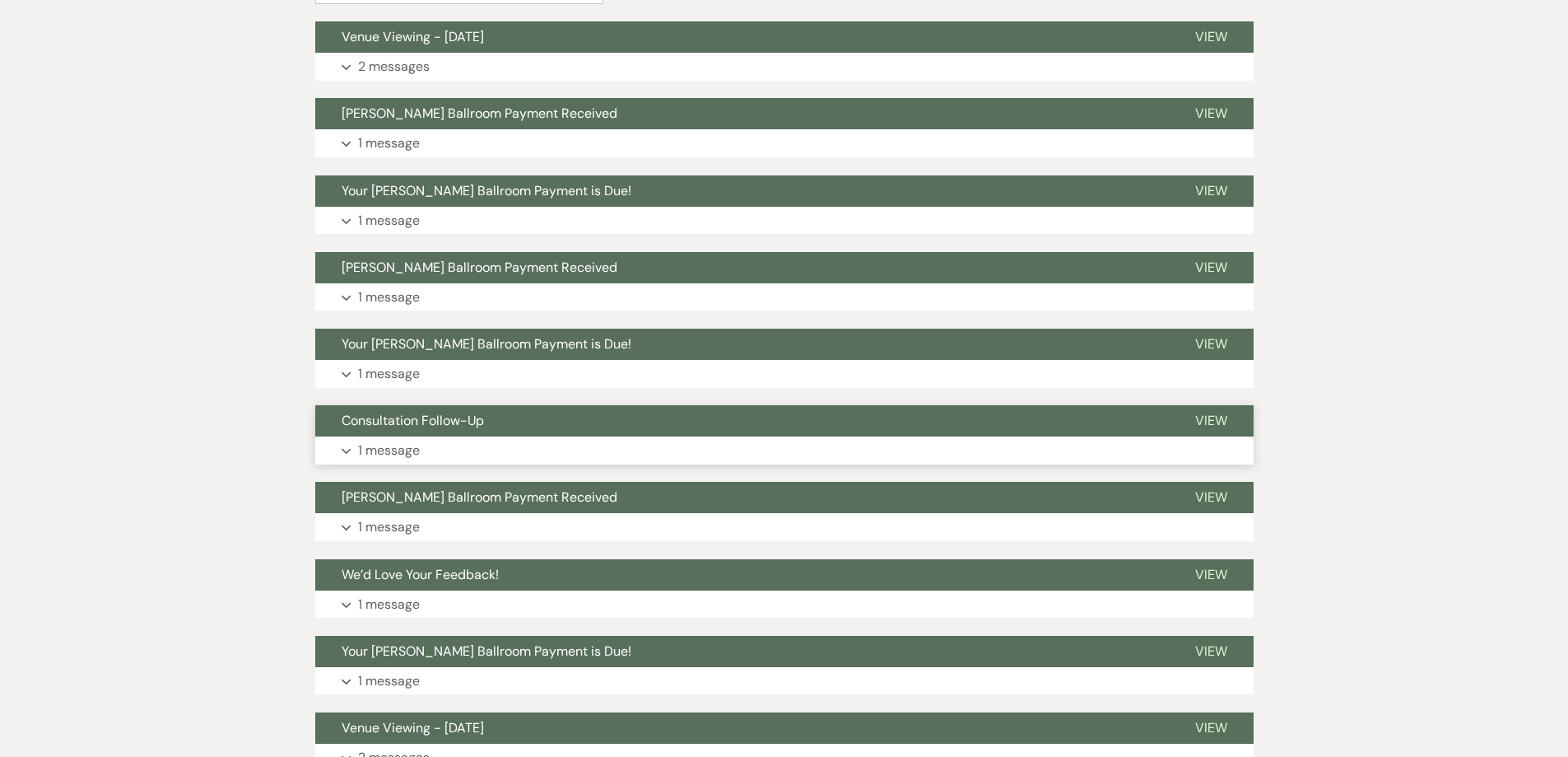
scroll to position [494, 0]
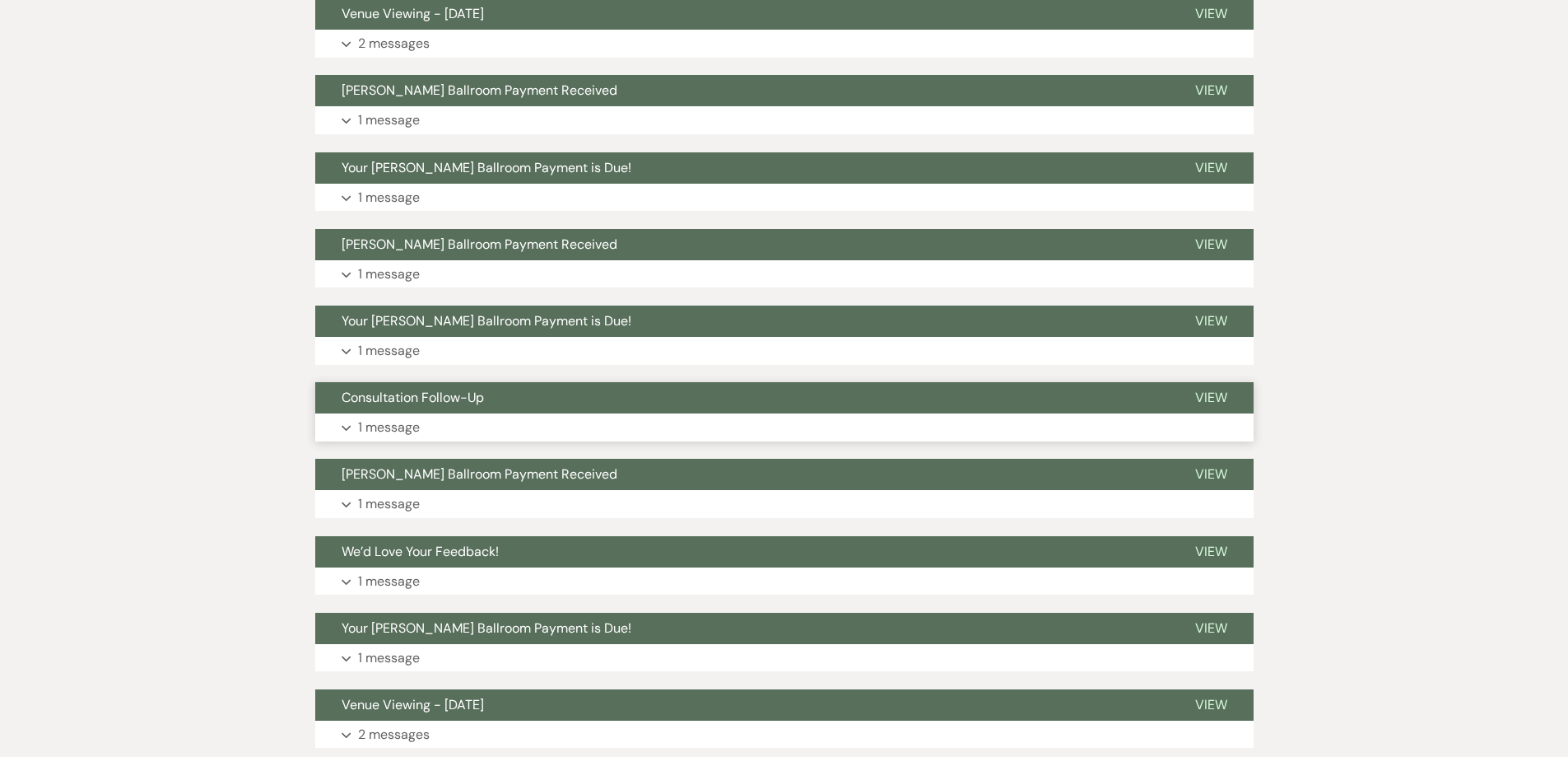
click at [360, 412] on button "Consultation Follow-Up" at bounding box center [742, 398] width 853 height 31
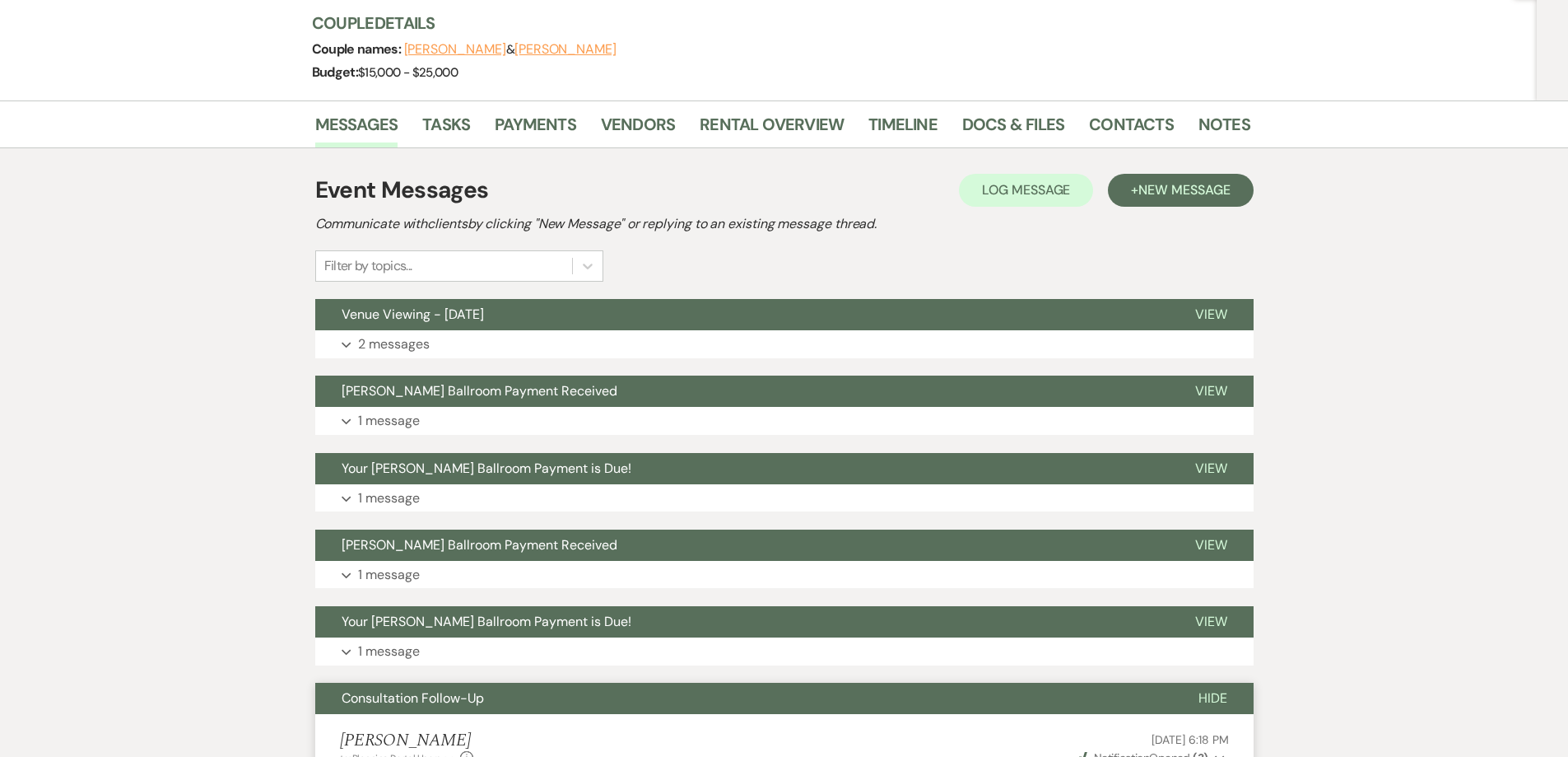
scroll to position [0, 0]
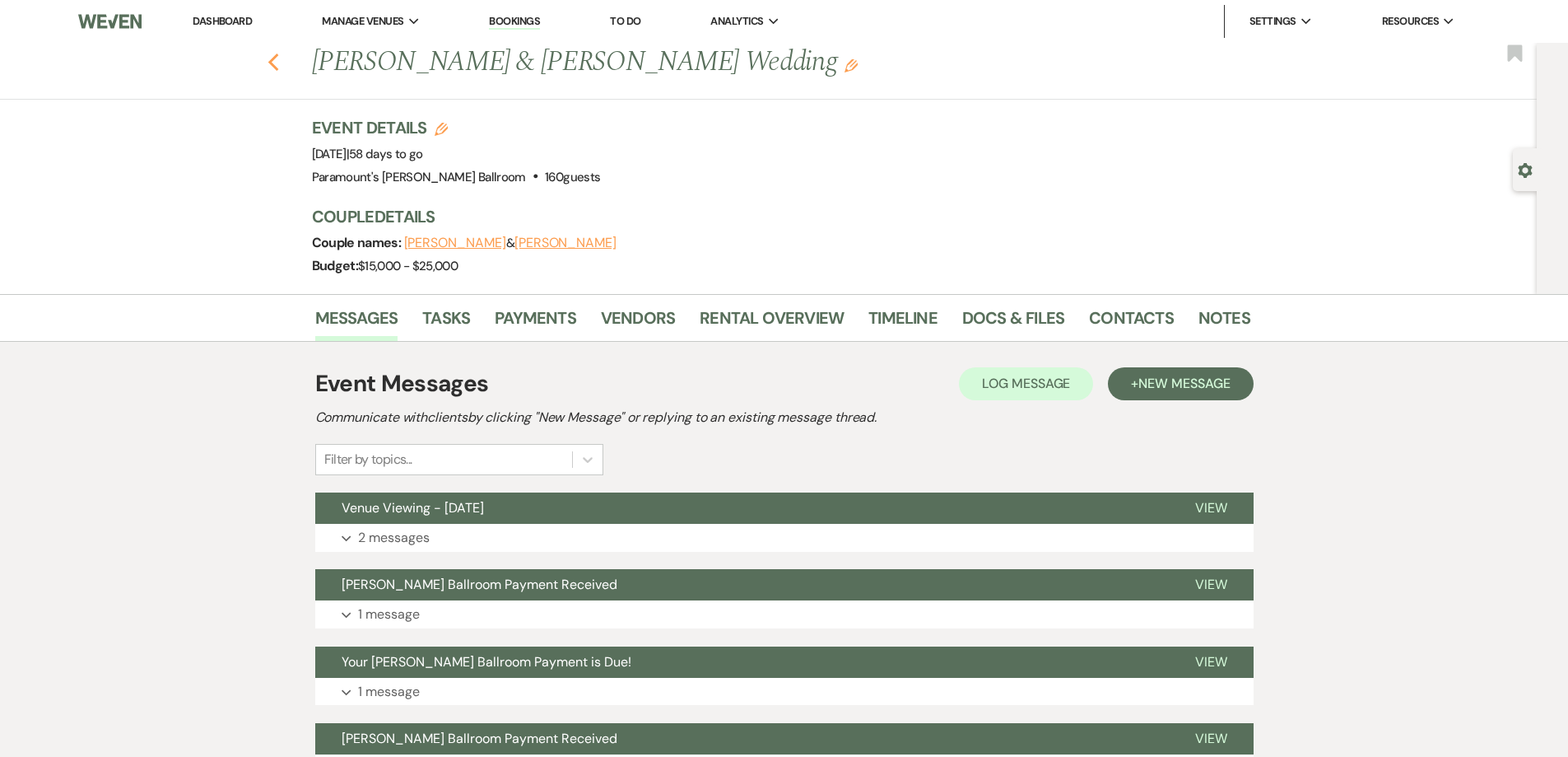
click at [273, 61] on icon "Previous" at bounding box center [273, 63] width 13 height 20
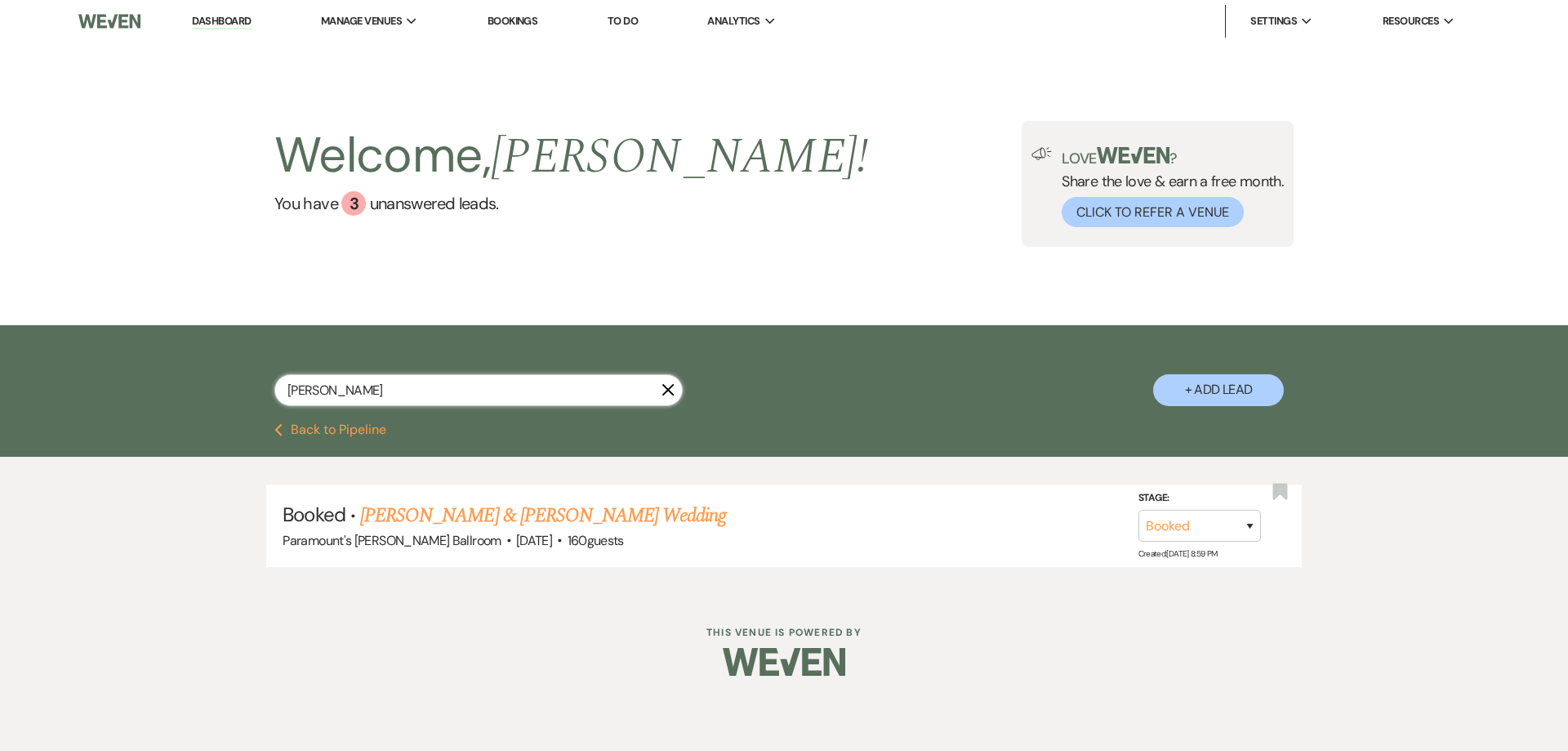
click at [400, 388] on input "loffredo" at bounding box center [478, 390] width 408 height 32
type input "gon"
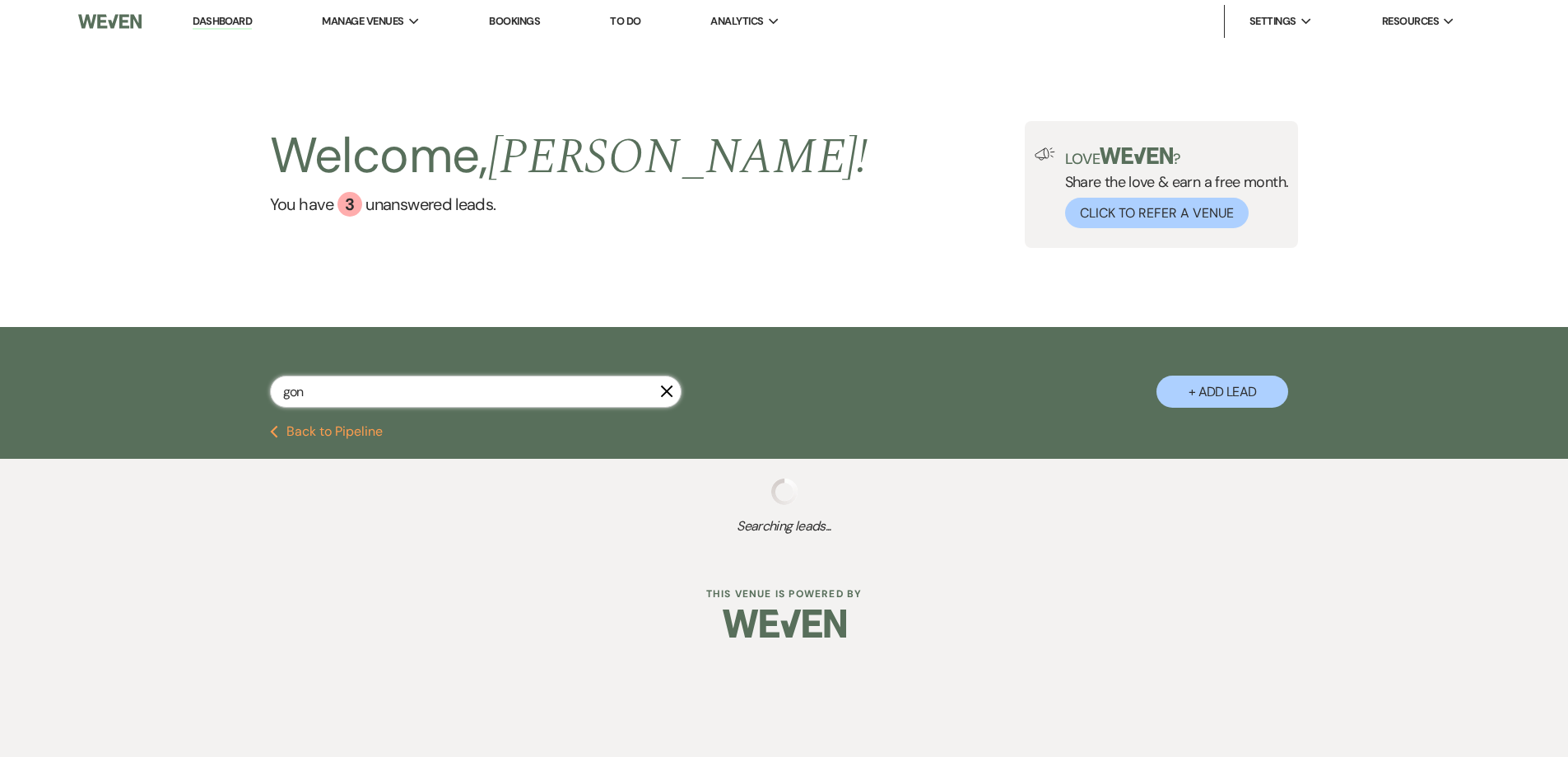
select select "8"
select select "11"
select select "8"
select select "5"
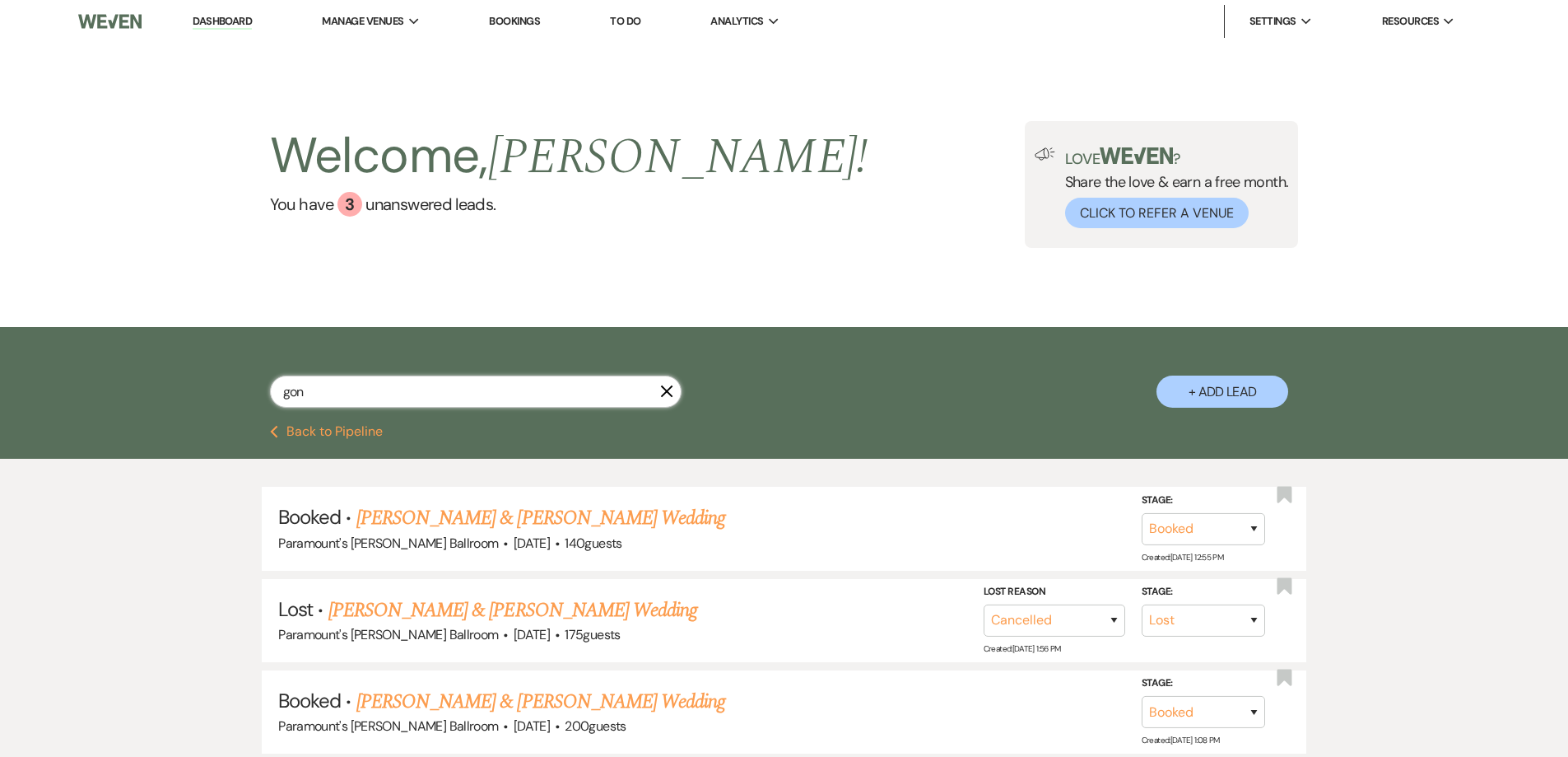
type input "gonz"
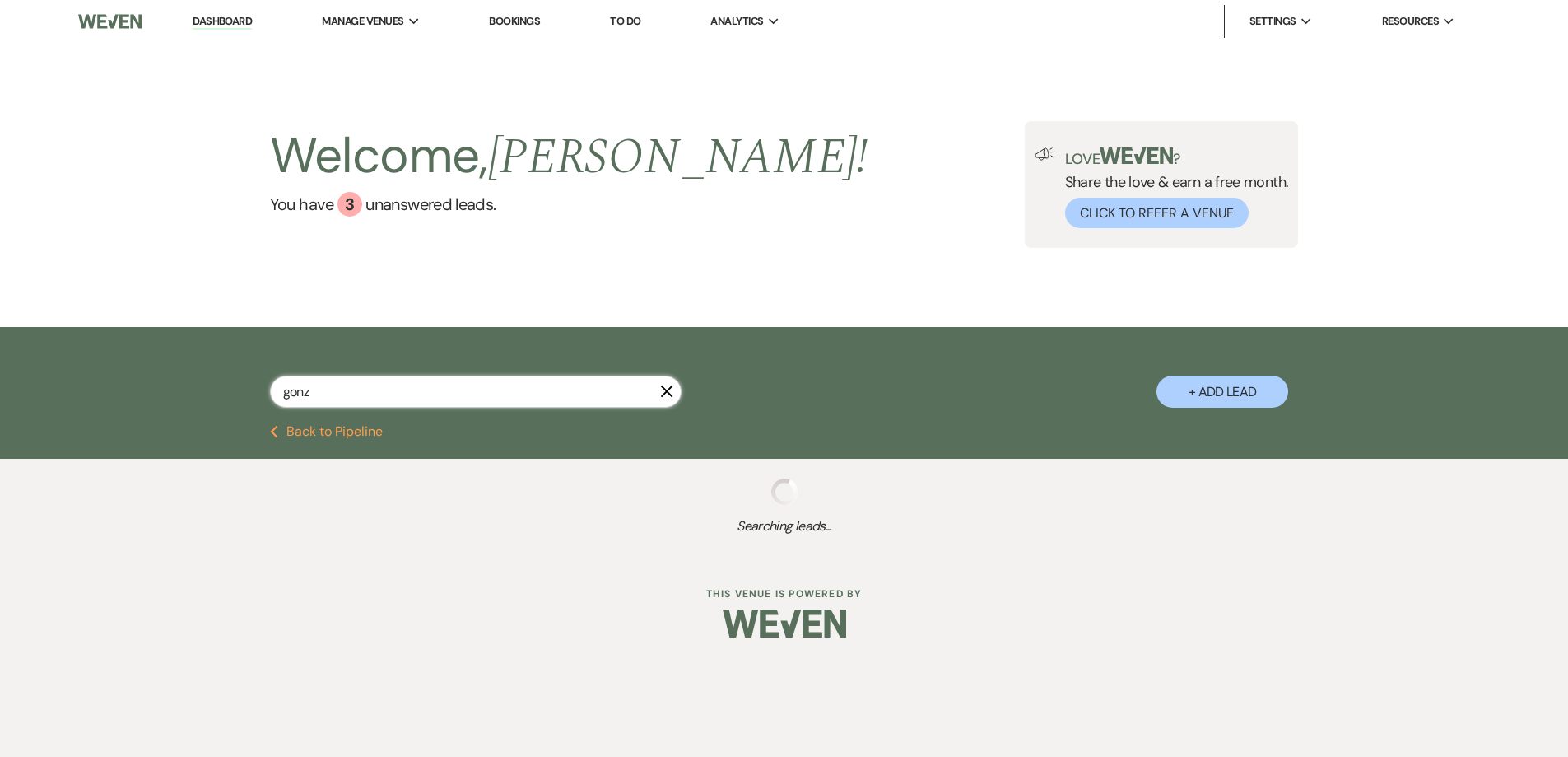
select select "8"
select select "11"
select select "8"
select select "5"
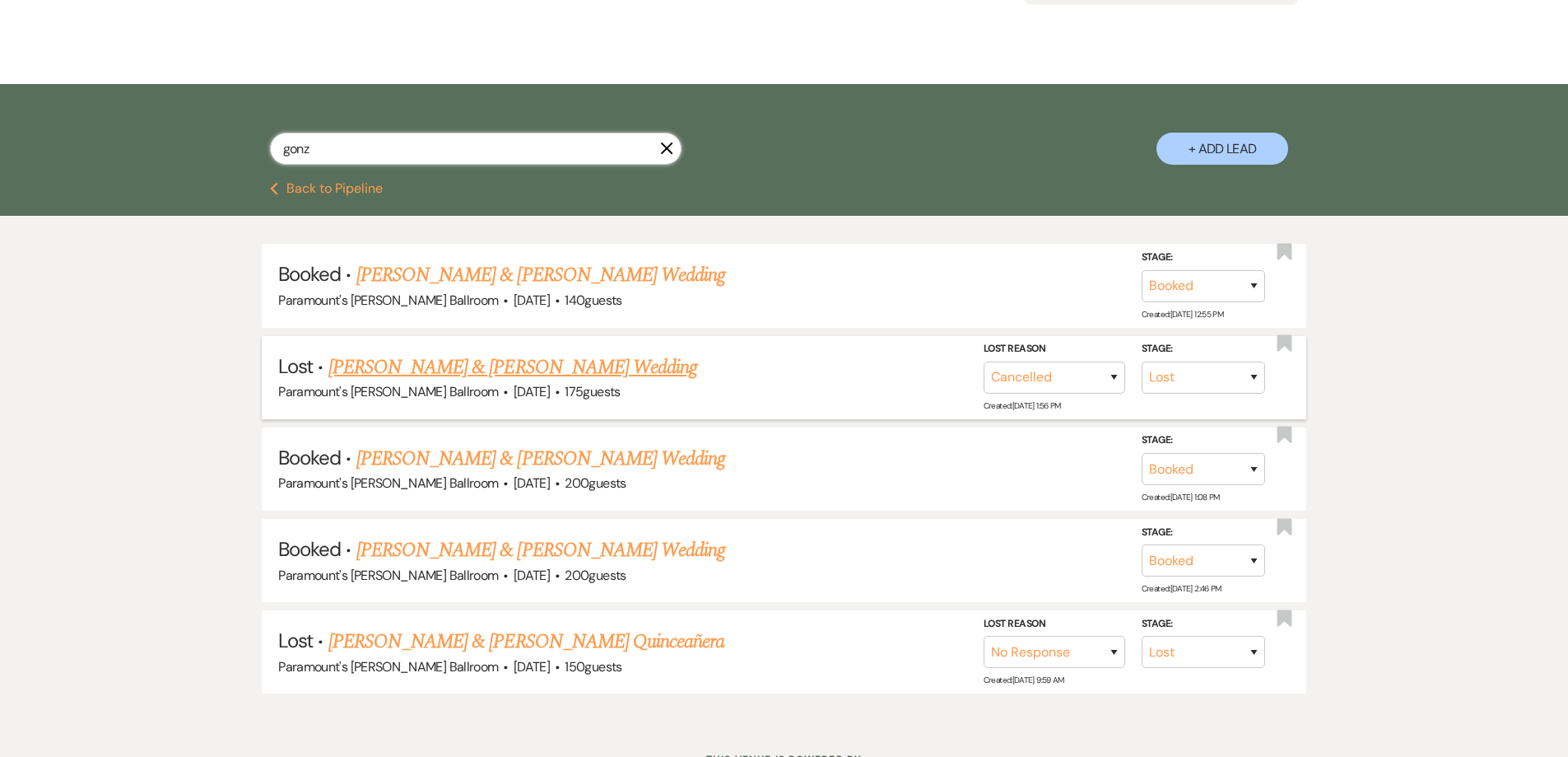
scroll to position [247, 0]
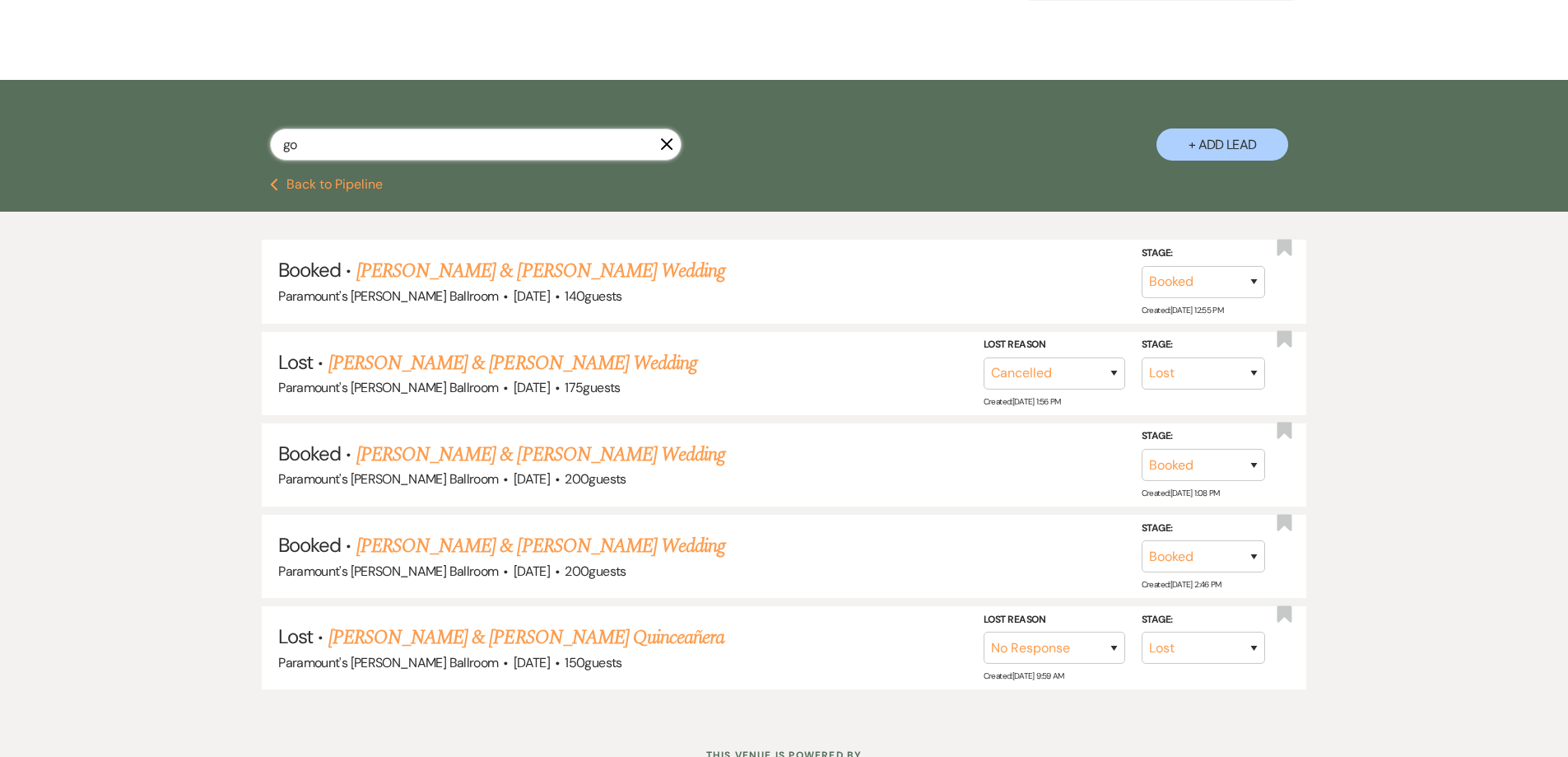
type input "g"
type input "rodr"
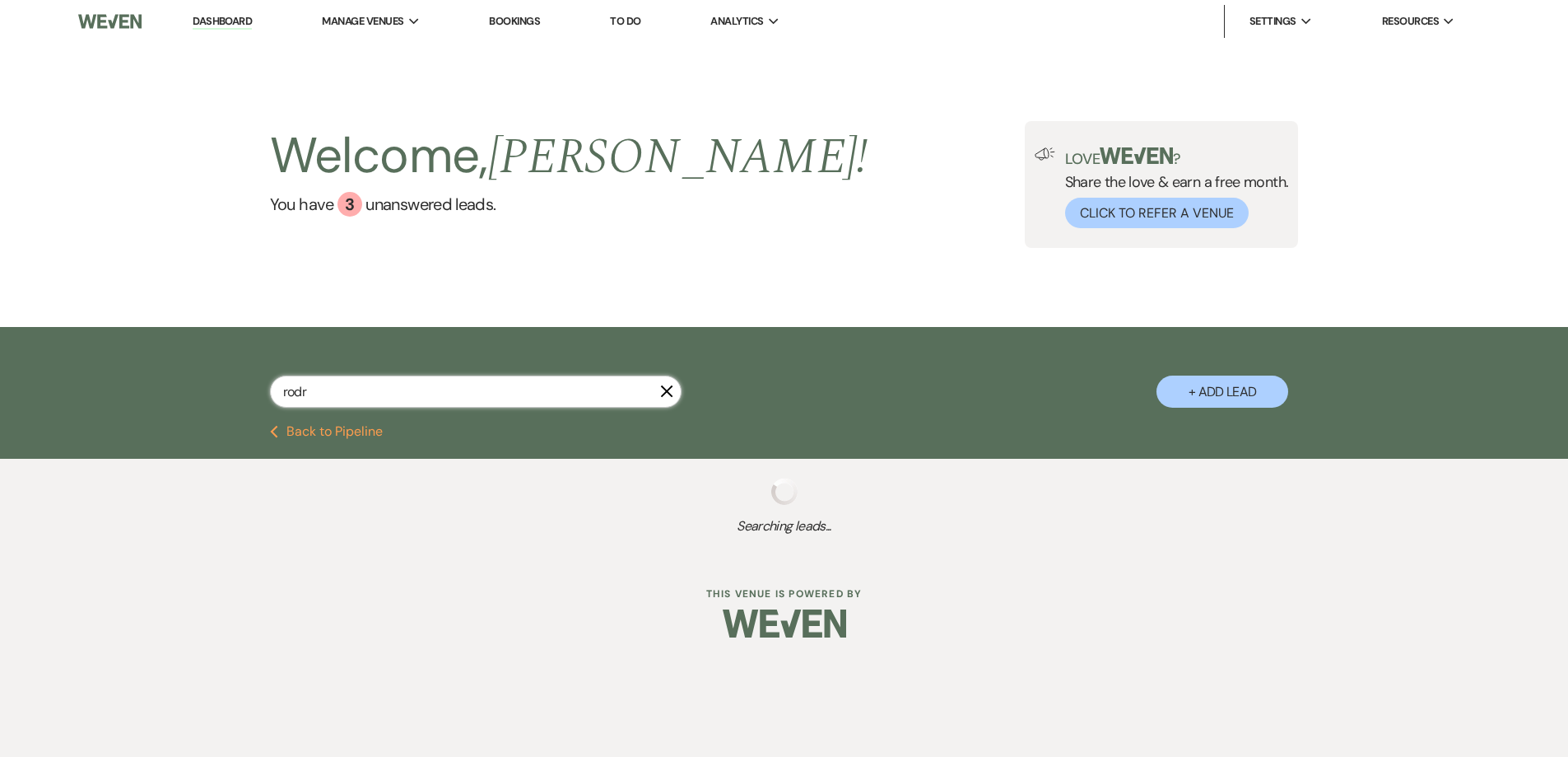
select select "8"
select select "11"
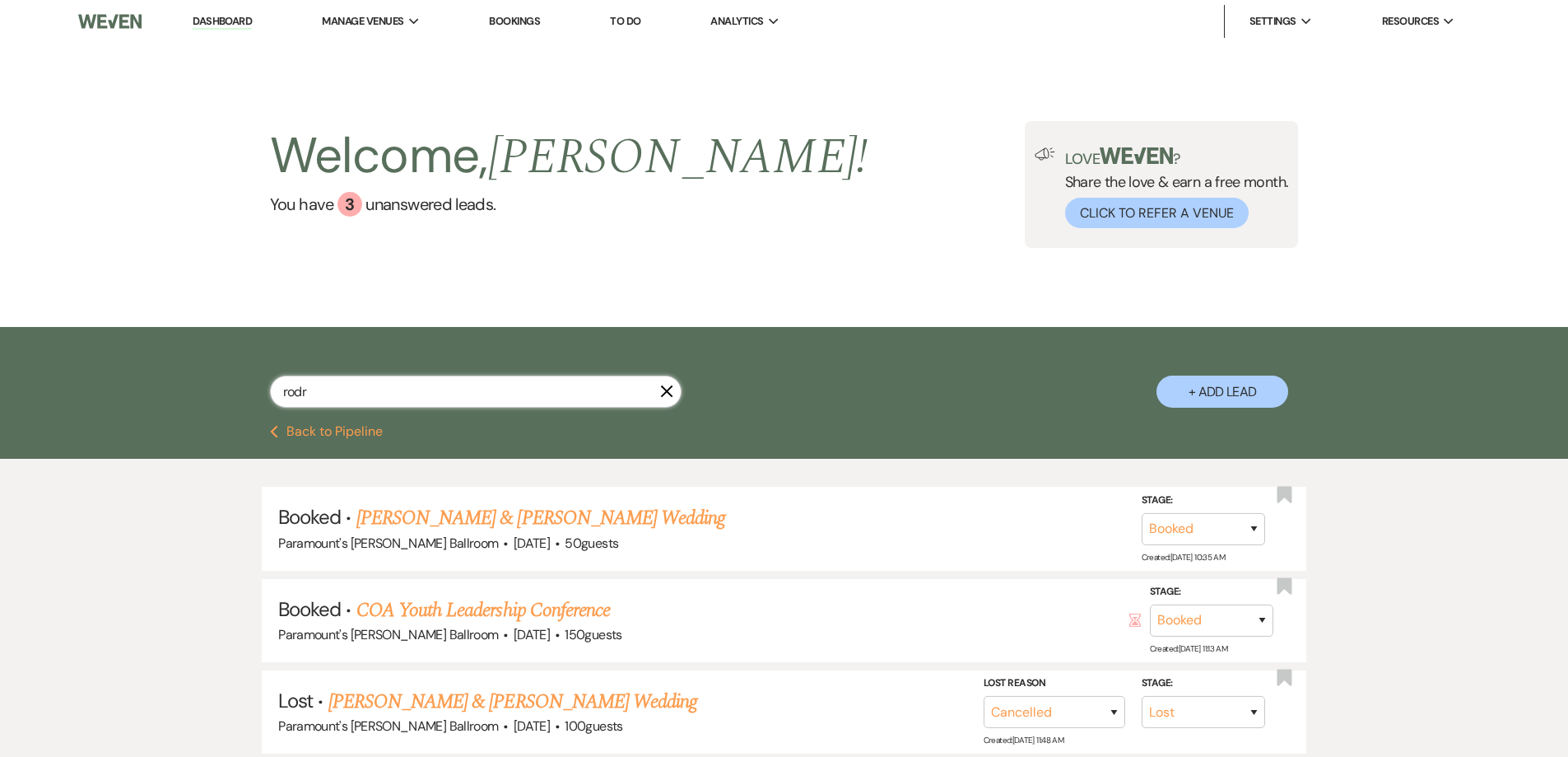
type input "rodri"
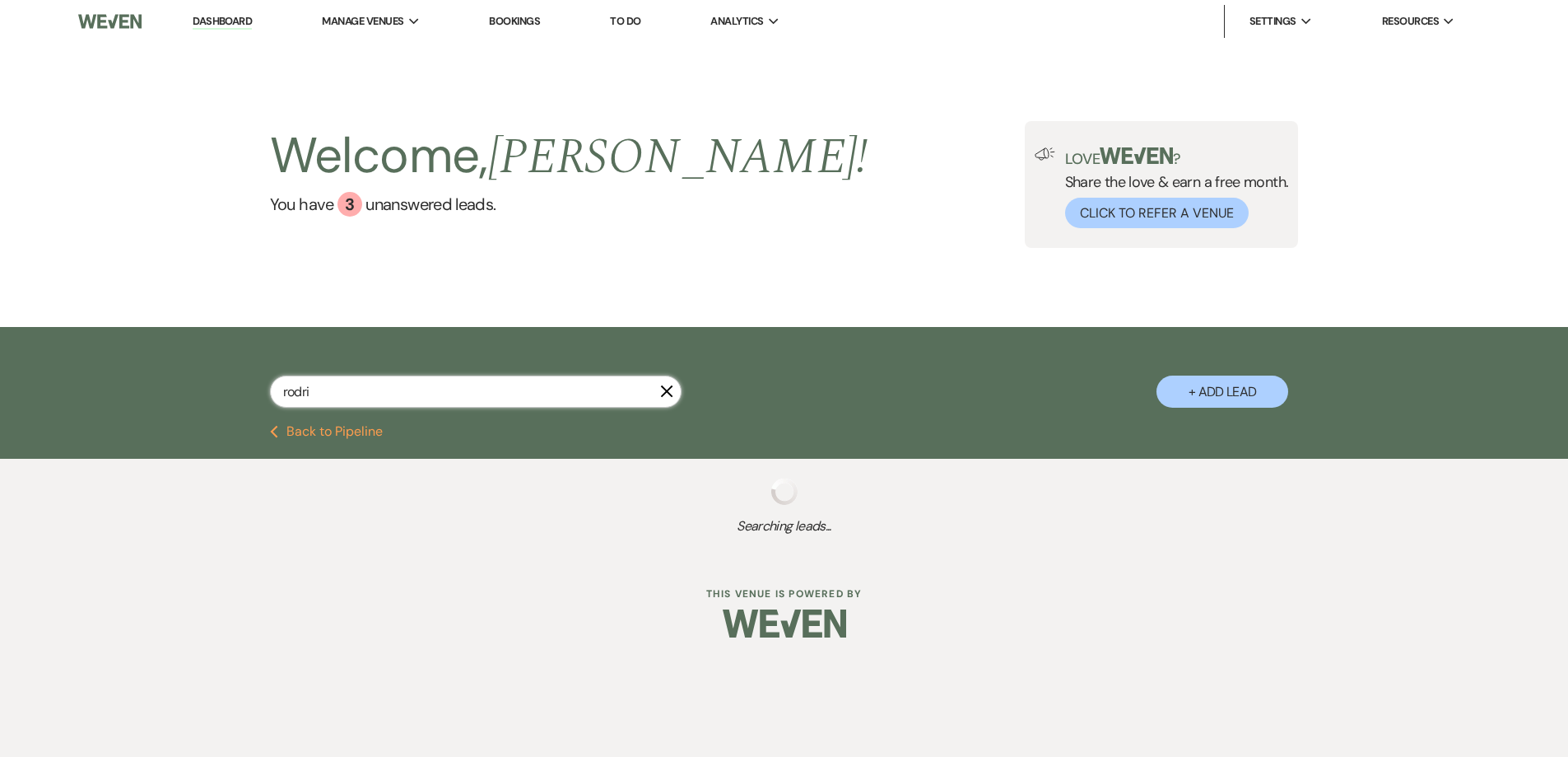
select select "8"
select select "11"
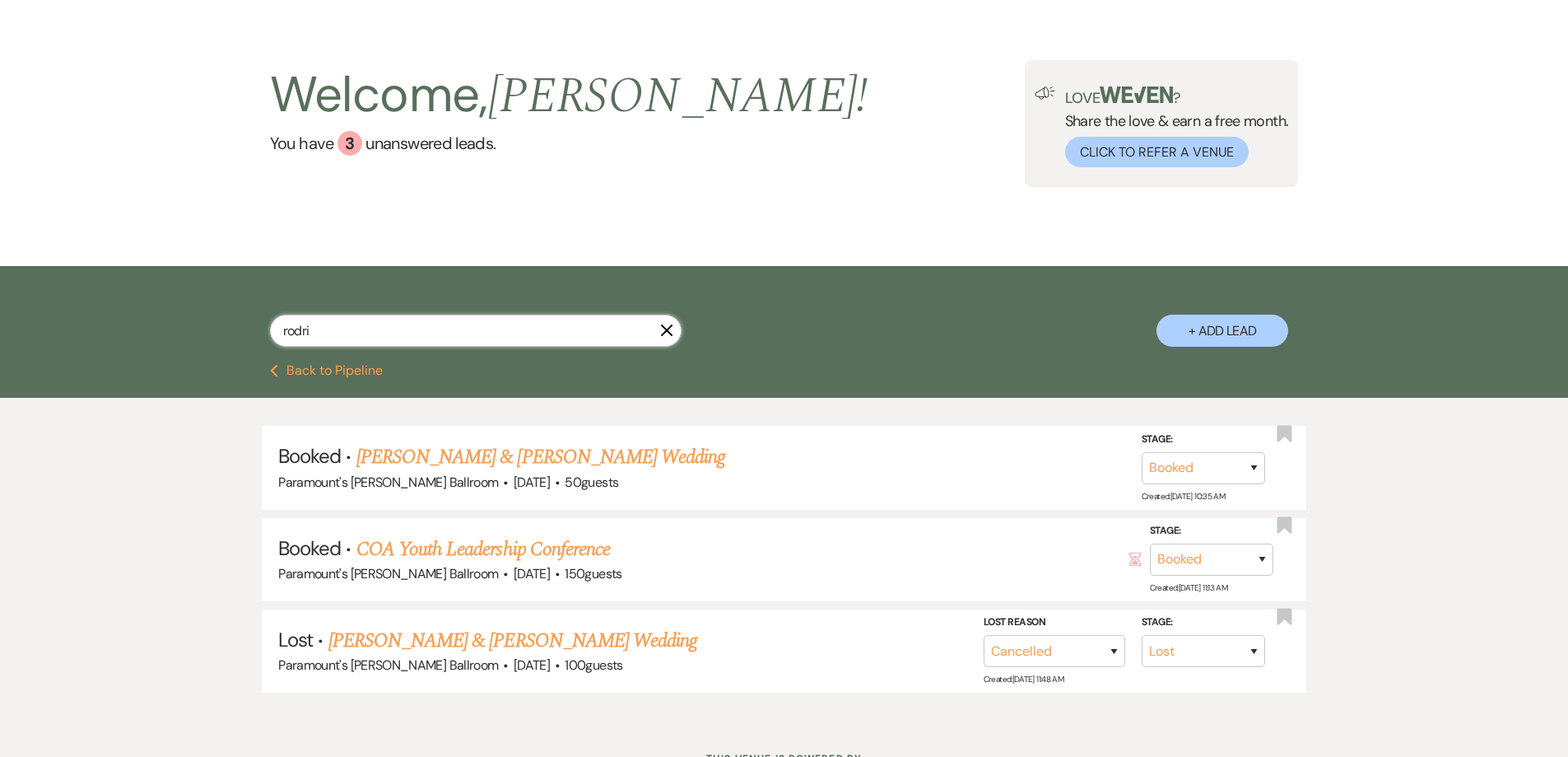
scroll to position [131, 0]
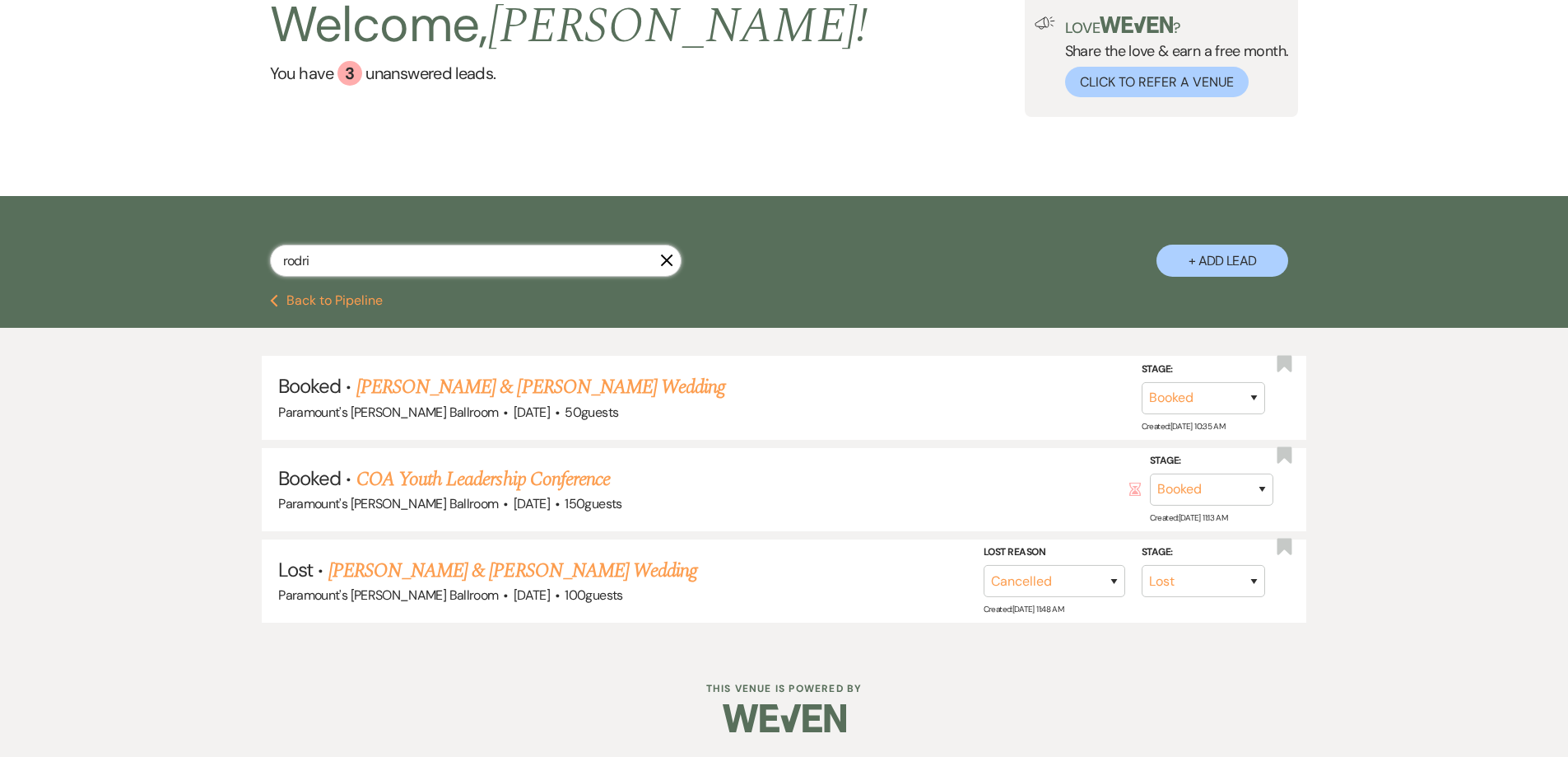
type input "rodri"
click at [665, 262] on use "button" at bounding box center [667, 261] width 13 height 13
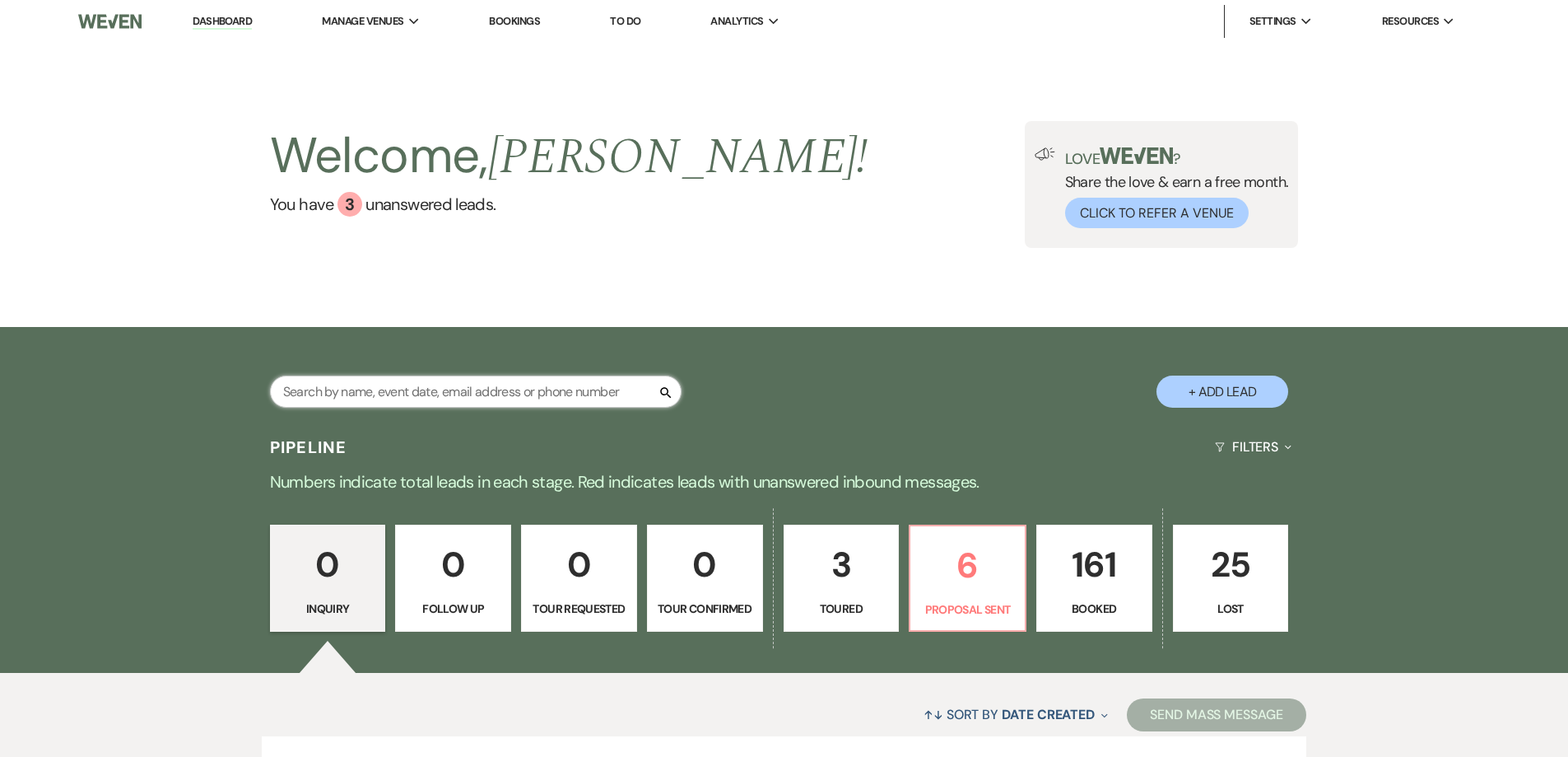
click at [575, 393] on input "text" at bounding box center [475, 391] width 411 height 32
click at [334, 378] on input "text" at bounding box center [475, 391] width 411 height 32
type input "hernan"
select select "5"
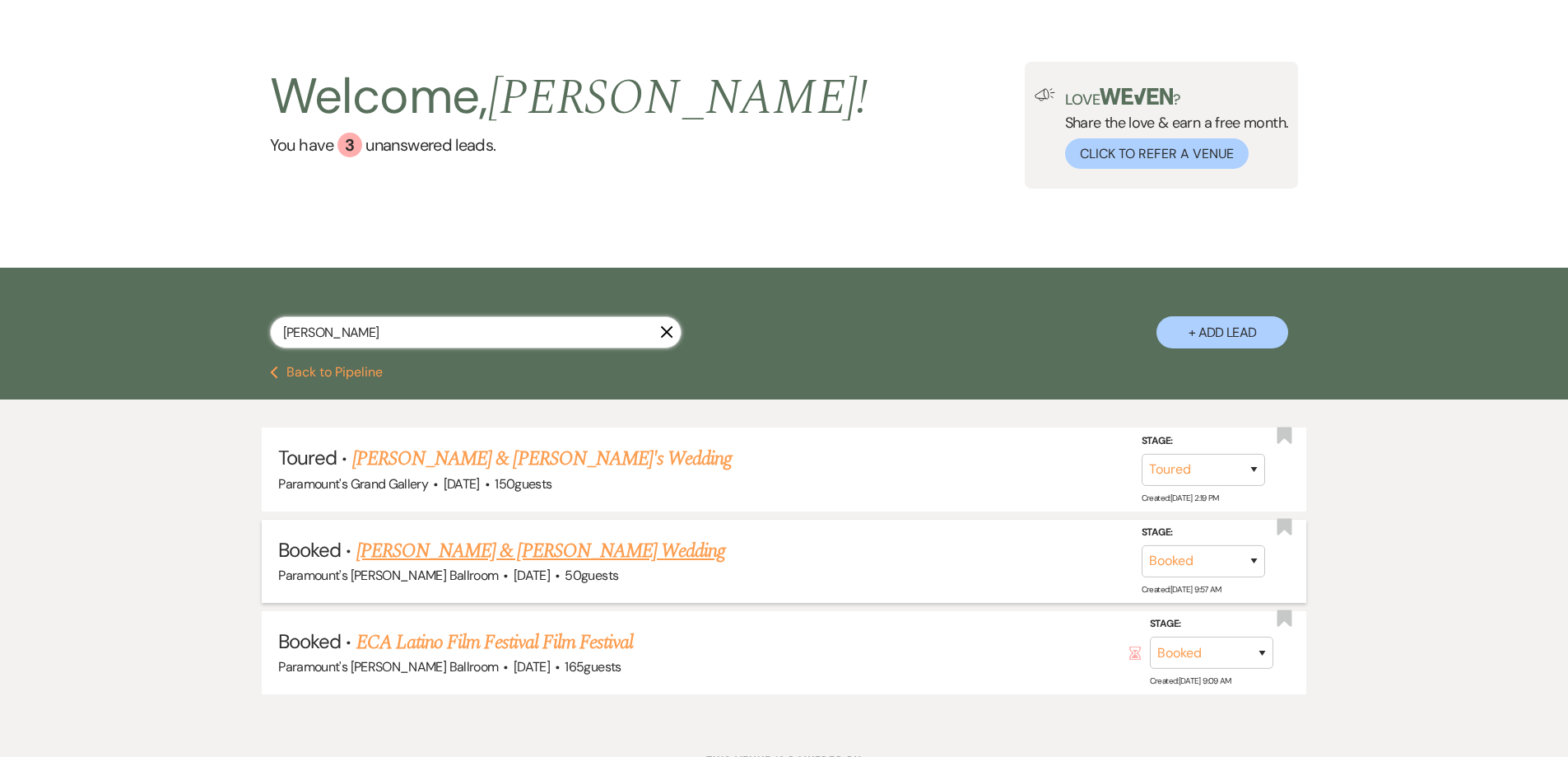
scroll to position [131, 0]
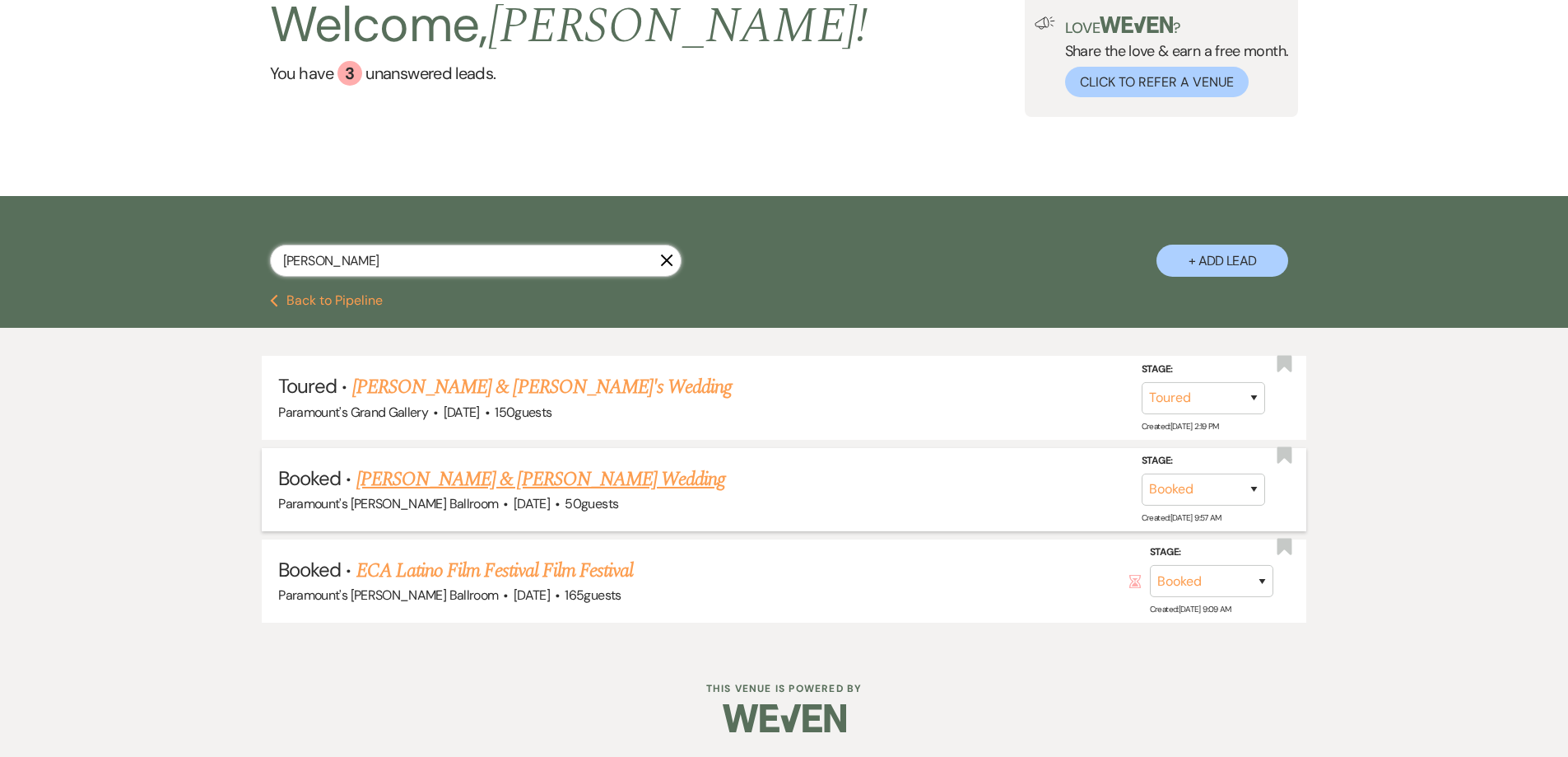
type input "hernan"
click at [424, 464] on link "Paije O'Connell & Viviana Hernandez's Wedding" at bounding box center [541, 479] width 368 height 30
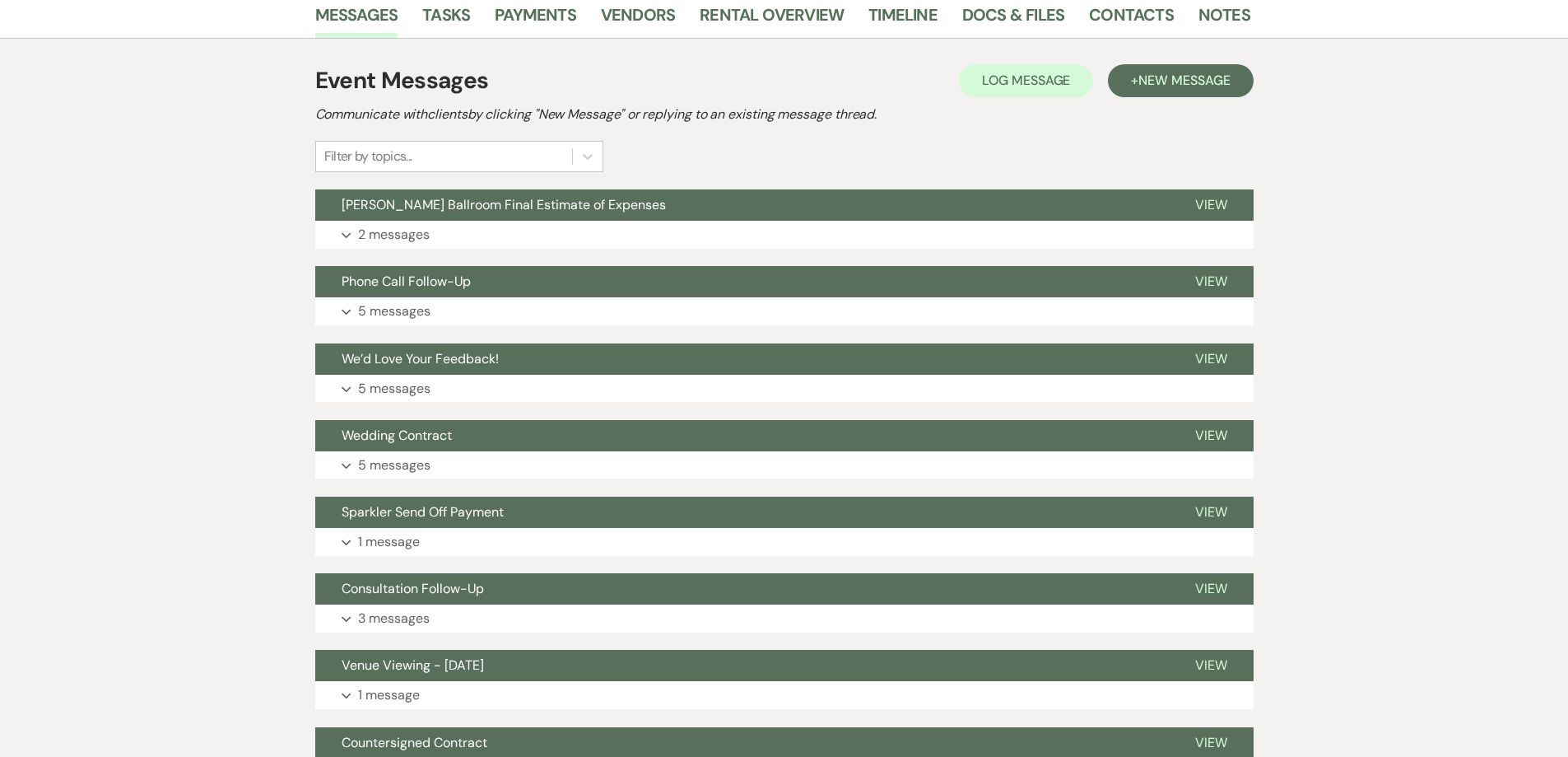
scroll to position [411, 0]
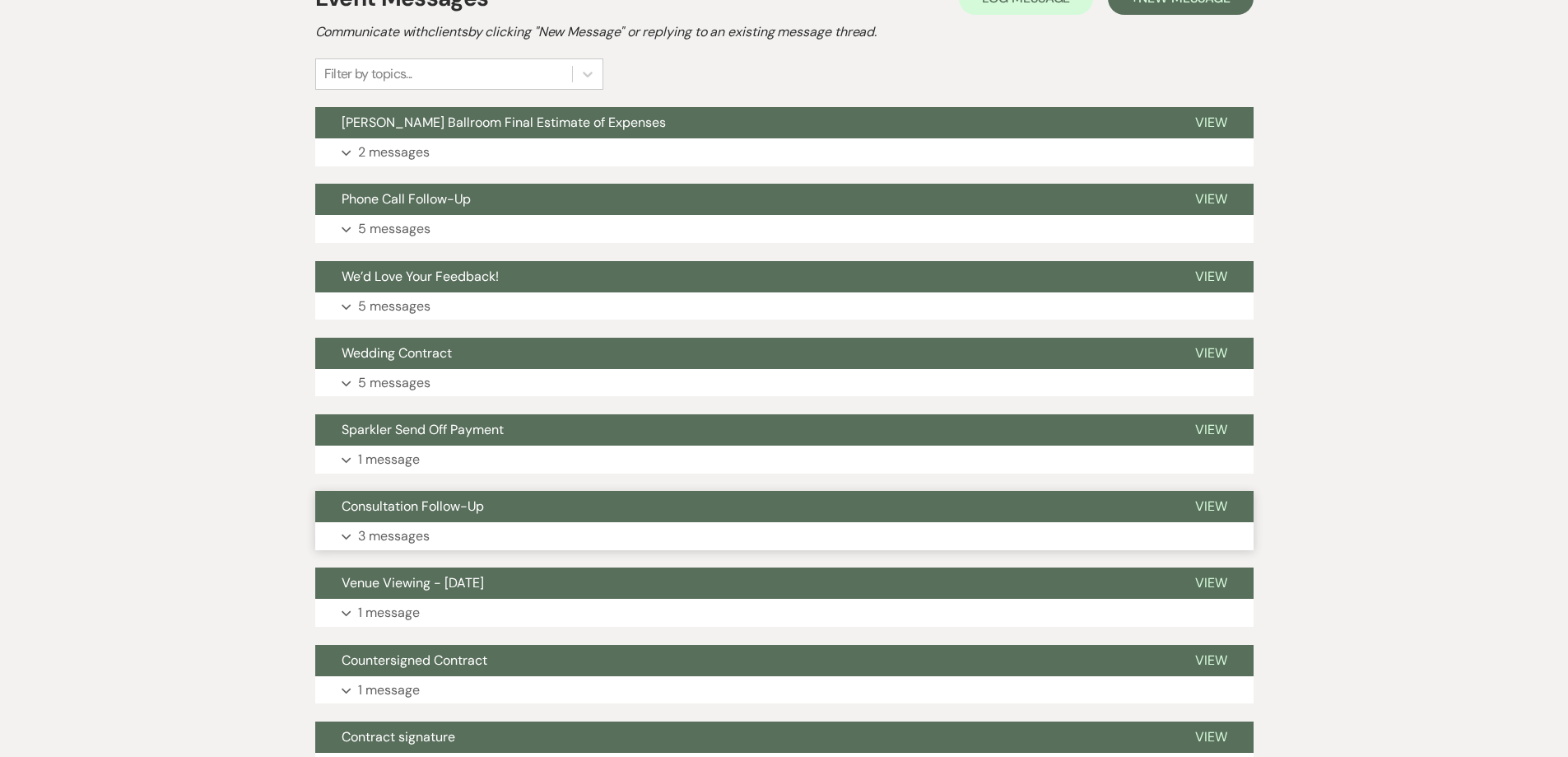
click at [490, 535] on button "Expand 3 messages" at bounding box center [784, 535] width 938 height 28
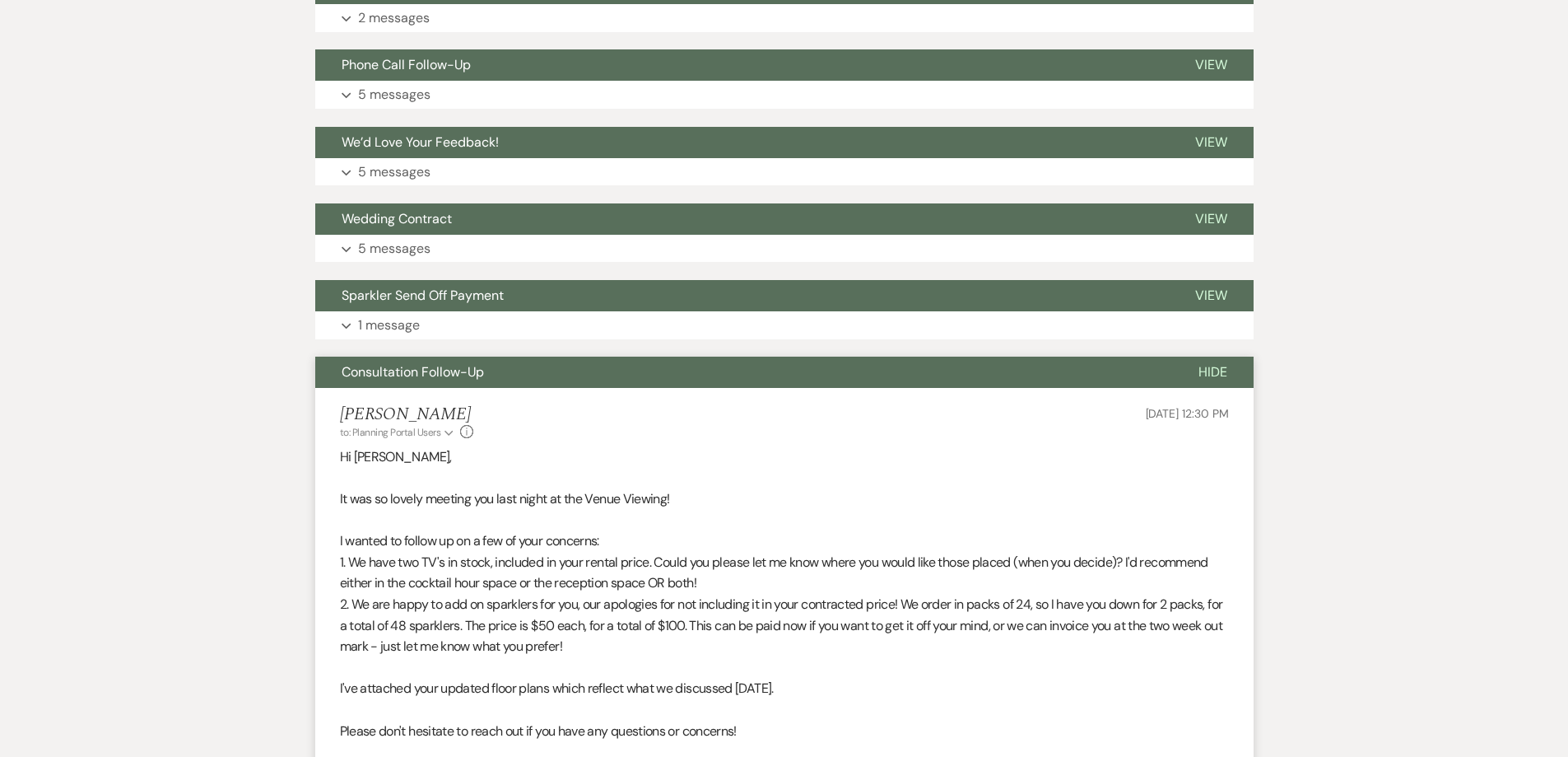
scroll to position [741, 0]
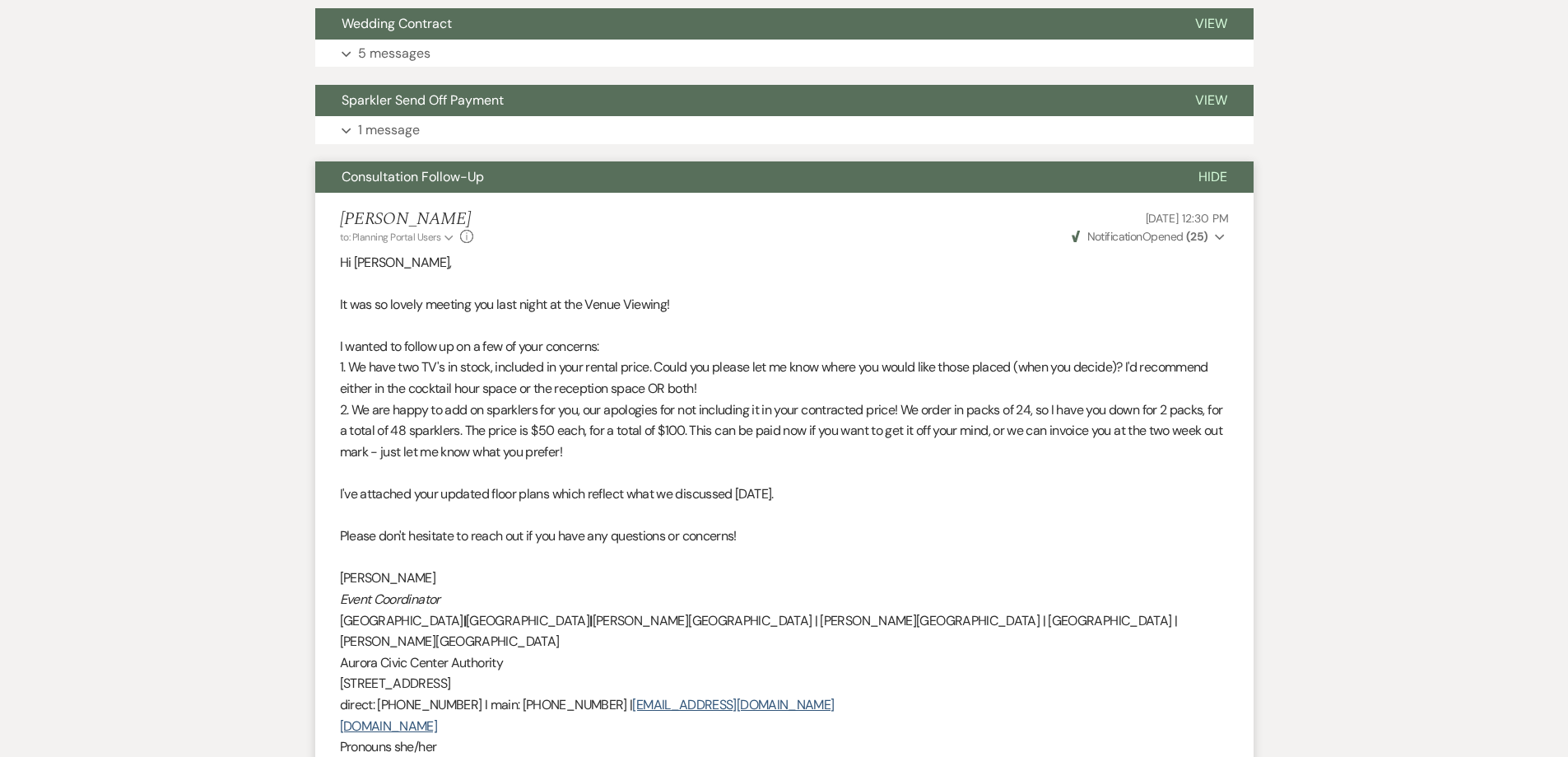
click at [470, 385] on p "1. We have two TV's in stock, included in your rental price. Could you please l…" at bounding box center [784, 378] width 889 height 42
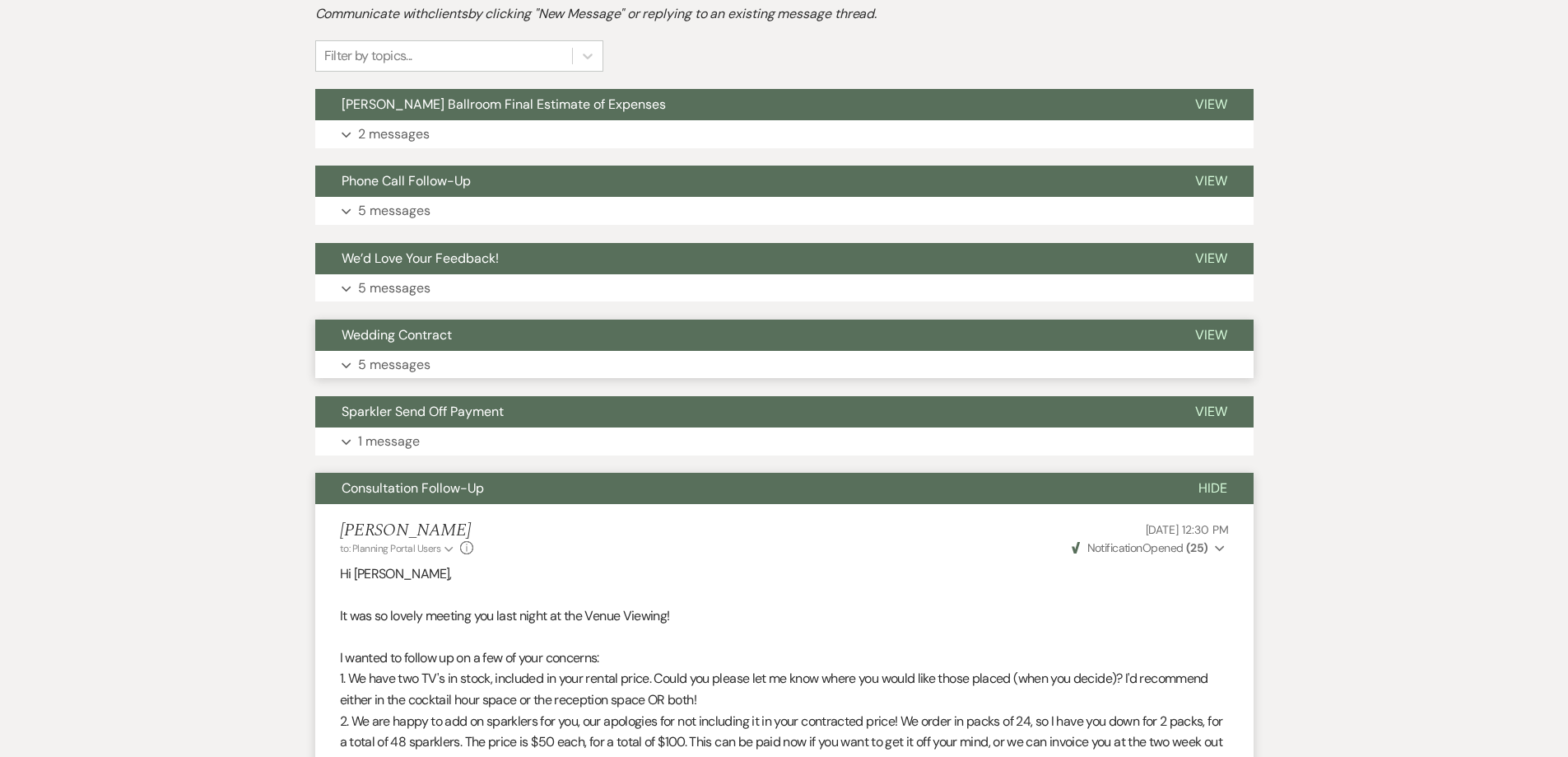
scroll to position [411, 0]
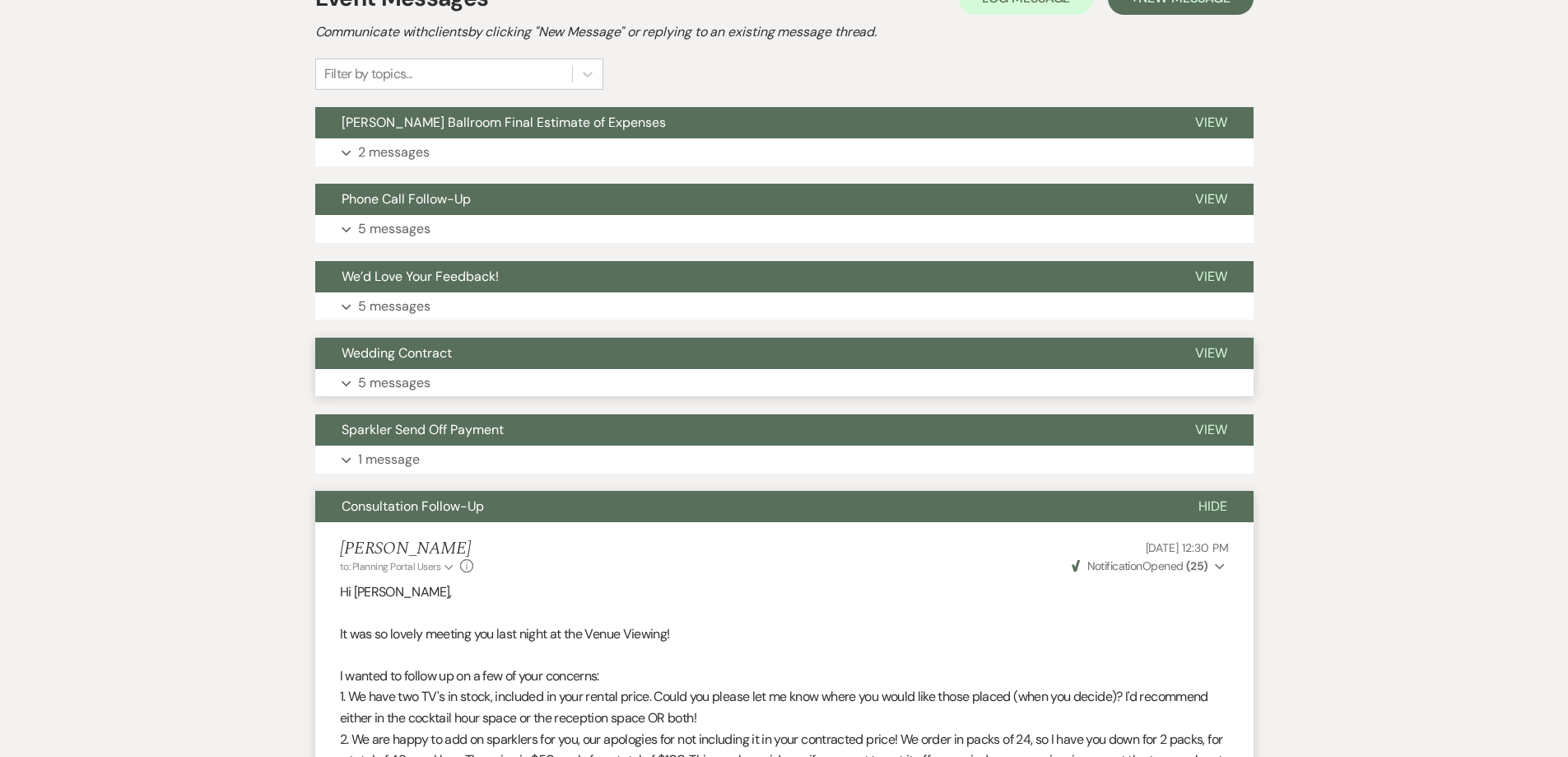
click at [429, 375] on p "5 messages" at bounding box center [394, 382] width 72 height 21
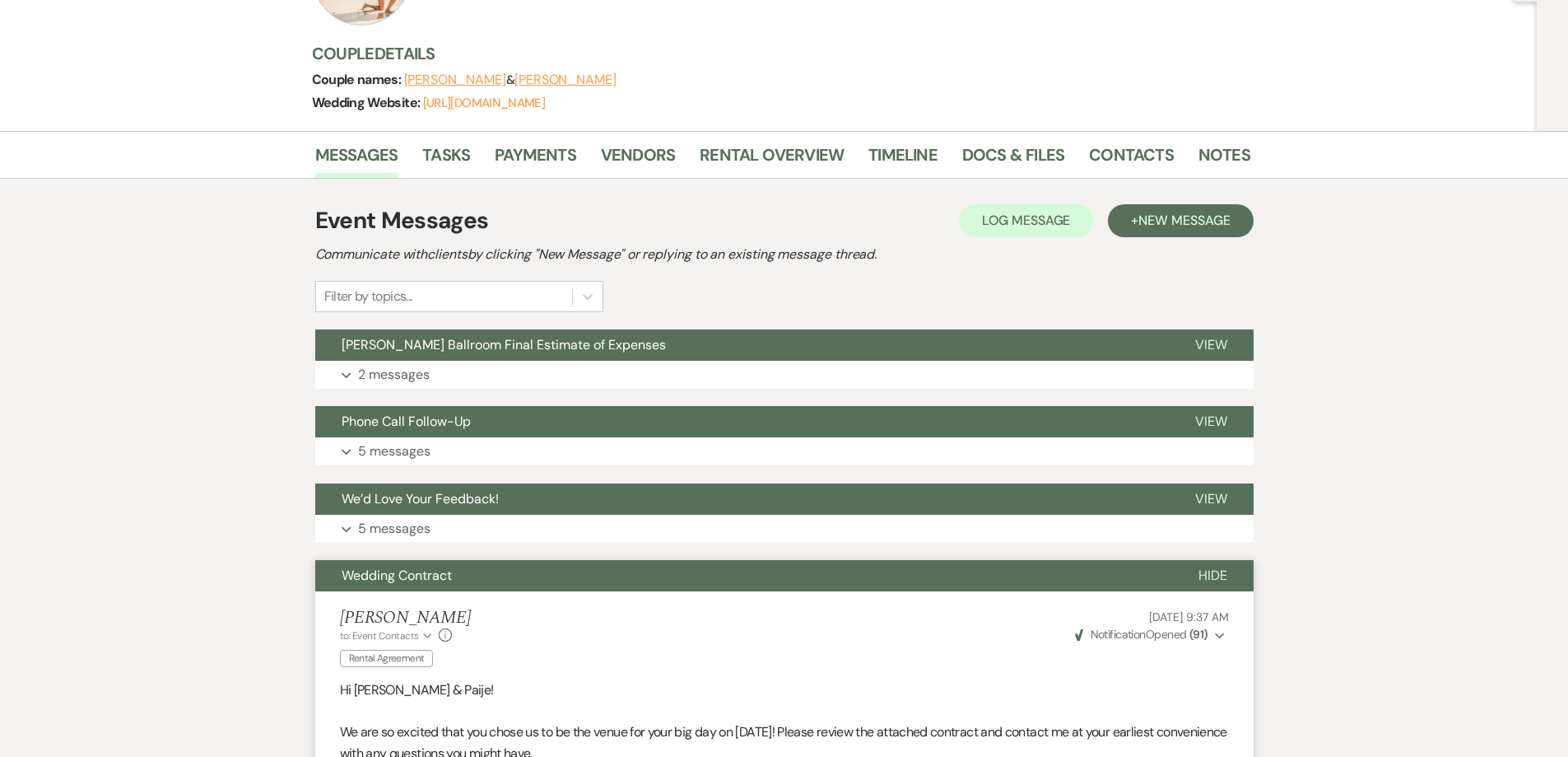
scroll to position [82, 0]
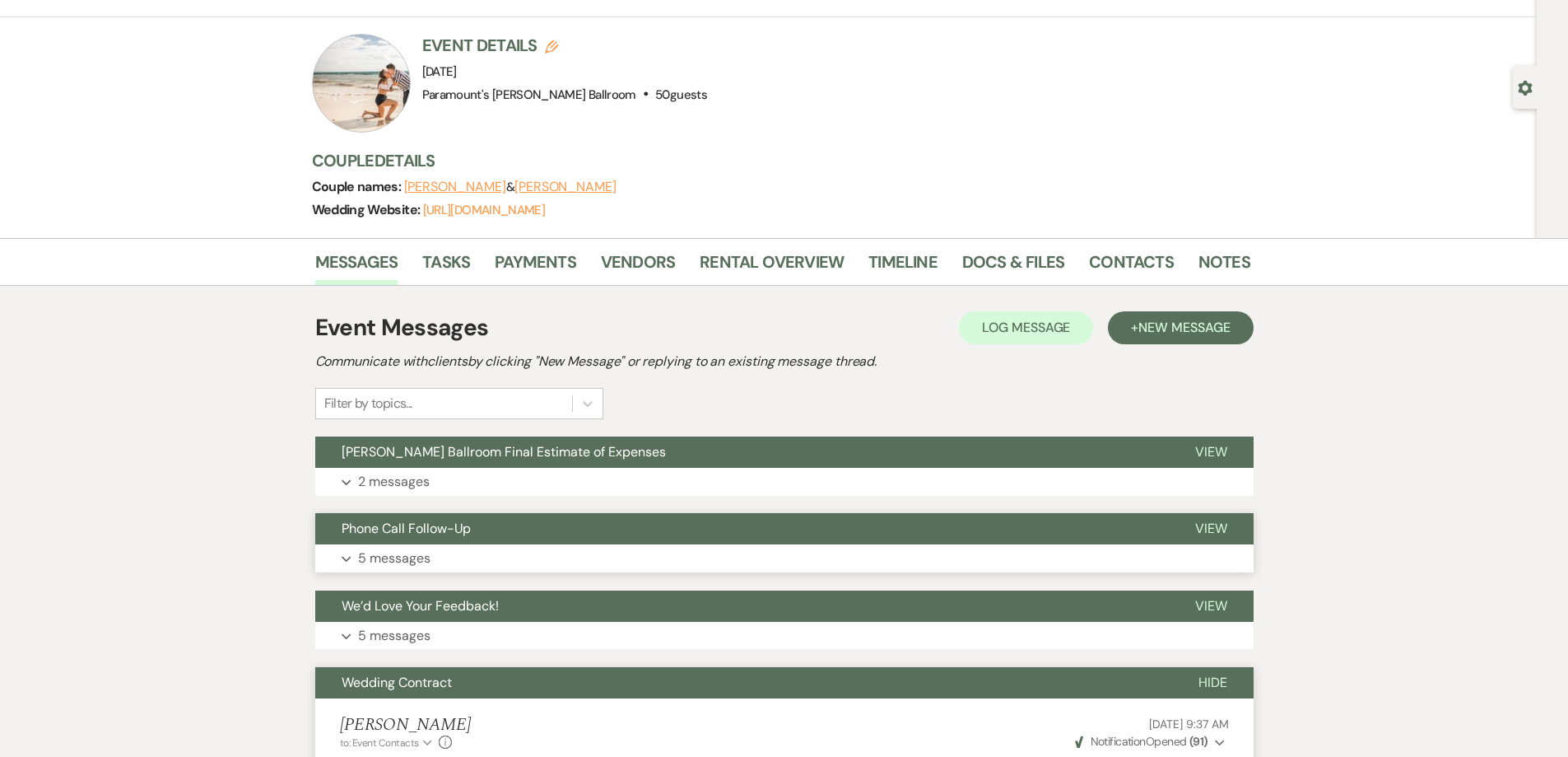
click at [392, 547] on p "5 messages" at bounding box center [394, 557] width 72 height 21
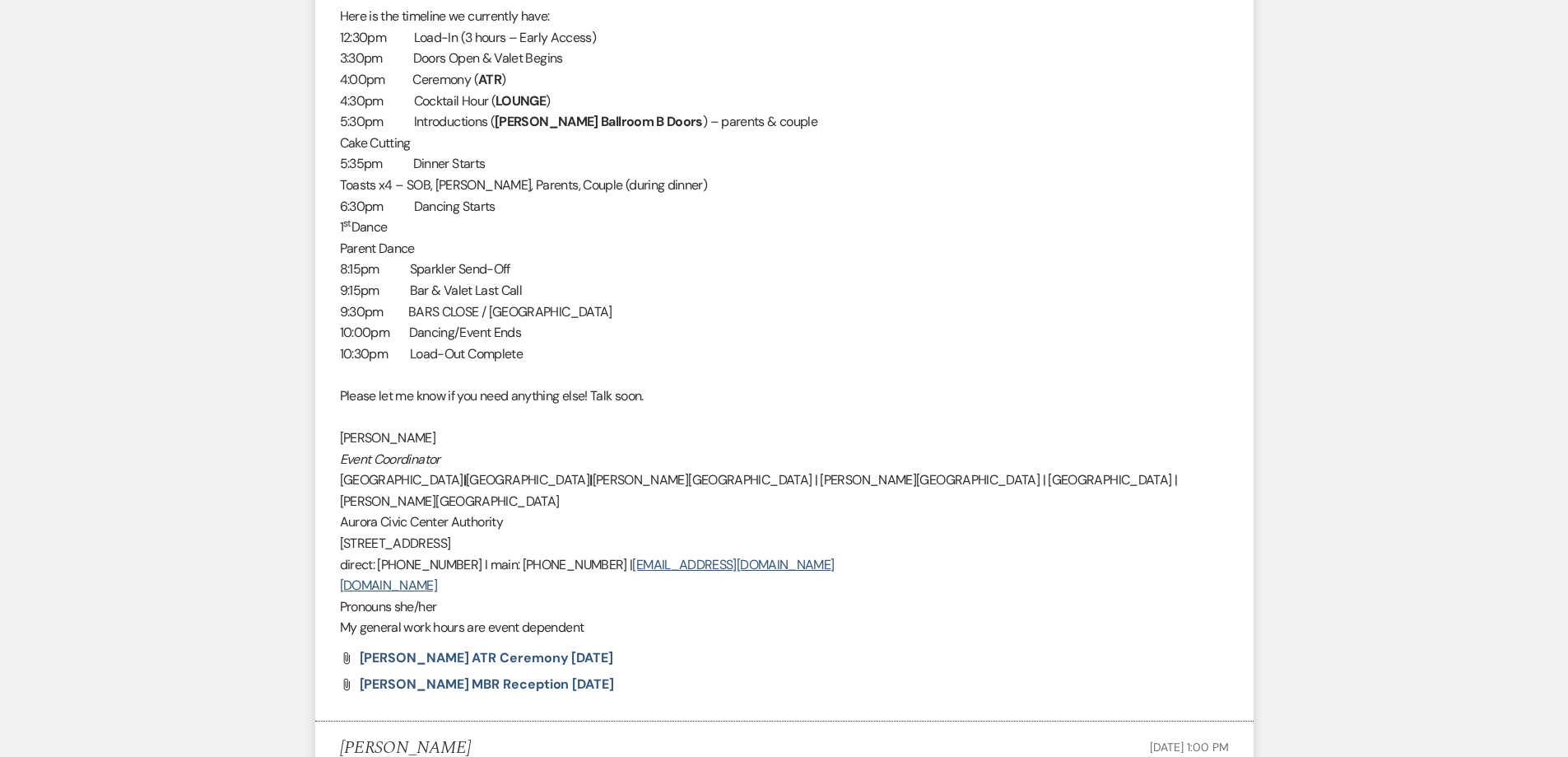
scroll to position [1235, 0]
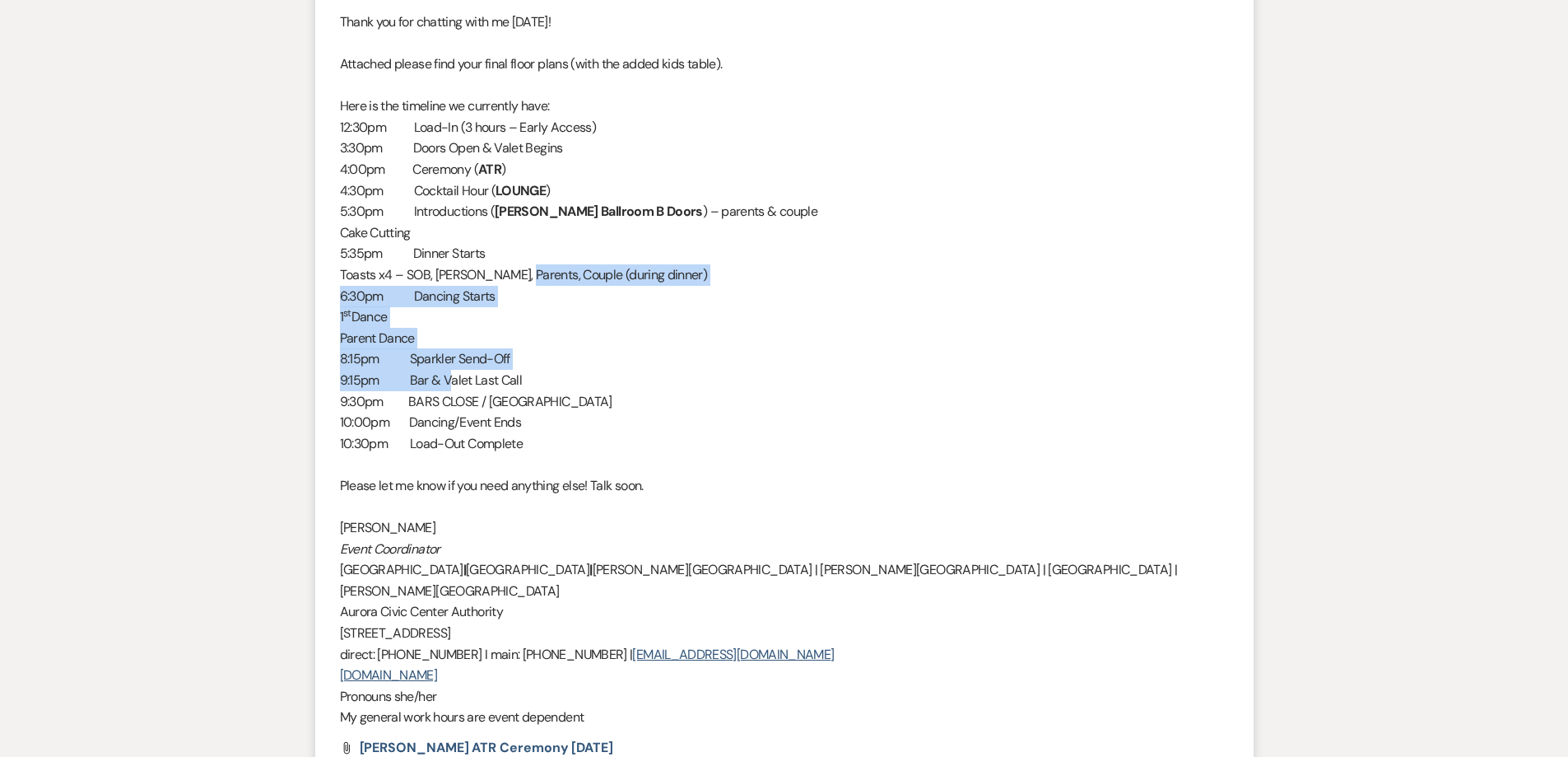
drag, startPoint x: 435, startPoint y: 247, endPoint x: 454, endPoint y: 360, distance: 114.6
click at [453, 360] on div "Hi Tam, Thank you for chatting with me yesterday! Attached please find your fin…" at bounding box center [784, 349] width 889 height 759
click at [454, 369] on p "9:15pm Bar & Valet Last Call" at bounding box center [784, 379] width 889 height 21
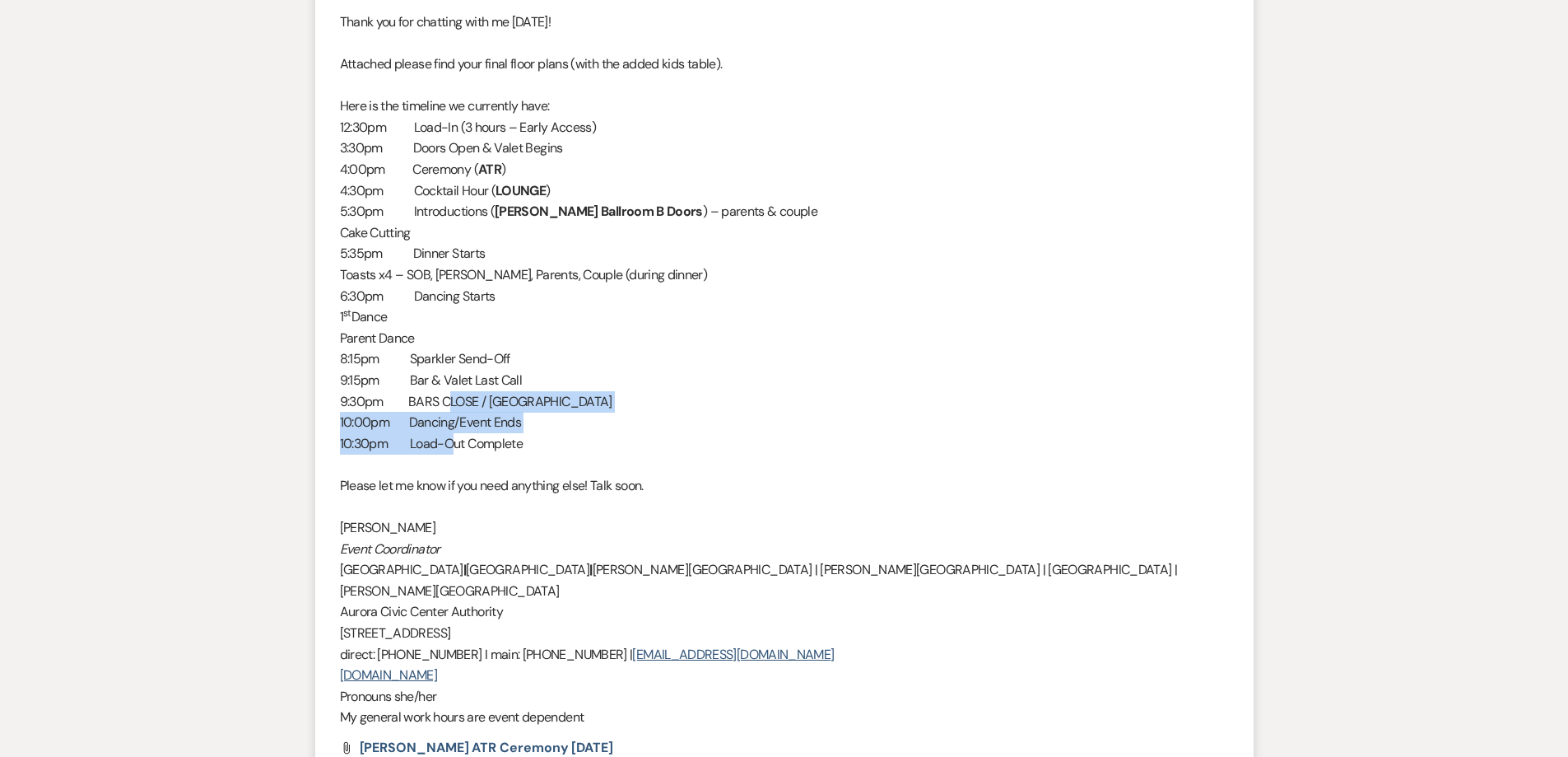
drag, startPoint x: 454, startPoint y: 372, endPoint x: 454, endPoint y: 425, distance: 53.0
click at [454, 425] on div "Hi Tam, Thank you for chatting with me yesterday! Attached please find your fin…" at bounding box center [784, 349] width 889 height 759
click at [460, 433] on p "10:30pm Load-Out Complete" at bounding box center [784, 443] width 889 height 21
drag, startPoint x: 438, startPoint y: 434, endPoint x: 411, endPoint y: 317, distance: 120.1
click at [411, 317] on div "Hi Tam, Thank you for chatting with me yesterday! Attached please find your fin…" at bounding box center [784, 349] width 889 height 759
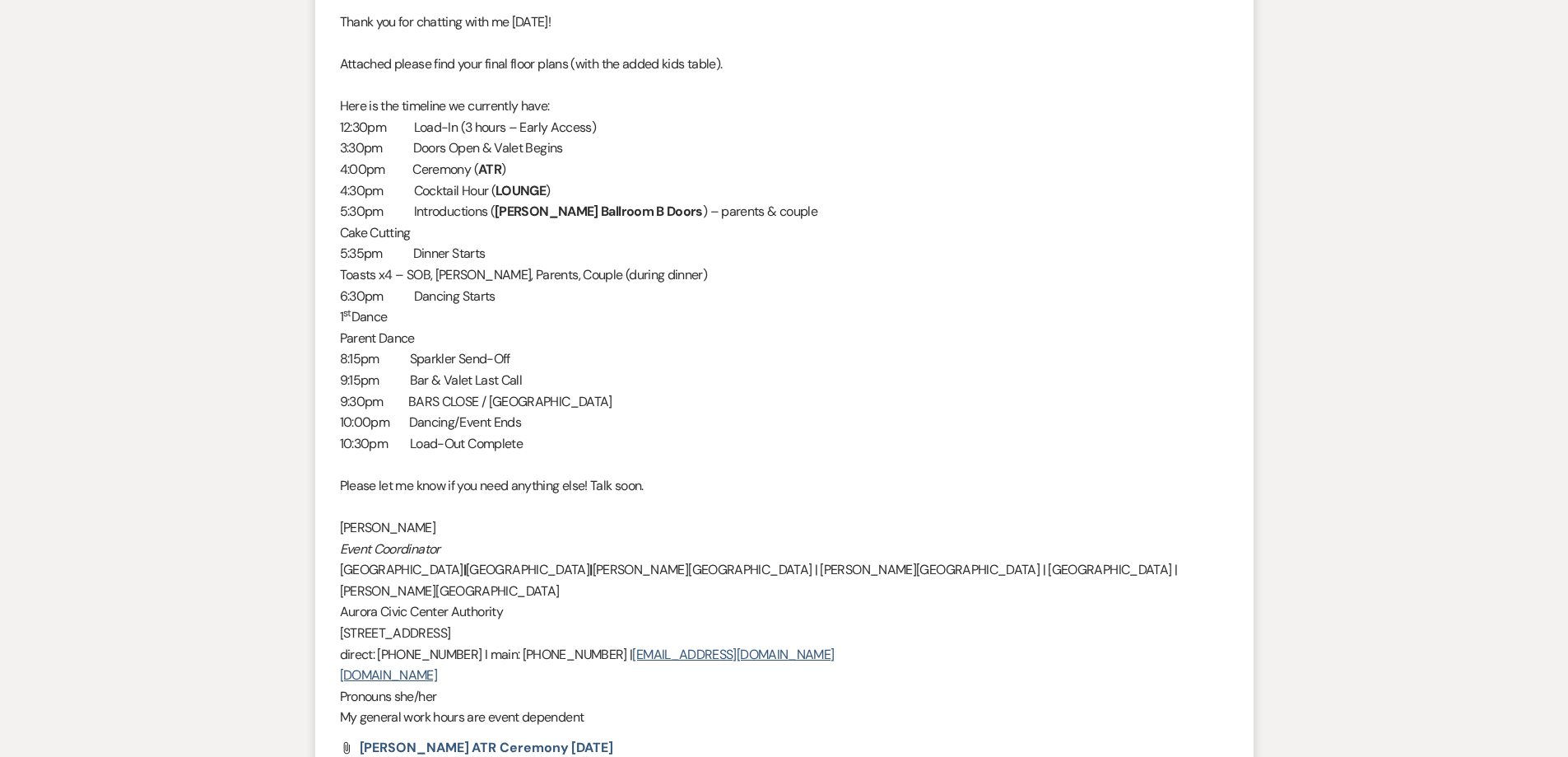
click at [411, 391] on p "9:30pm BARS CLOSE / Valet Ends" at bounding box center [784, 401] width 889 height 21
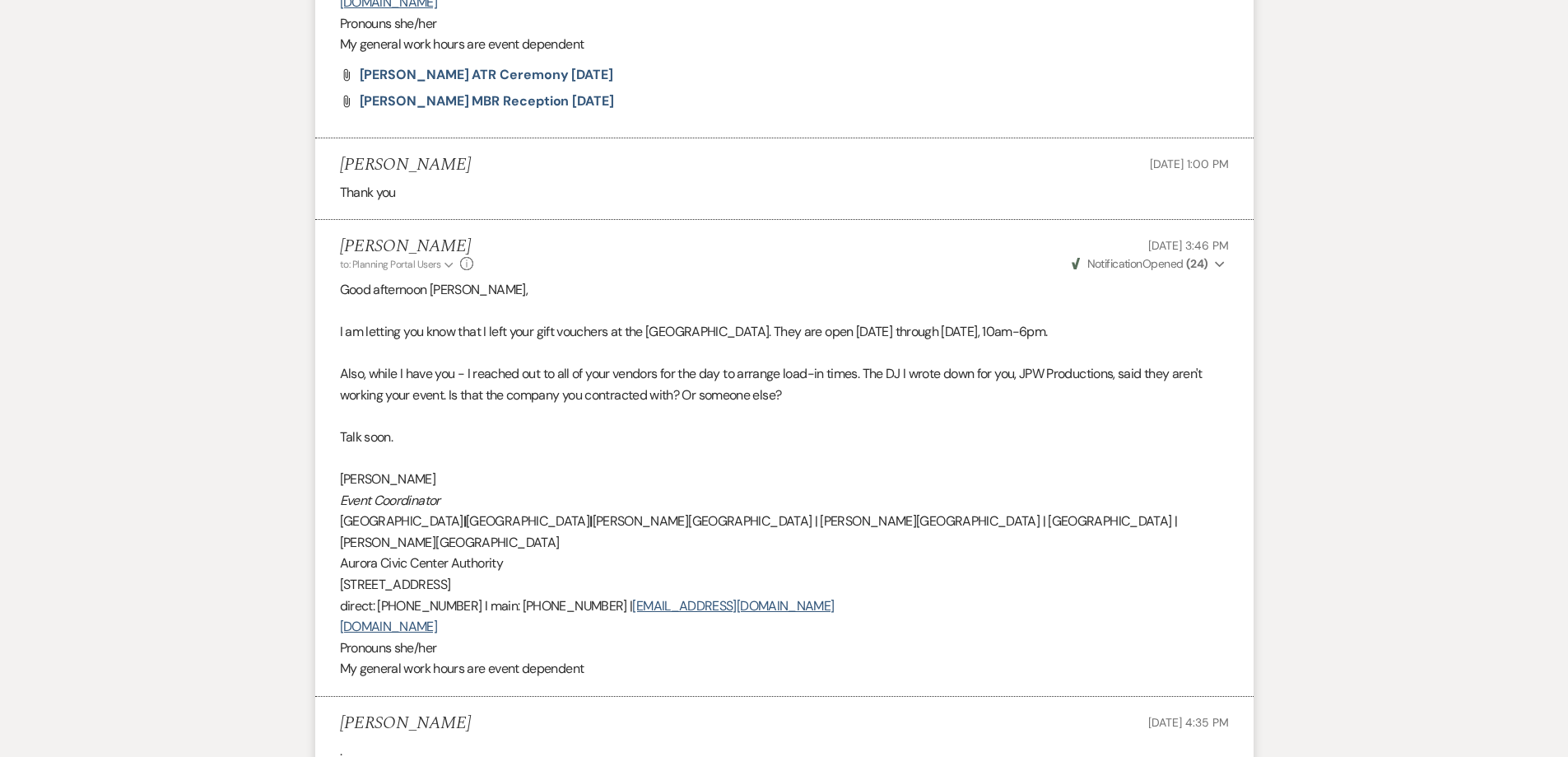
scroll to position [2141, 0]
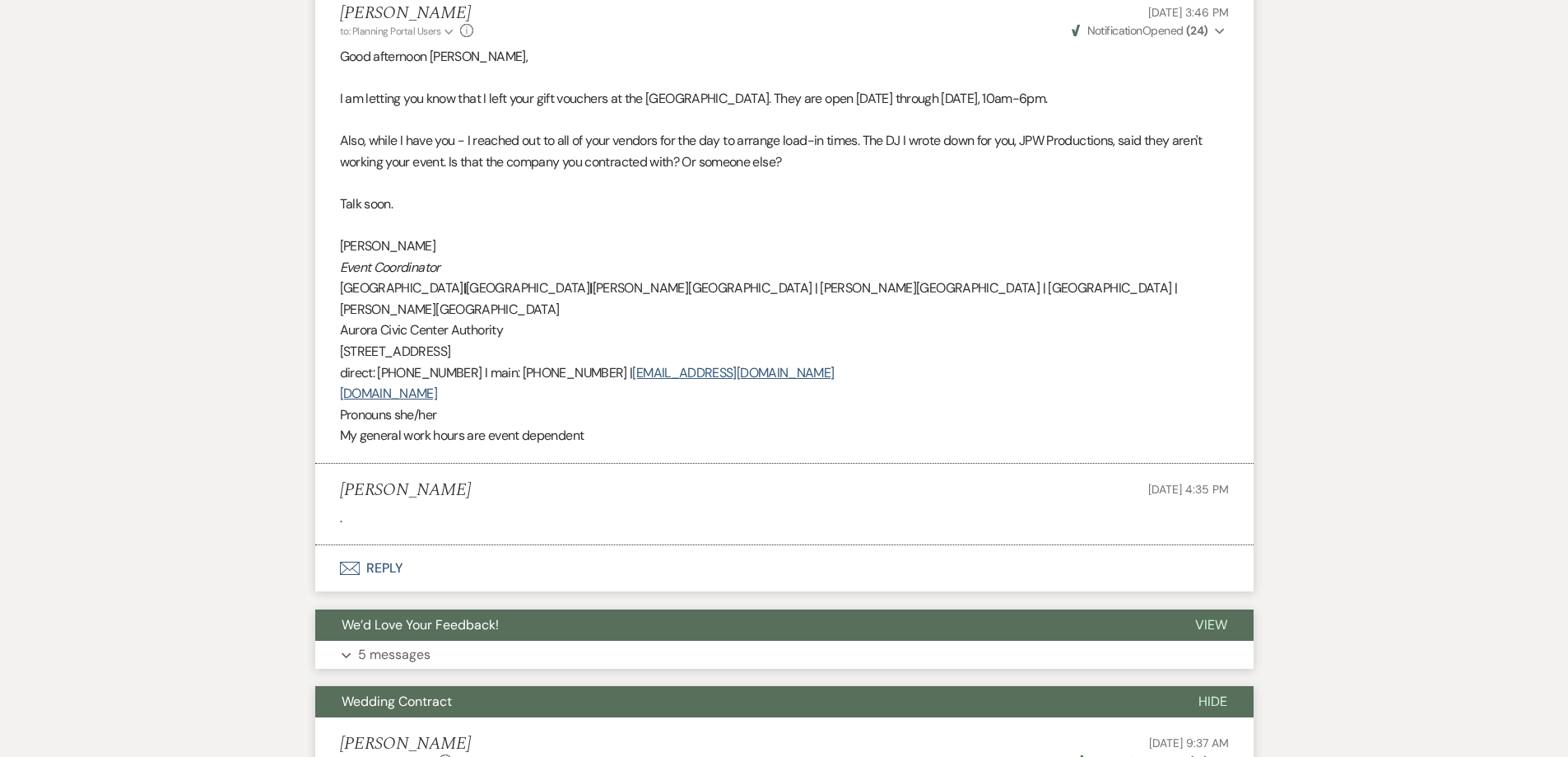
click at [389, 640] on button "Expand 5 messages" at bounding box center [784, 654] width 938 height 28
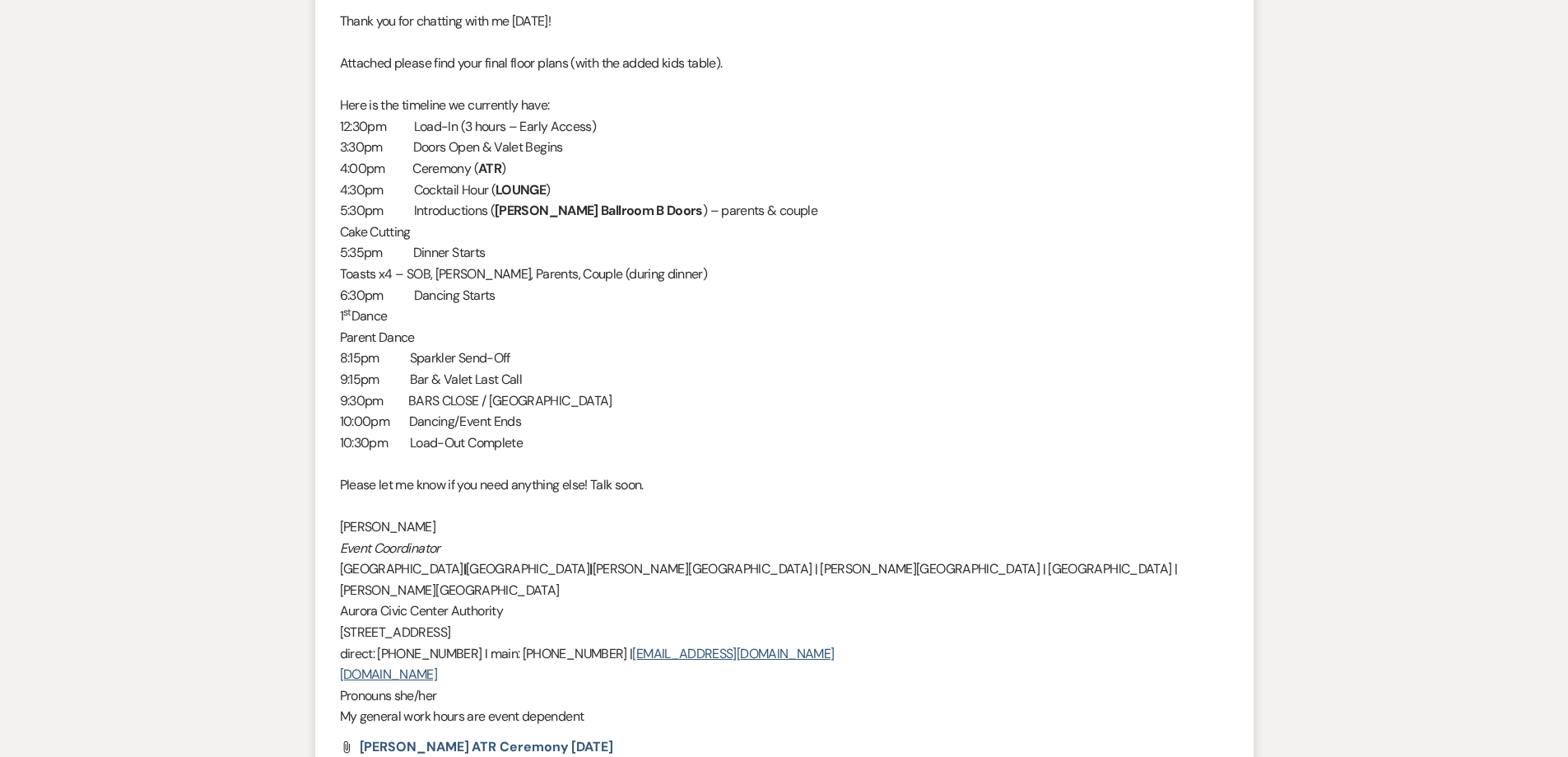
scroll to position [1071, 0]
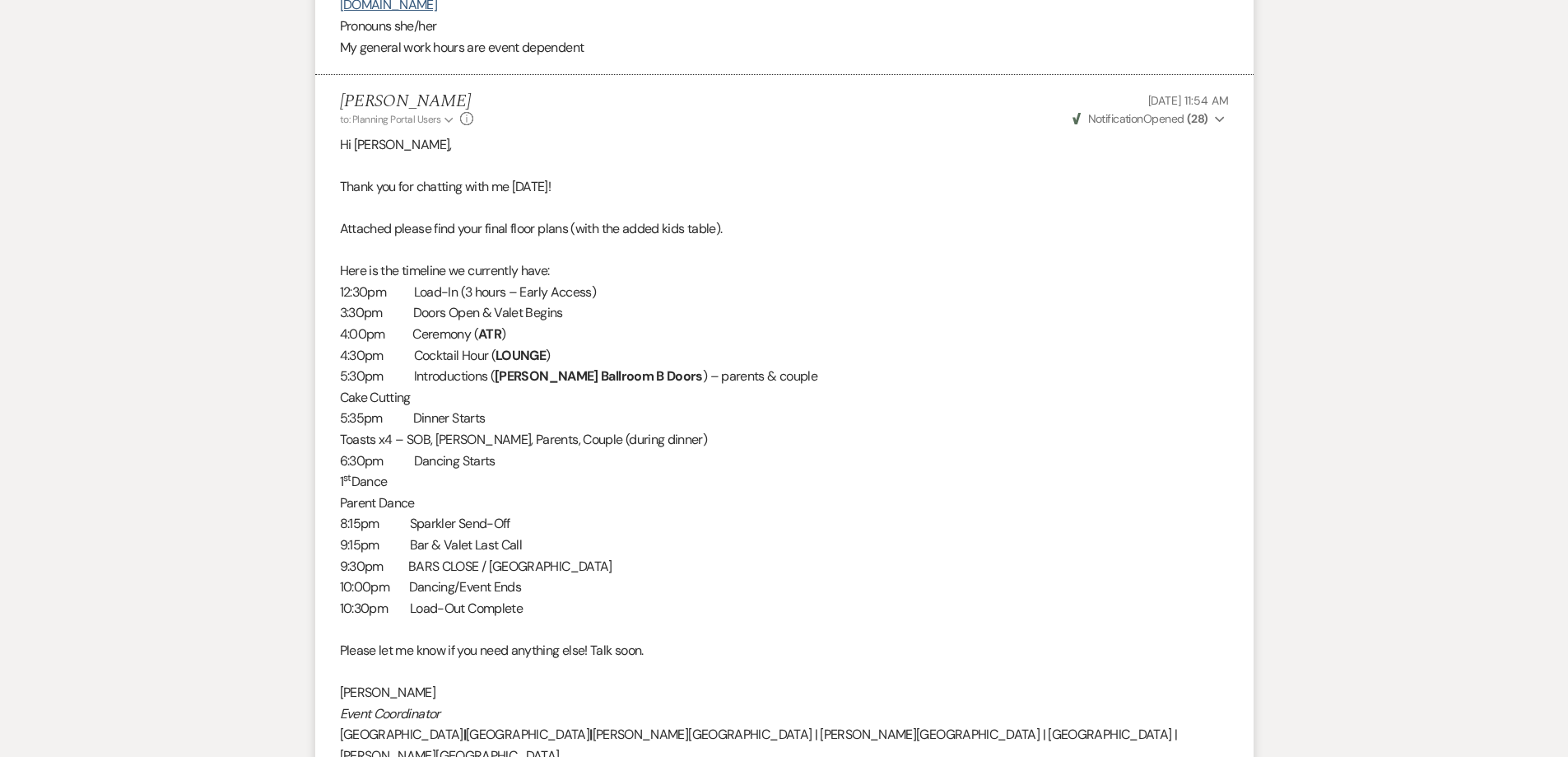
click at [401, 493] on p "Parent Dance" at bounding box center [784, 503] width 889 height 21
click at [420, 534] on p "9:15pm Bar & Valet Last Call" at bounding box center [784, 544] width 889 height 21
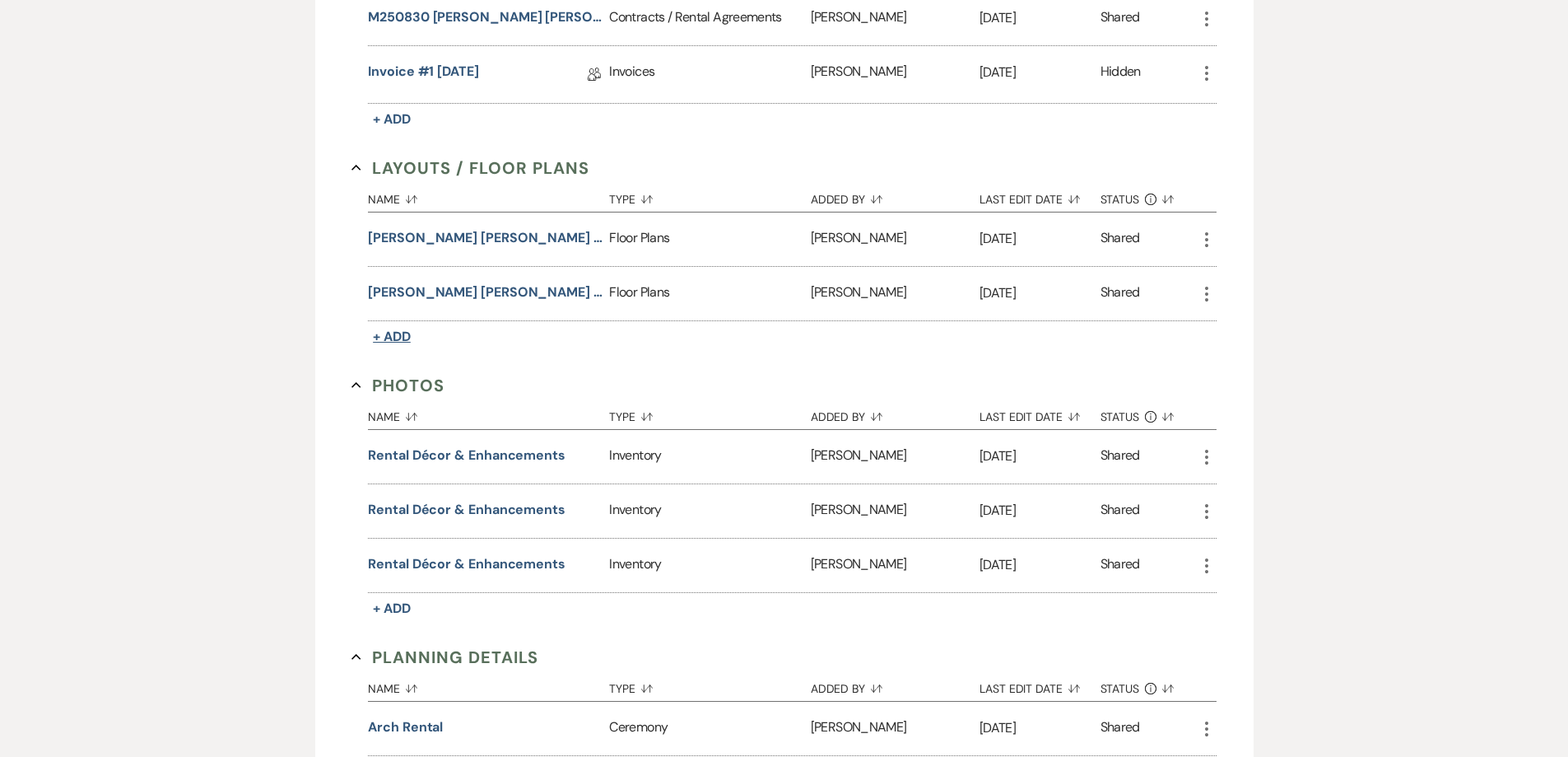
click at [405, 338] on span "+ Add" at bounding box center [392, 336] width 38 height 17
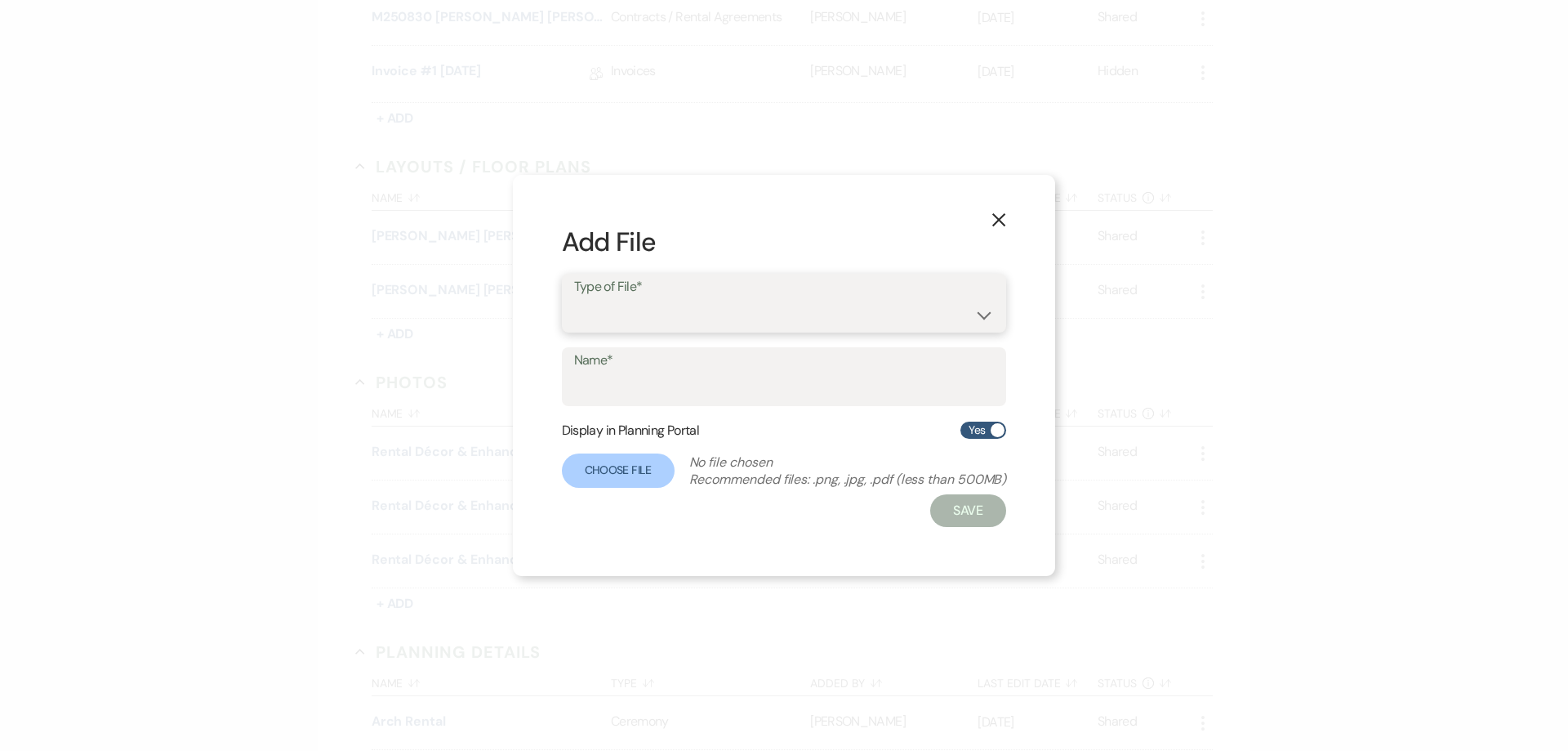
click at [696, 312] on select "Event Maps Floor Plans Rain Plan Seating Charts Venue Layout" at bounding box center [784, 314] width 421 height 32
select select "24"
click at [575, 299] on select "Event Maps Floor Plans Rain Plan Seating Charts Venue Layout" at bounding box center [784, 314] width 421 height 32
click at [688, 383] on input "Name*" at bounding box center [784, 388] width 421 height 32
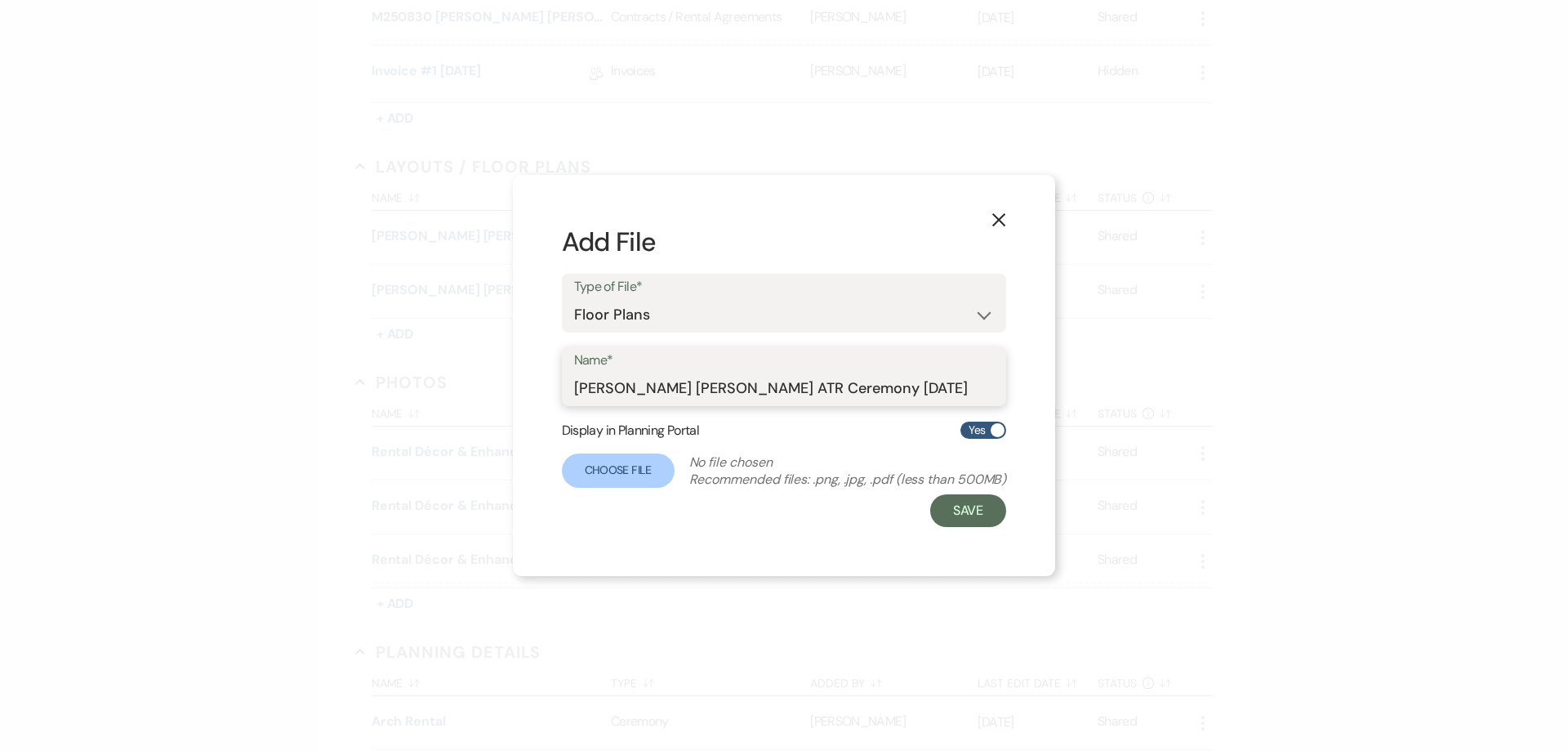
drag, startPoint x: 904, startPoint y: 388, endPoint x: 571, endPoint y: 381, distance: 333.1
click at [571, 381] on div "Name* [PERSON_NAME] [PERSON_NAME] ATR Ceremony [DATE]" at bounding box center [784, 376] width 445 height 59
click at [885, 384] on input "[PERSON_NAME] [PERSON_NAME] ATR Ceremony [DATE]" at bounding box center [784, 388] width 421 height 32
drag, startPoint x: 891, startPoint y: 386, endPoint x: 724, endPoint y: 394, distance: 167.2
click at [724, 394] on input "[PERSON_NAME] [PERSON_NAME] ATR Ceremony [DATE]" at bounding box center [784, 388] width 421 height 32
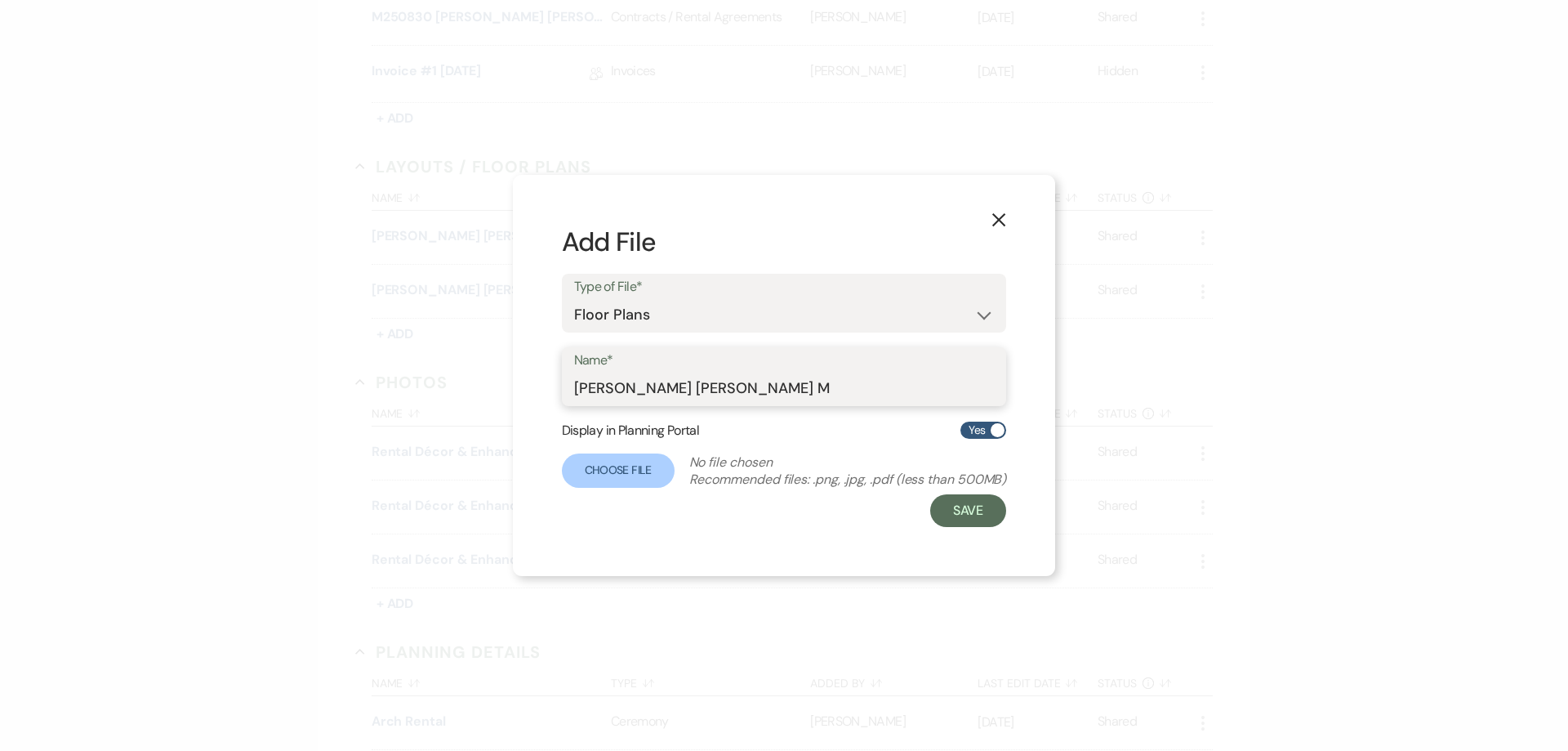
type input "[PERSON_NAME] [PERSON_NAME] MBR Reception [DATE]"
click at [643, 477] on label "Choose File" at bounding box center [618, 471] width 113 height 34
click at [0, 0] on input "Choose File" at bounding box center [0, 0] width 0 height 0
click at [862, 432] on div "Display in Planning Portal Yes" at bounding box center [784, 431] width 442 height 20
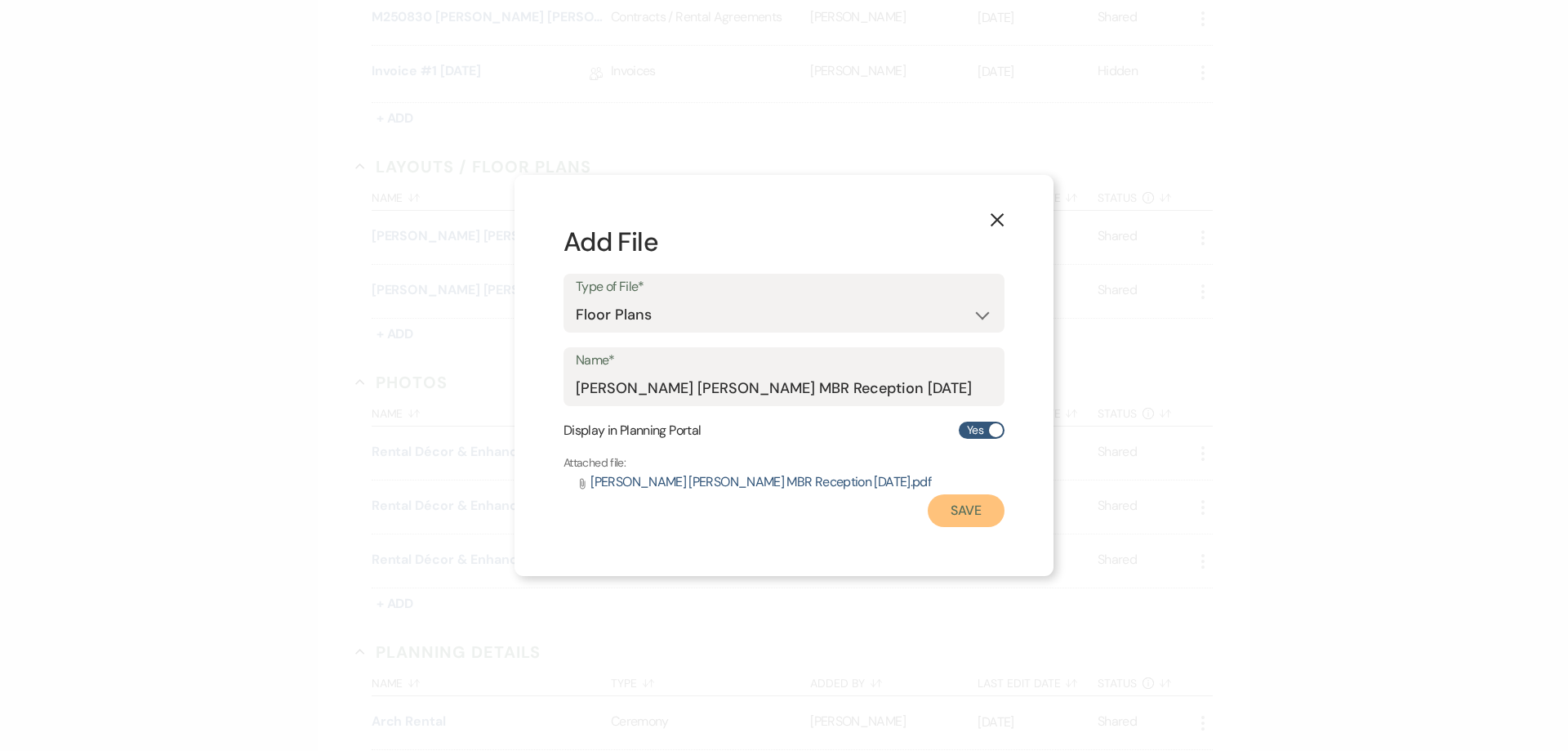
click at [986, 516] on button "Save" at bounding box center [966, 510] width 77 height 33
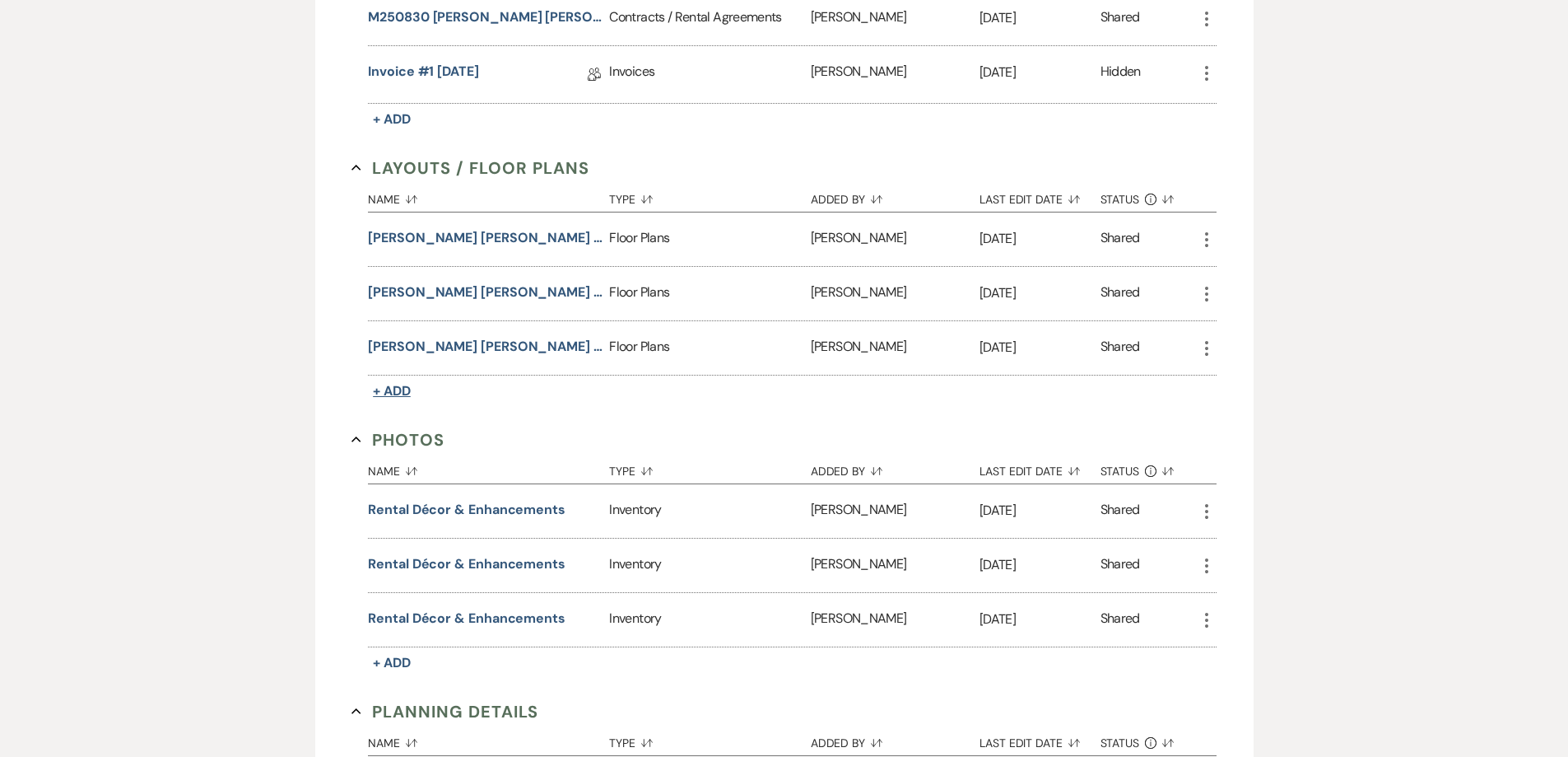
click at [411, 388] on button "+ Add" at bounding box center [392, 390] width 47 height 23
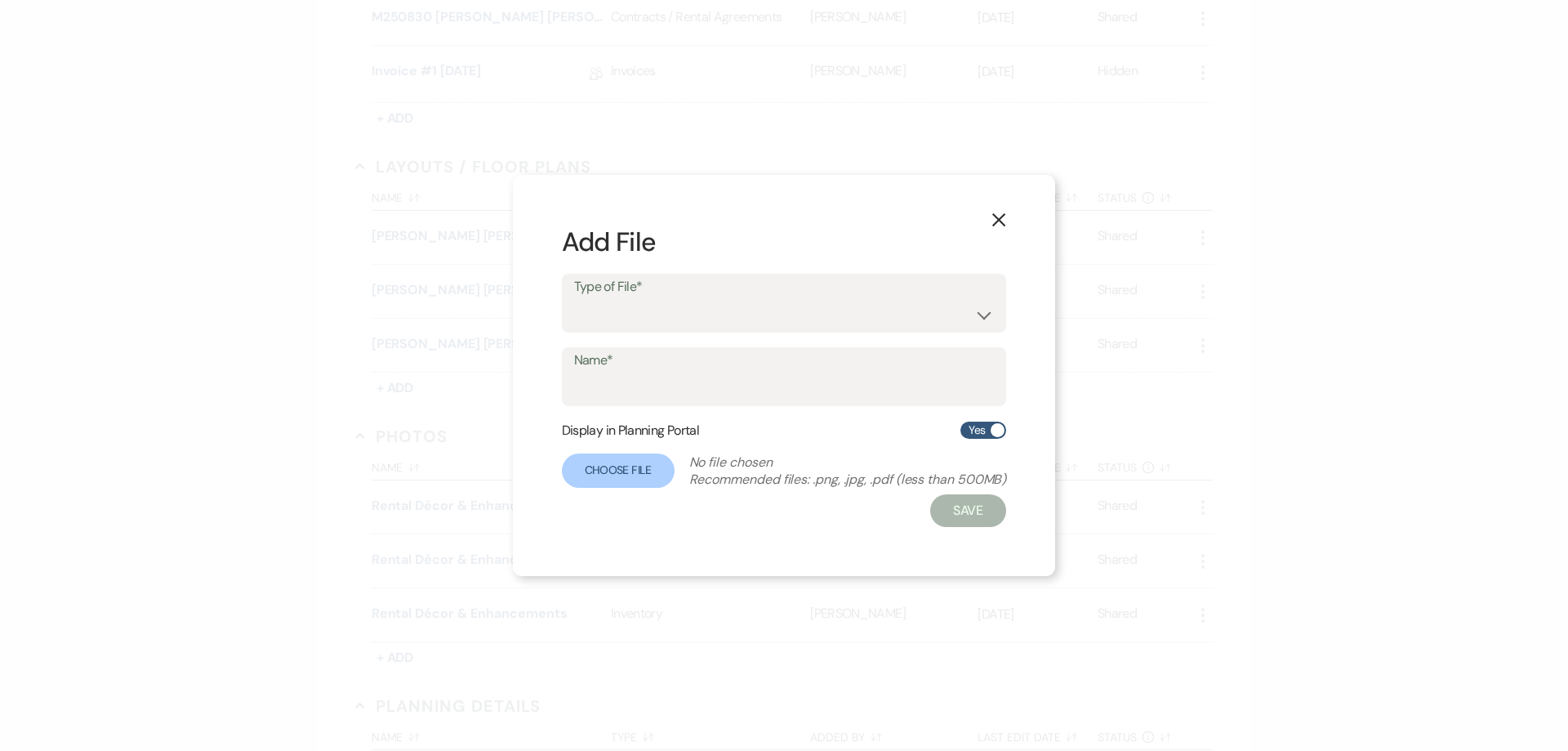
drag, startPoint x: 729, startPoint y: 331, endPoint x: 727, endPoint y: 316, distance: 15.1
click at [729, 328] on div "Type of File* Event Maps Floor Plans Rain Plan Seating Charts Venue Layout" at bounding box center [784, 302] width 445 height 59
click at [727, 313] on select "Event Maps Floor Plans Rain Plan Seating Charts Venue Layout" at bounding box center [784, 314] width 421 height 32
select select "24"
click at [575, 299] on select "Event Maps Floor Plans Rain Plan Seating Charts Venue Layout" at bounding box center [784, 314] width 421 height 32
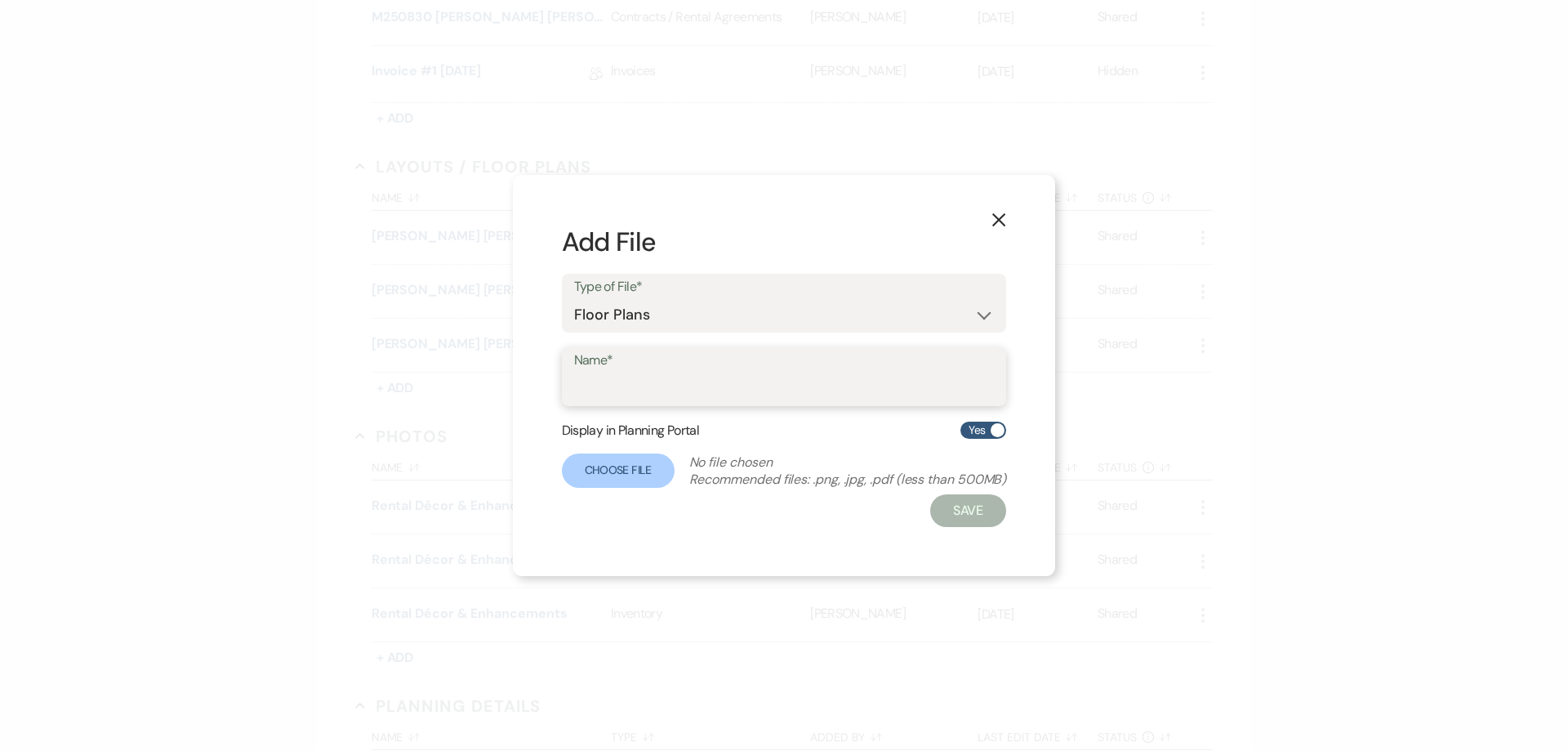
click at [699, 378] on input "Name*" at bounding box center [784, 388] width 421 height 32
type input "[PERSON_NAME] [PERSON_NAME] ATR Ceremony [DATE]"
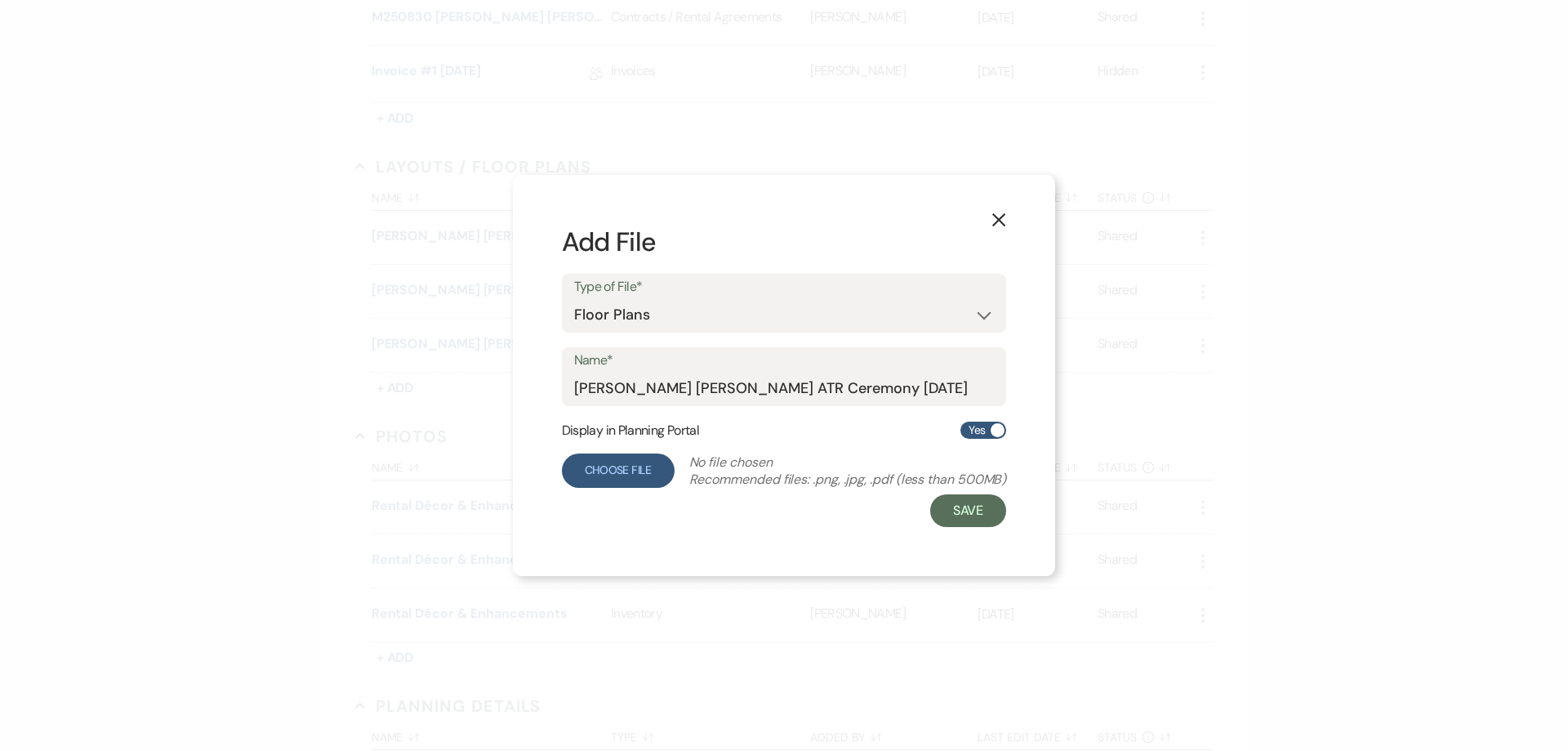
click at [620, 461] on label "Choose File" at bounding box center [618, 471] width 113 height 34
click at [0, 0] on input "Choose File" at bounding box center [0, 0] width 0 height 0
click at [973, 518] on button "Save" at bounding box center [966, 510] width 77 height 33
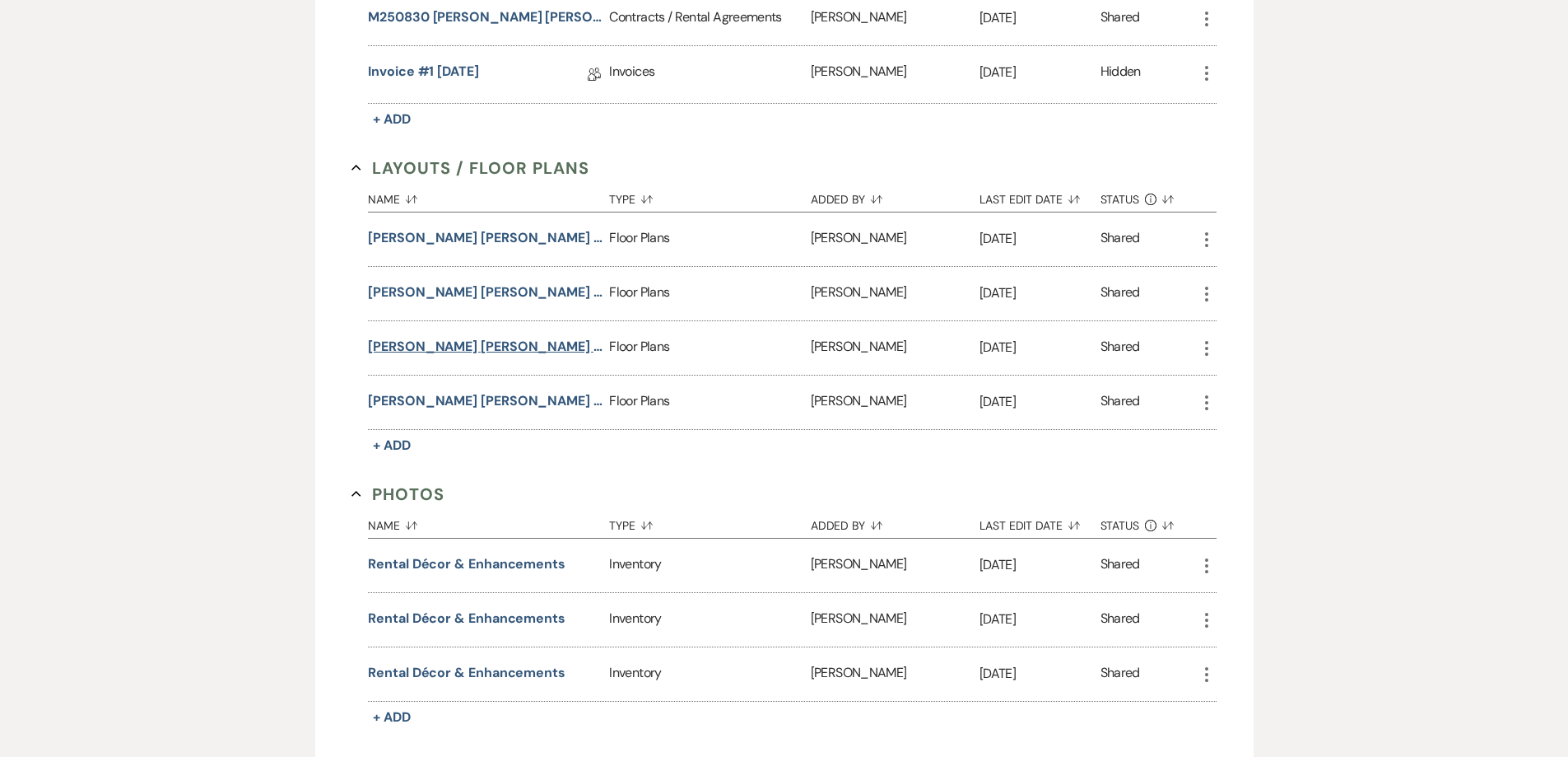
click at [533, 346] on button "[PERSON_NAME] [PERSON_NAME] MBR Reception [DATE]" at bounding box center [485, 347] width 234 height 20
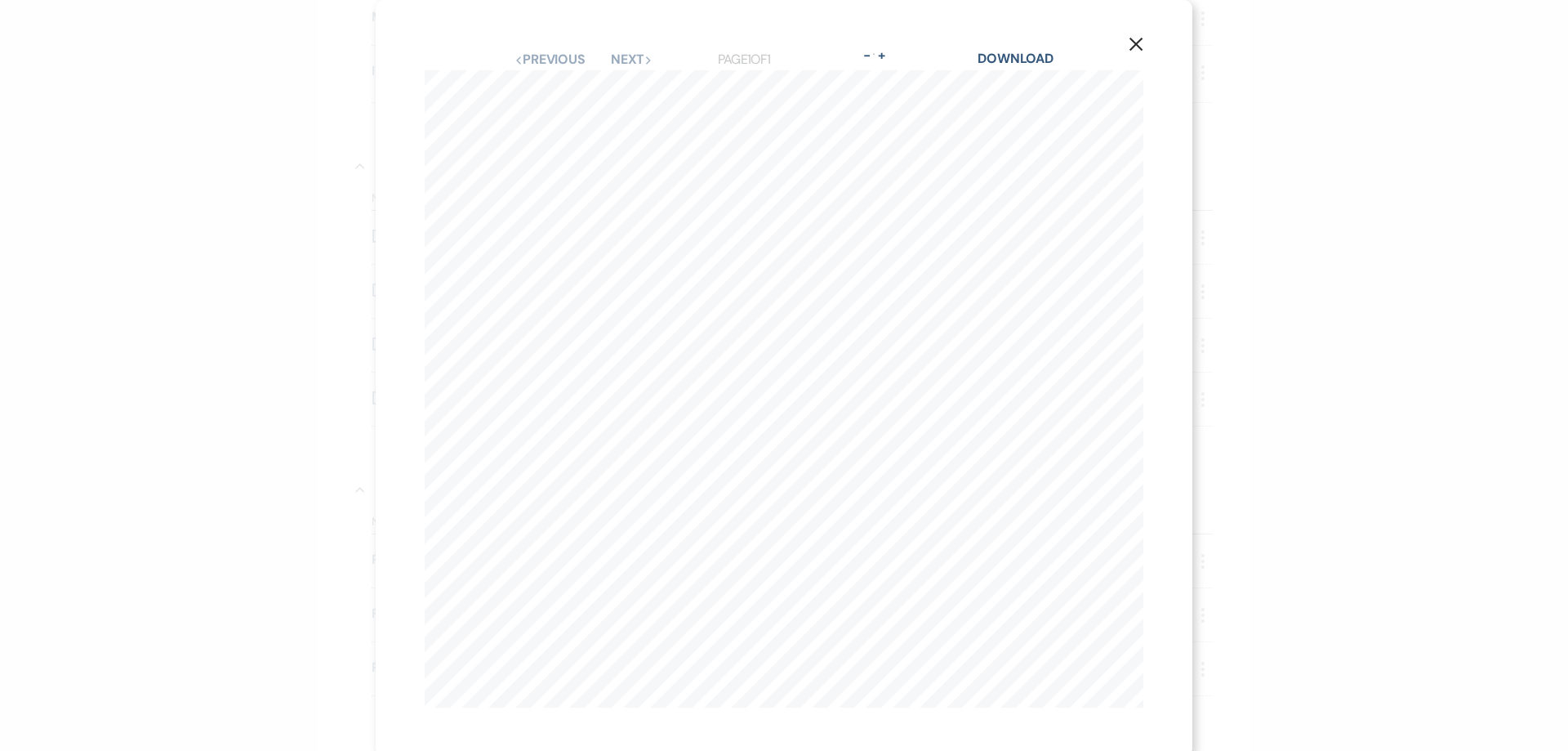
click at [1129, 45] on icon "X" at bounding box center [1136, 44] width 14 height 14
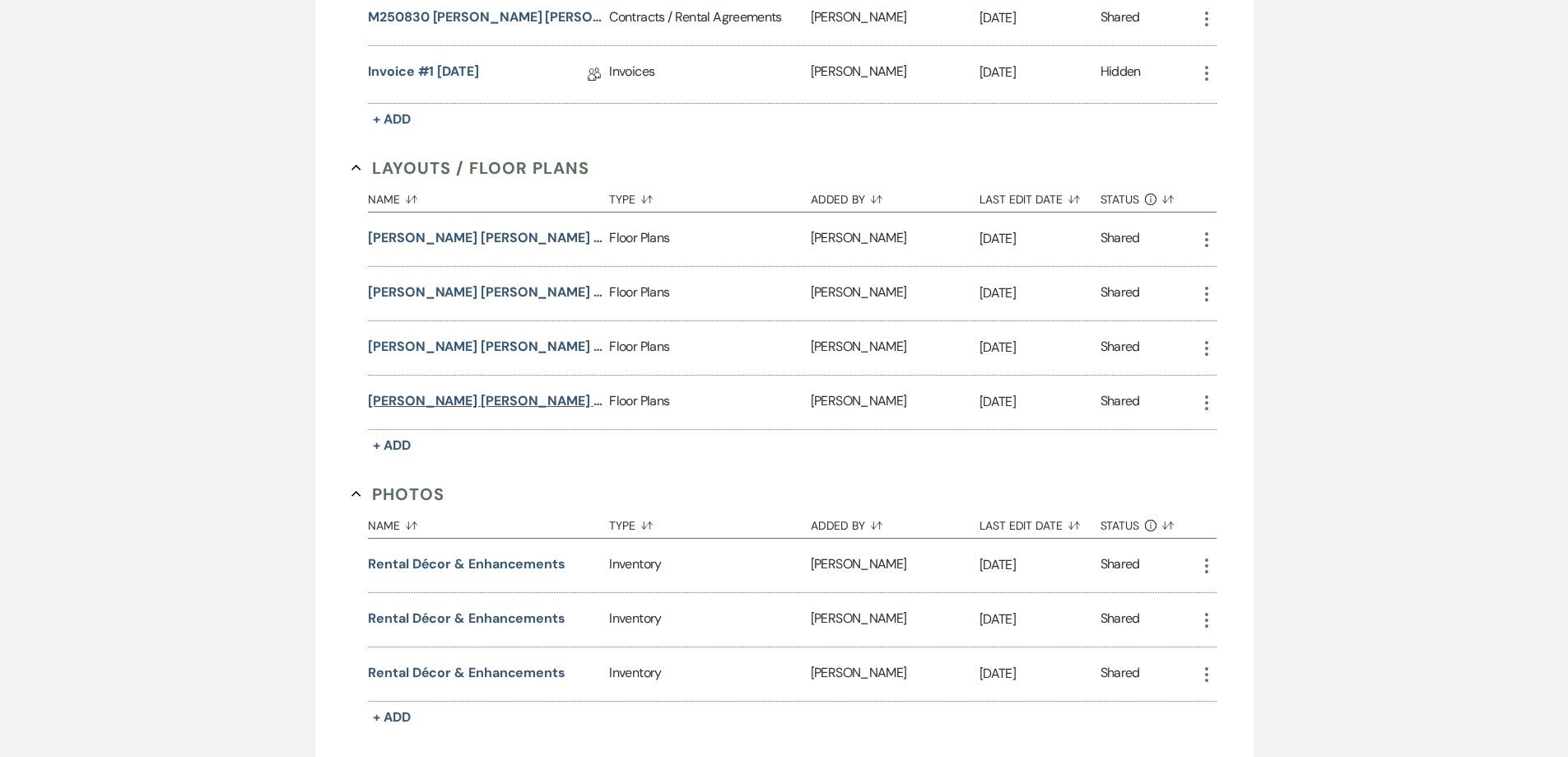
click at [538, 401] on button "[PERSON_NAME] [PERSON_NAME] ATR Ceremony [DATE]" at bounding box center [485, 401] width 234 height 20
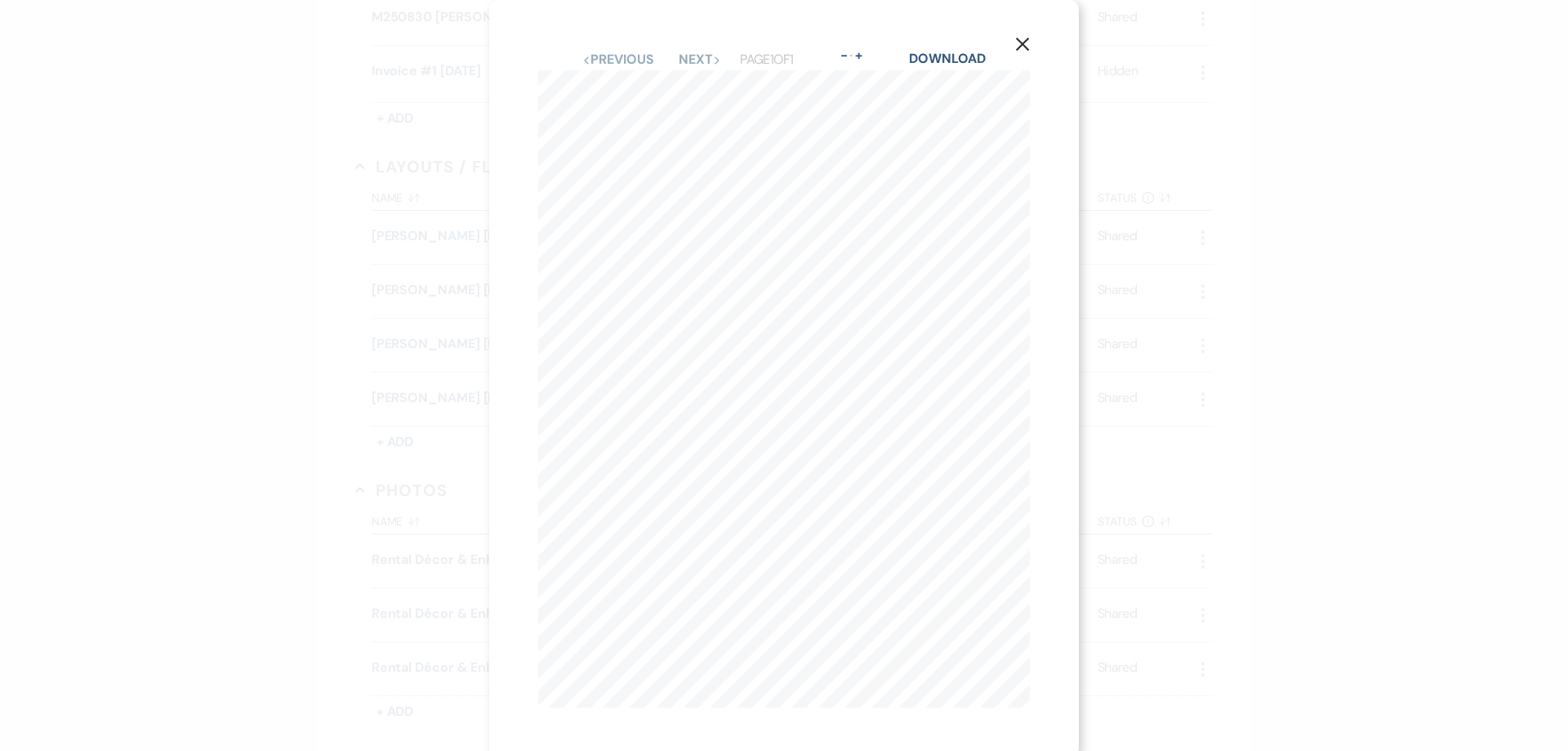
click at [1022, 42] on icon "X" at bounding box center [1022, 44] width 14 height 14
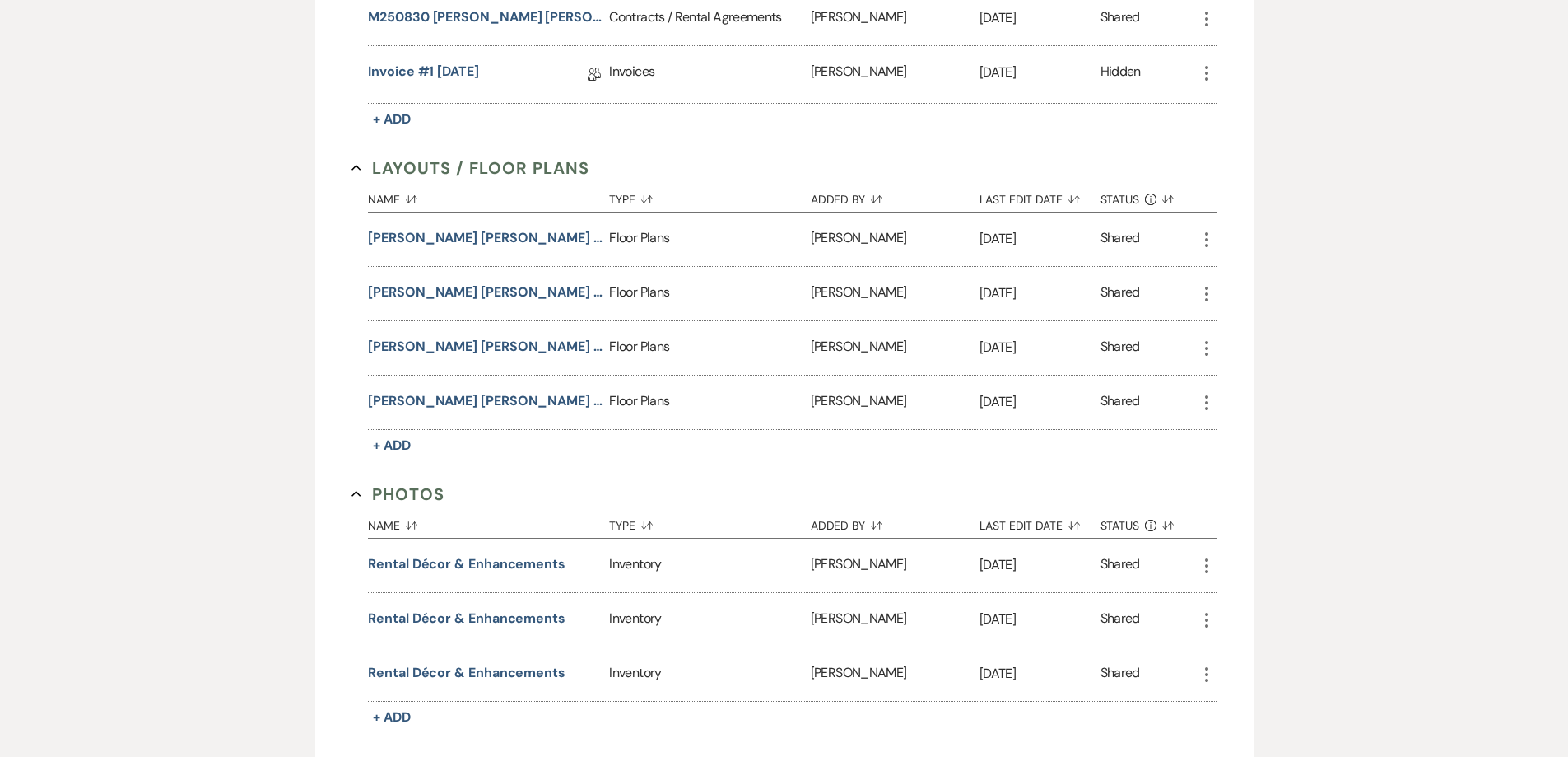
click at [1205, 235] on icon "More" at bounding box center [1207, 240] width 20 height 20
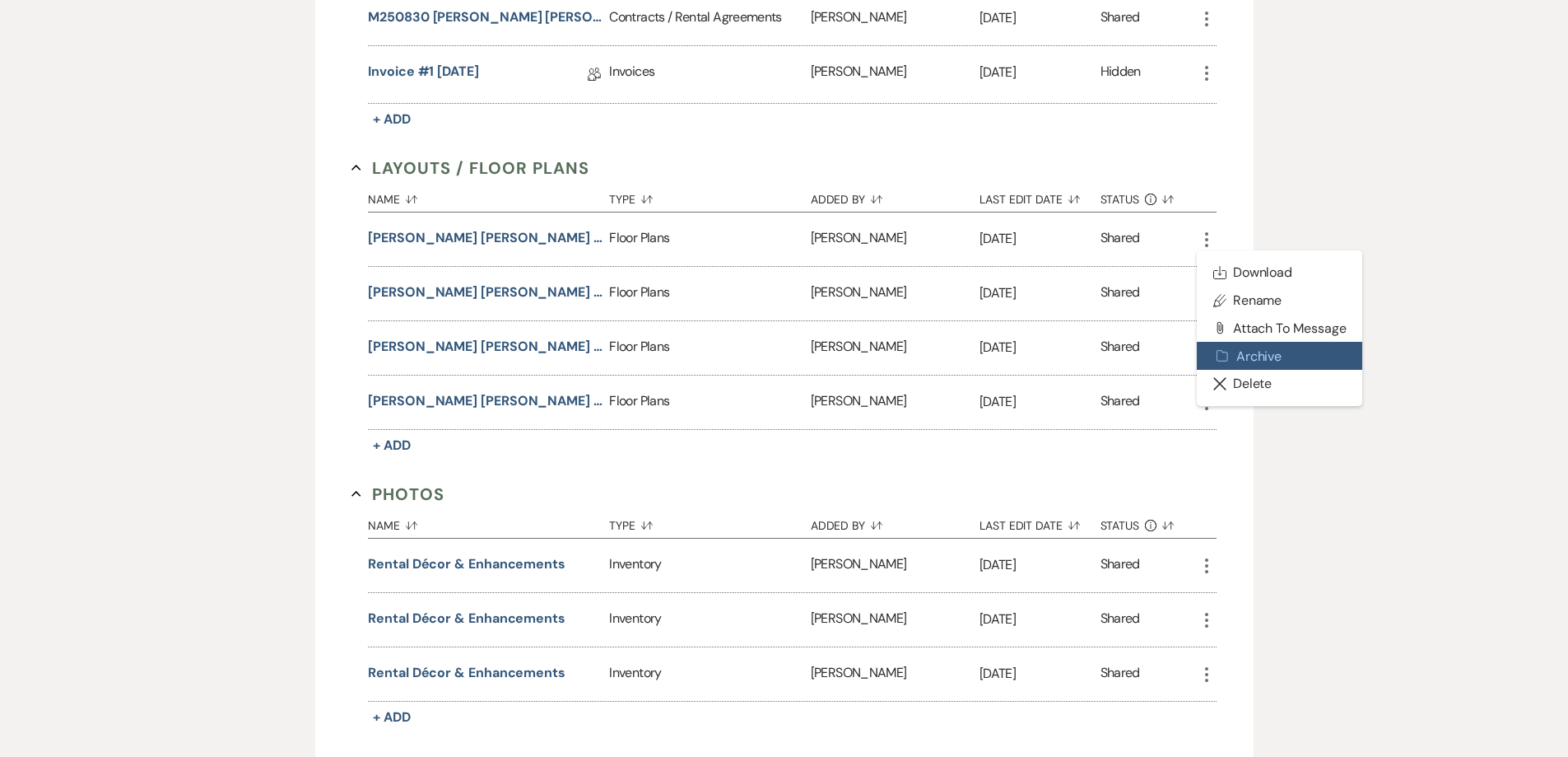
click at [1240, 360] on button "Archive Archive" at bounding box center [1280, 356] width 166 height 28
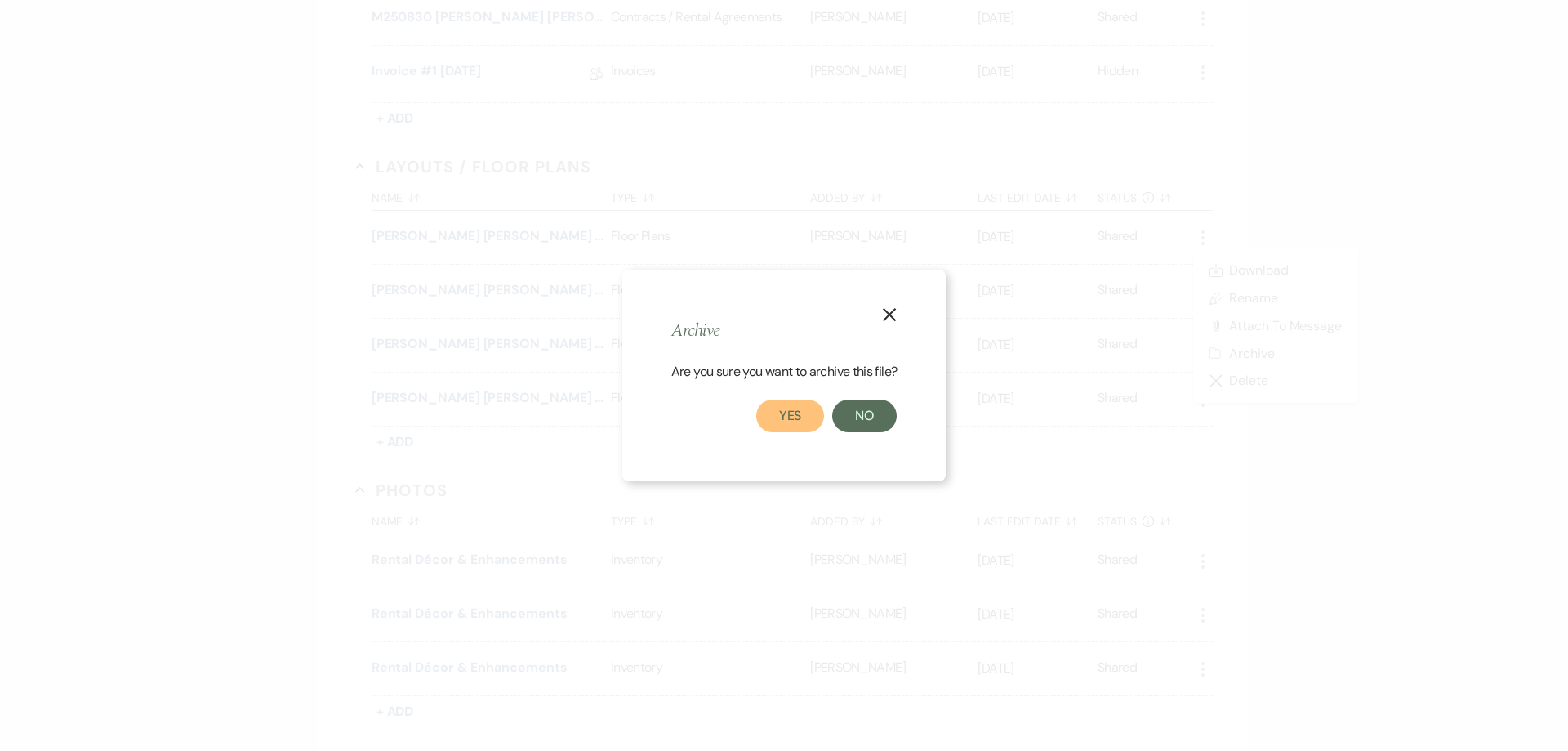
click at [806, 416] on button "Yes" at bounding box center [791, 415] width 69 height 33
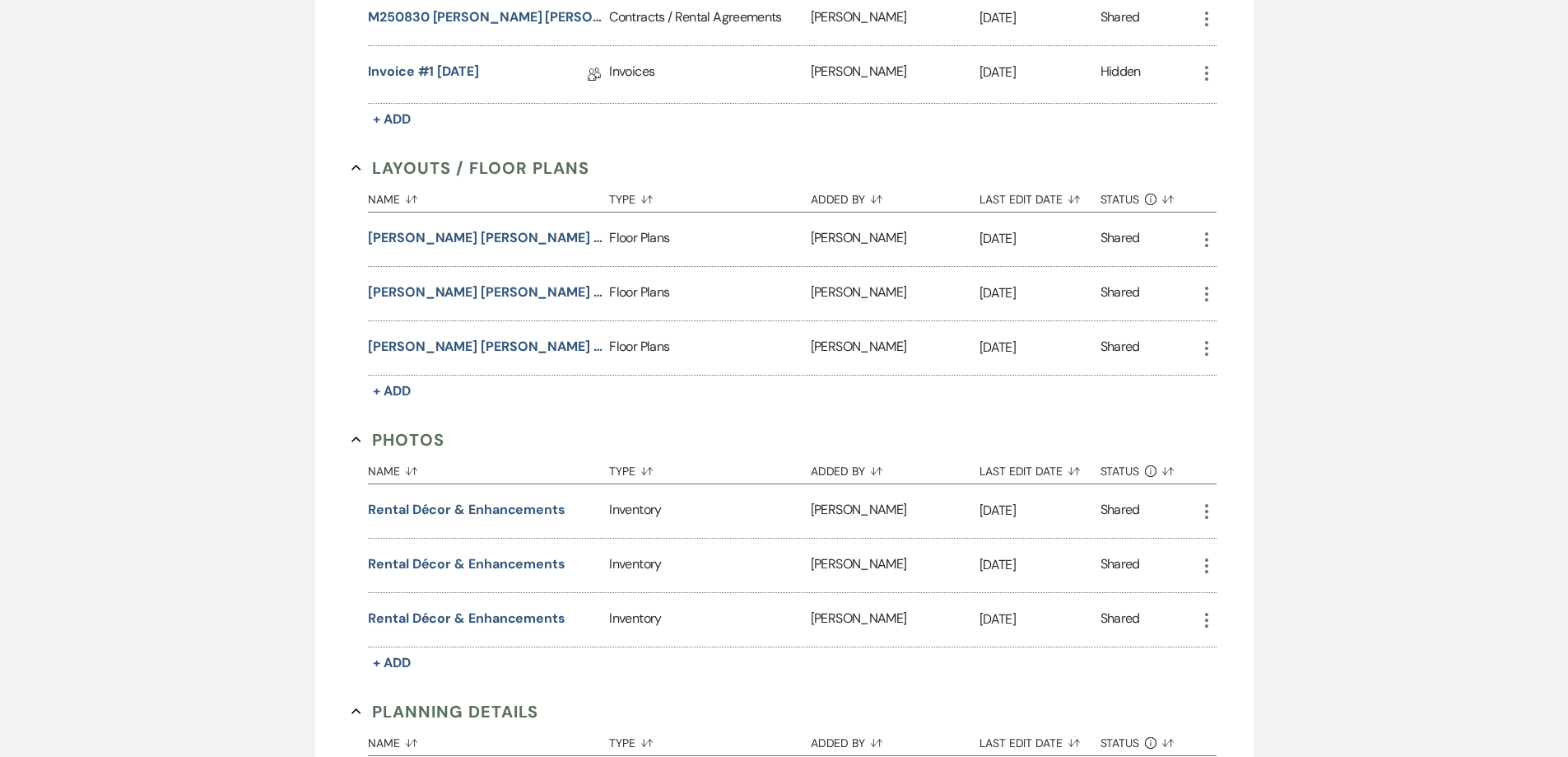
click at [1202, 238] on icon "More" at bounding box center [1207, 240] width 20 height 20
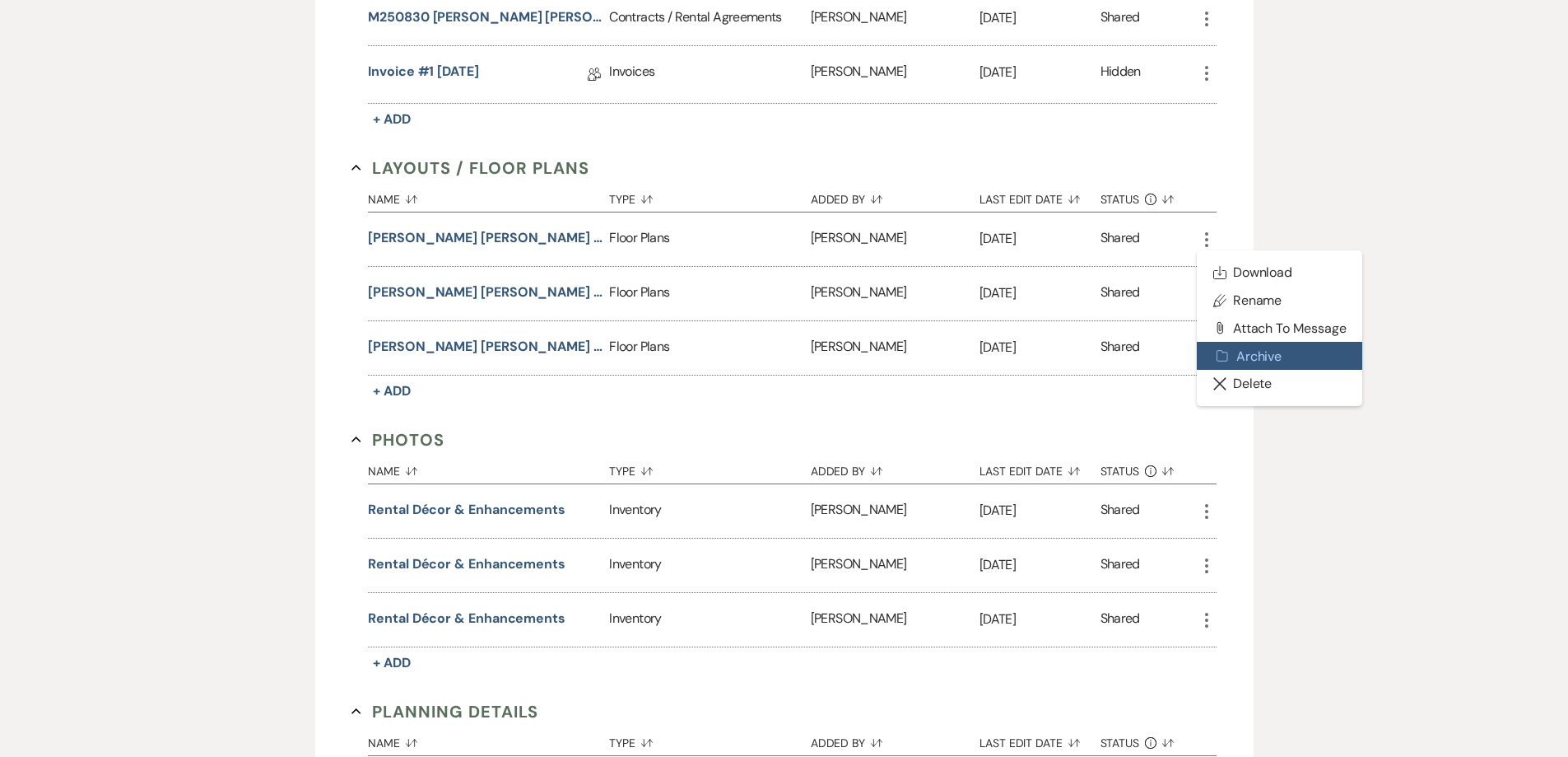
click at [1250, 360] on button "Archive Archive" at bounding box center [1280, 356] width 166 height 28
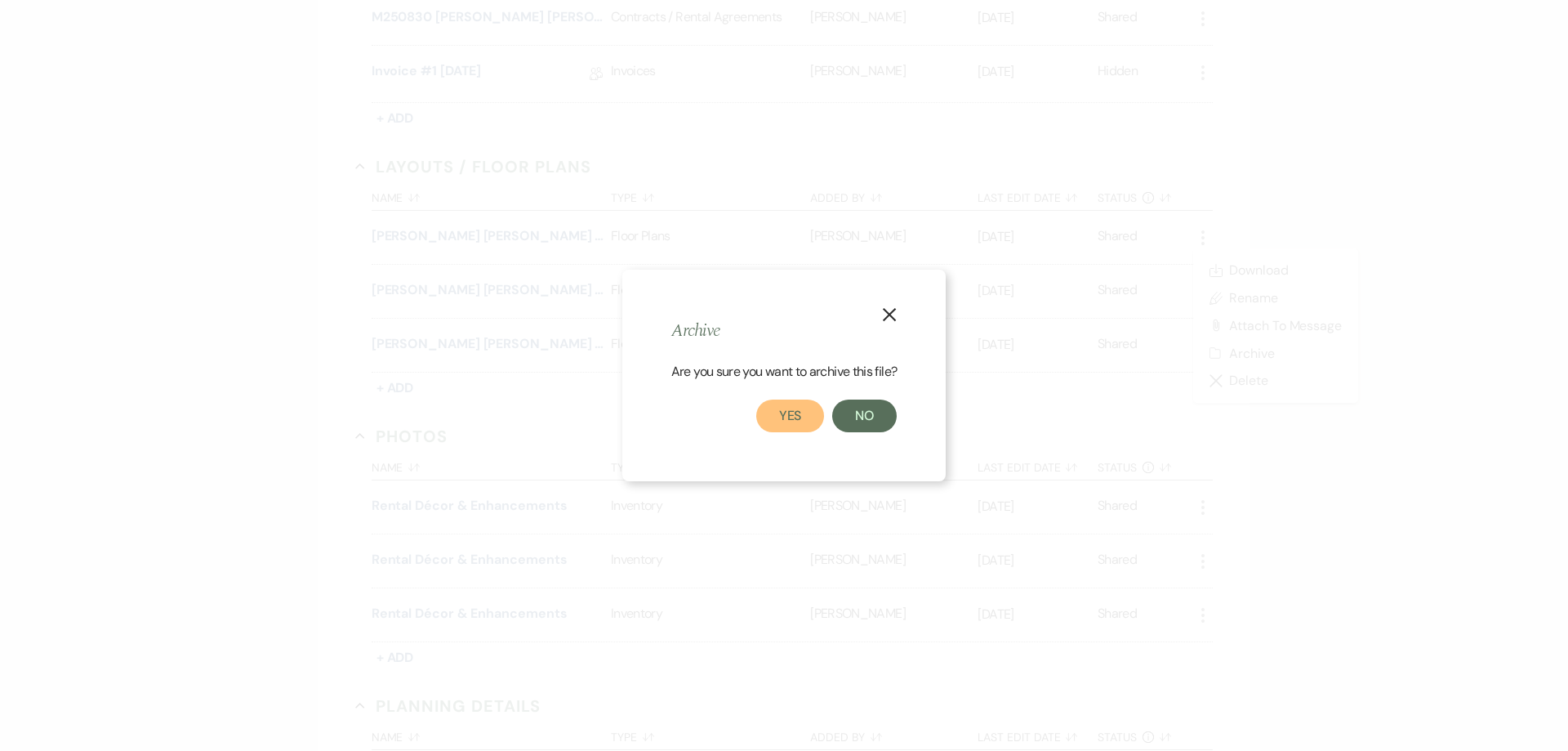
click at [786, 411] on button "Yes" at bounding box center [791, 415] width 69 height 33
